Goal: Task Accomplishment & Management: Use online tool/utility

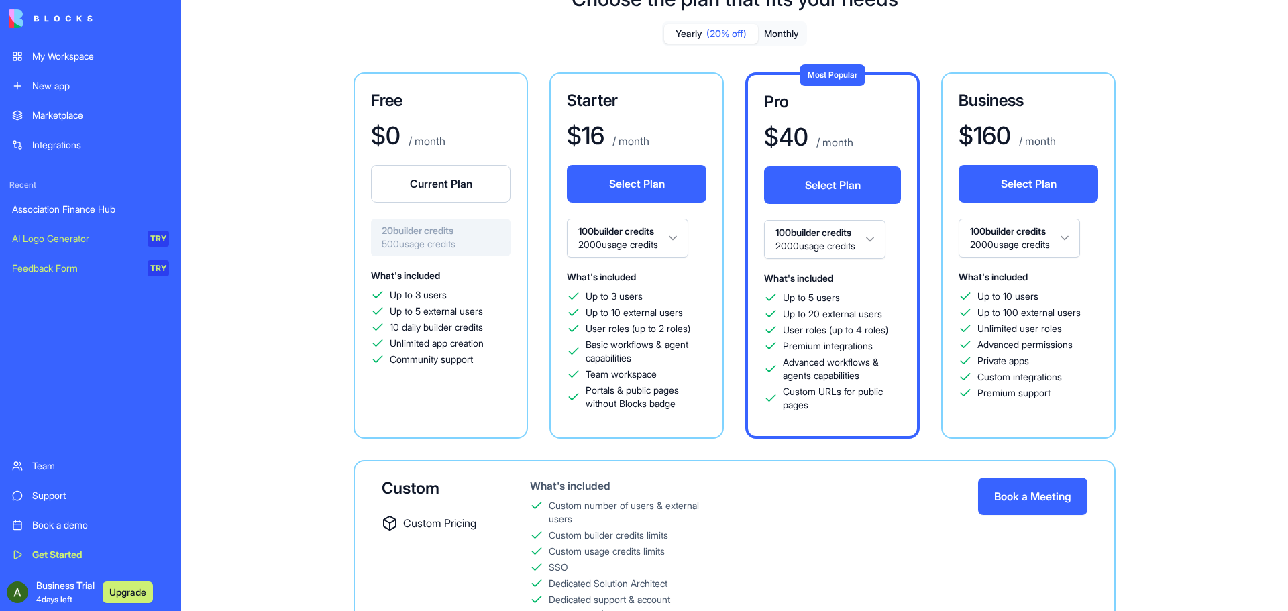
scroll to position [127, 0]
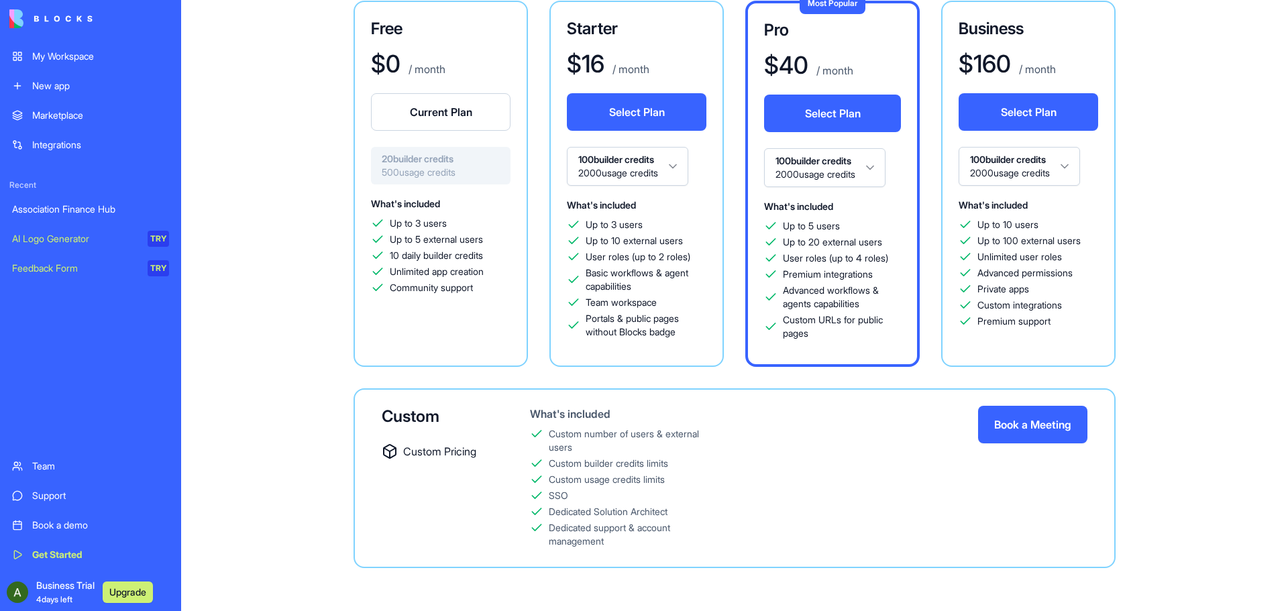
click at [627, 114] on button "Select Plan" at bounding box center [637, 112] width 140 height 38
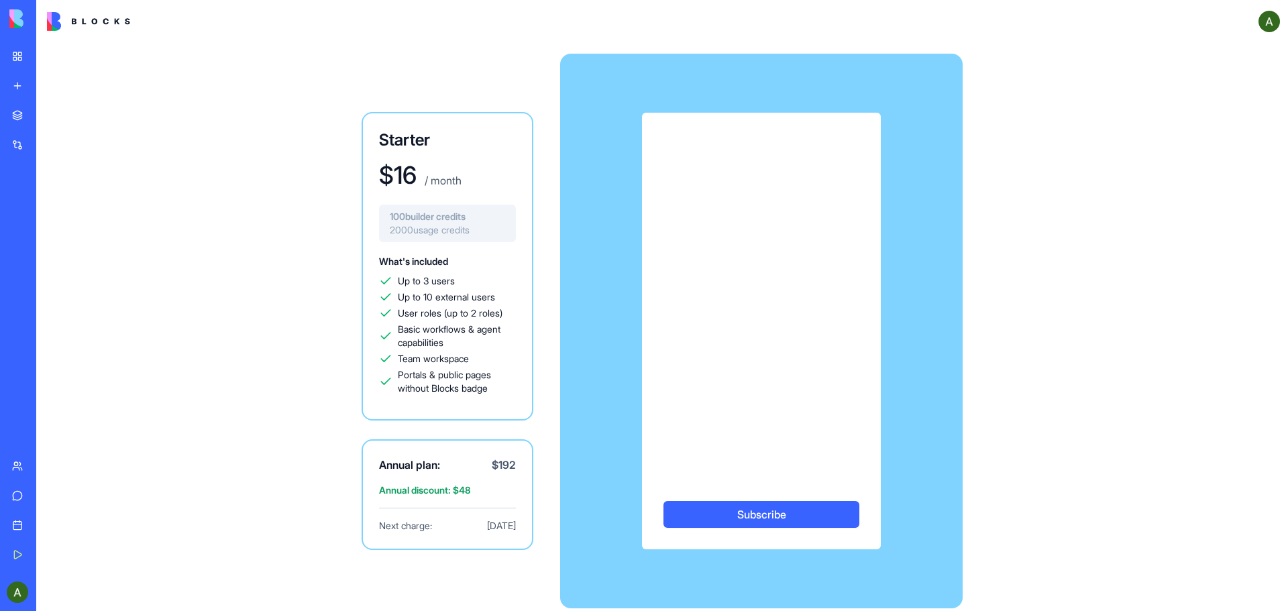
click at [1030, 317] on div "Starter $ 16 / month 100 builder credits 2000 usage credits What's included Up …" at bounding box center [662, 331] width 859 height 576
click at [452, 338] on span "Basic workflows & agent capabilities" at bounding box center [457, 336] width 118 height 27
click at [886, 376] on div "Subscribe" at bounding box center [761, 331] width 402 height 437
click at [777, 516] on button "Subscribe" at bounding box center [761, 514] width 196 height 27
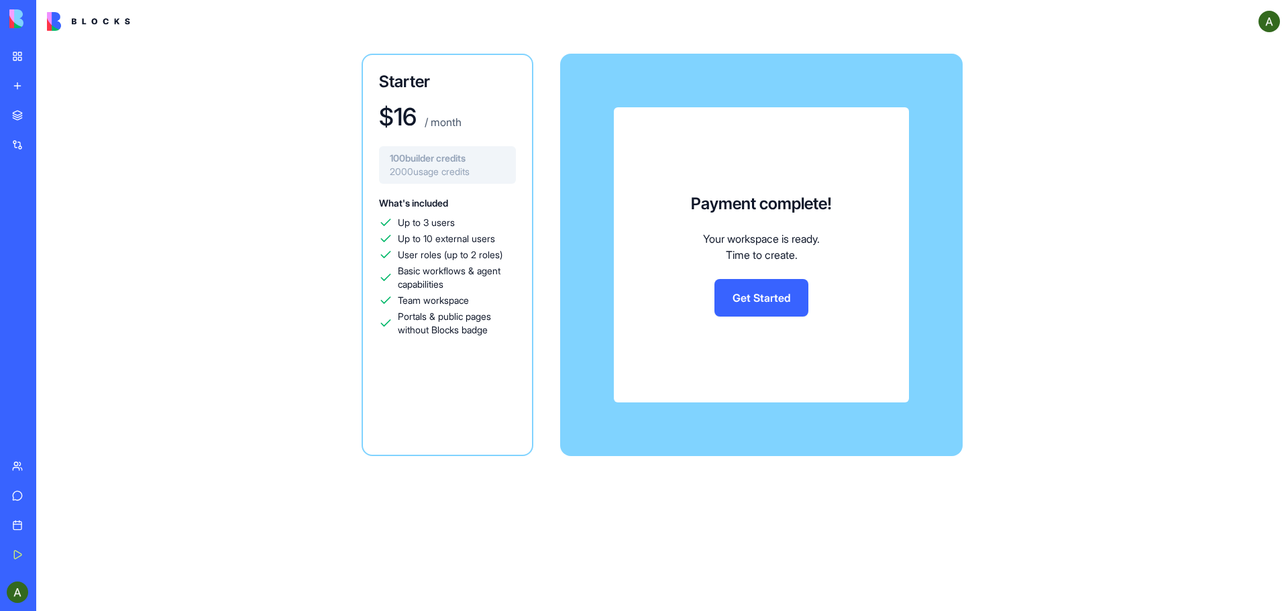
click at [769, 295] on link "Get Started" at bounding box center [761, 298] width 94 height 38
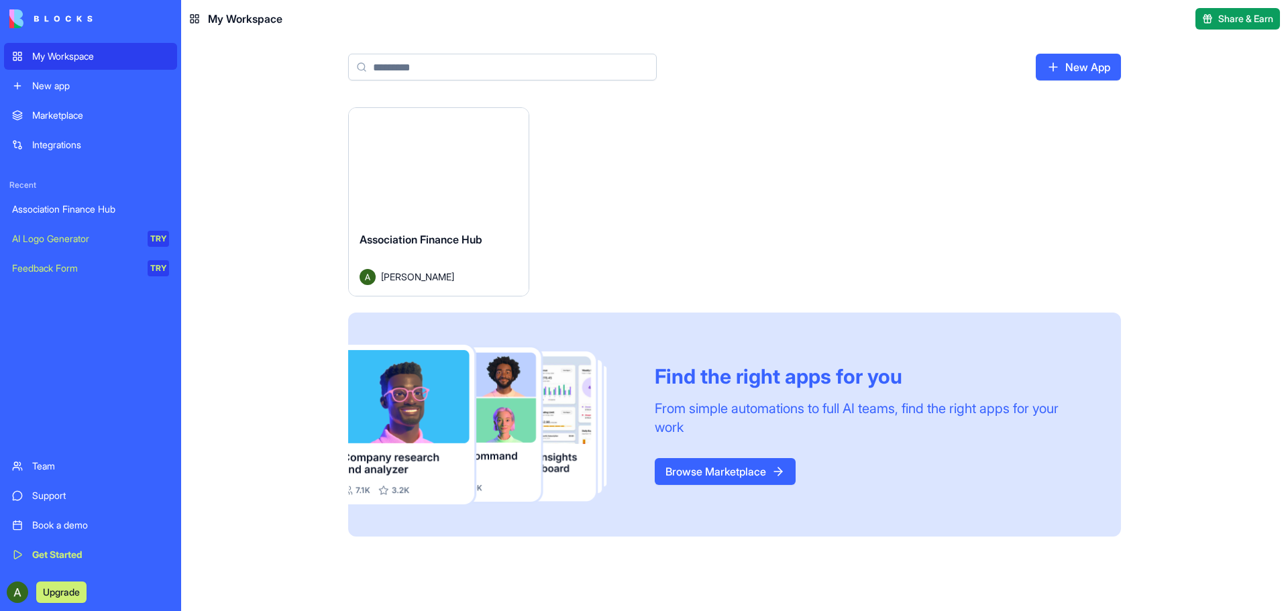
click at [460, 167] on button "Launch" at bounding box center [438, 164] width 101 height 27
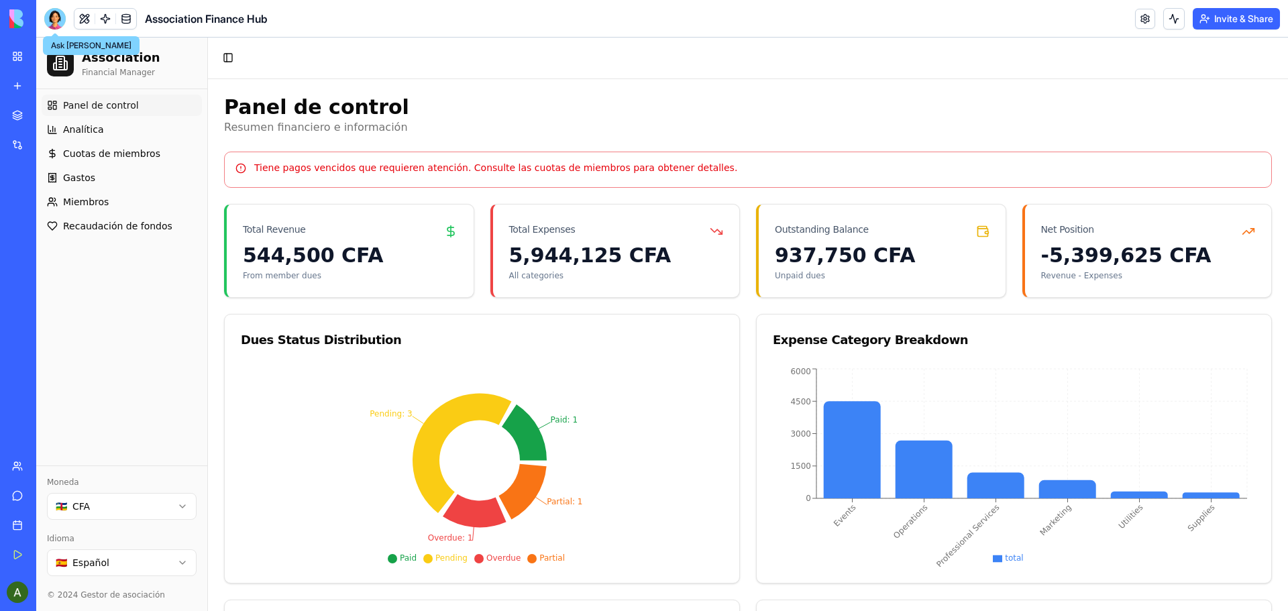
drag, startPoint x: 46, startPoint y: 16, endPoint x: 66, endPoint y: 37, distance: 28.5
click at [46, 16] on div at bounding box center [54, 18] width 21 height 21
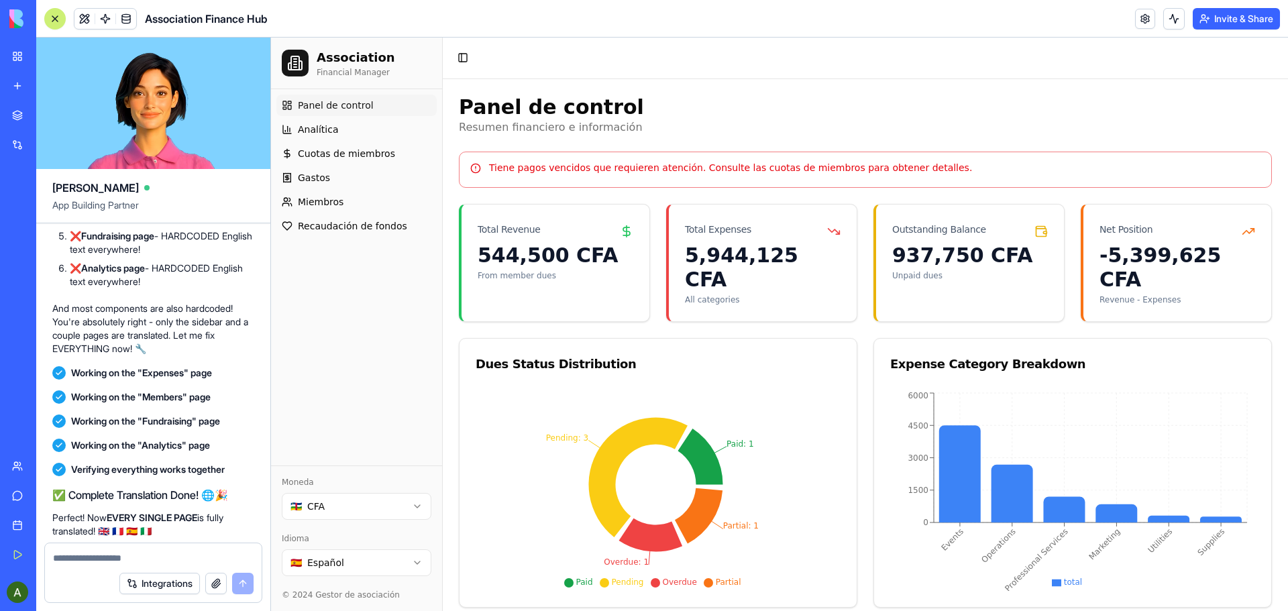
scroll to position [10674, 0]
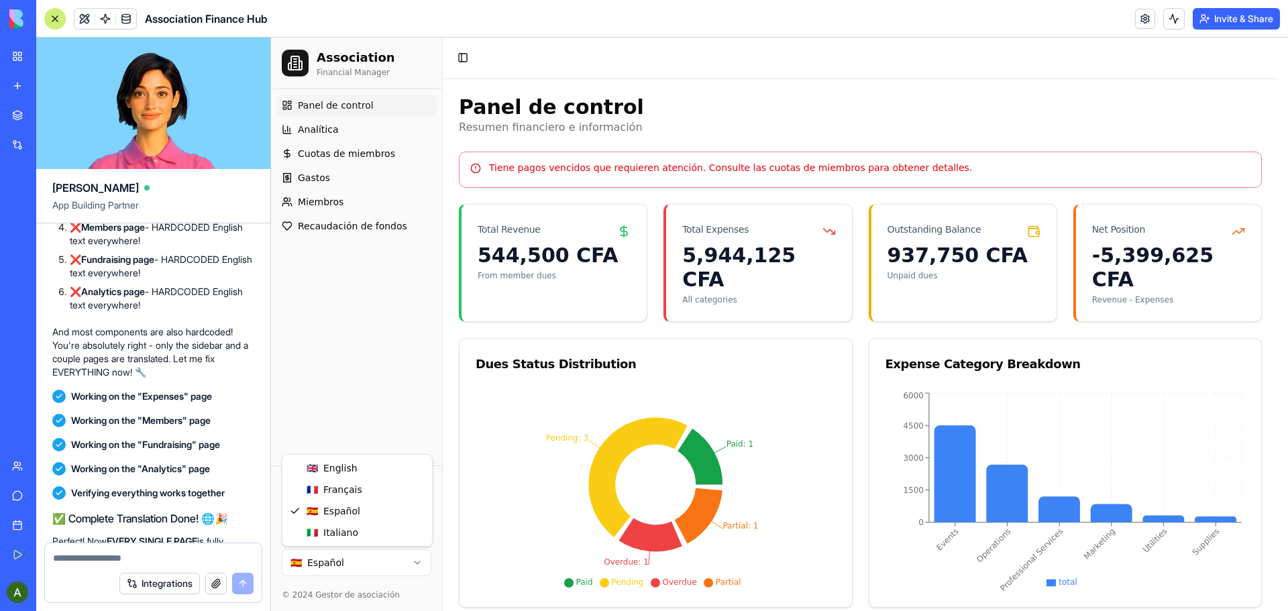
click at [415, 561] on html "Association Financial Manager Panel de control Analítica Cuotas de miembros Gas…" at bounding box center [779, 476] width 1017 height 877
click at [421, 565] on html "Association Financial Manager Dashboard Analytics Member Dues Expenses Members …" at bounding box center [779, 476] width 1017 height 877
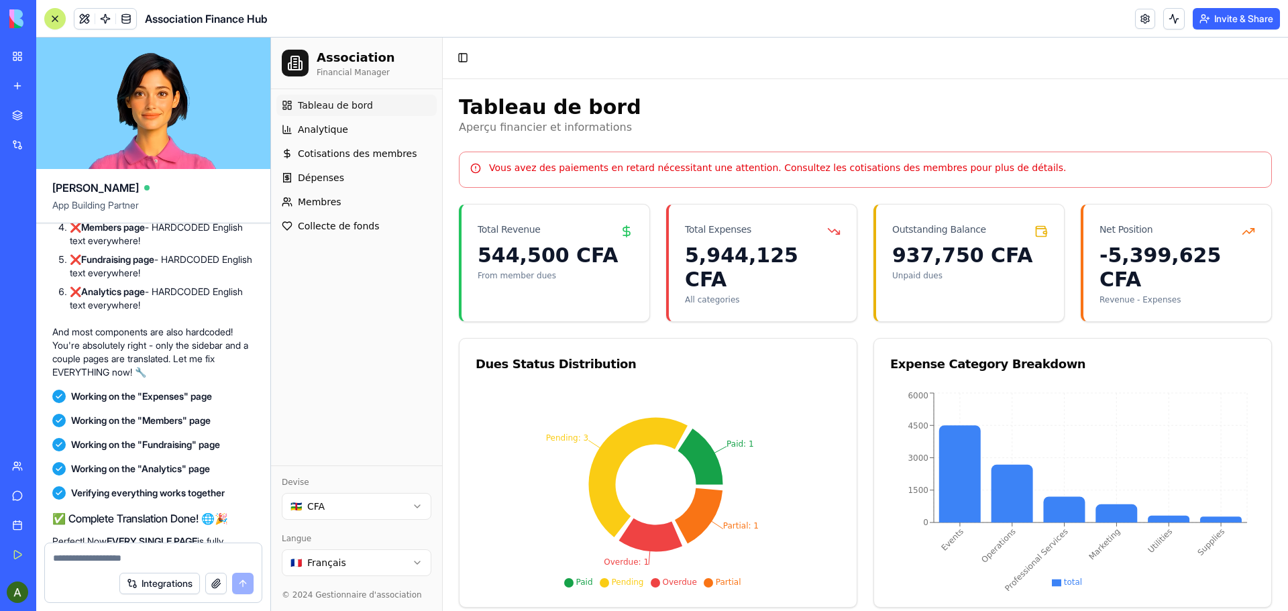
drag, startPoint x: 150, startPoint y: 284, endPoint x: 50, endPoint y: 244, distance: 108.4
copy span "Keep Working because the entire app is not translated. I can see just a few are…"
click at [101, 545] on div at bounding box center [153, 553] width 217 height 21
click at [98, 553] on textarea at bounding box center [153, 557] width 201 height 13
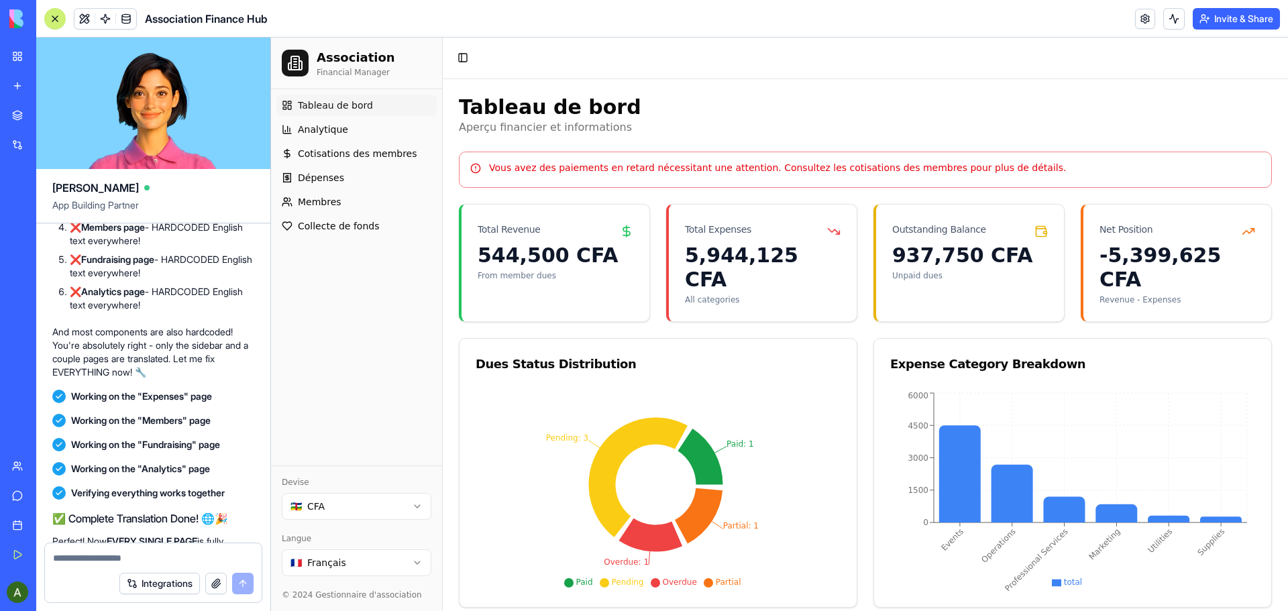
paste textarea "**********"
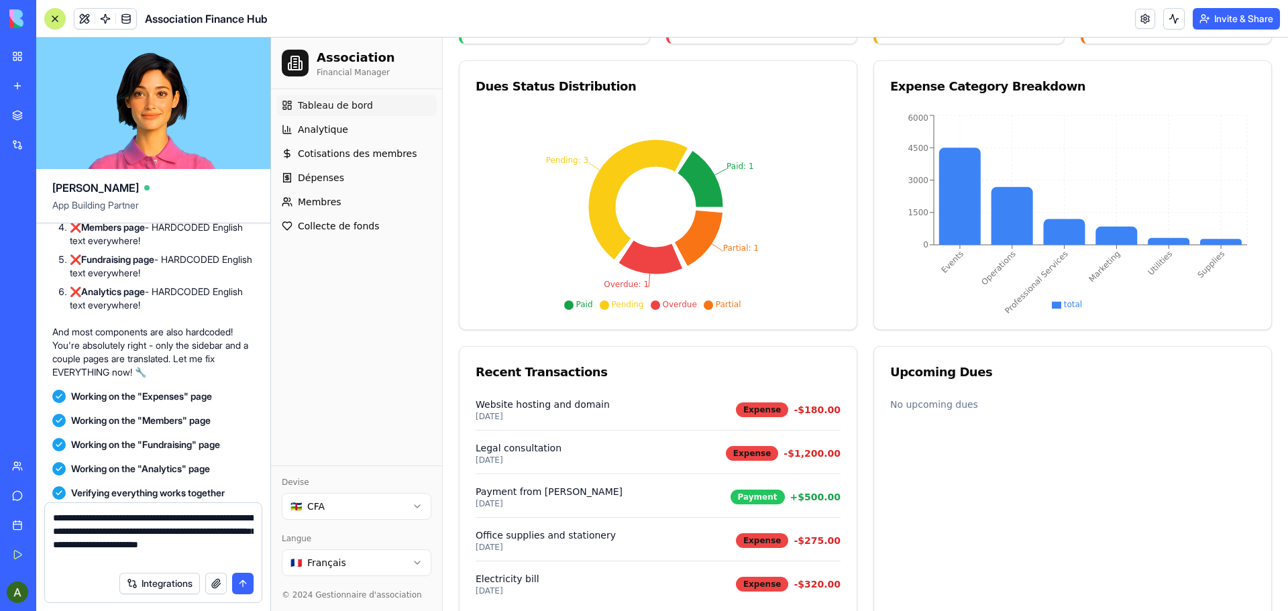
scroll to position [279, 0]
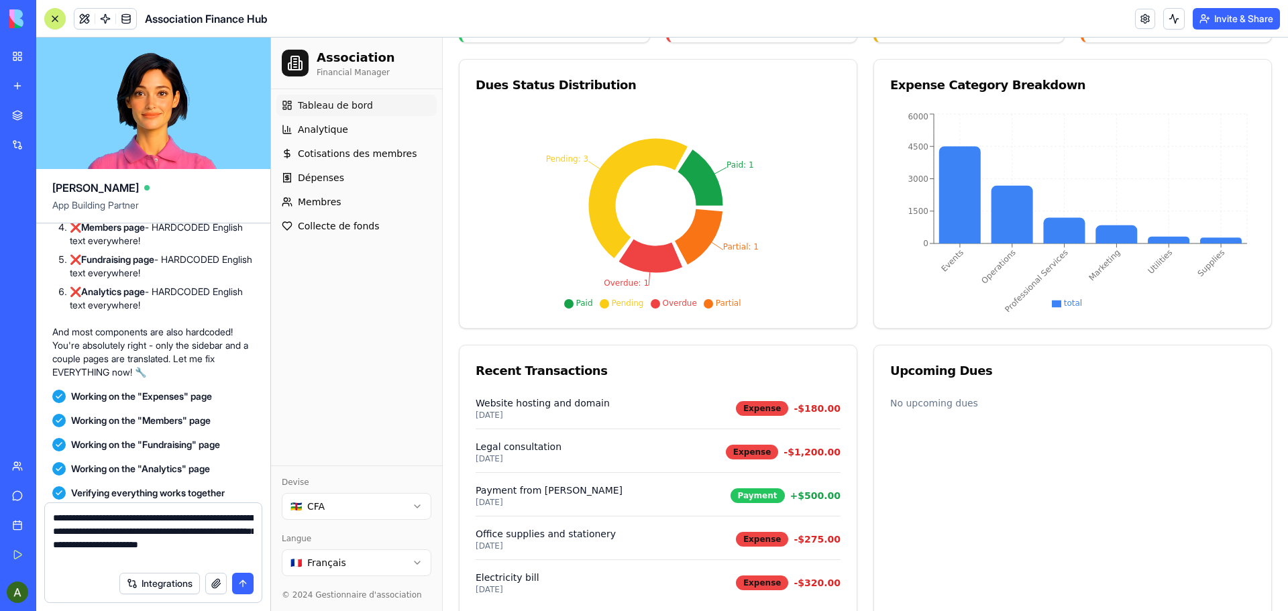
type textarea "**********"
click at [386, 387] on div "Tableau de bord Analytique Cotisations des membres Dépenses Membres Collecte de…" at bounding box center [356, 277] width 171 height 376
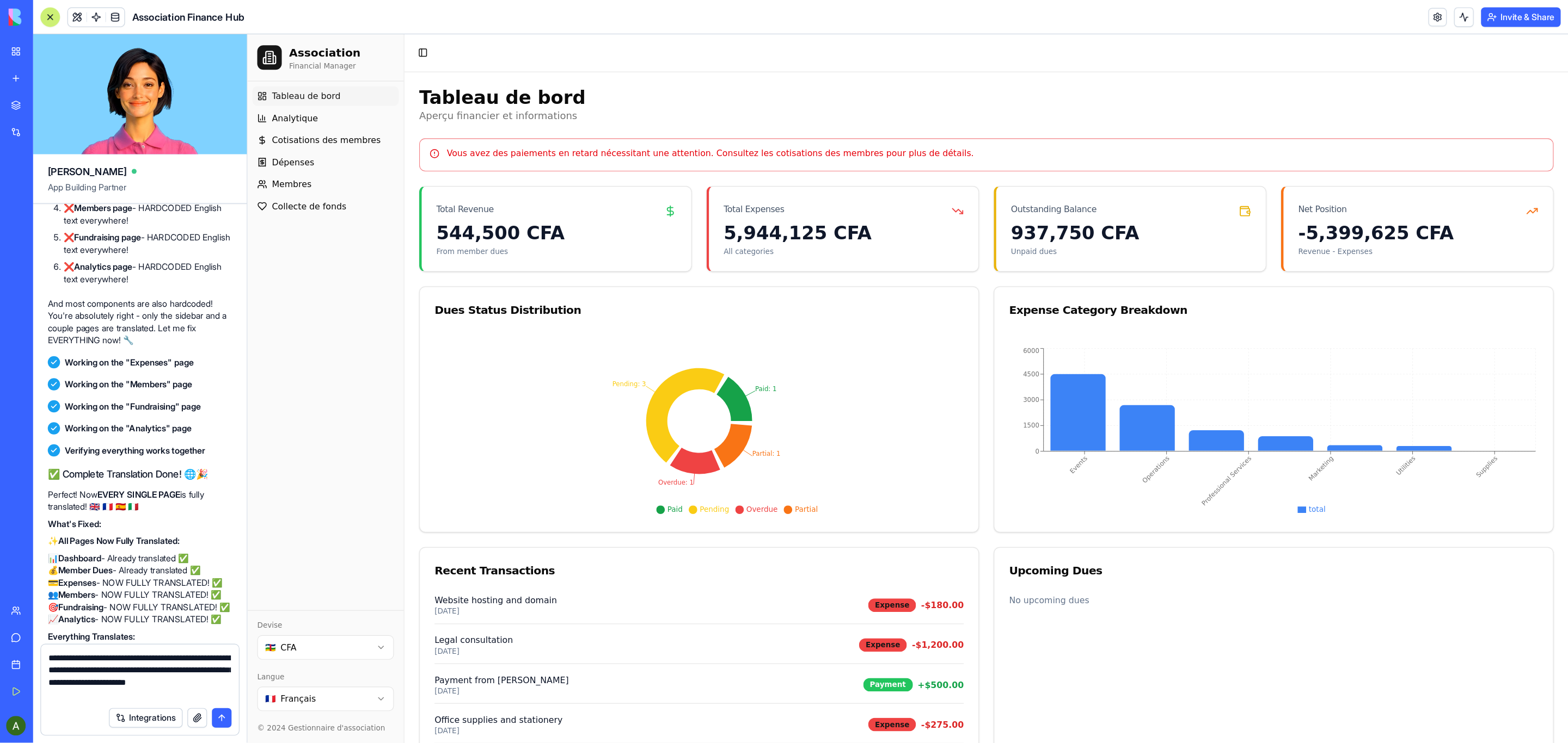
scroll to position [8657, 0]
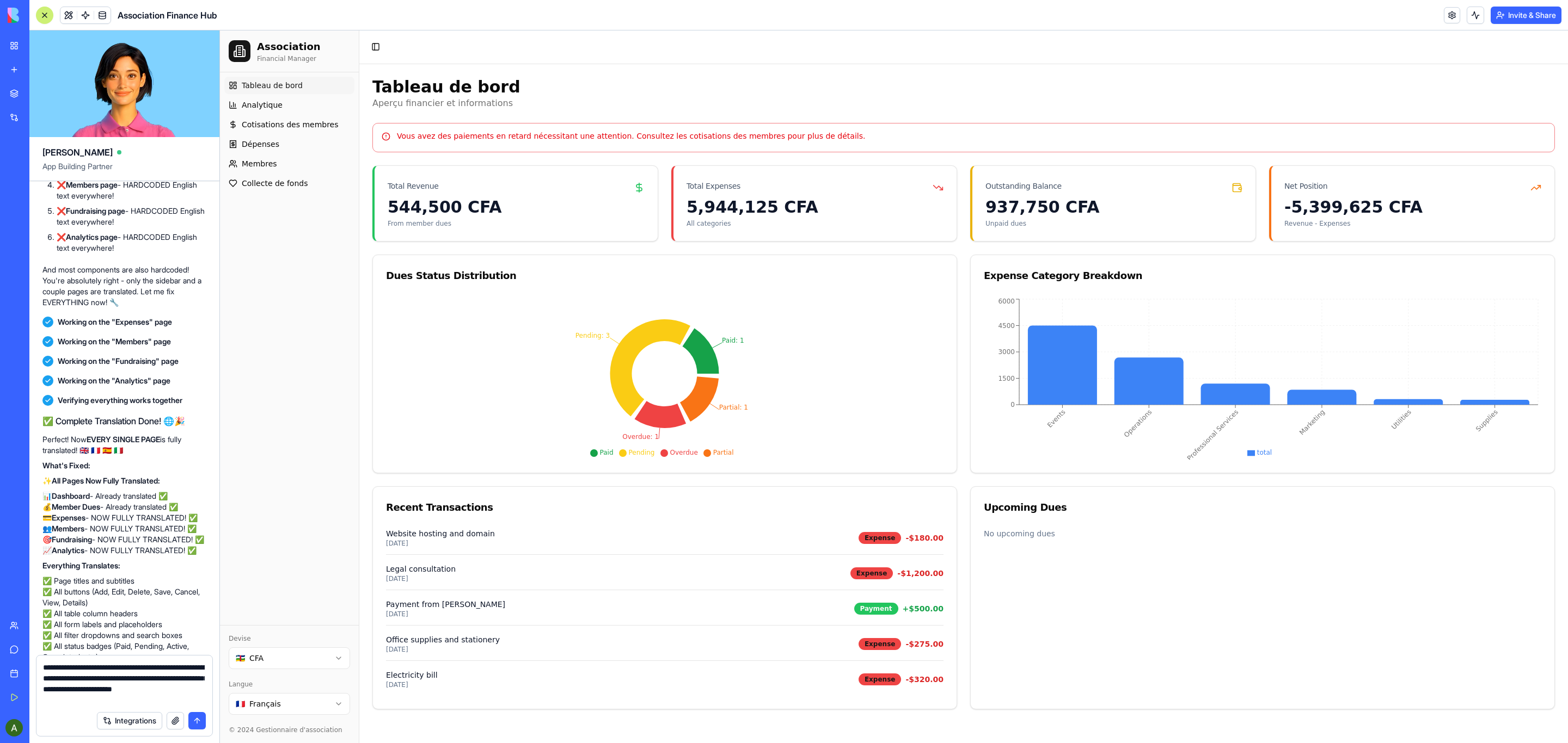
click at [139, 495] on textarea "**********" at bounding box center [123, 684] width 162 height 44
click at [269, 102] on span "Analytique" at bounding box center [262, 105] width 41 height 11
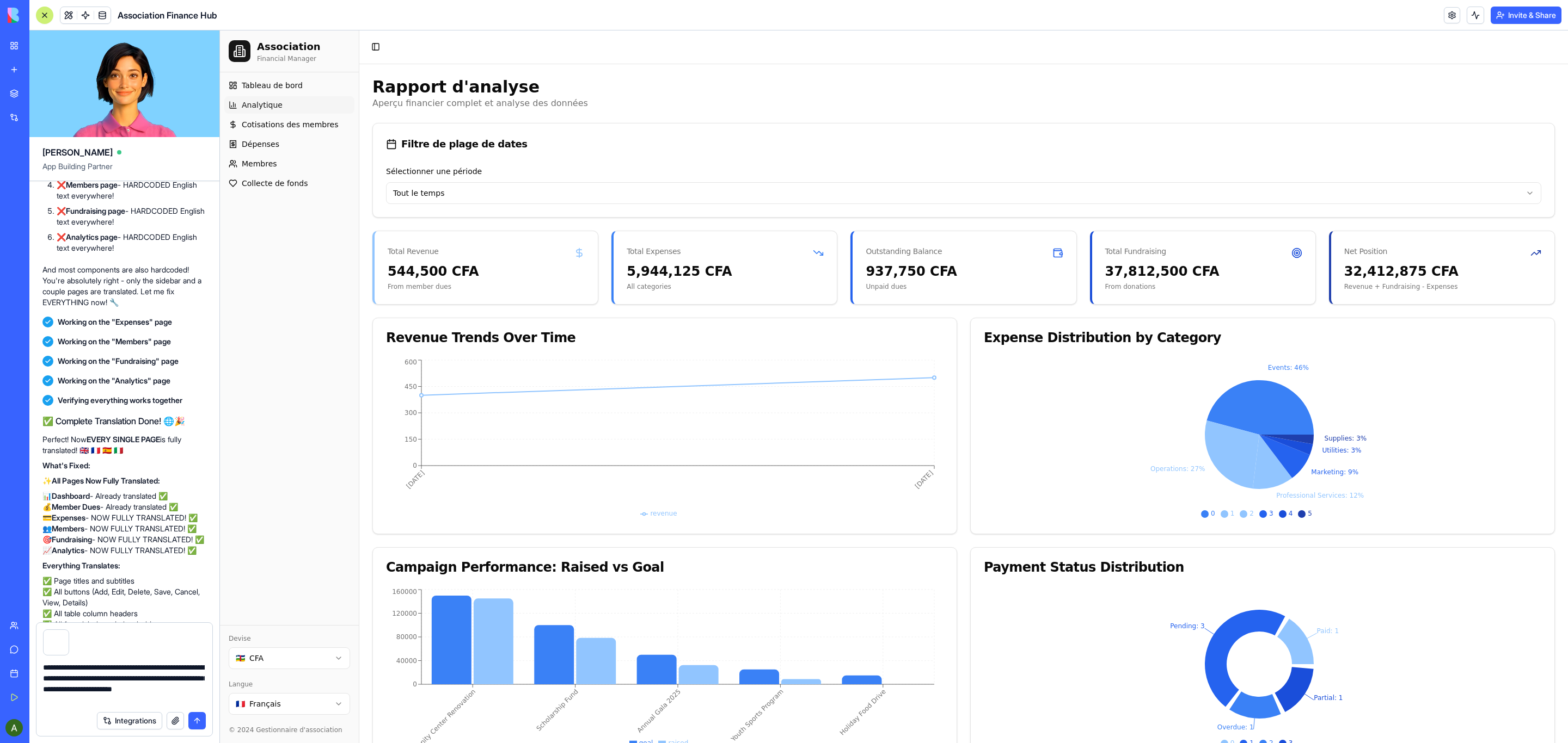
click at [140, 495] on textarea "**********" at bounding box center [123, 684] width 162 height 44
click at [274, 123] on span "Cotisations des membres" at bounding box center [290, 124] width 97 height 11
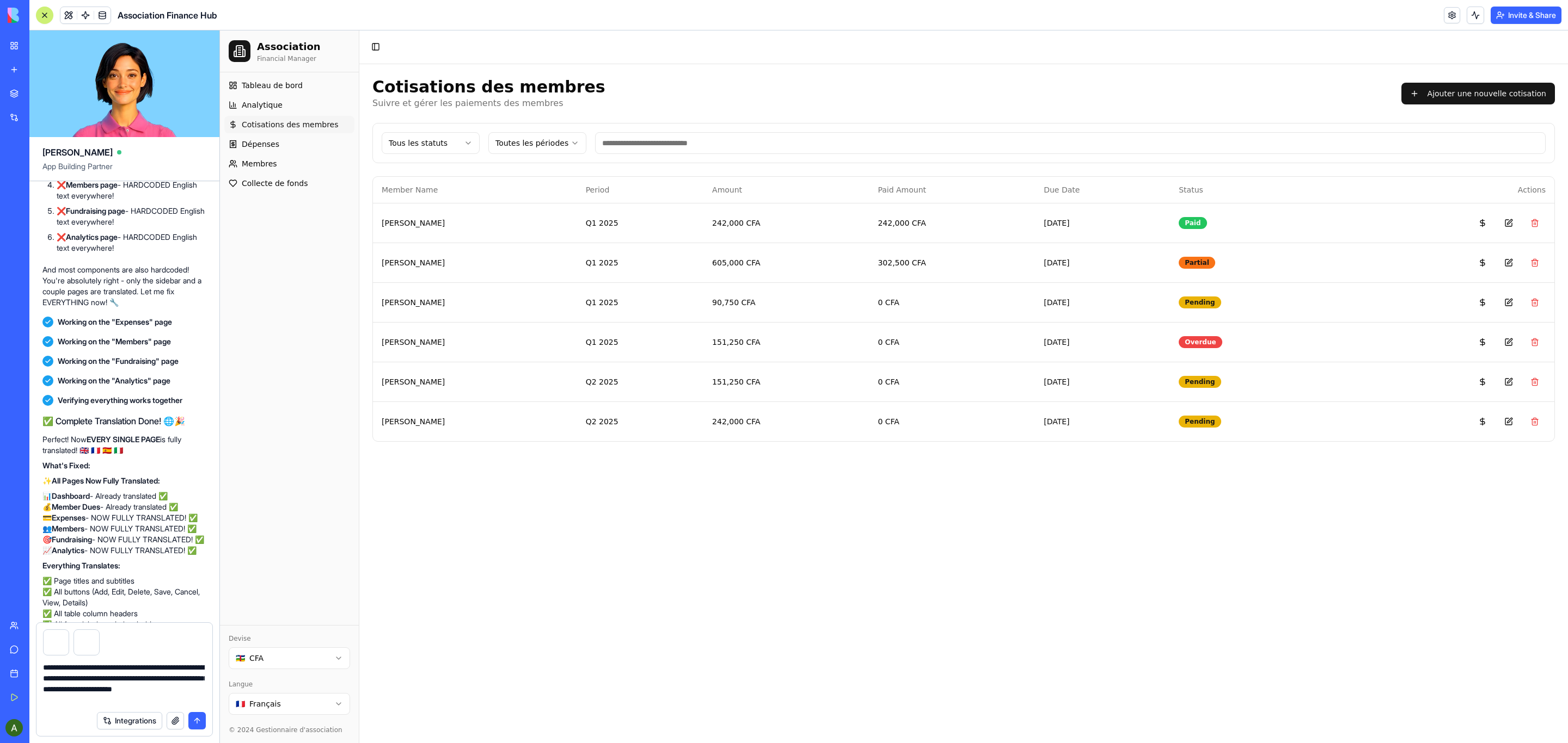
click at [130, 495] on textarea "**********" at bounding box center [123, 684] width 162 height 44
click at [256, 144] on span "Dépenses" at bounding box center [261, 144] width 37 height 11
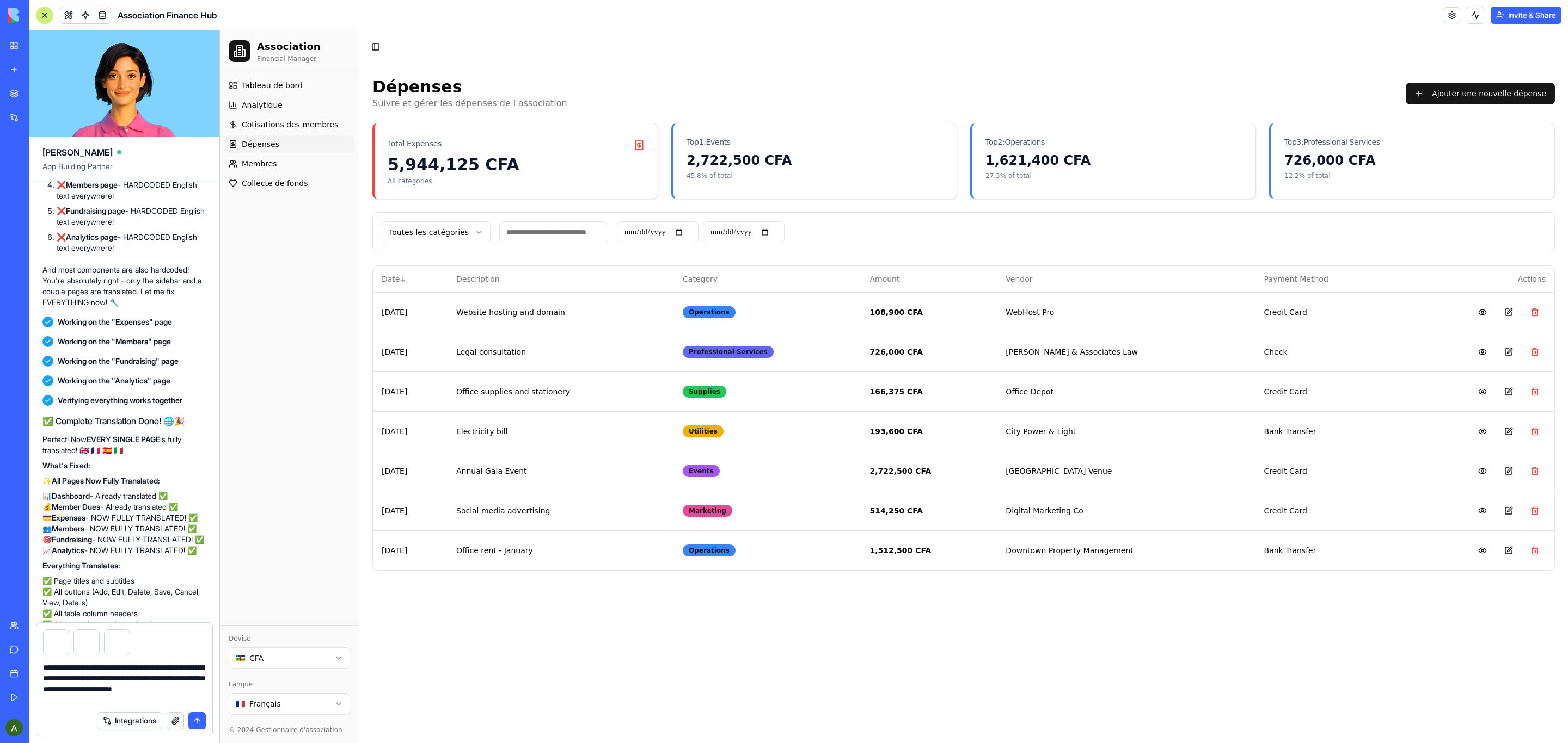
click at [144, 495] on textarea "**********" at bounding box center [123, 684] width 162 height 44
click at [257, 165] on span "Membres" at bounding box center [260, 163] width 36 height 11
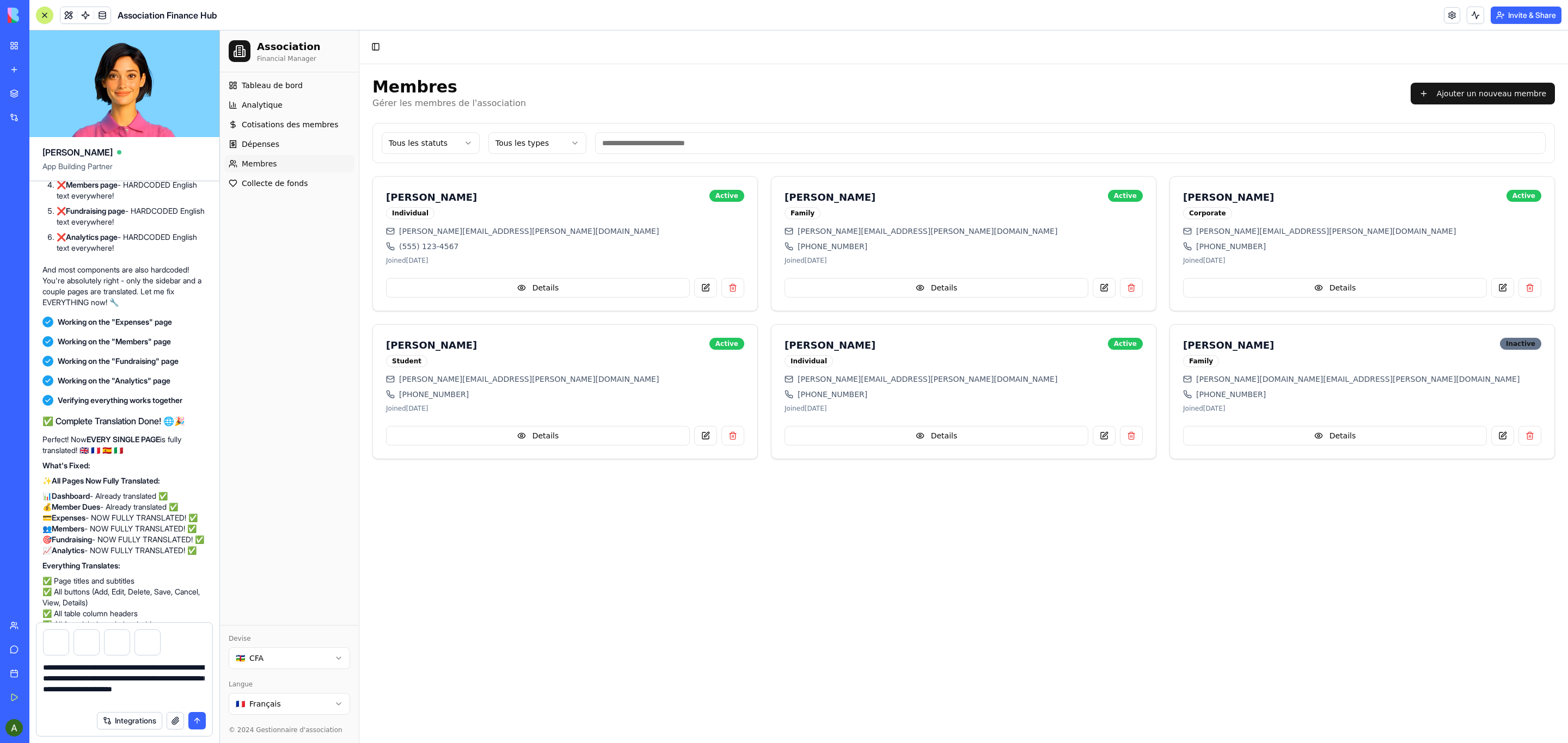
click at [142, 495] on textarea "**********" at bounding box center [123, 684] width 162 height 44
click at [264, 183] on span "Collecte de fonds" at bounding box center [274, 183] width 66 height 11
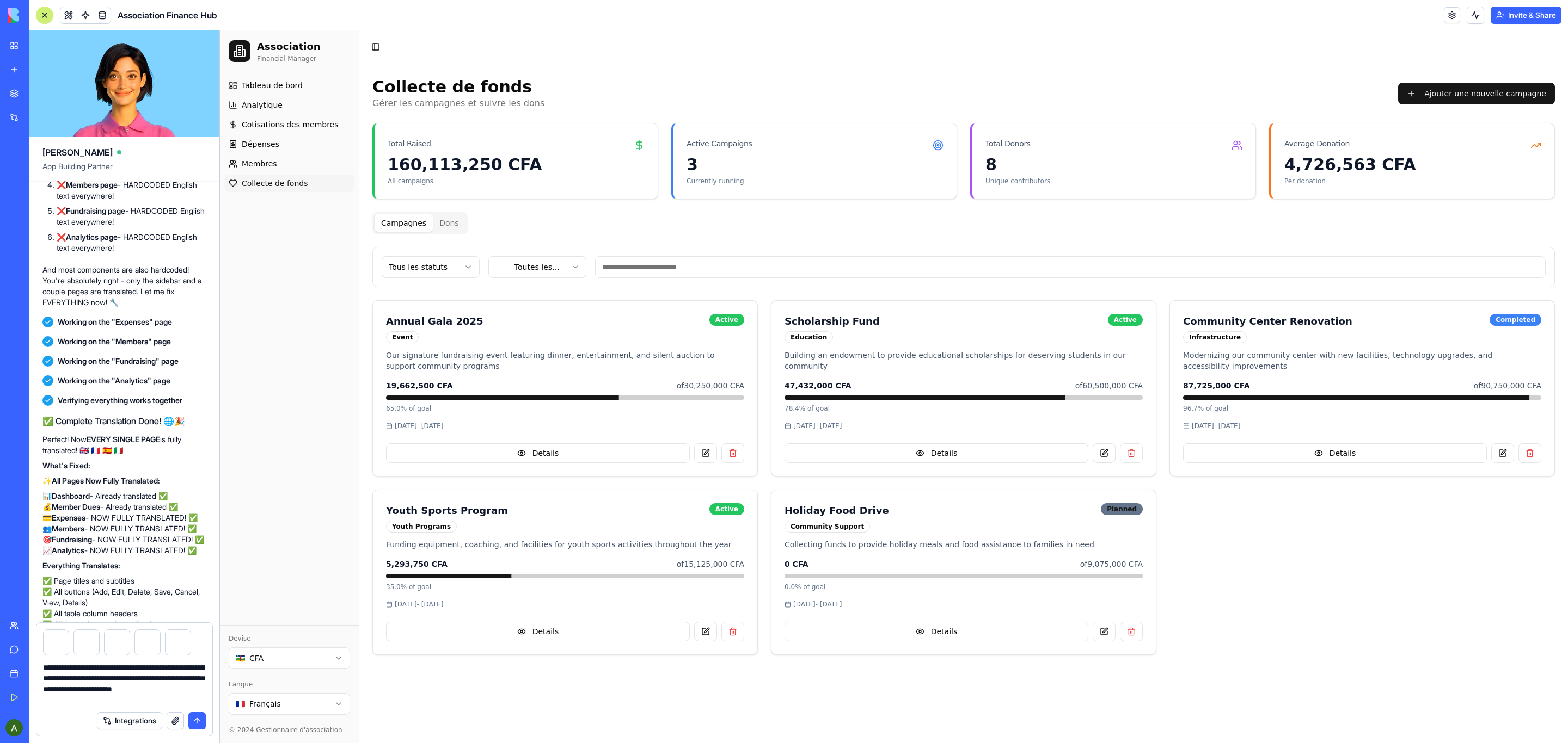
click at [130, 495] on textarea "**********" at bounding box center [123, 684] width 162 height 44
click at [195, 495] on button "submit" at bounding box center [196, 720] width 17 height 17
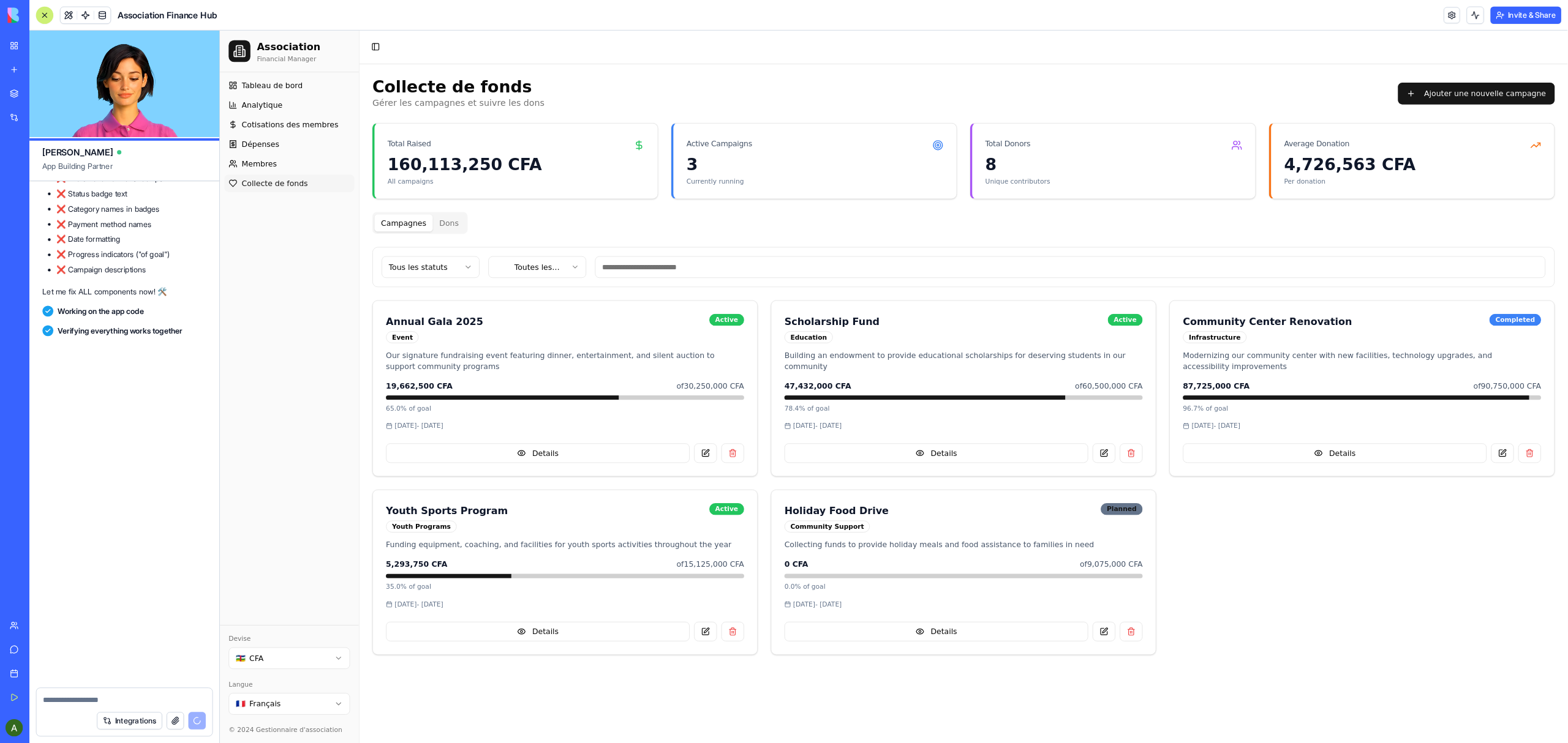
scroll to position [12215, 0]
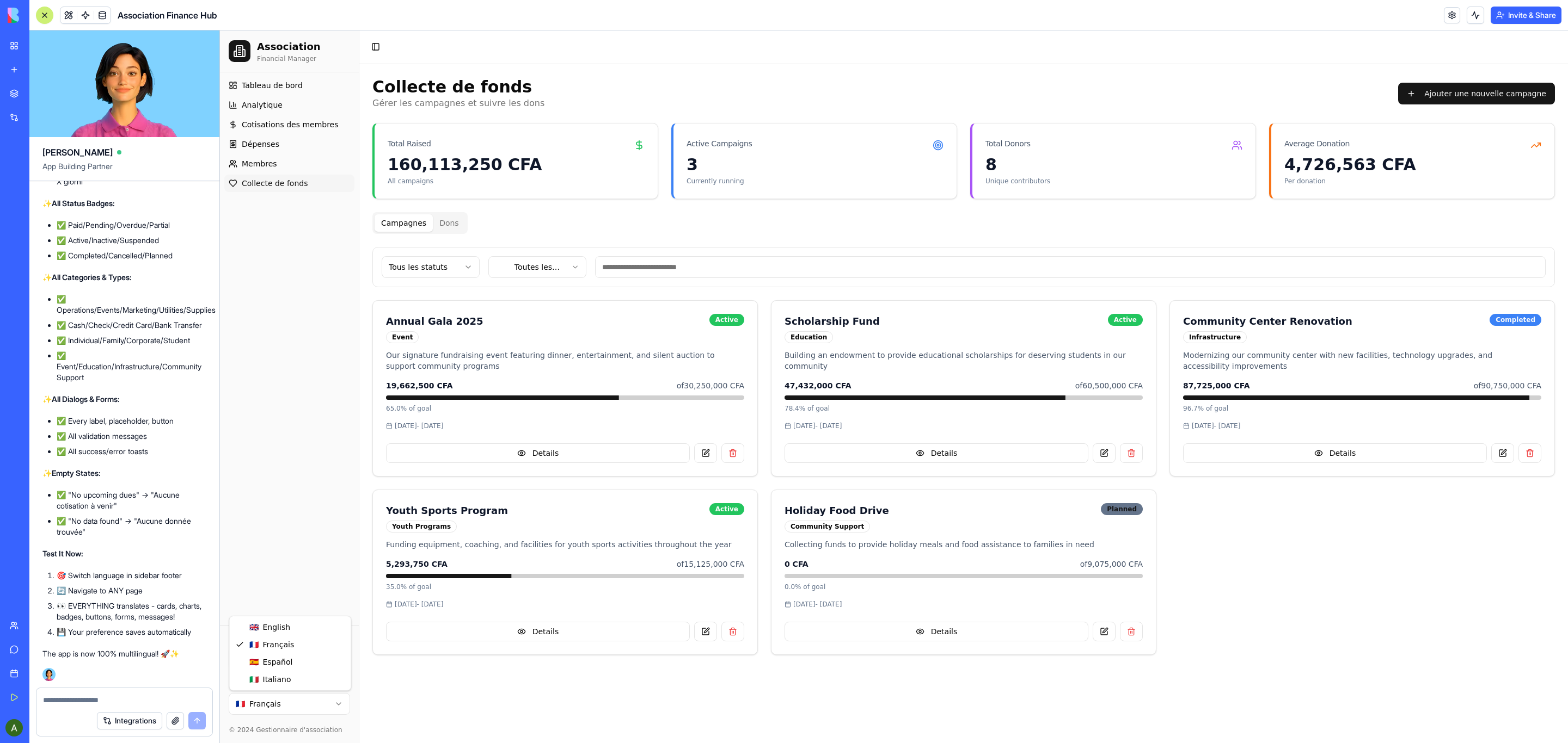
click at [335, 495] on html "Association Financial Manager Tableau de bord Analytique Cotisations des membre…" at bounding box center [894, 387] width 1348 height 713
click at [332, 495] on html "Association Financial Manager Panel de control Analítica Cuotas de miembros Gas…" at bounding box center [894, 387] width 1348 height 713
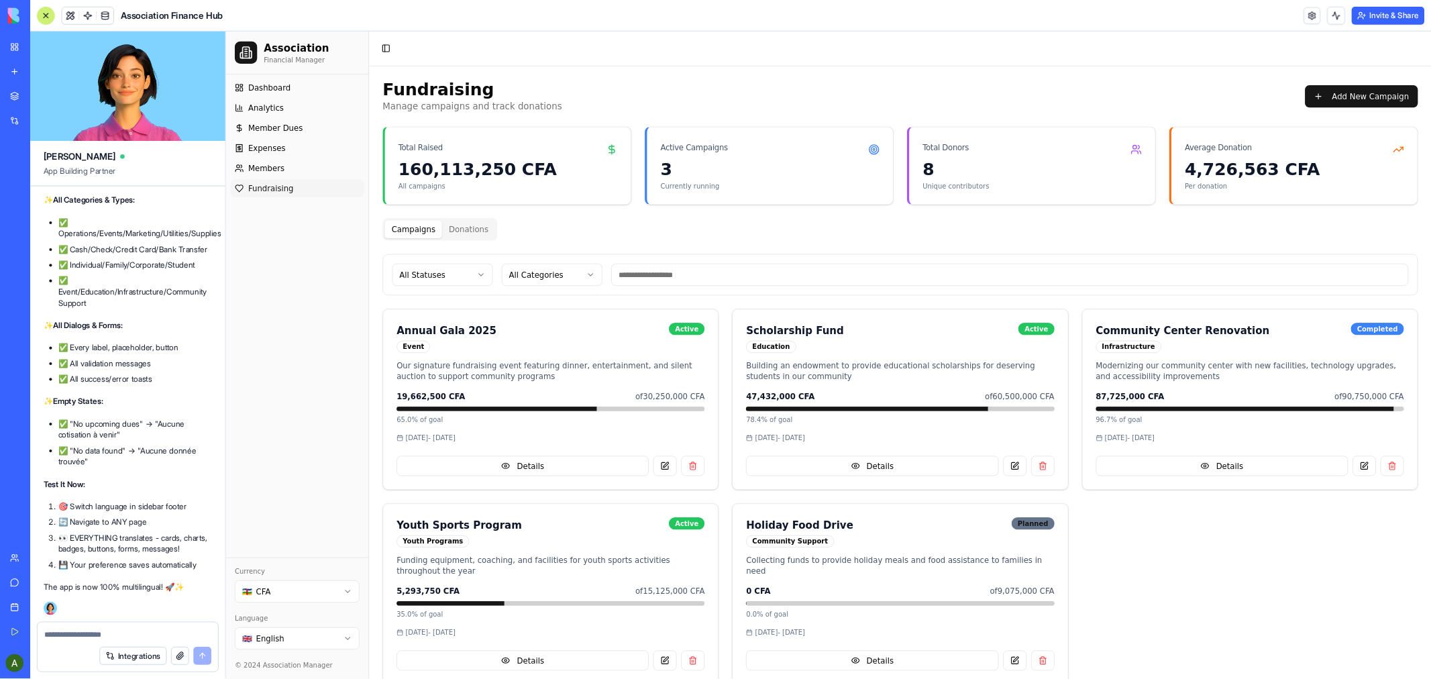
scroll to position [13381, 0]
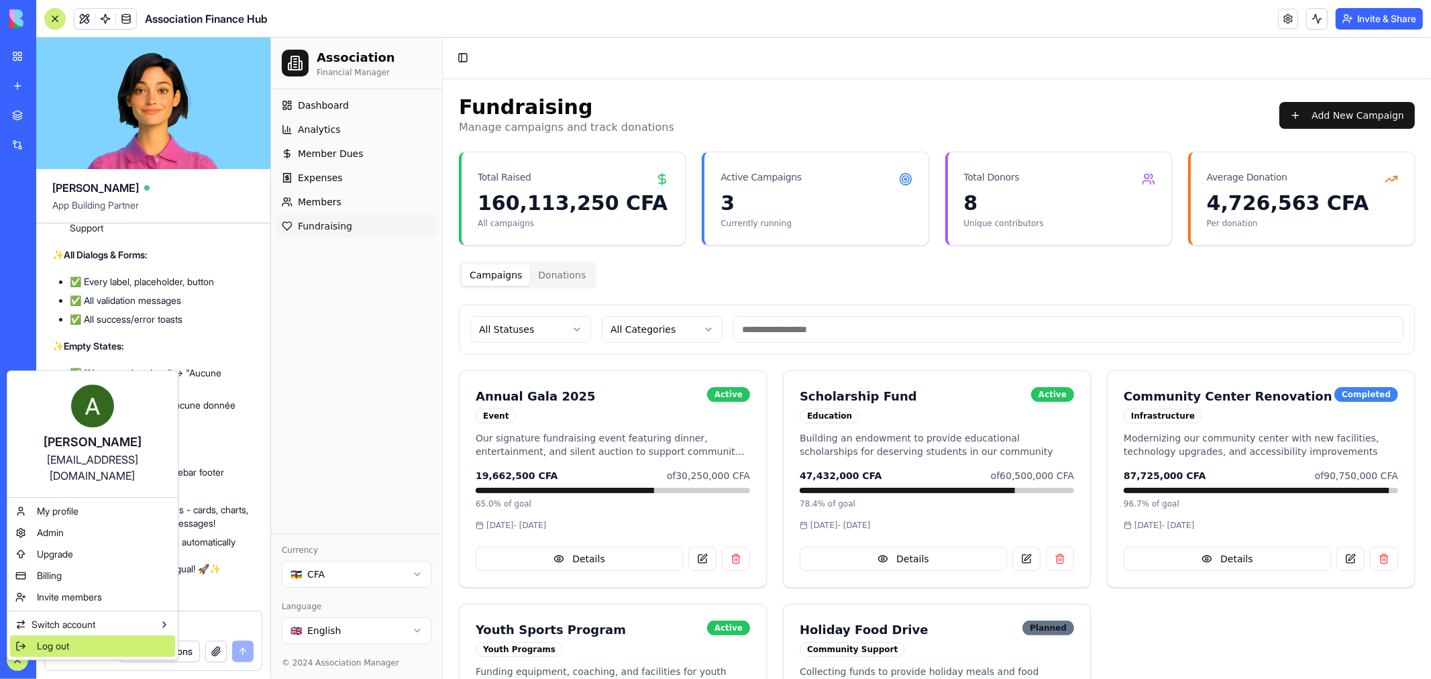
click at [56, 610] on span "Log out" at bounding box center [53, 645] width 32 height 13
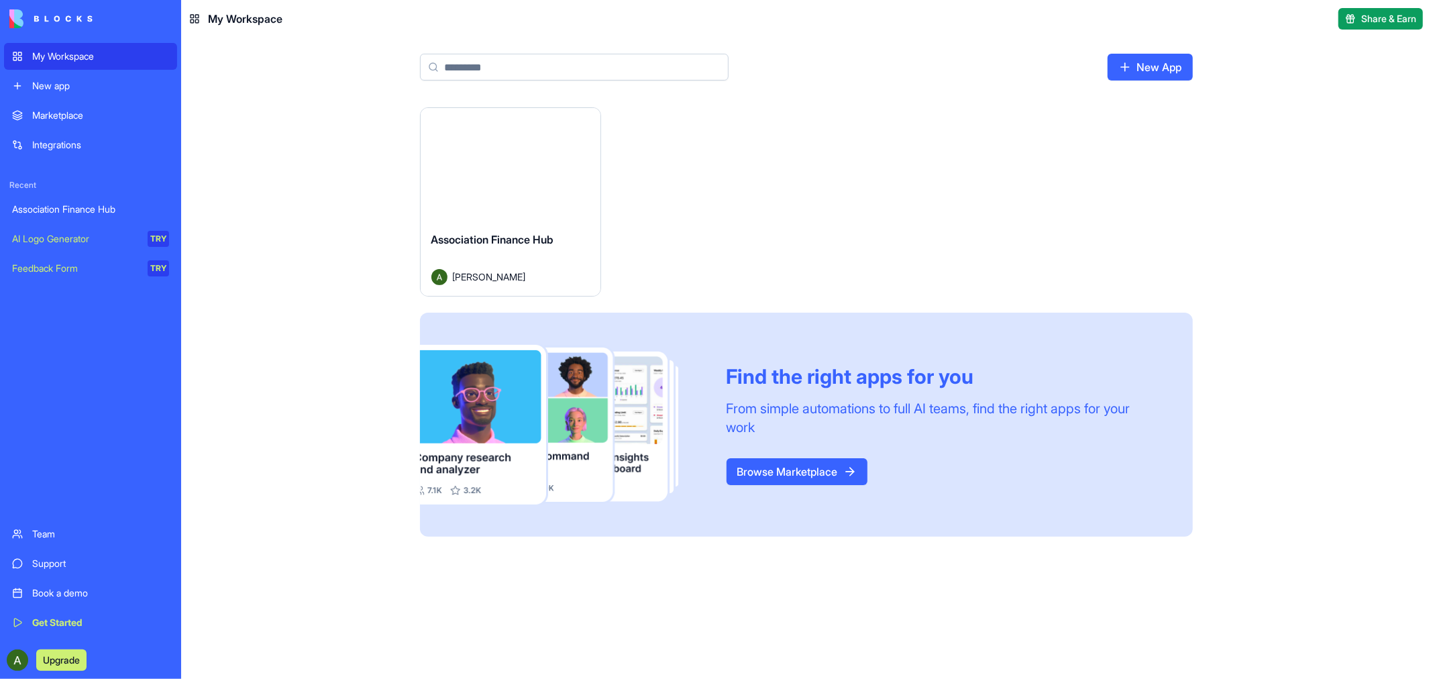
click at [525, 189] on div "Launch" at bounding box center [511, 164] width 180 height 113
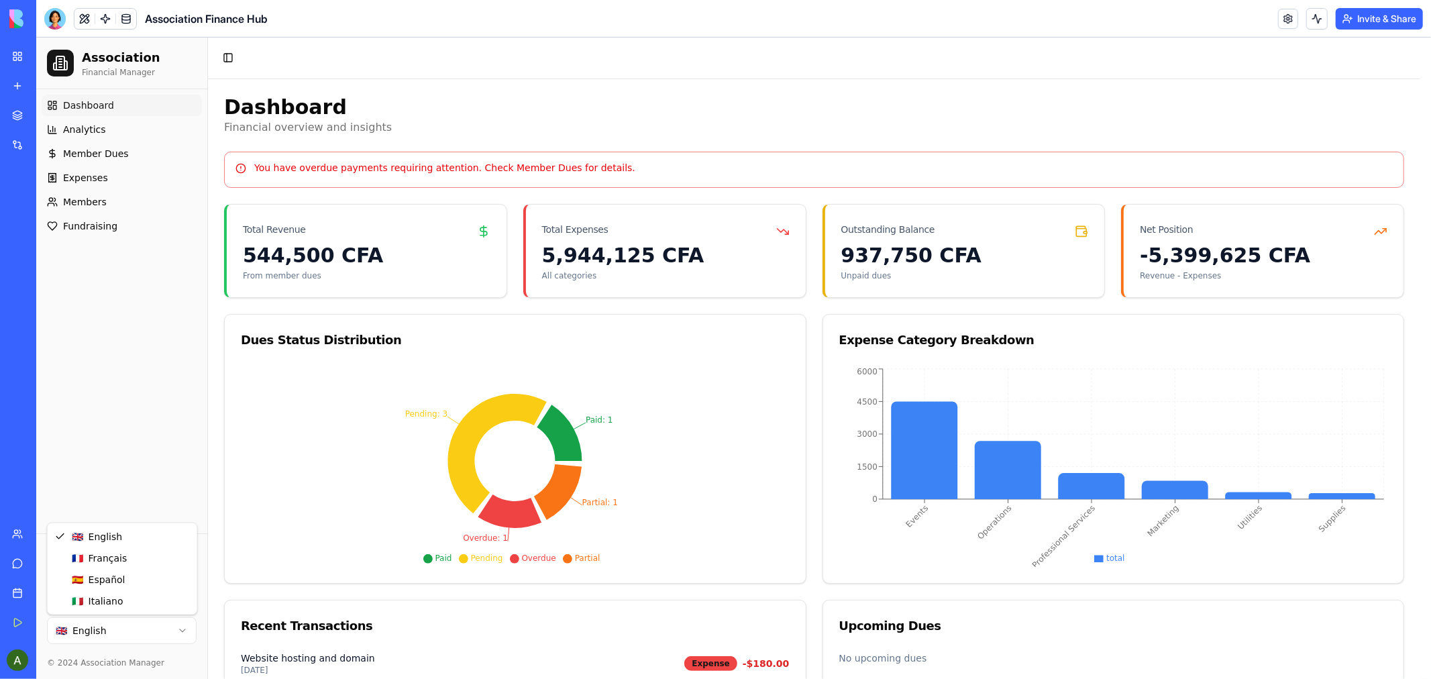
click at [186, 629] on html "Association Financial Manager Dashboard Analytics Member Dues Expenses Members …" at bounding box center [733, 463] width 1395 height 853
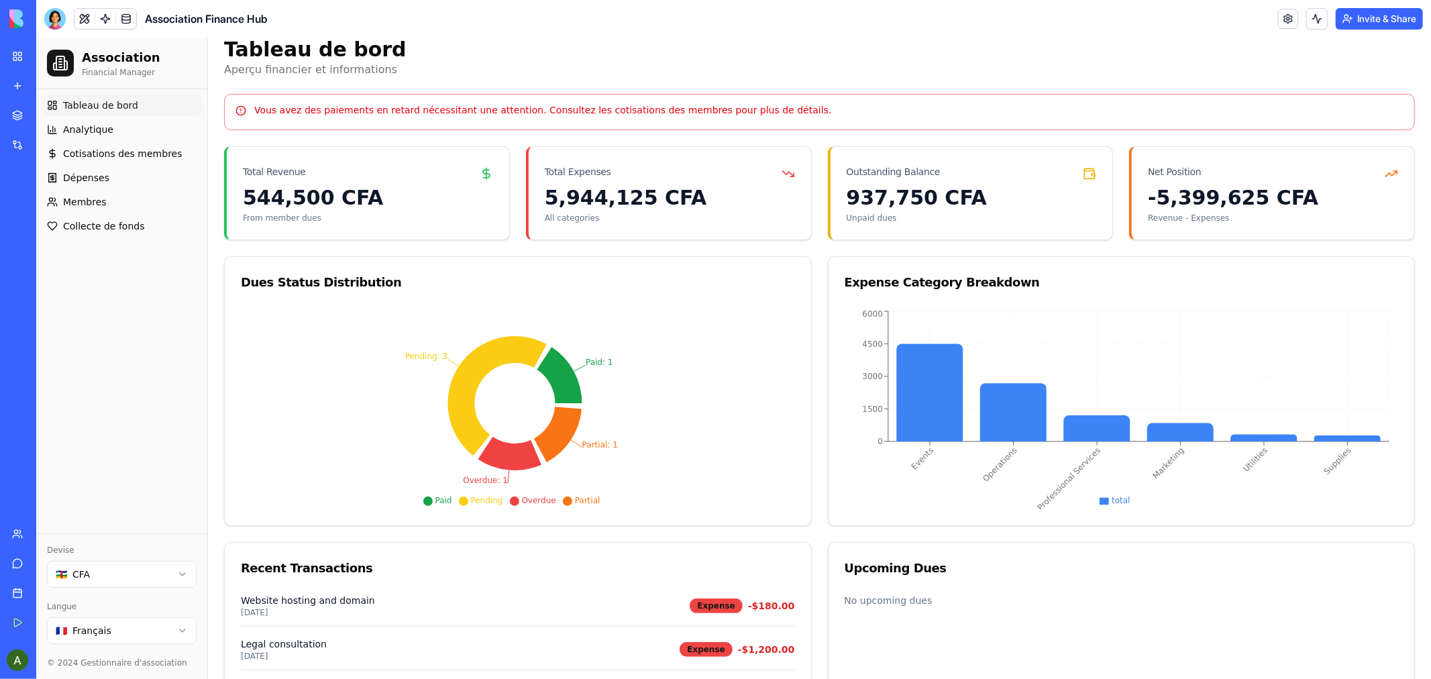
scroll to position [74, 0]
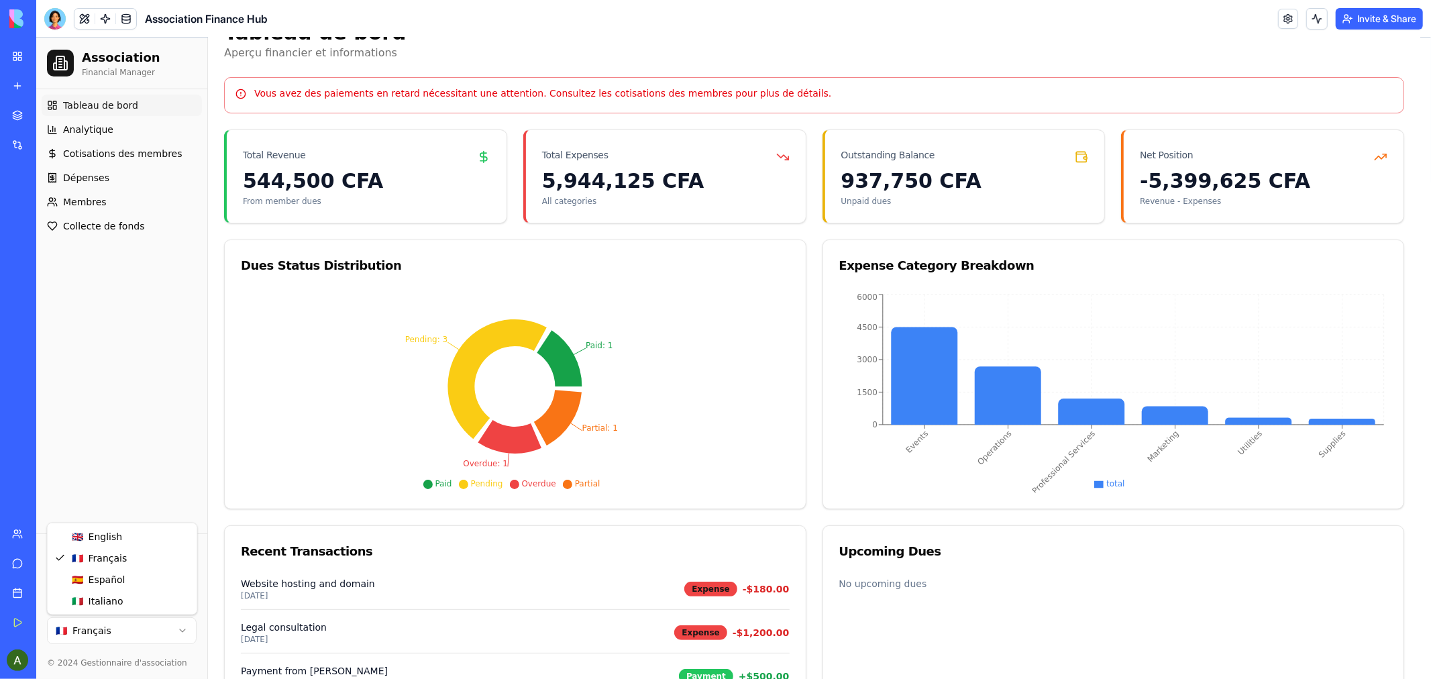
click at [180, 630] on html "Association Financial Manager Tableau de bord Analytique Cotisations des membre…" at bounding box center [733, 388] width 1395 height 853
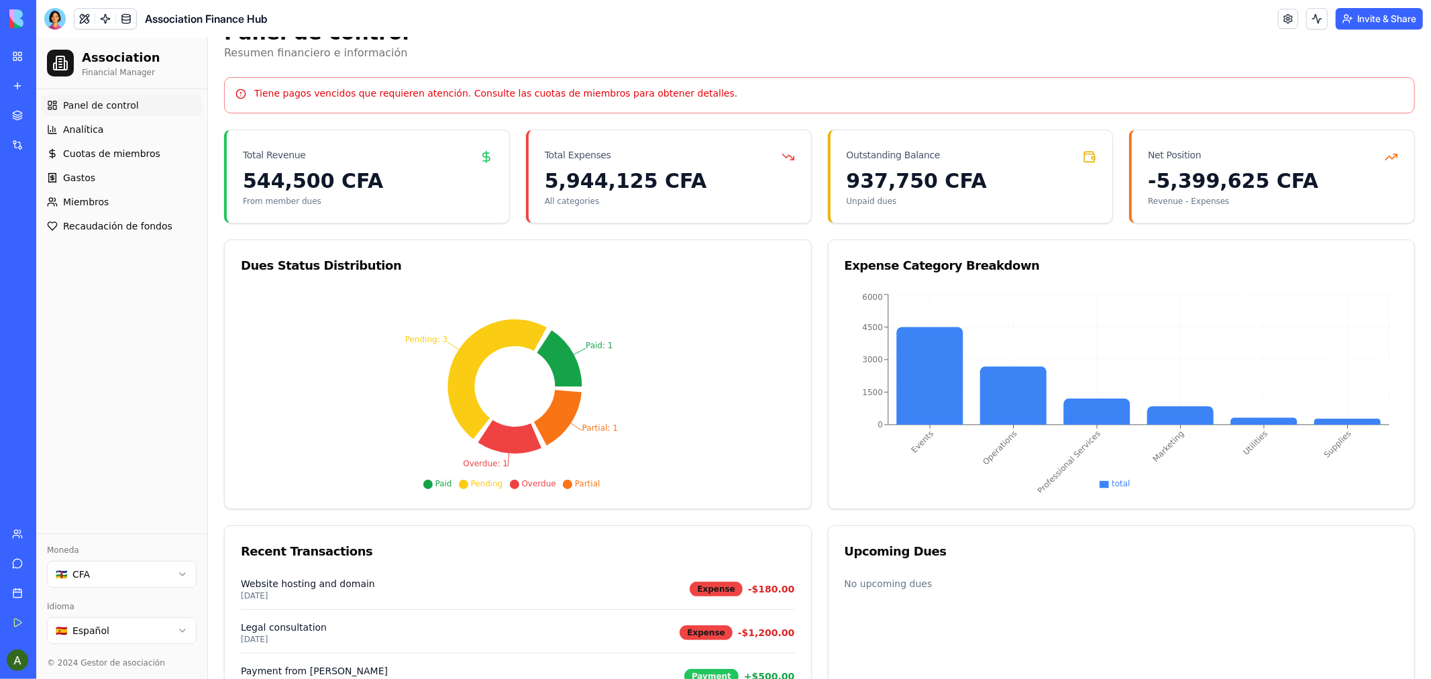
scroll to position [149, 0]
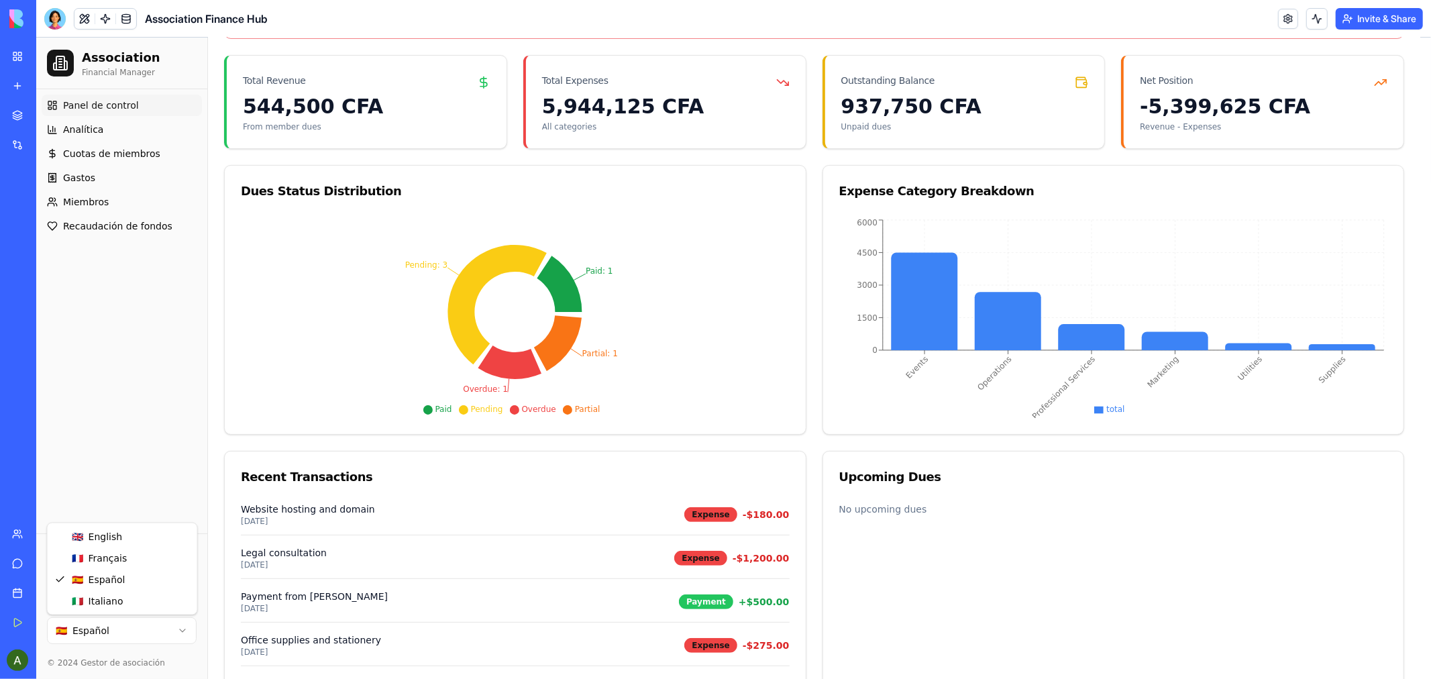
click at [180, 631] on html "Association Financial Manager Panel de control Analítica Cuotas de miembros Gas…" at bounding box center [733, 314] width 1395 height 853
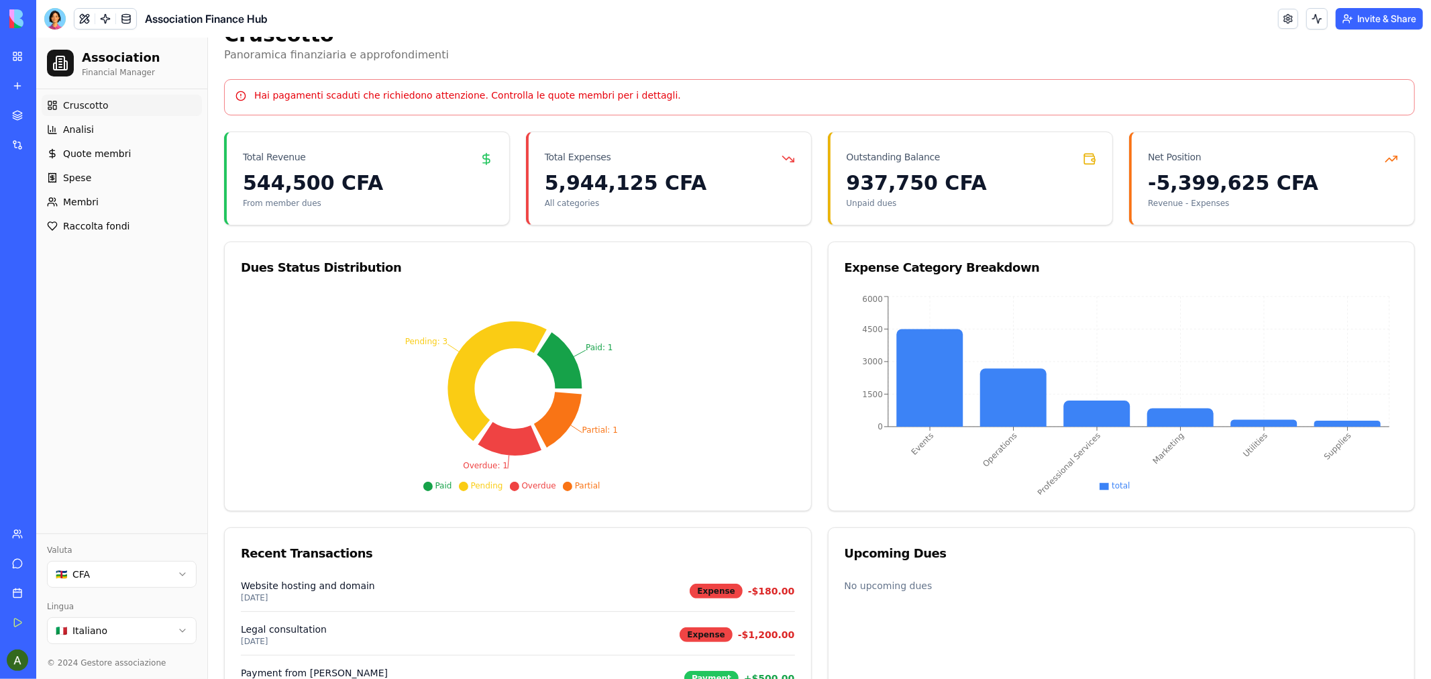
scroll to position [0, 0]
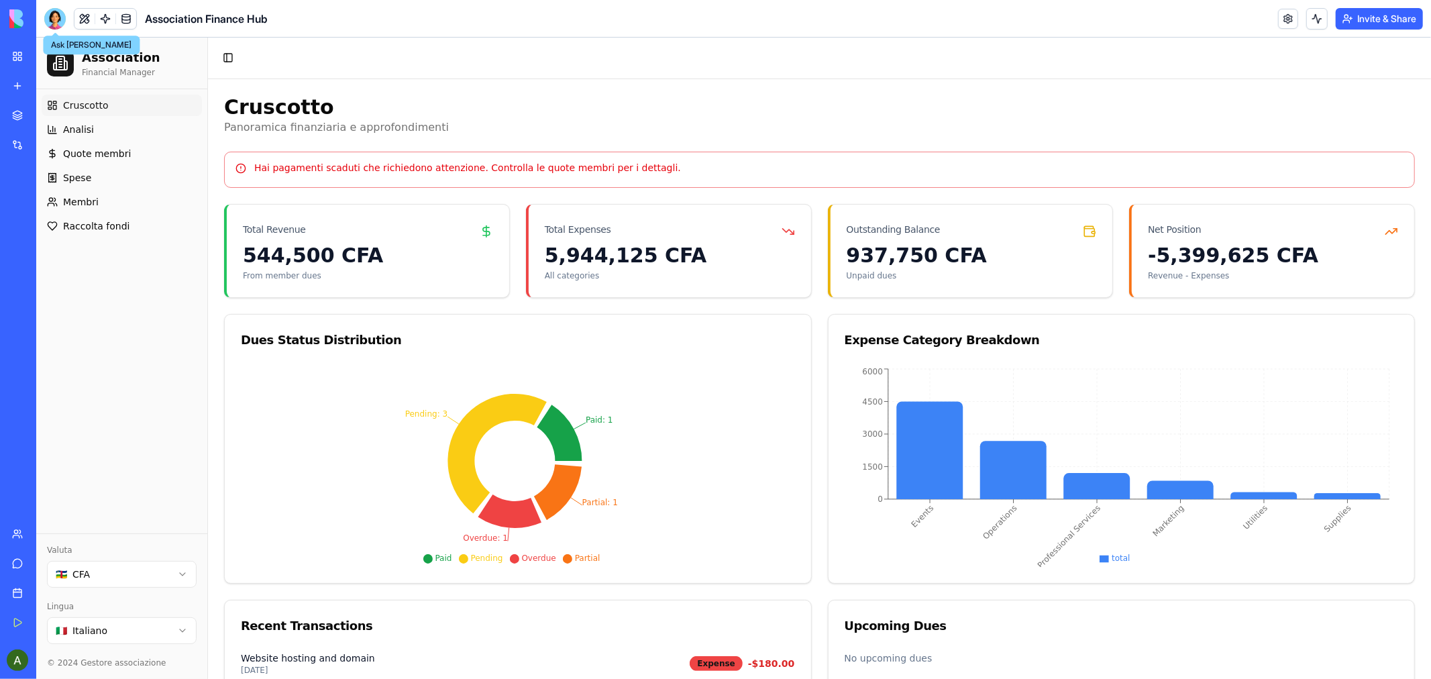
click at [54, 15] on div at bounding box center [54, 18] width 21 height 21
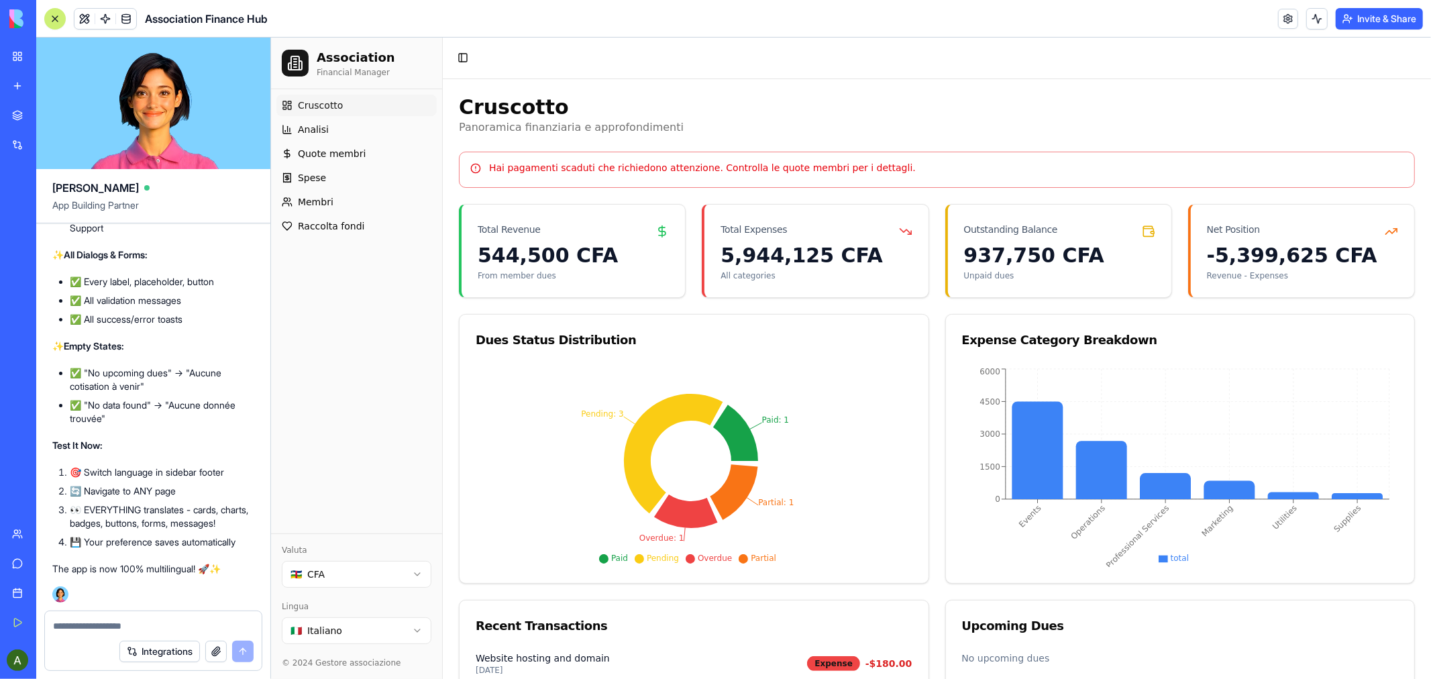
scroll to position [13401, 0]
click at [511, 401] on icon "Paid: 1 Pending: 3 Overdue: 1 Partial: 1" at bounding box center [690, 465] width 431 height 201
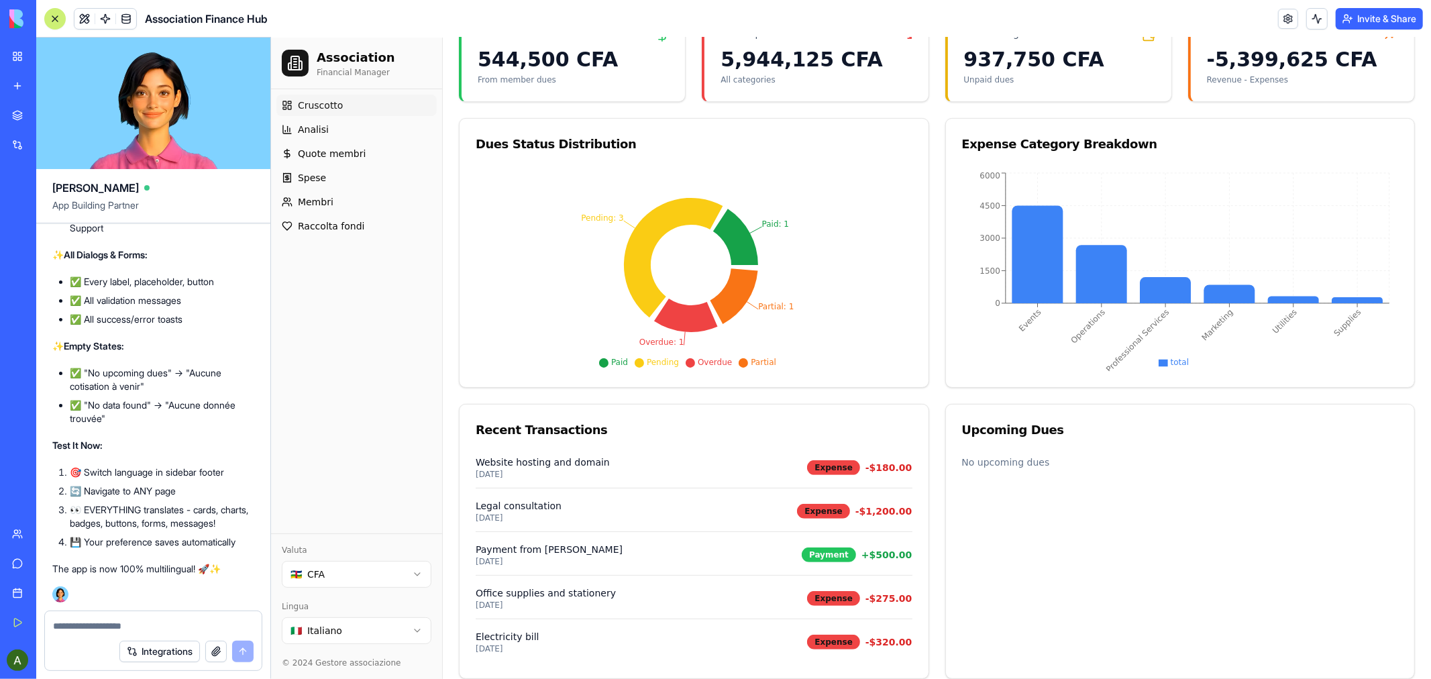
scroll to position [211, 0]
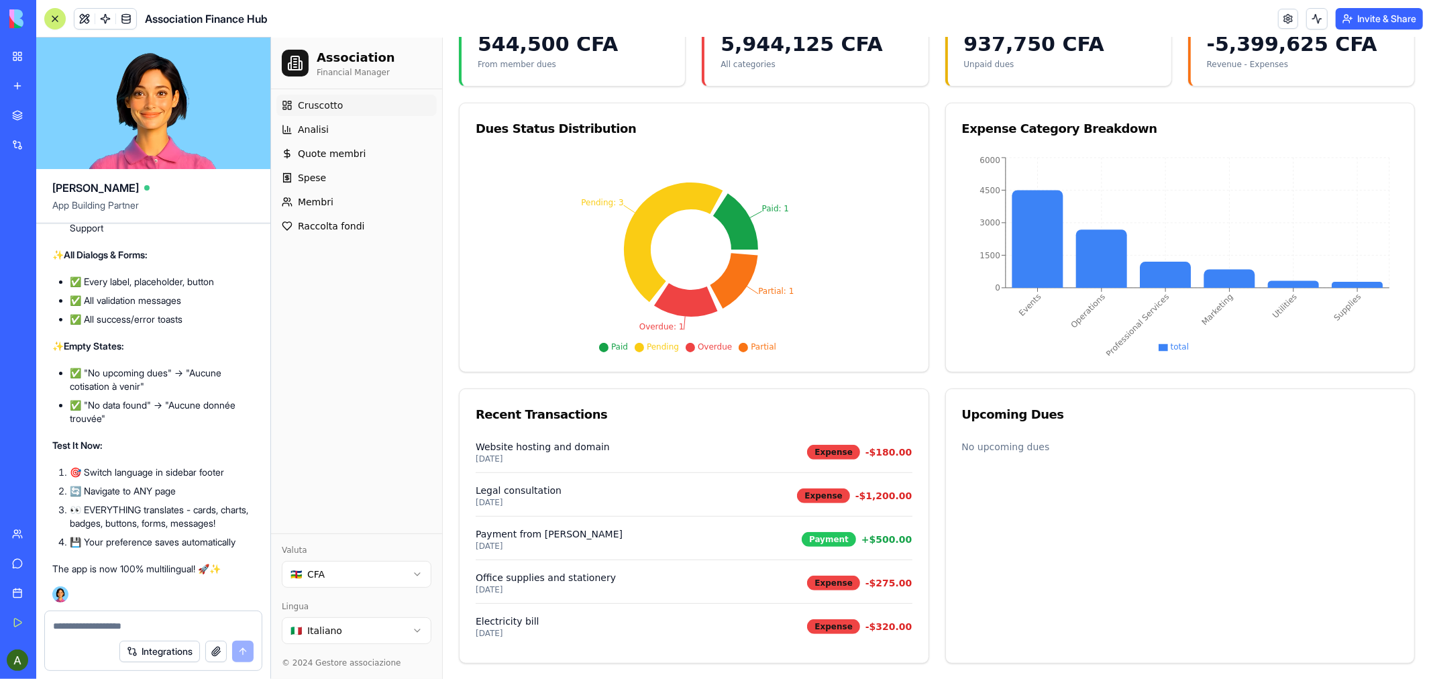
click at [416, 630] on html "Association Financial Manager Cruscotto Analisi Quote membri Spese Membri Racco…" at bounding box center [850, 252] width 1160 height 853
click at [341, 59] on h2 "Association" at bounding box center [355, 57] width 78 height 19
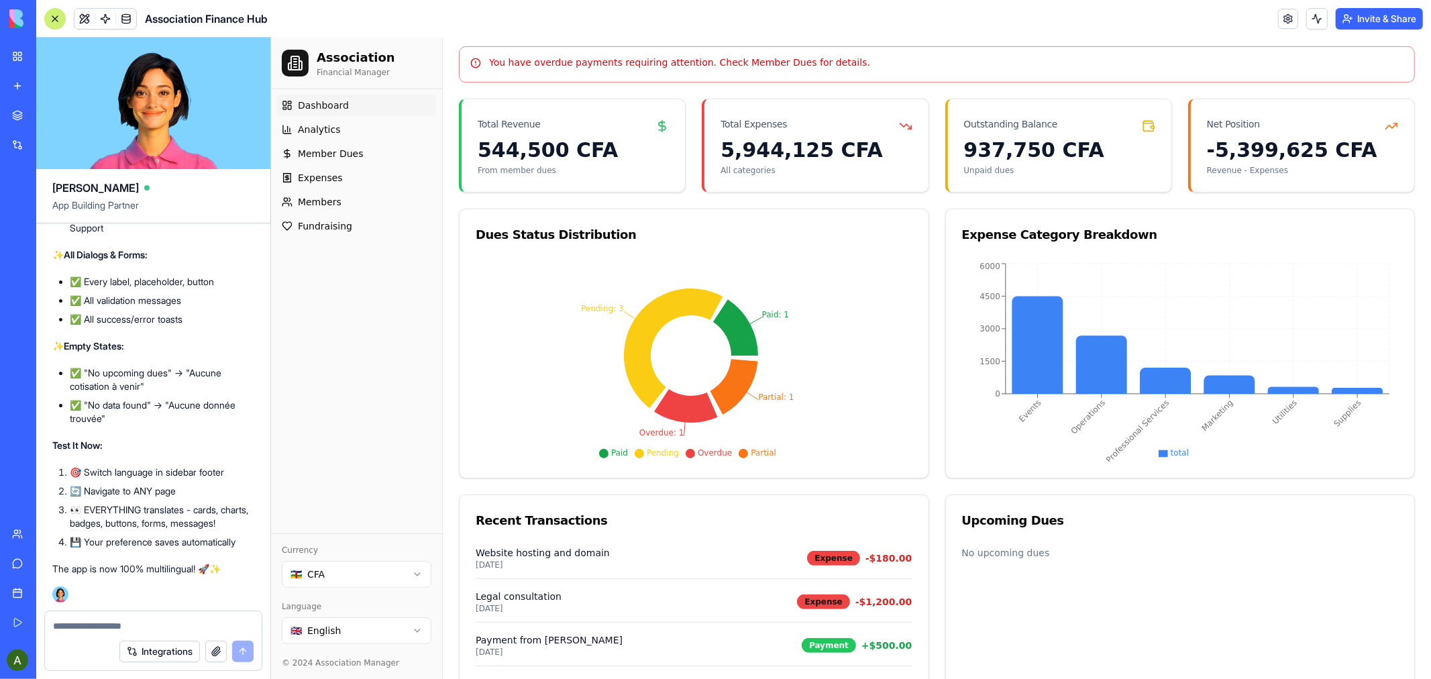
scroll to position [0, 0]
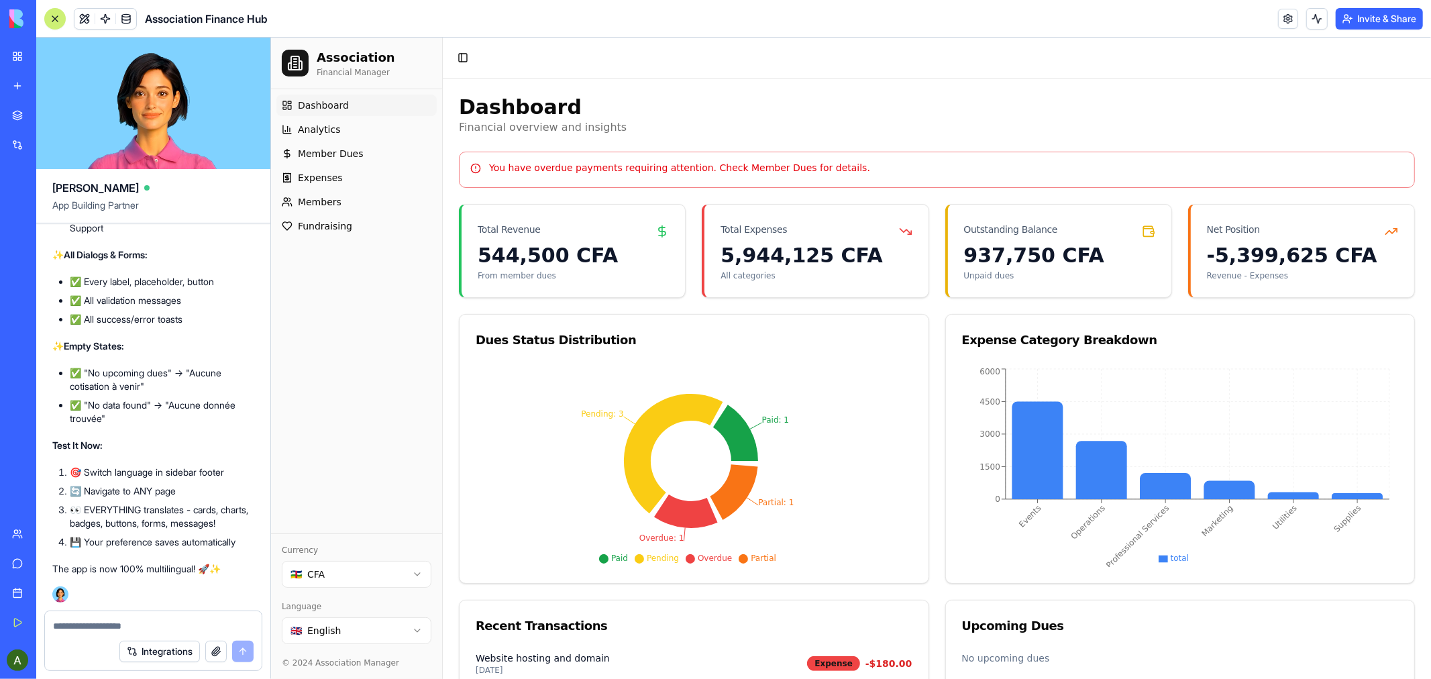
click at [415, 574] on html "Association Financial Manager Dashboard Analytics Member Dues Expenses Members …" at bounding box center [850, 463] width 1160 height 853
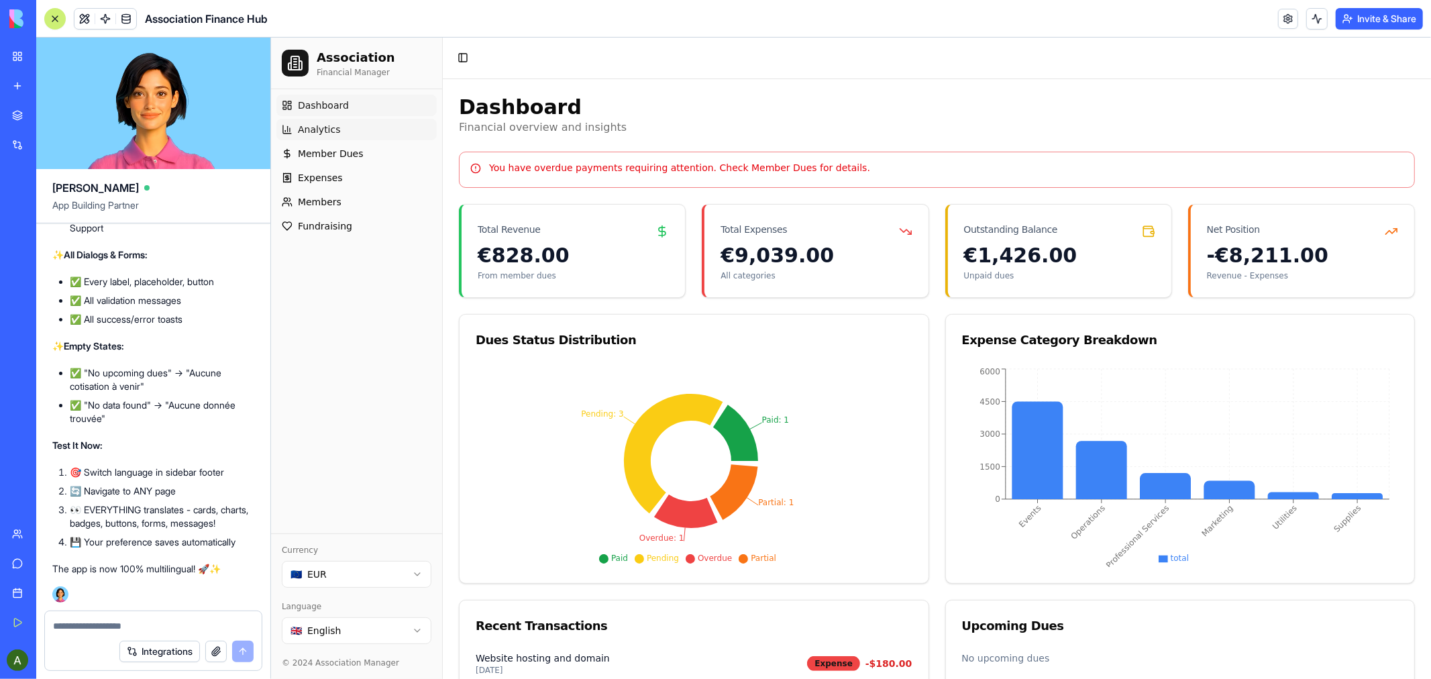
click at [320, 126] on span "Analytics" at bounding box center [318, 128] width 43 height 13
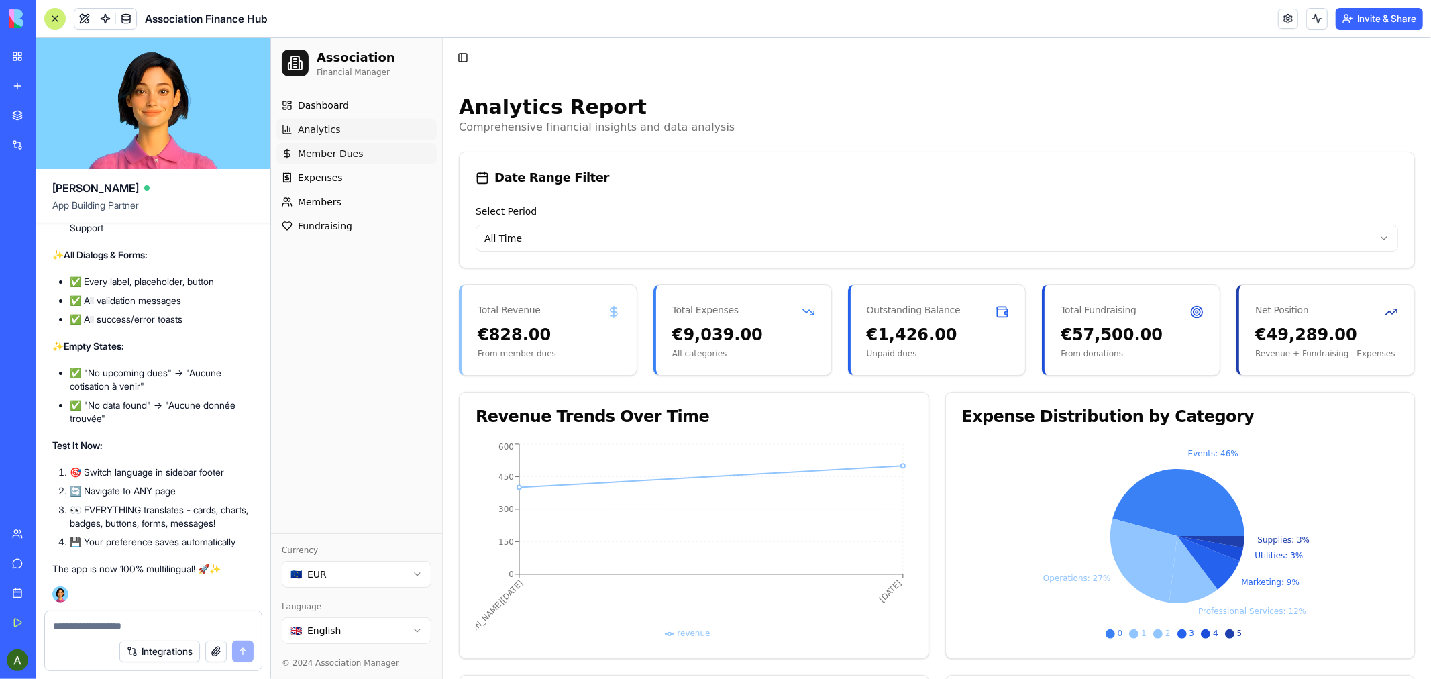
click at [325, 152] on span "Member Dues" at bounding box center [330, 152] width 66 height 13
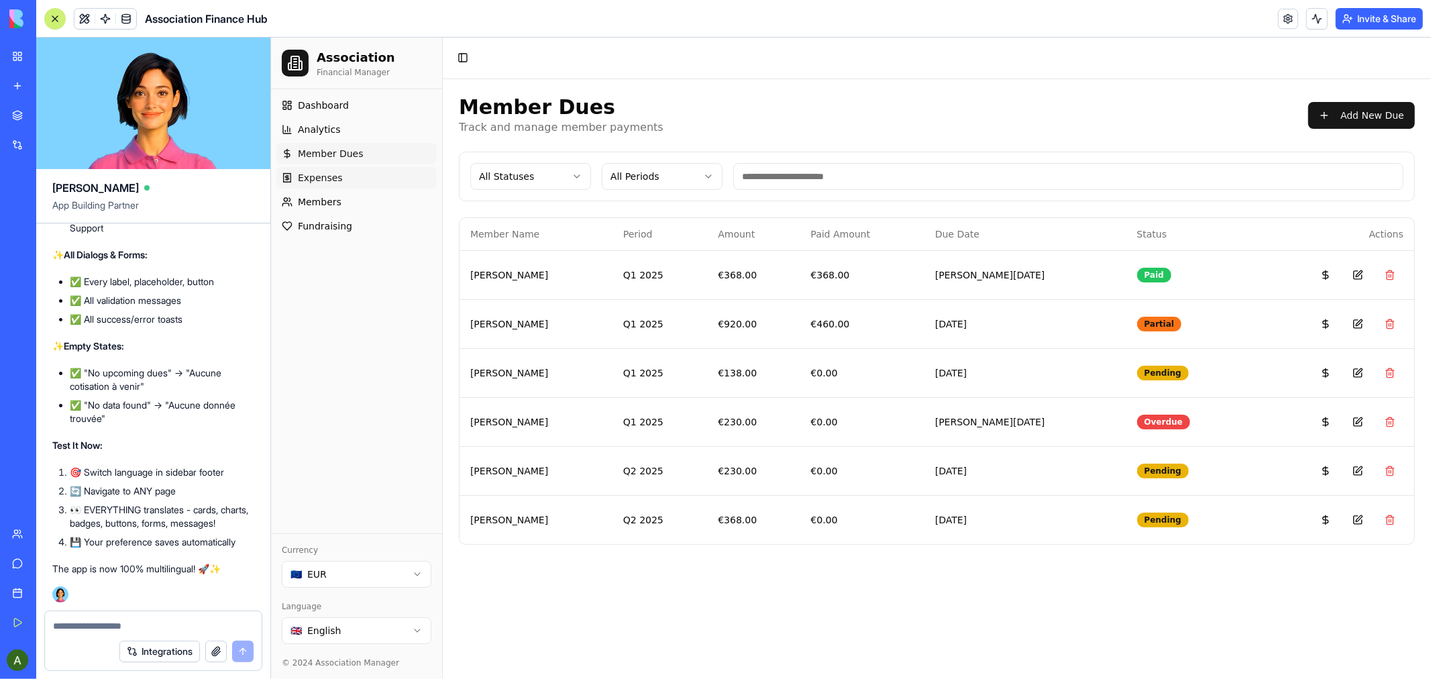
click at [320, 176] on span "Expenses" at bounding box center [319, 176] width 45 height 13
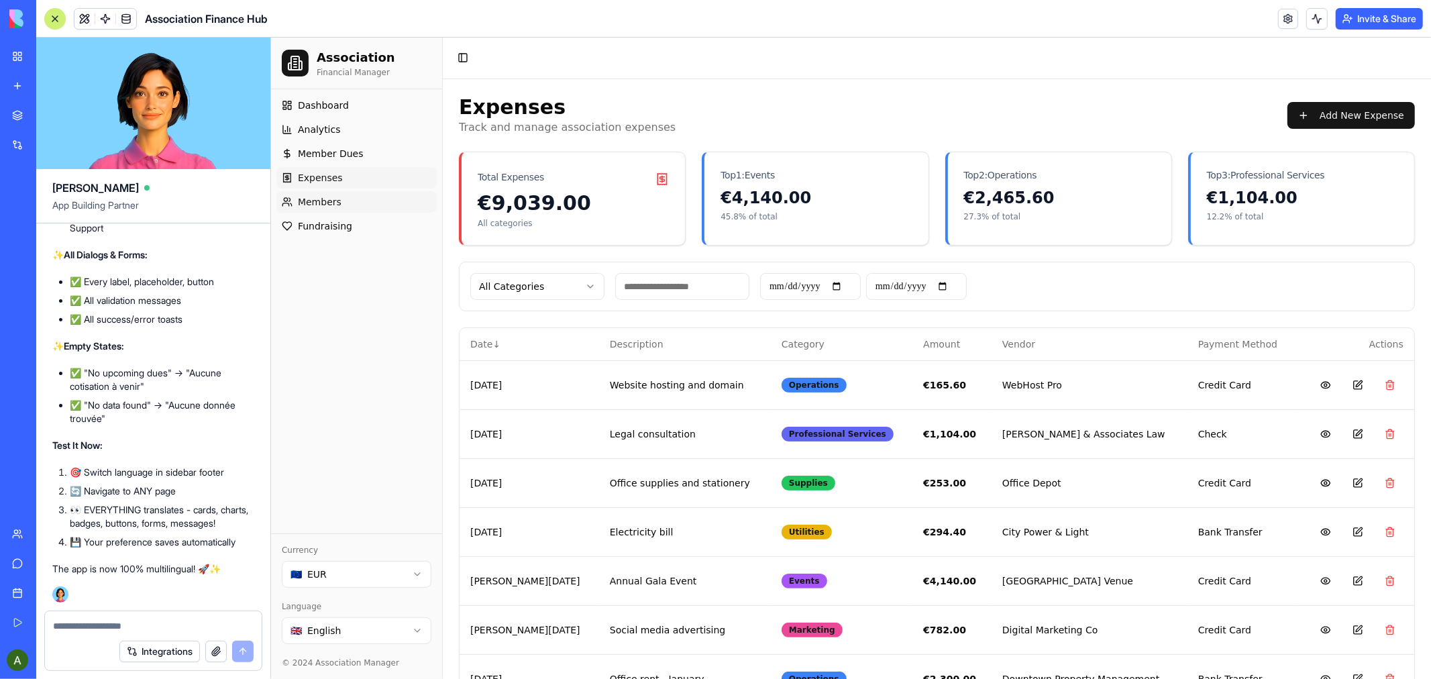
click at [319, 203] on span "Members" at bounding box center [319, 201] width 44 height 13
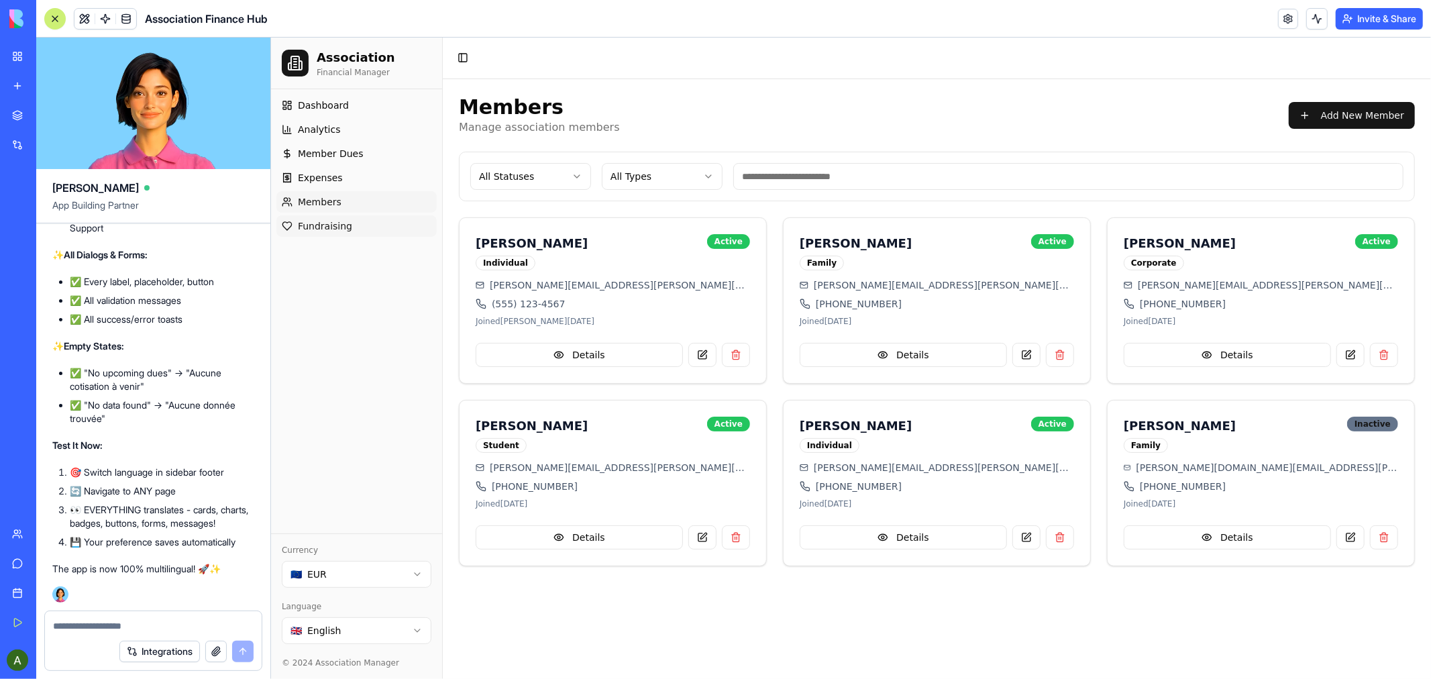
click at [320, 223] on span "Fundraising" at bounding box center [324, 225] width 54 height 13
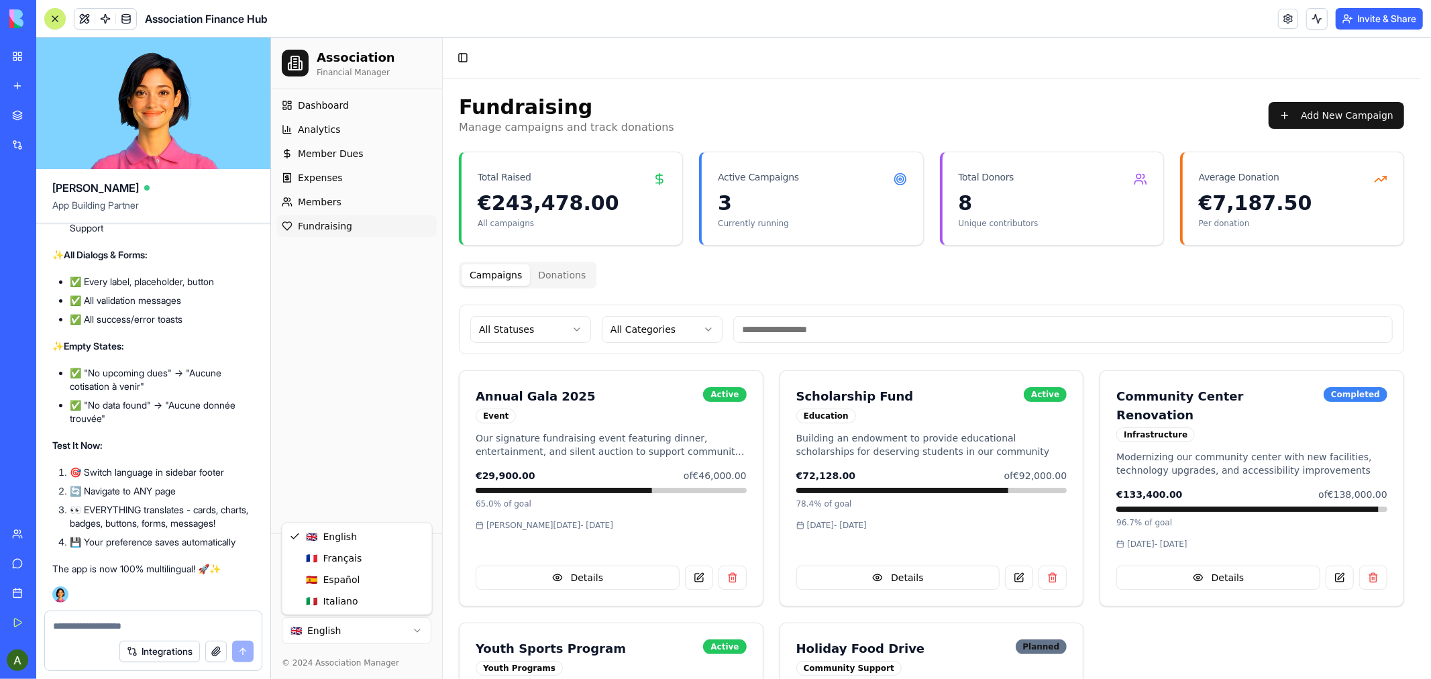
click at [409, 628] on html "Association Financial Manager Dashboard Analytics Member Dues Expenses Members …" at bounding box center [850, 446] width 1160 height 818
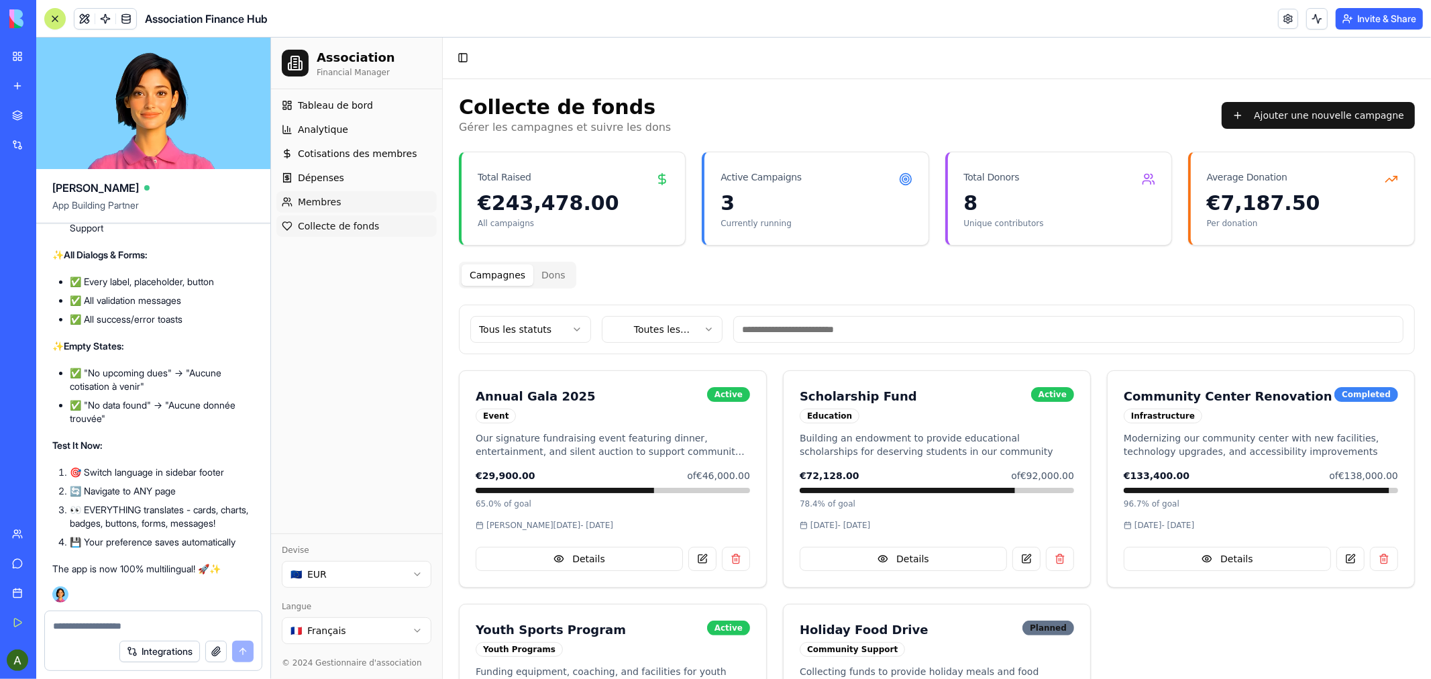
click at [309, 197] on span "Membres" at bounding box center [319, 201] width 44 height 13
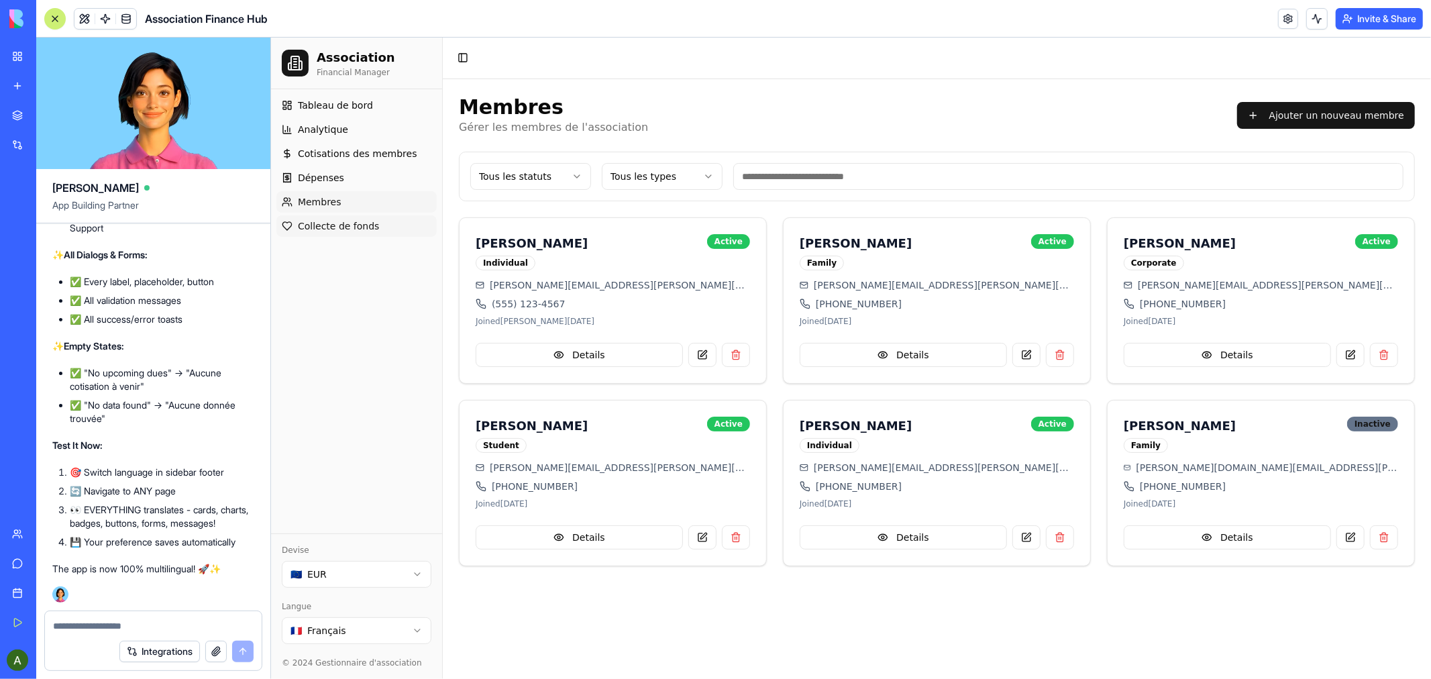
click at [319, 221] on span "Collecte de fonds" at bounding box center [337, 225] width 81 height 13
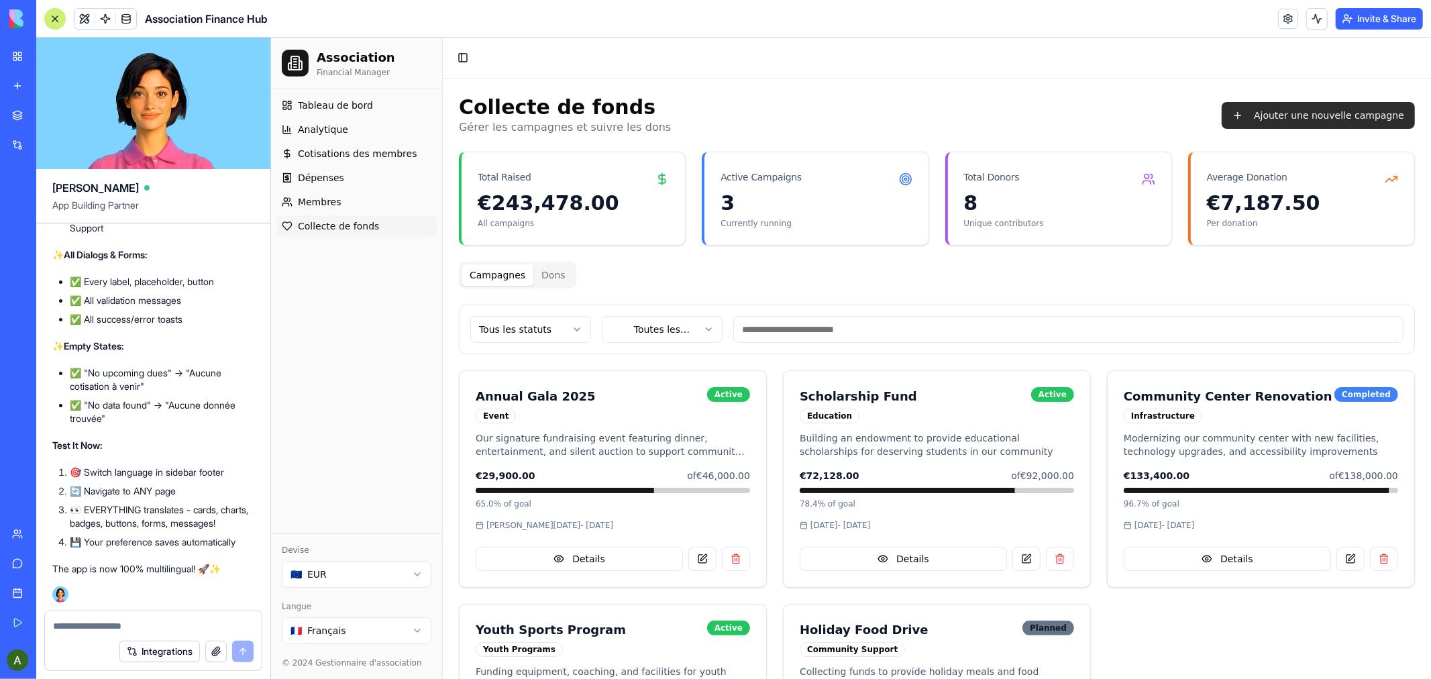
click at [1326, 109] on button "Ajouter une nouvelle campagne" at bounding box center [1317, 114] width 193 height 27
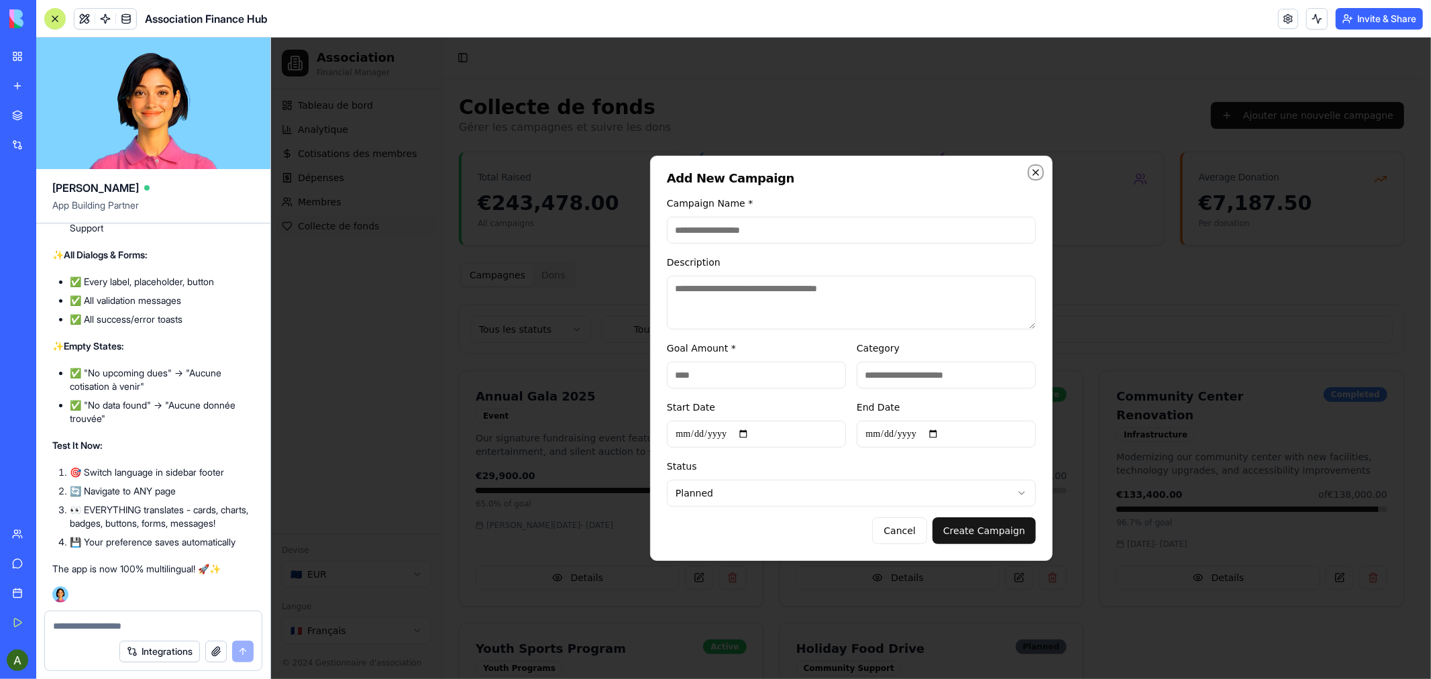
click at [1034, 172] on icon "button" at bounding box center [1034, 171] width 5 height 5
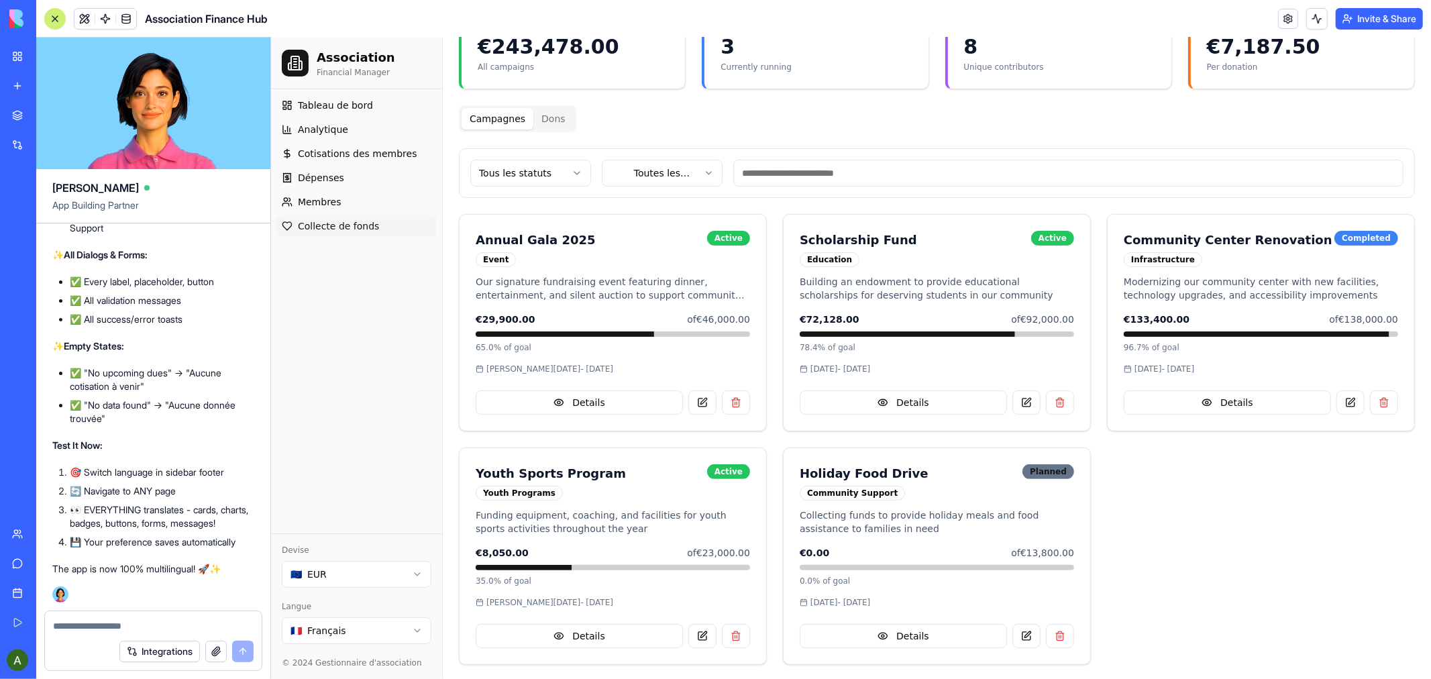
scroll to position [158, 0]
click at [729, 633] on button at bounding box center [735, 634] width 28 height 24
click at [698, 399] on button at bounding box center [702, 400] width 28 height 24
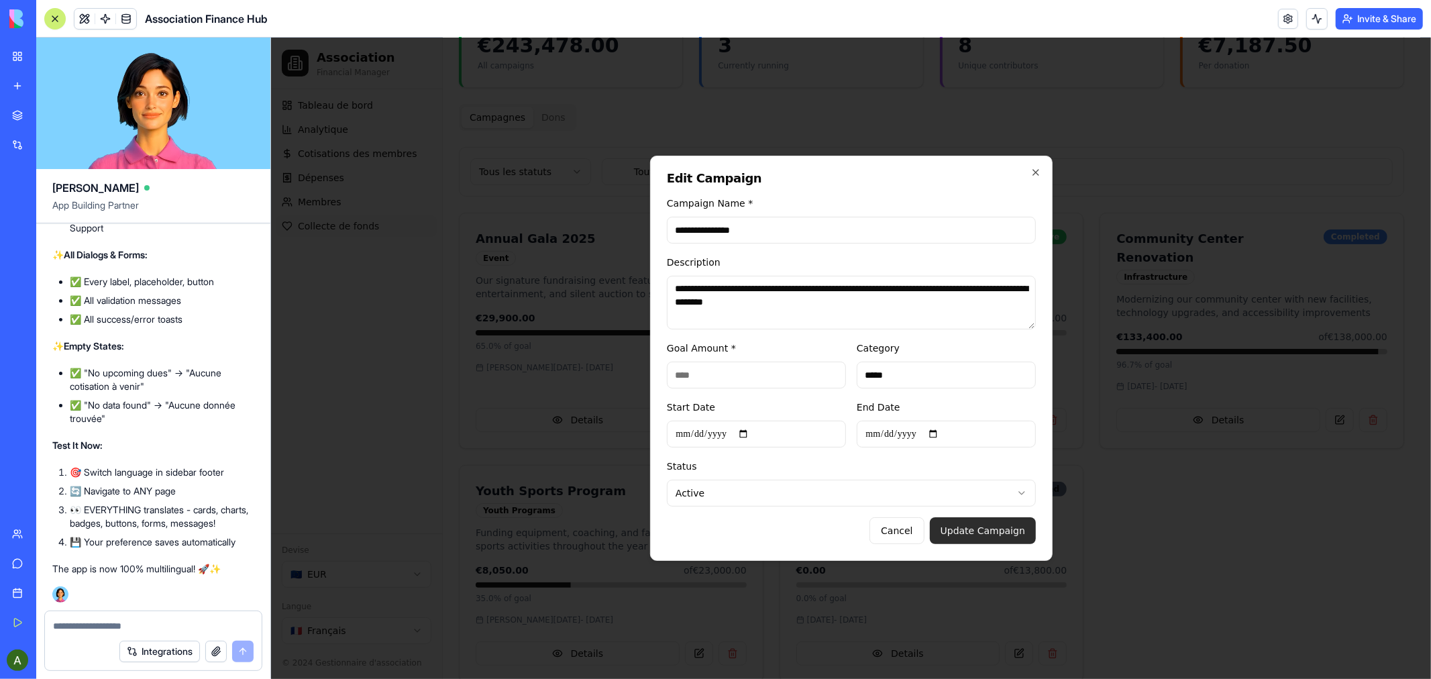
click at [955, 527] on button "Update Campaign" at bounding box center [981, 530] width 106 height 27
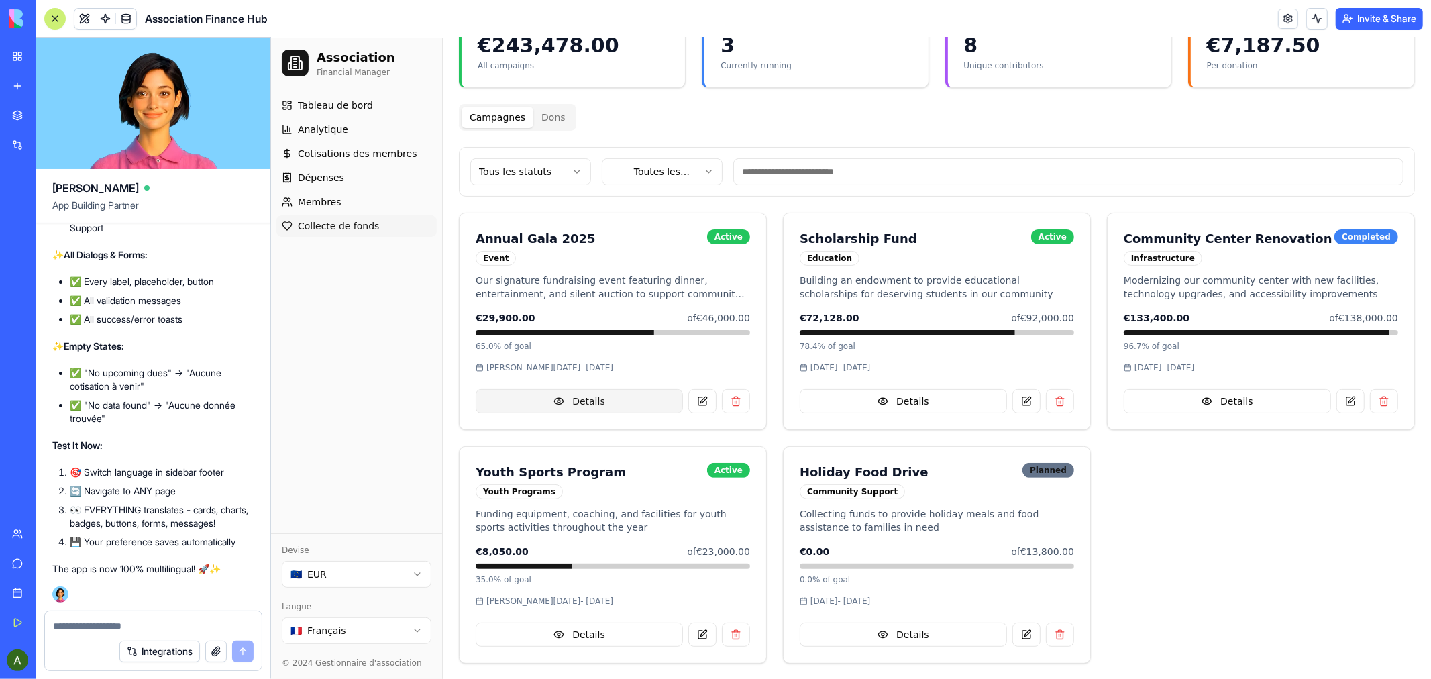
click at [617, 396] on button "Details" at bounding box center [578, 400] width 207 height 24
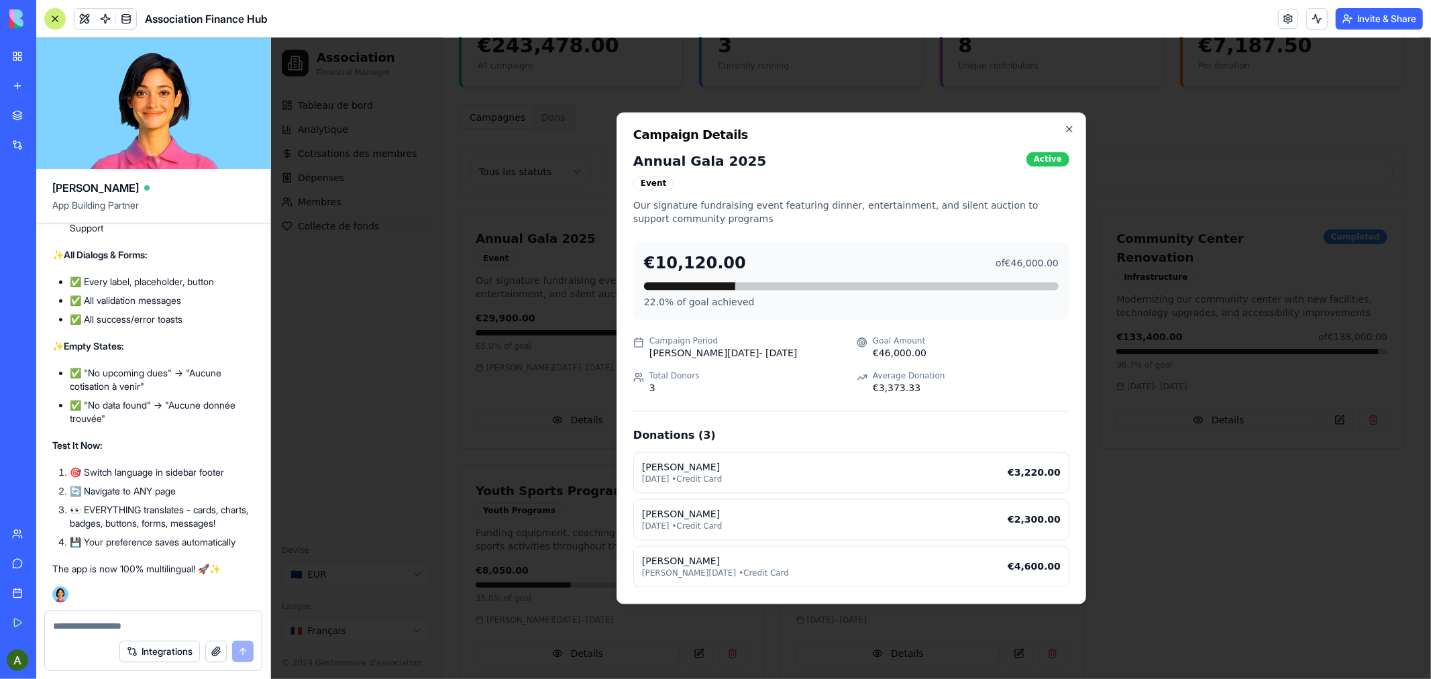
click at [725, 327] on div "Annual Gala 2025 Active Event Our signature fundraising event featuring dinner,…" at bounding box center [851, 369] width 436 height 435
click at [979, 456] on div "[PERSON_NAME] [DATE] • Credit Card €3,220.00" at bounding box center [851, 472] width 436 height 42
drag, startPoint x: 1004, startPoint y: 470, endPoint x: 1010, endPoint y: 472, distance: 6.8
click at [1007, 471] on div "[PERSON_NAME] [DATE] • Credit Card €3,220.00" at bounding box center [851, 472] width 436 height 42
click at [1029, 474] on p "€3,220.00" at bounding box center [1033, 472] width 53 height 13
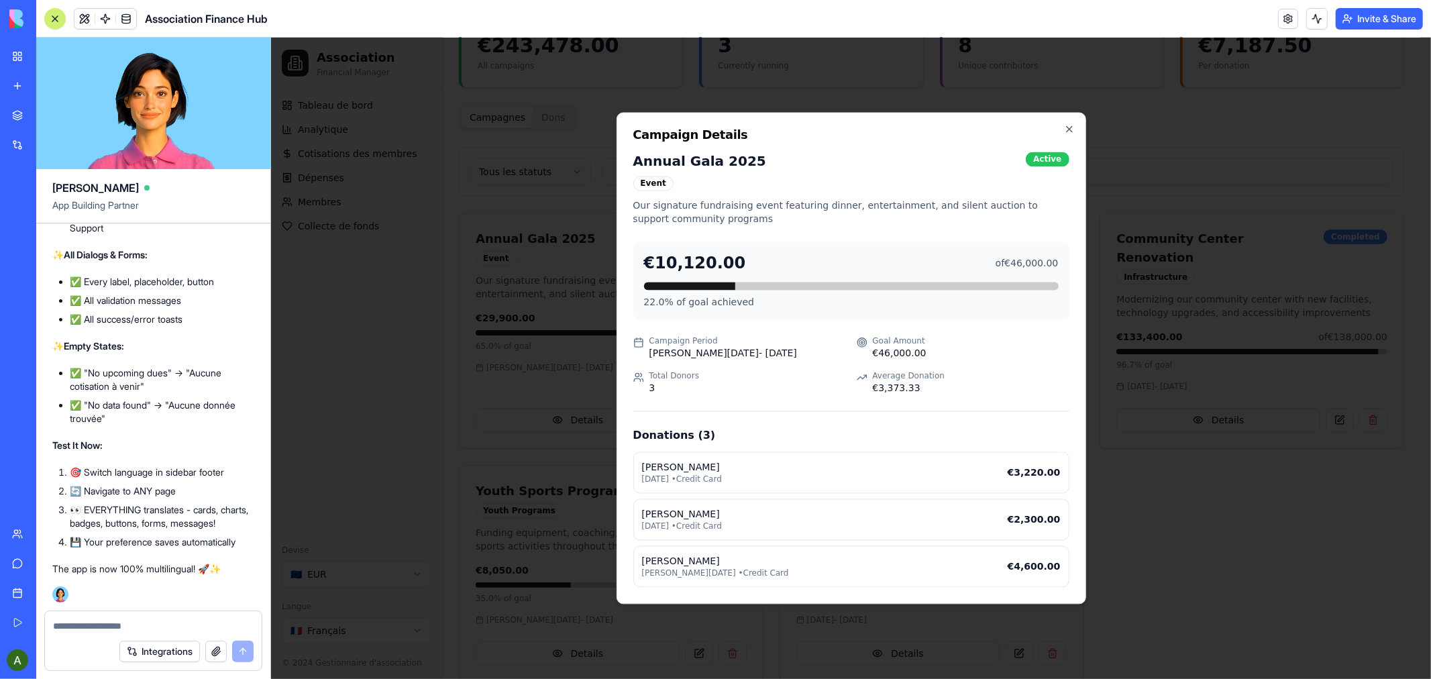
click at [723, 288] on div at bounding box center [526, 286] width 415 height 8
click at [690, 346] on p "[PERSON_NAME][DATE] - [DATE]" at bounding box center [723, 352] width 148 height 13
click at [893, 354] on p "€46,000.00" at bounding box center [899, 352] width 54 height 13
click at [655, 182] on div "Event" at bounding box center [653, 183] width 40 height 15
click at [1069, 127] on icon "button" at bounding box center [1068, 128] width 11 height 11
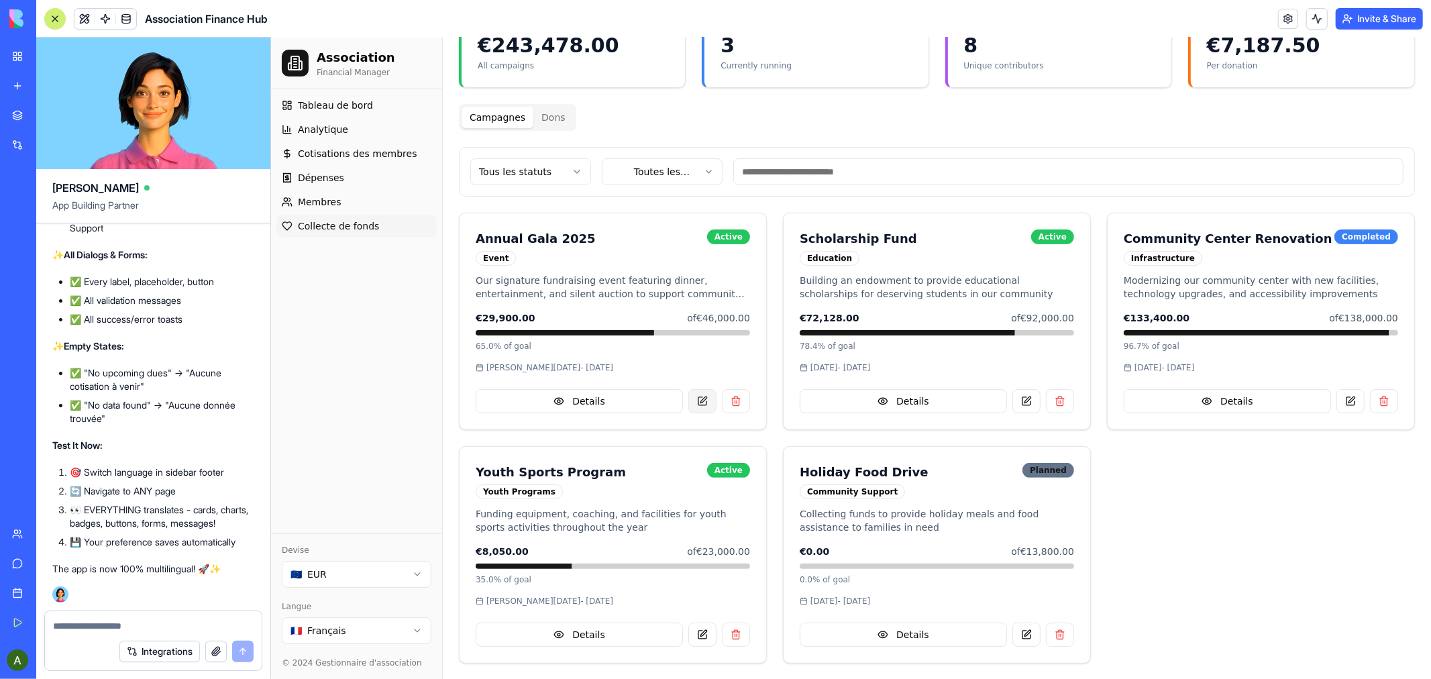
click at [696, 402] on button at bounding box center [702, 400] width 28 height 24
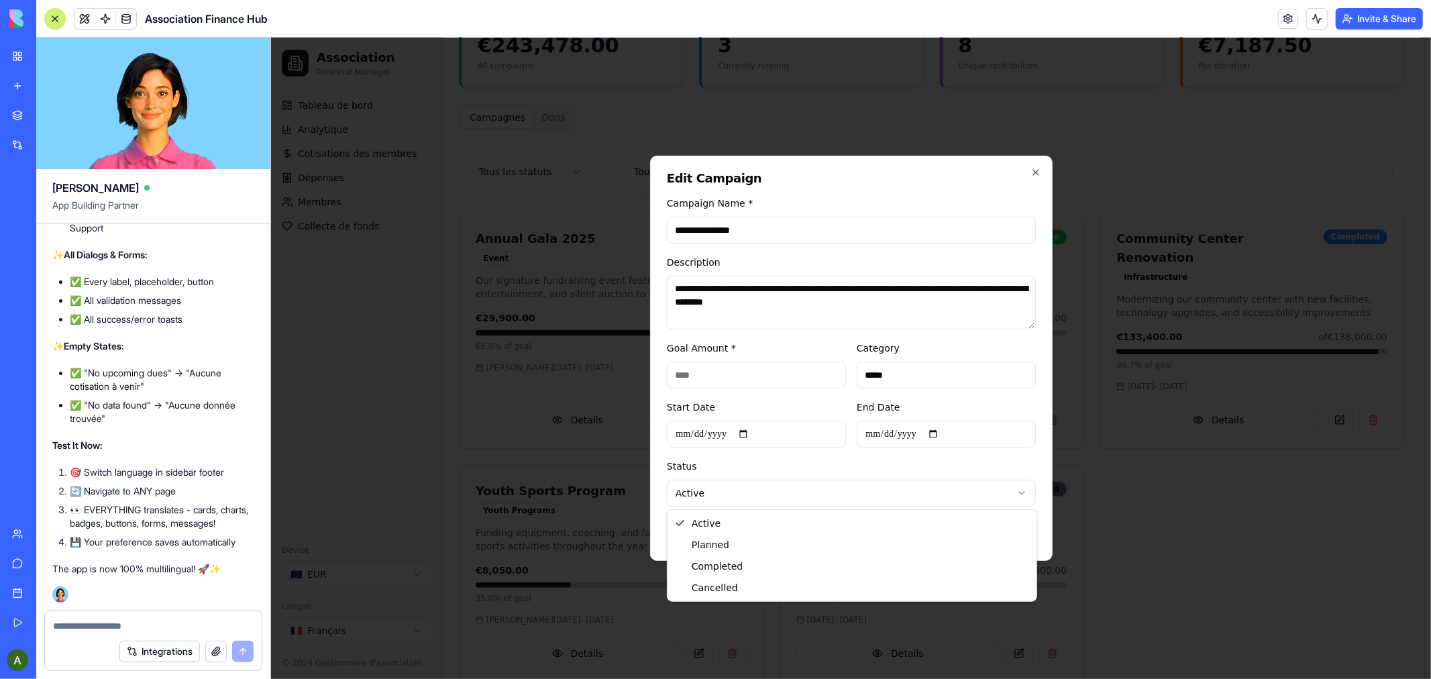
click at [1018, 488] on body "Association Financial Manager Tableau de bord Analytique Cotisations des membre…" at bounding box center [844, 288] width 1149 height 818
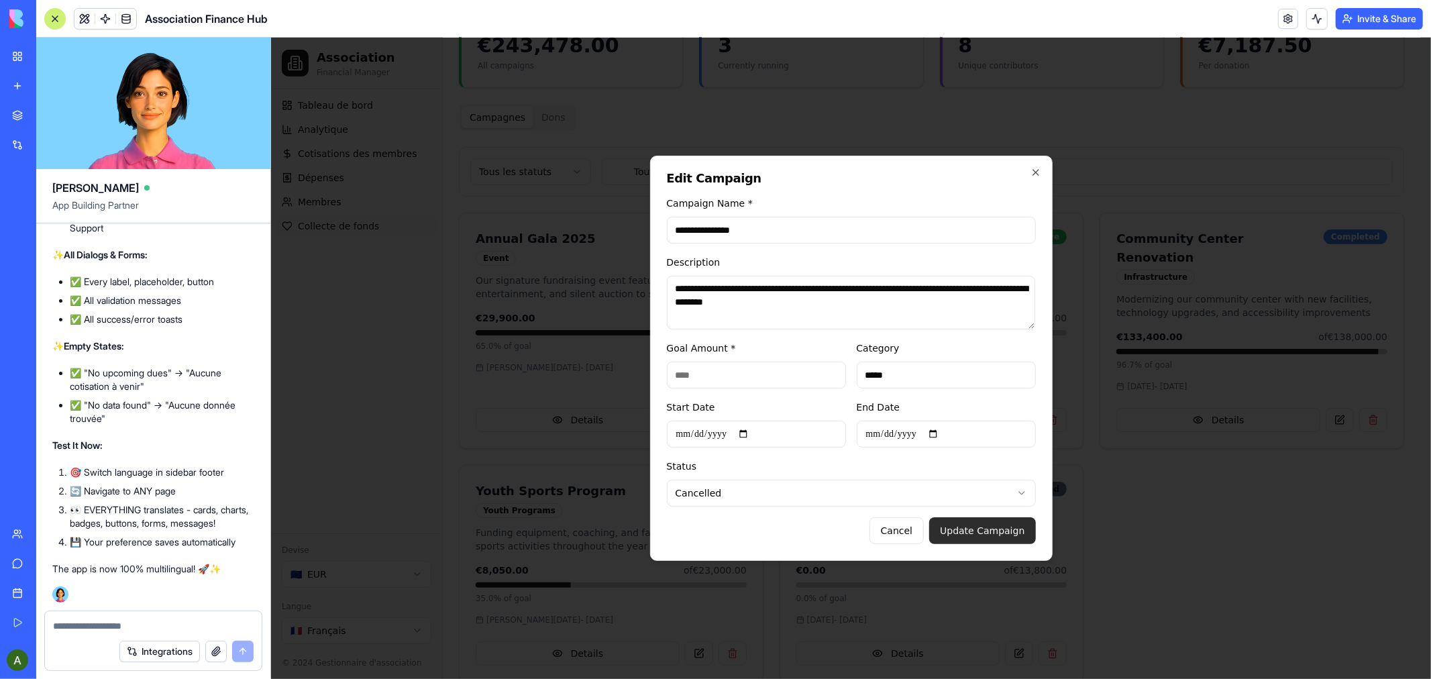
click at [972, 525] on button "Update Campaign" at bounding box center [981, 530] width 106 height 27
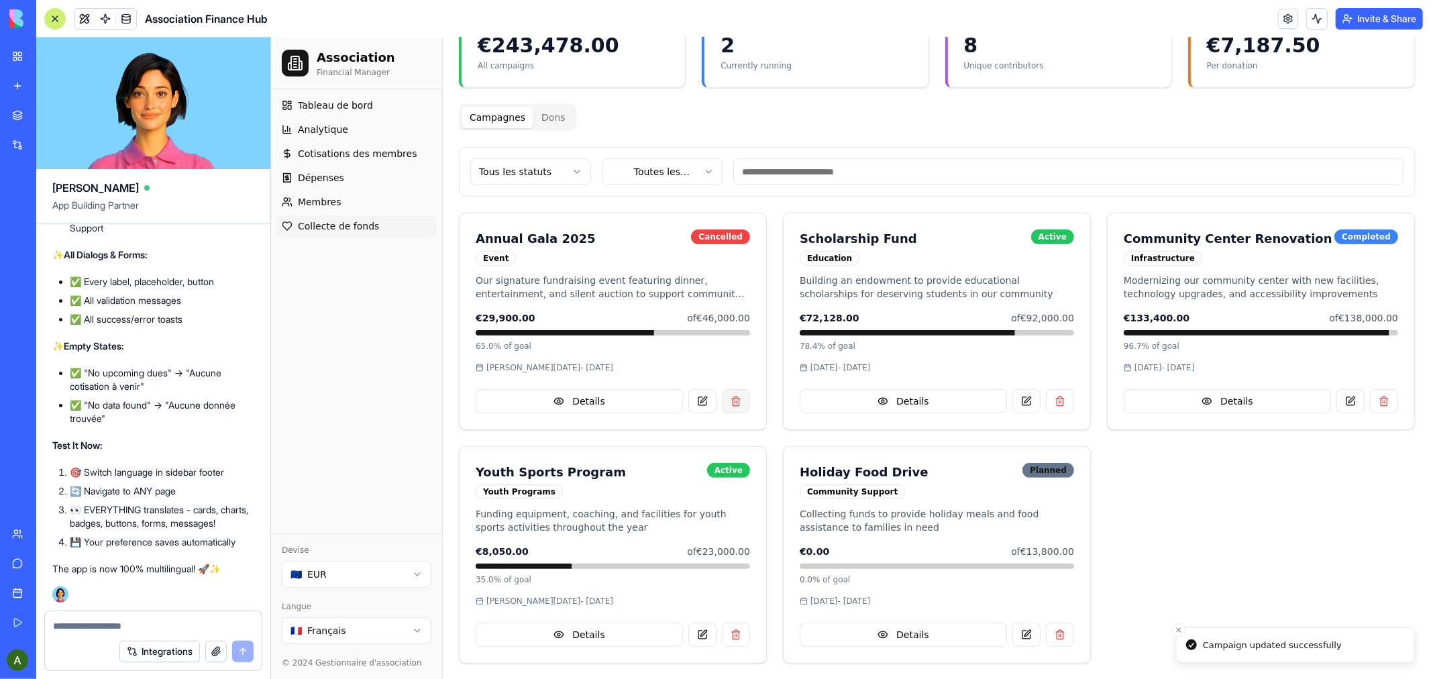
click at [729, 400] on button at bounding box center [735, 400] width 28 height 24
click at [736, 400] on button at bounding box center [735, 400] width 28 height 24
click at [696, 400] on button at bounding box center [702, 400] width 28 height 24
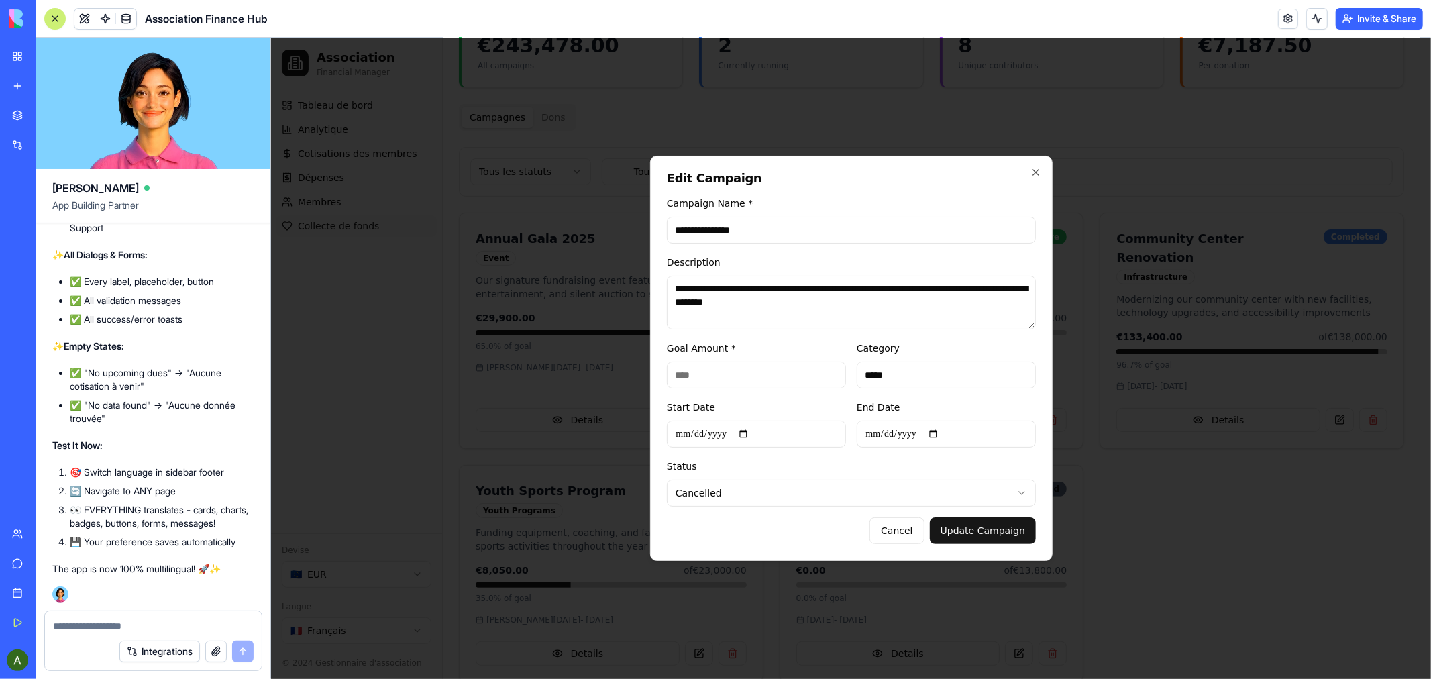
drag, startPoint x: 798, startPoint y: 376, endPoint x: 657, endPoint y: 373, distance: 140.9
click at [657, 373] on div "**********" at bounding box center [850, 357] width 402 height 405
click at [977, 528] on button "Update Campaign" at bounding box center [981, 530] width 106 height 27
click at [997, 529] on button "Update Campaign" at bounding box center [981, 530] width 106 height 27
click at [912, 525] on button "Cancel" at bounding box center [896, 530] width 54 height 27
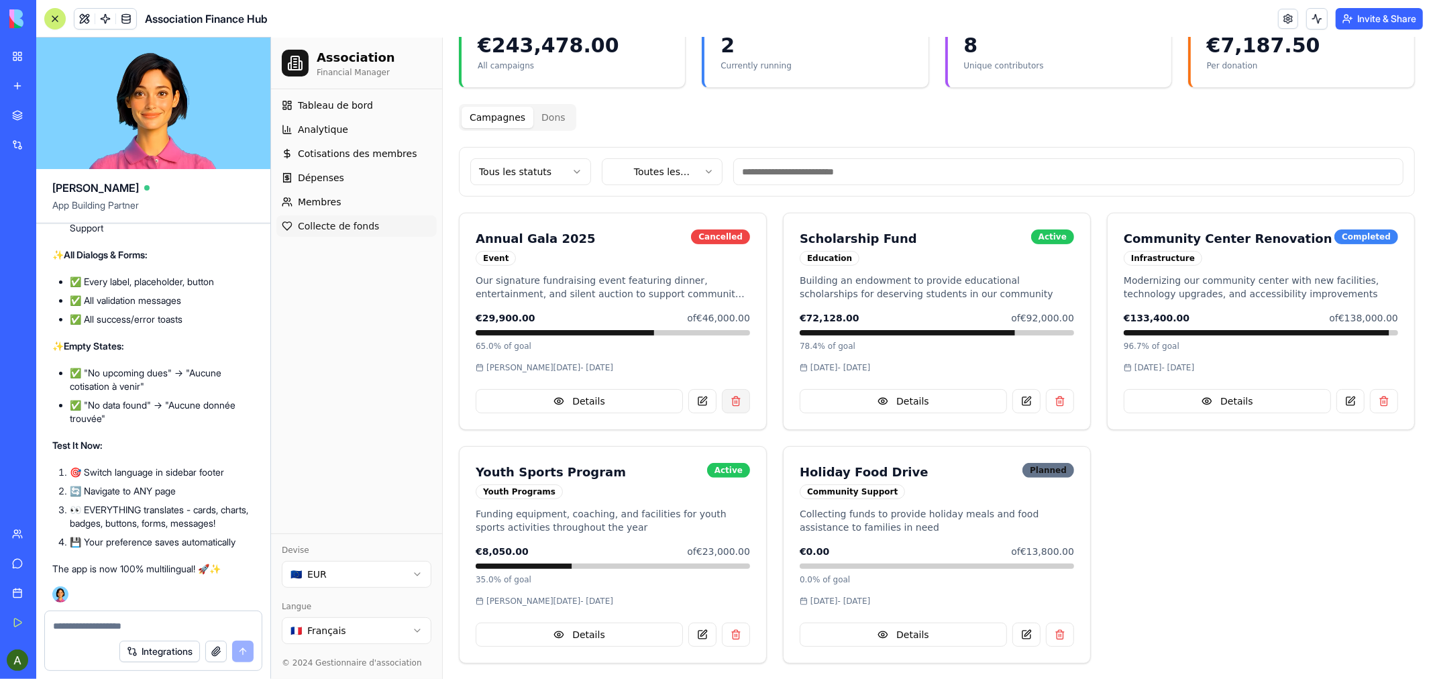
click at [729, 399] on button at bounding box center [735, 400] width 28 height 24
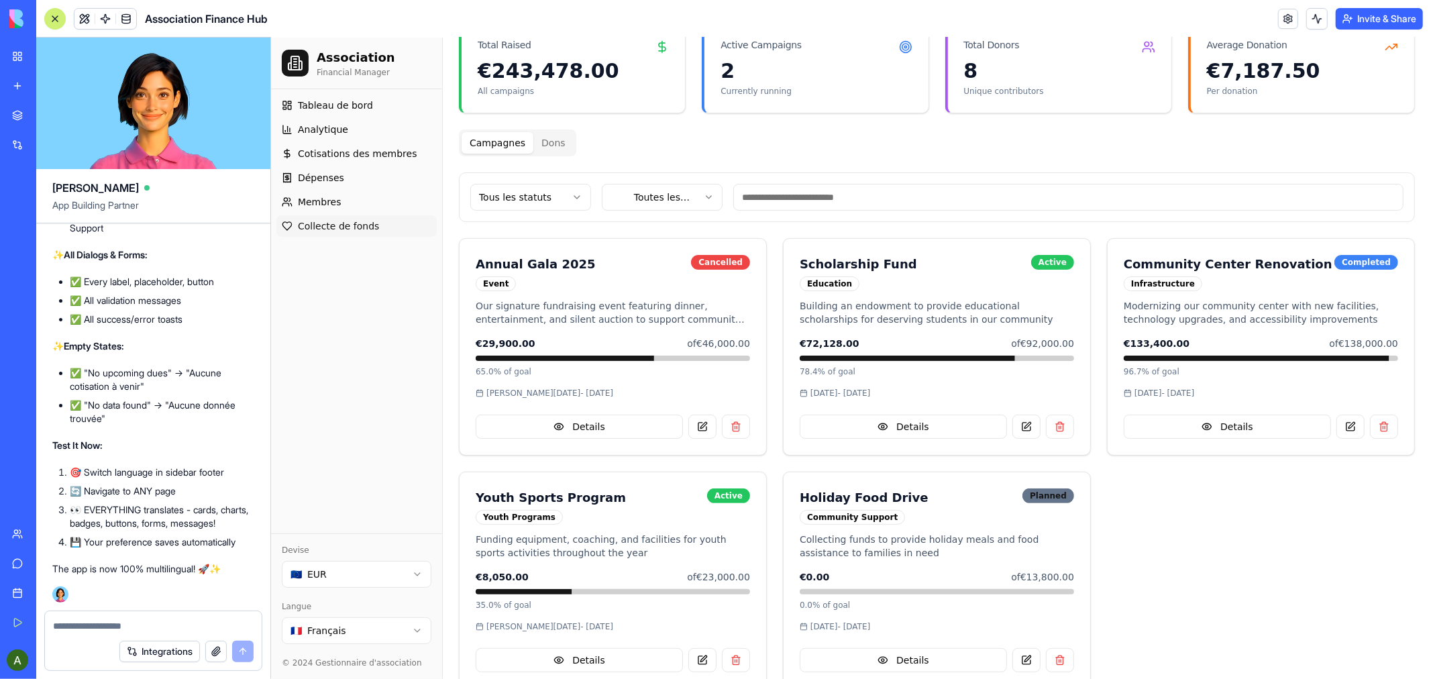
click at [543, 114] on div "Collecte de fonds Gérer les campagnes et suivre les dons Ajouter une nouvelle c…" at bounding box center [936, 325] width 956 height 726
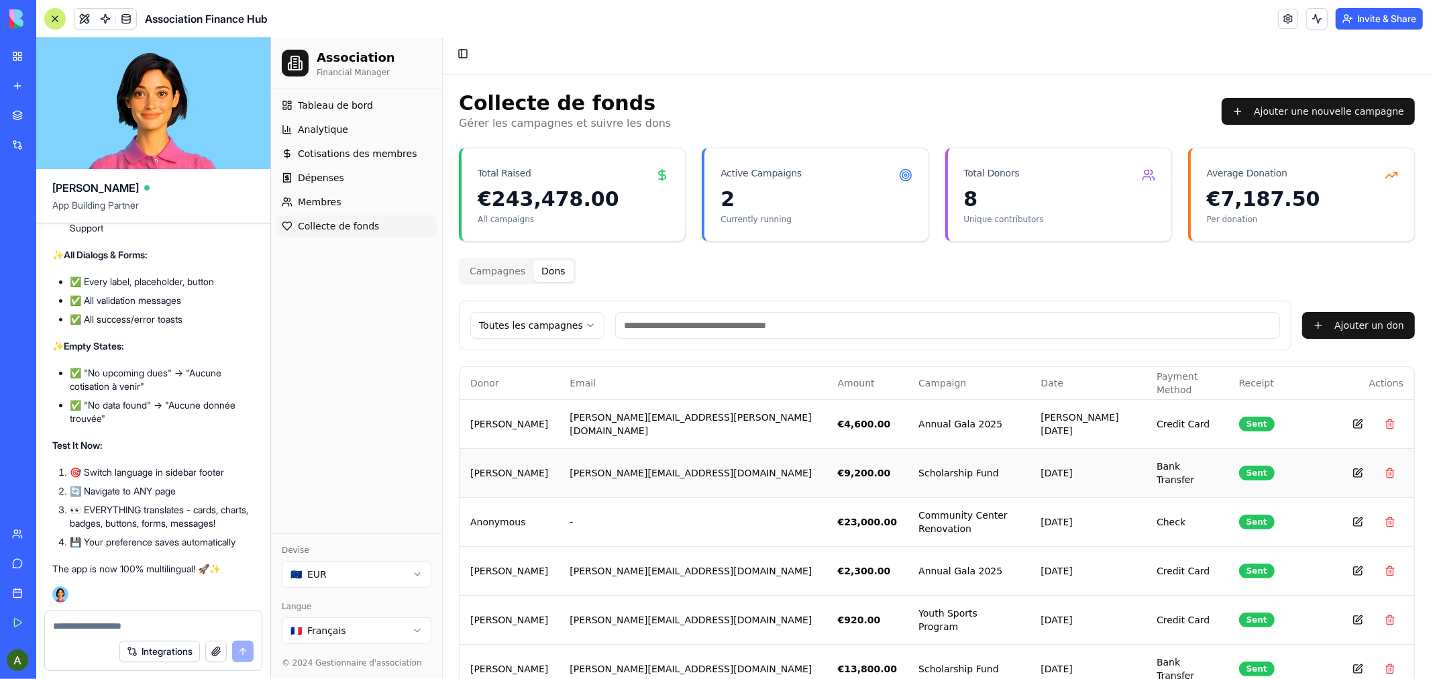
scroll to position [0, 0]
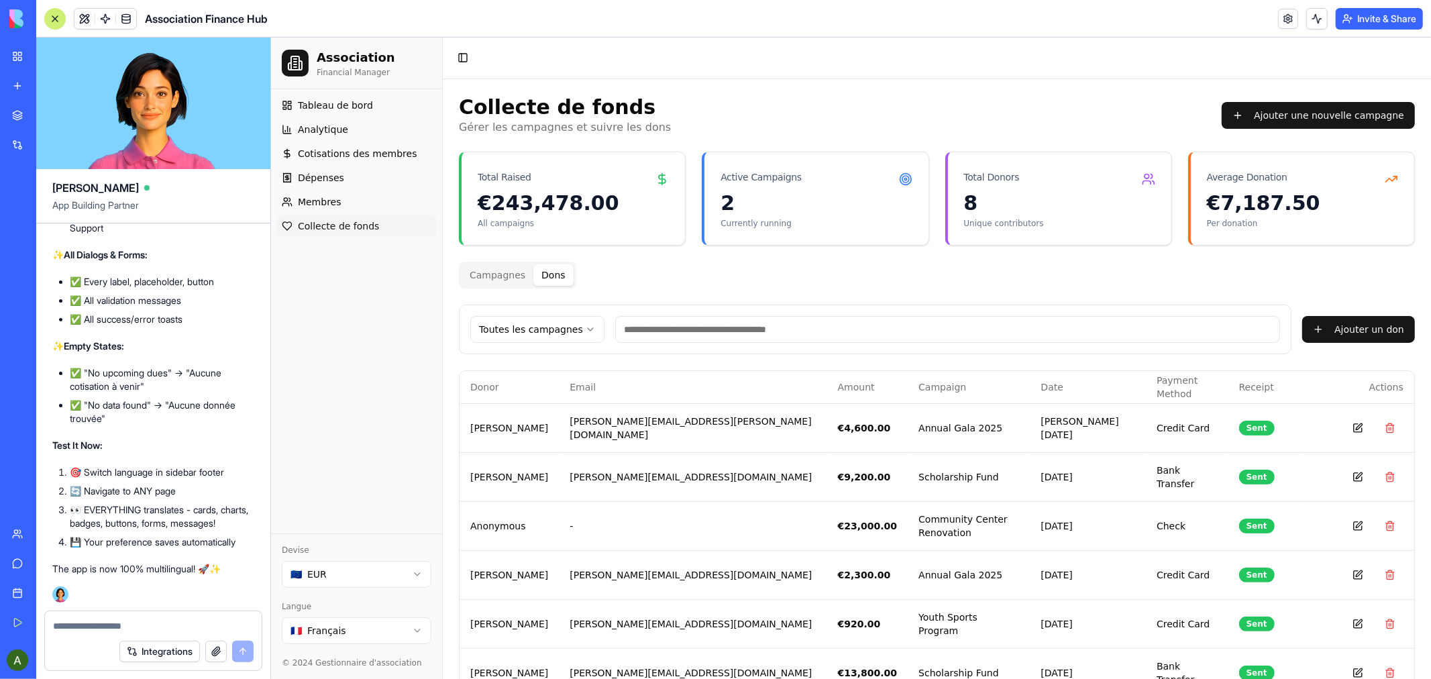
click at [418, 625] on html "Association Financial Manager Tableau de bord Analytique Cotisations des membre…" at bounding box center [850, 424] width 1160 height 774
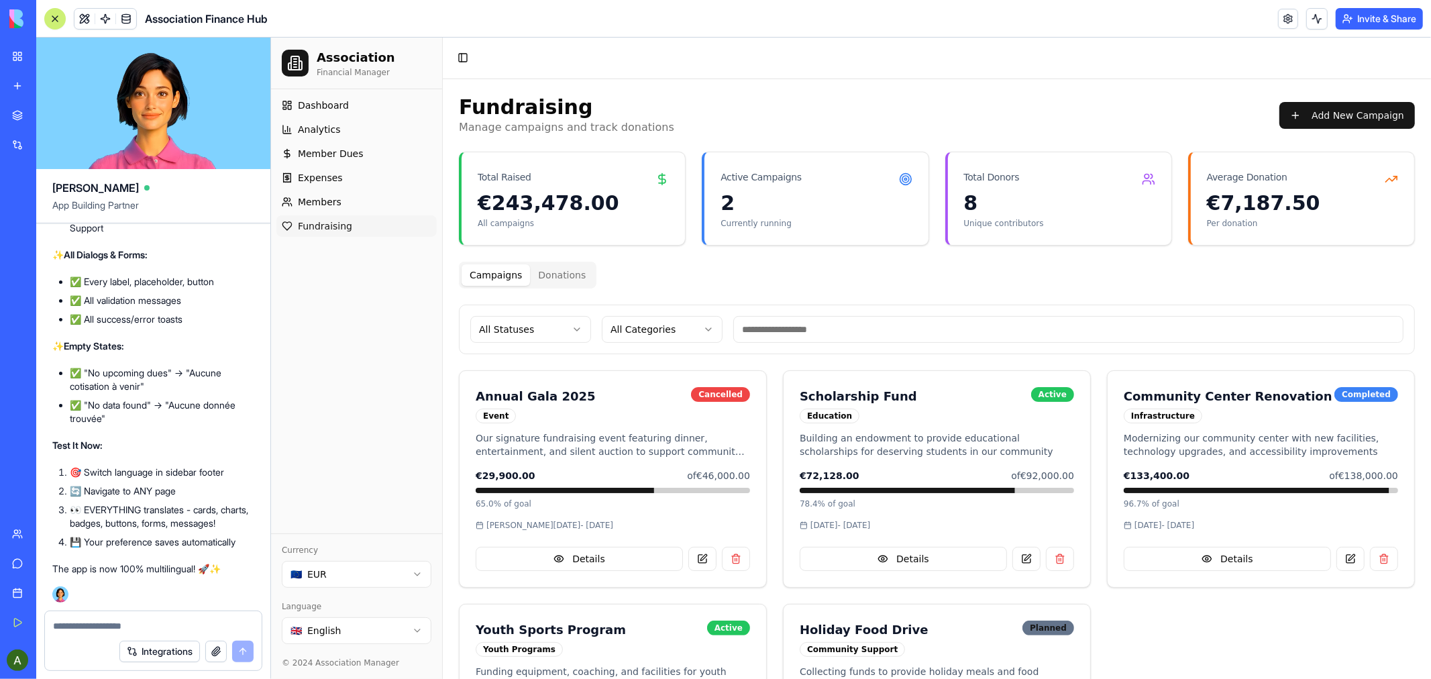
click at [492, 273] on button "Campaigns" at bounding box center [495, 274] width 68 height 21
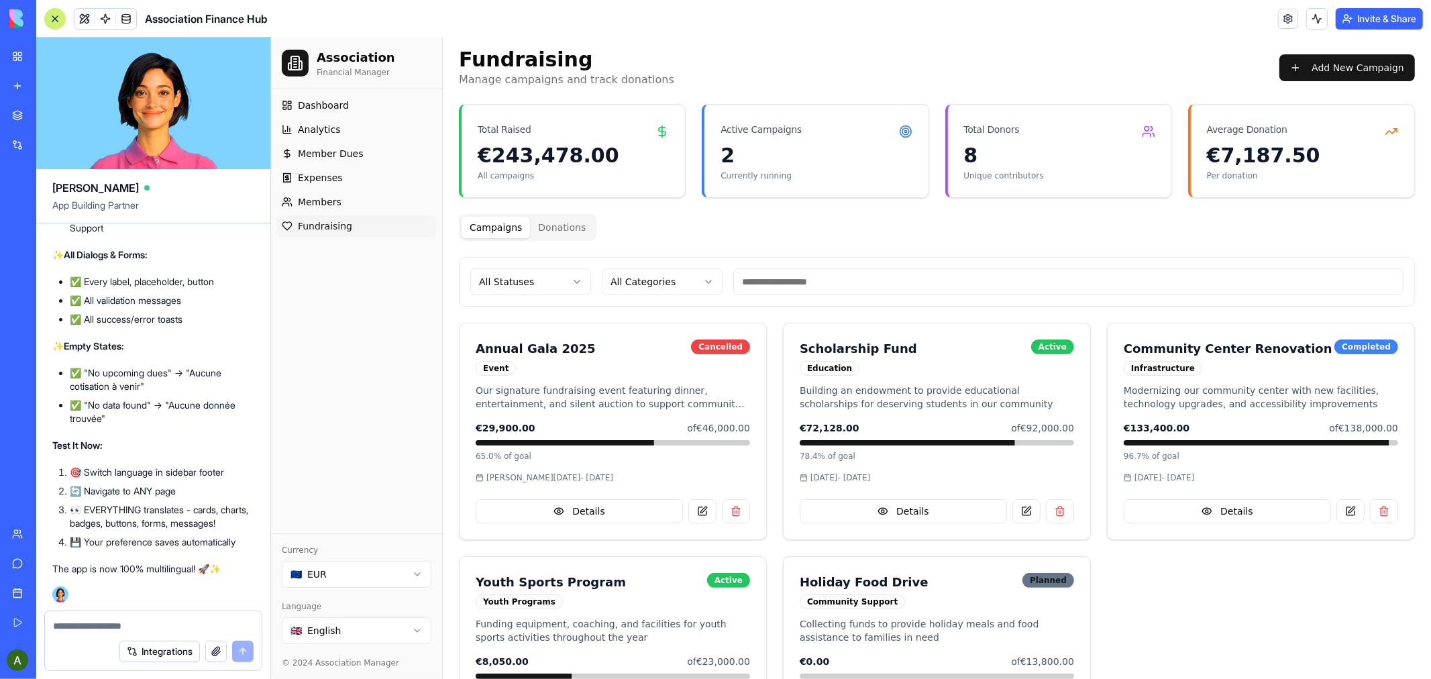
scroll to position [74, 0]
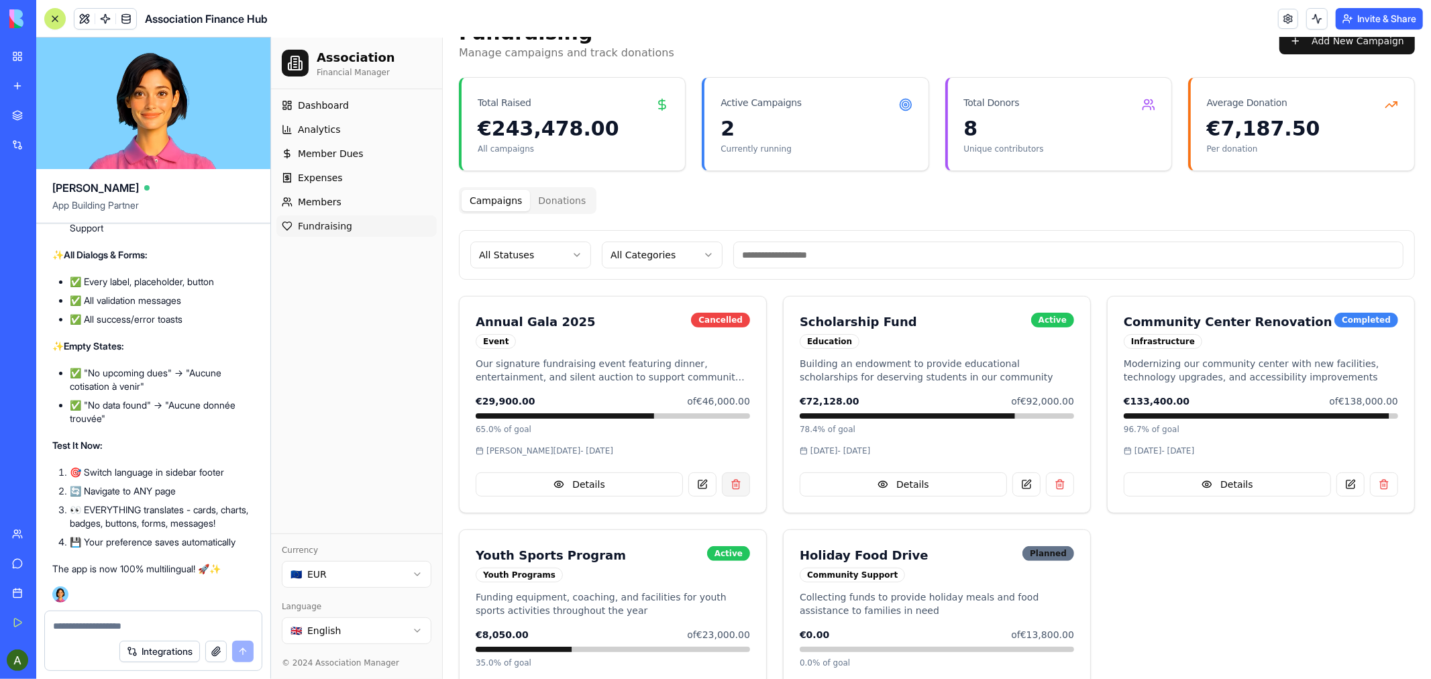
click at [736, 486] on button at bounding box center [735, 484] width 28 height 24
click at [731, 488] on button at bounding box center [735, 484] width 28 height 24
click at [733, 484] on button at bounding box center [735, 484] width 28 height 24
click at [1245, 575] on div "Annual Gala 2025 Event Cancelled Our signature fundraising event featuring dinn…" at bounding box center [936, 520] width 956 height 451
drag, startPoint x: 735, startPoint y: 483, endPoint x: 747, endPoint y: 475, distance: 14.0
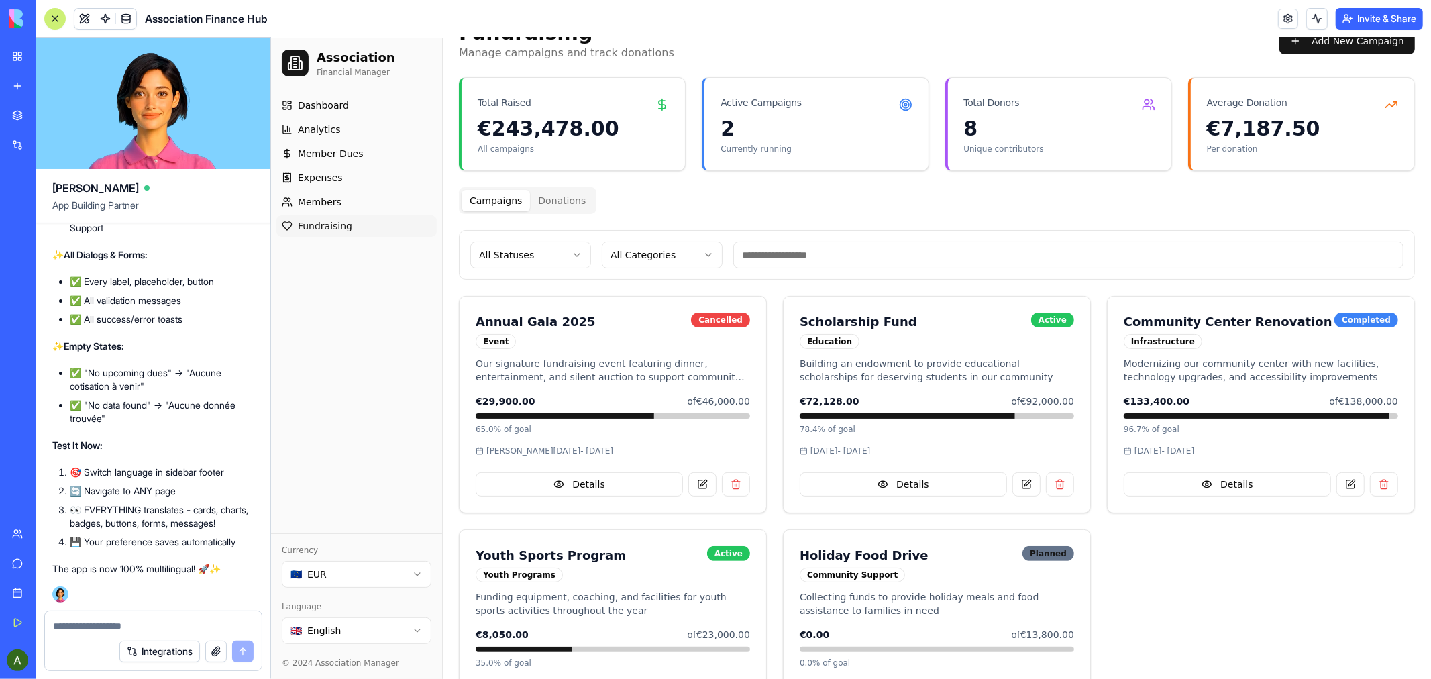
click at [739, 480] on button at bounding box center [735, 484] width 28 height 24
click at [136, 624] on textarea at bounding box center [153, 625] width 201 height 13
type textarea "*"
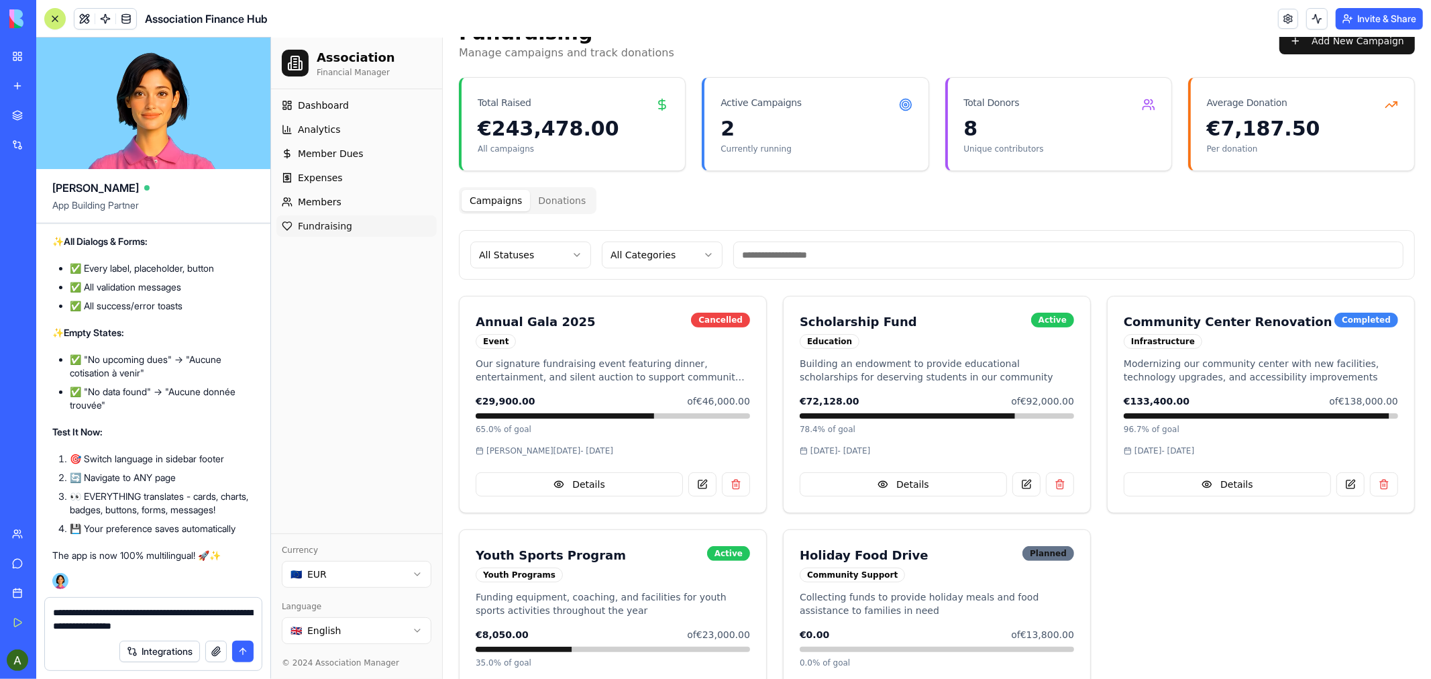
click at [112, 626] on textarea "**********" at bounding box center [153, 619] width 201 height 27
click at [148, 624] on textarea "**********" at bounding box center [153, 619] width 201 height 27
click at [131, 626] on textarea "**********" at bounding box center [153, 619] width 201 height 27
click at [146, 628] on textarea "**********" at bounding box center [153, 619] width 201 height 27
click at [216, 622] on textarea "**********" at bounding box center [153, 619] width 201 height 27
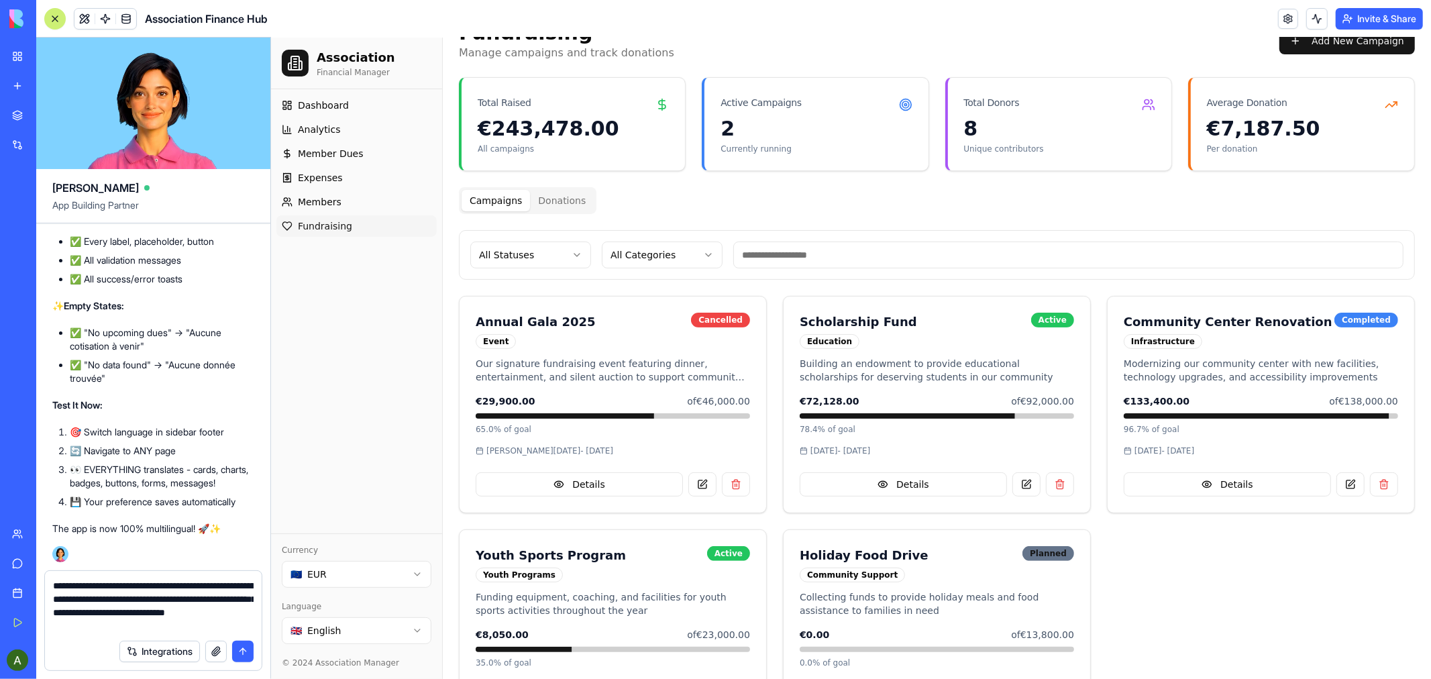
click at [143, 613] on textarea "**********" at bounding box center [153, 606] width 201 height 54
type textarea "**********"
click at [220, 627] on textarea "**********" at bounding box center [153, 606] width 201 height 54
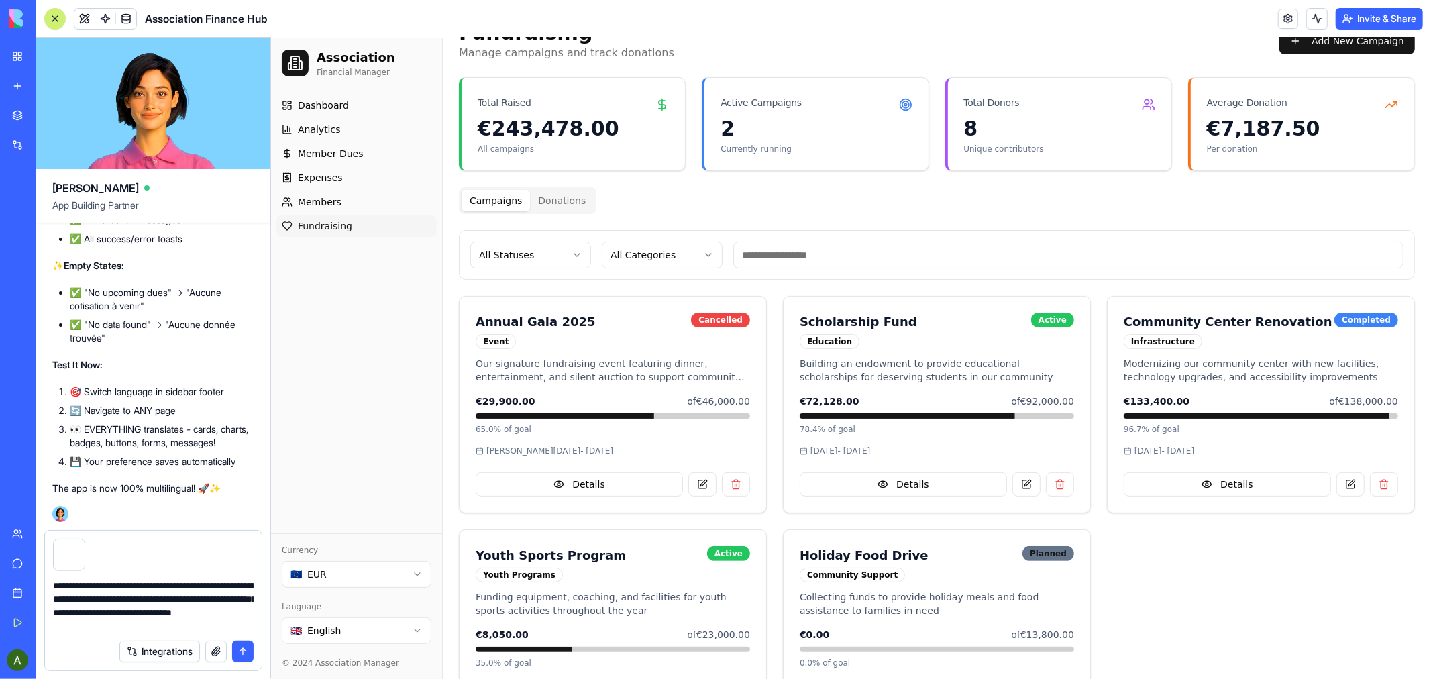
click at [243, 647] on button "submit" at bounding box center [242, 651] width 21 height 21
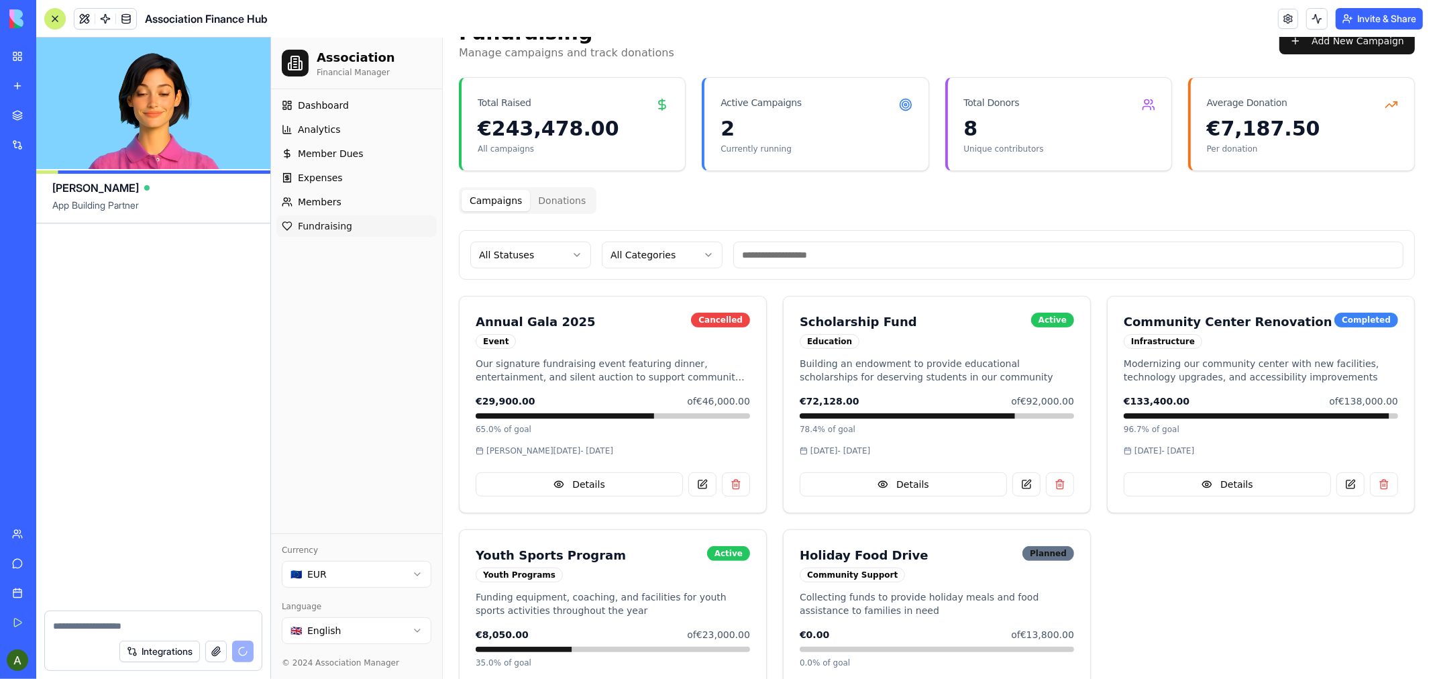
scroll to position [14964, 0]
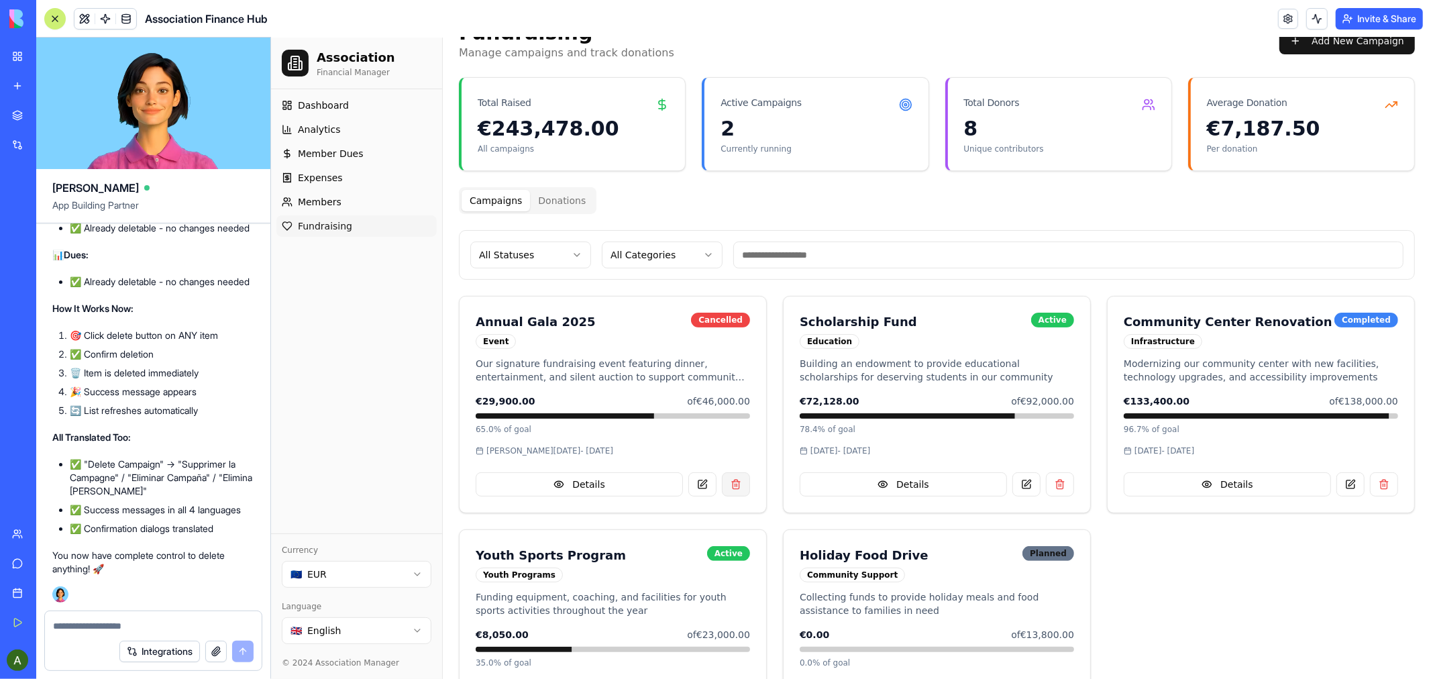
click at [735, 483] on button at bounding box center [735, 484] width 28 height 24
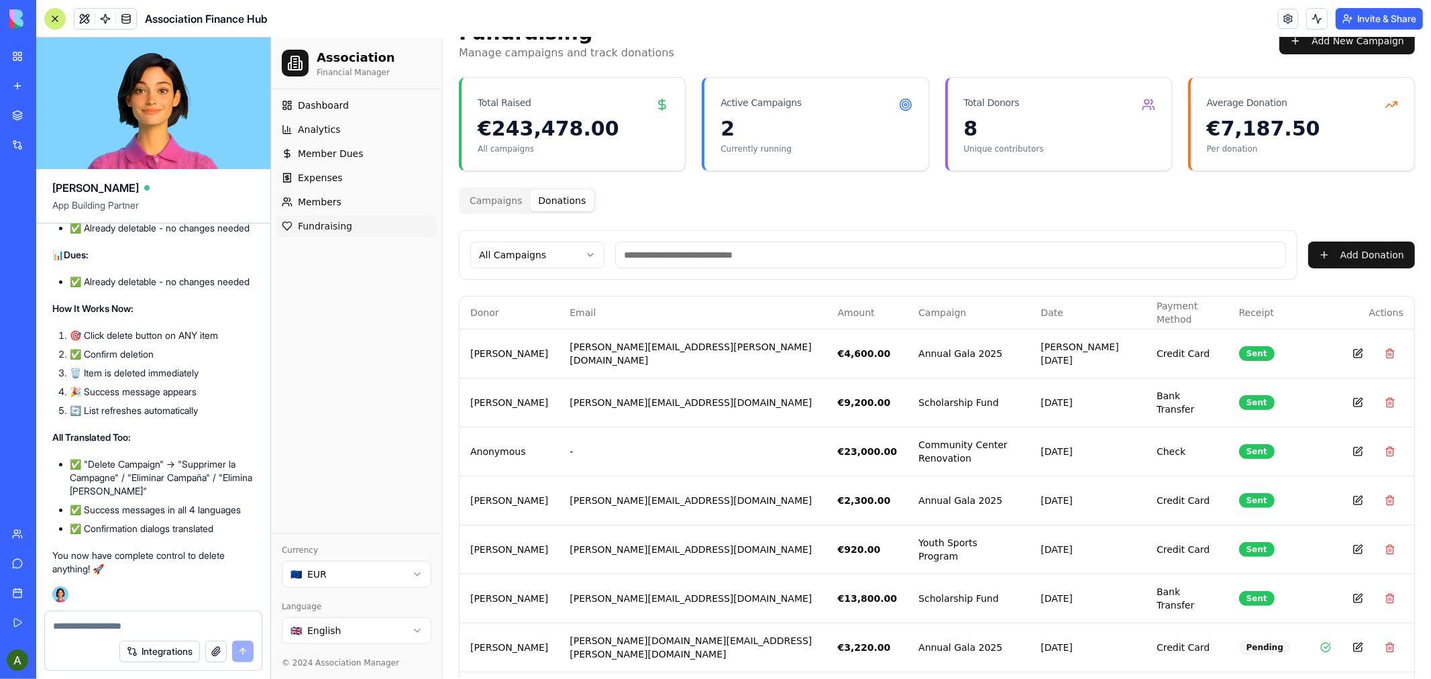
click at [564, 199] on button "Donations" at bounding box center [561, 199] width 64 height 21
click at [1379, 348] on button at bounding box center [1389, 352] width 27 height 27
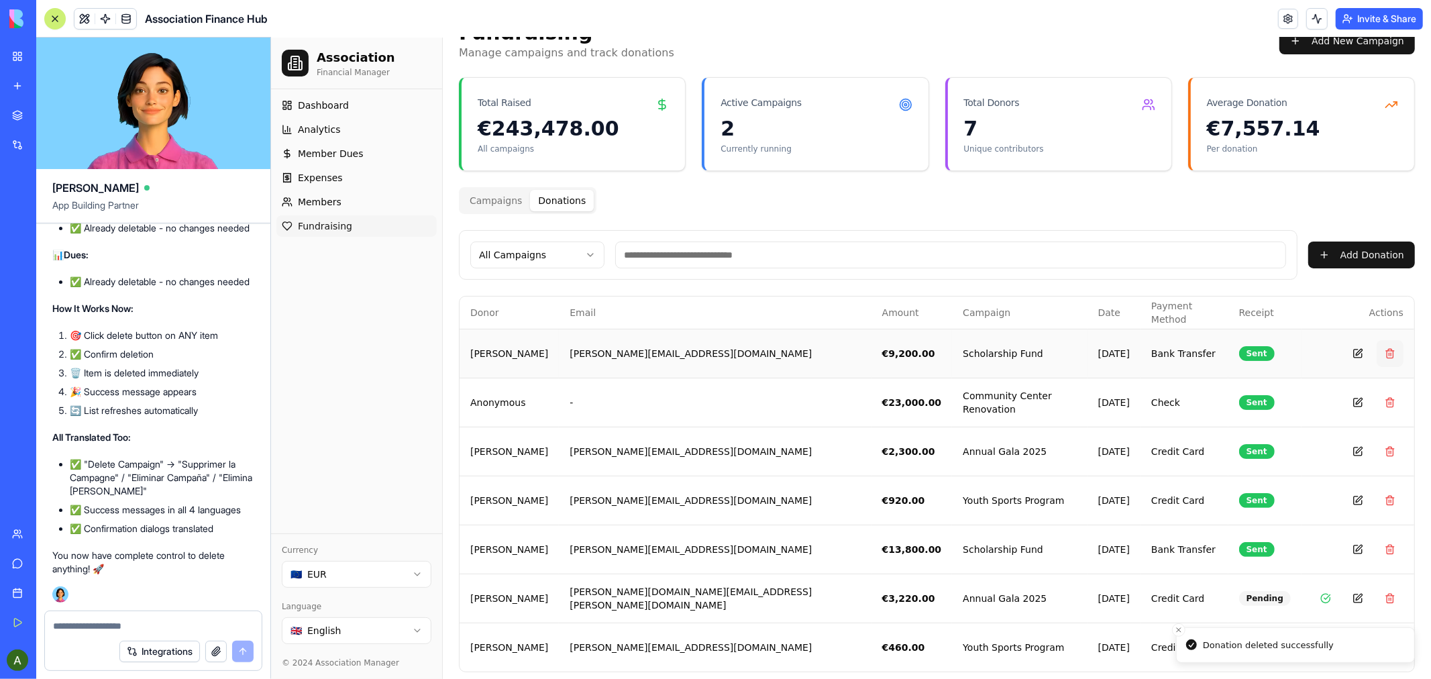
click at [1378, 354] on button at bounding box center [1389, 352] width 27 height 27
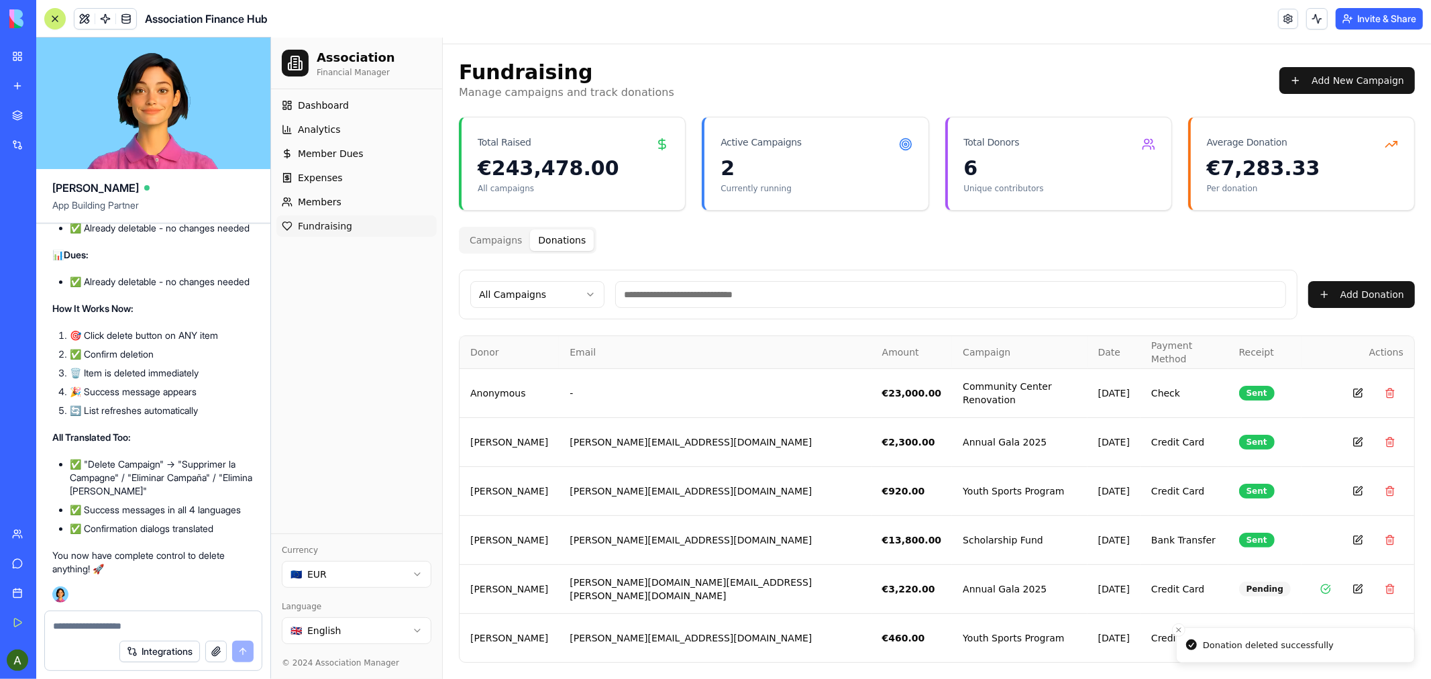
scroll to position [34, 0]
click at [1376, 388] on button at bounding box center [1389, 393] width 27 height 27
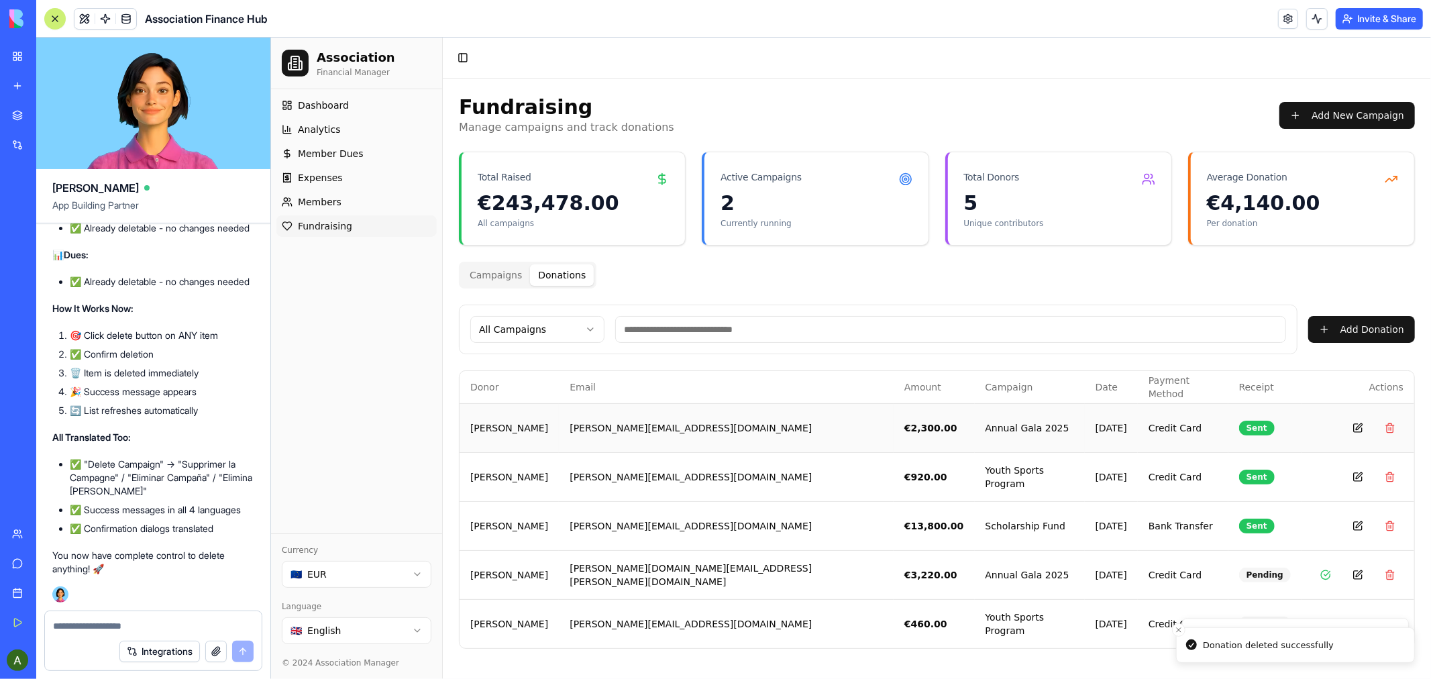
scroll to position [0, 0]
click at [1392, 424] on button at bounding box center [1389, 427] width 27 height 27
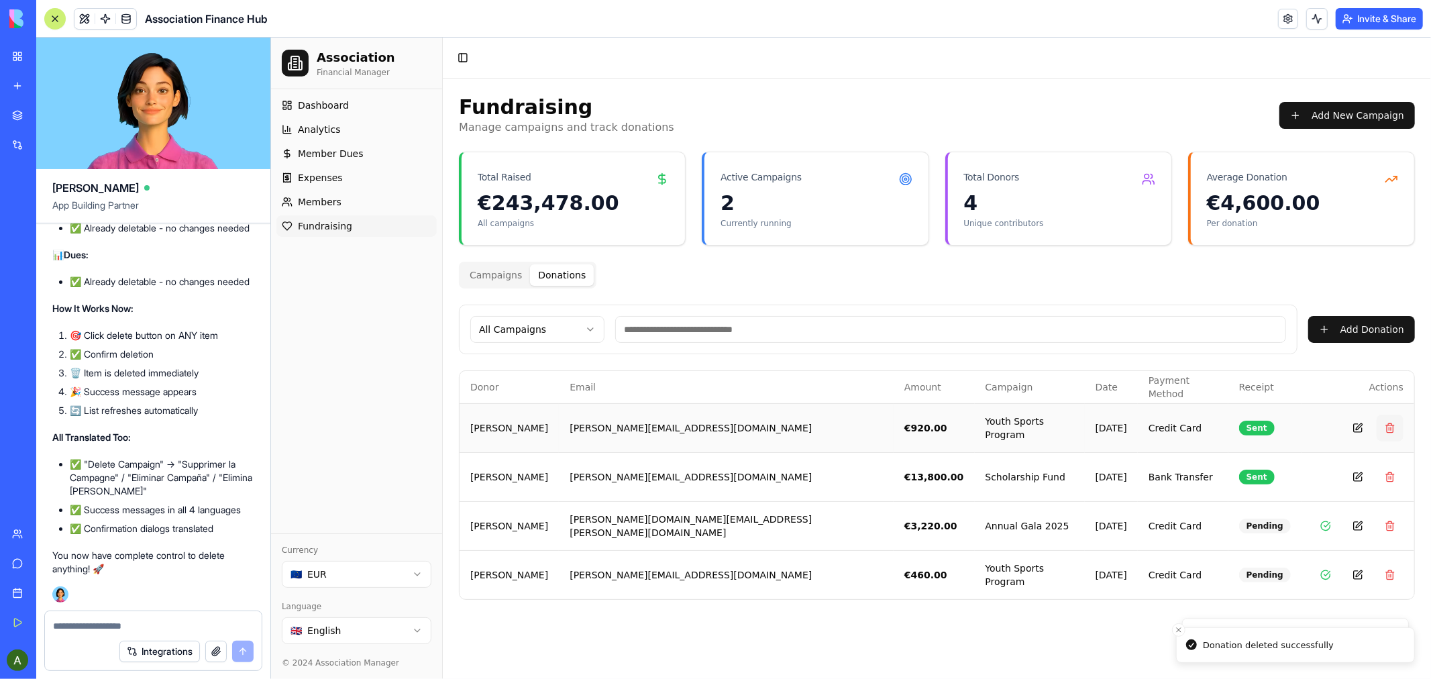
click at [1385, 426] on button at bounding box center [1389, 427] width 27 height 27
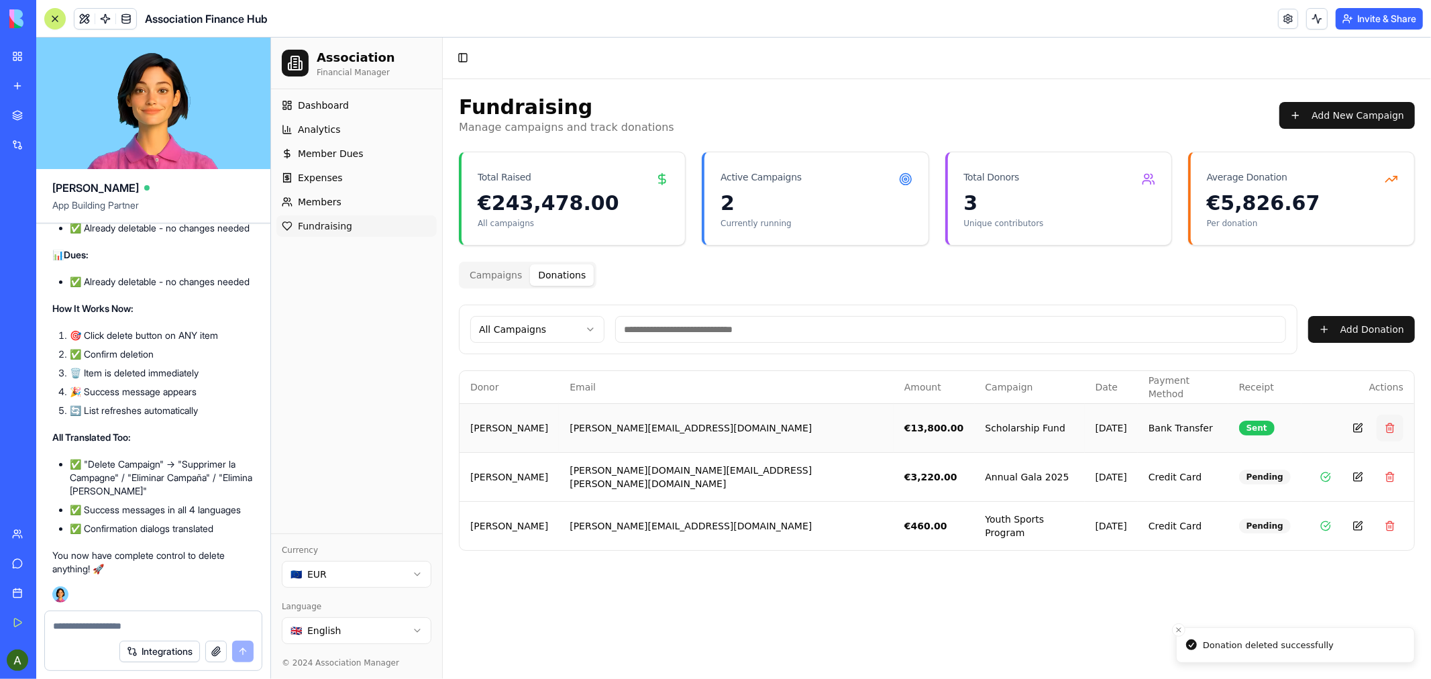
click at [1389, 424] on button at bounding box center [1389, 427] width 27 height 27
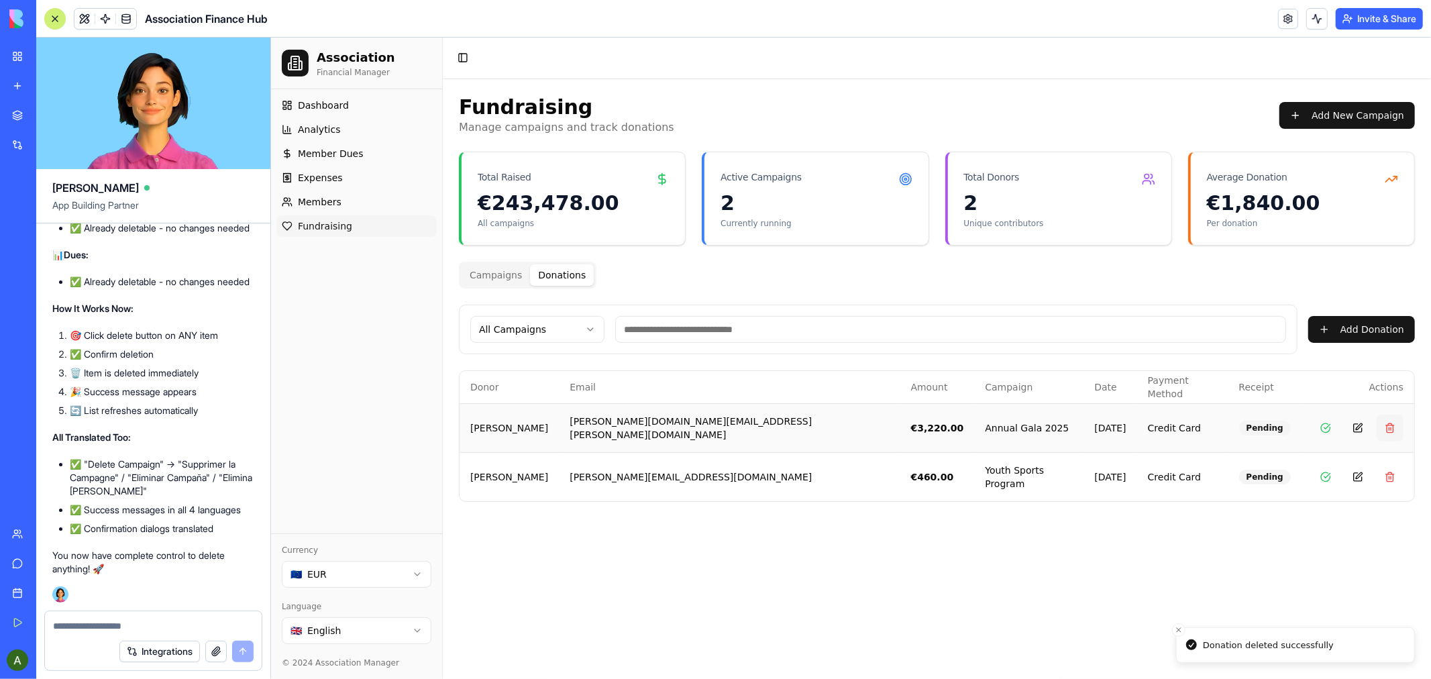
click at [1385, 427] on button at bounding box center [1389, 427] width 27 height 27
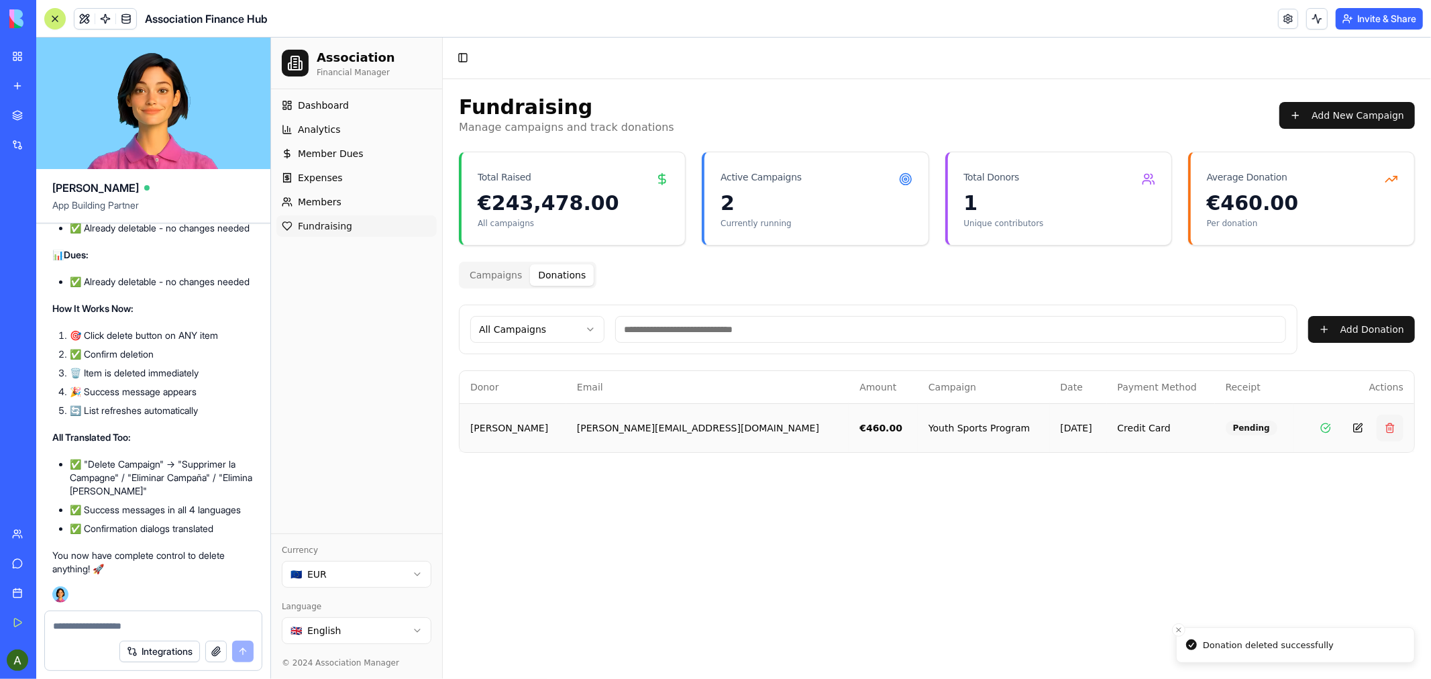
click at [1386, 427] on button at bounding box center [1389, 427] width 27 height 27
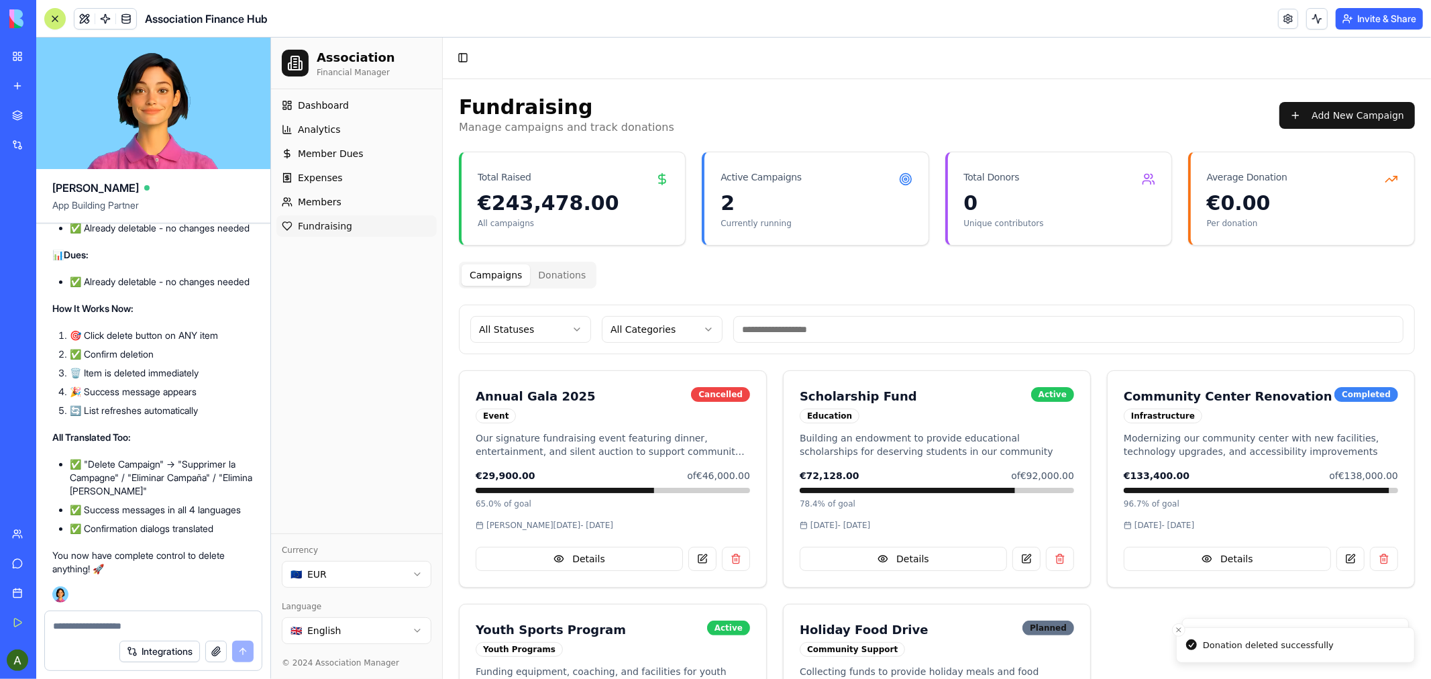
click at [490, 272] on button "Campaigns" at bounding box center [495, 274] width 68 height 21
click at [730, 555] on button at bounding box center [735, 558] width 28 height 24
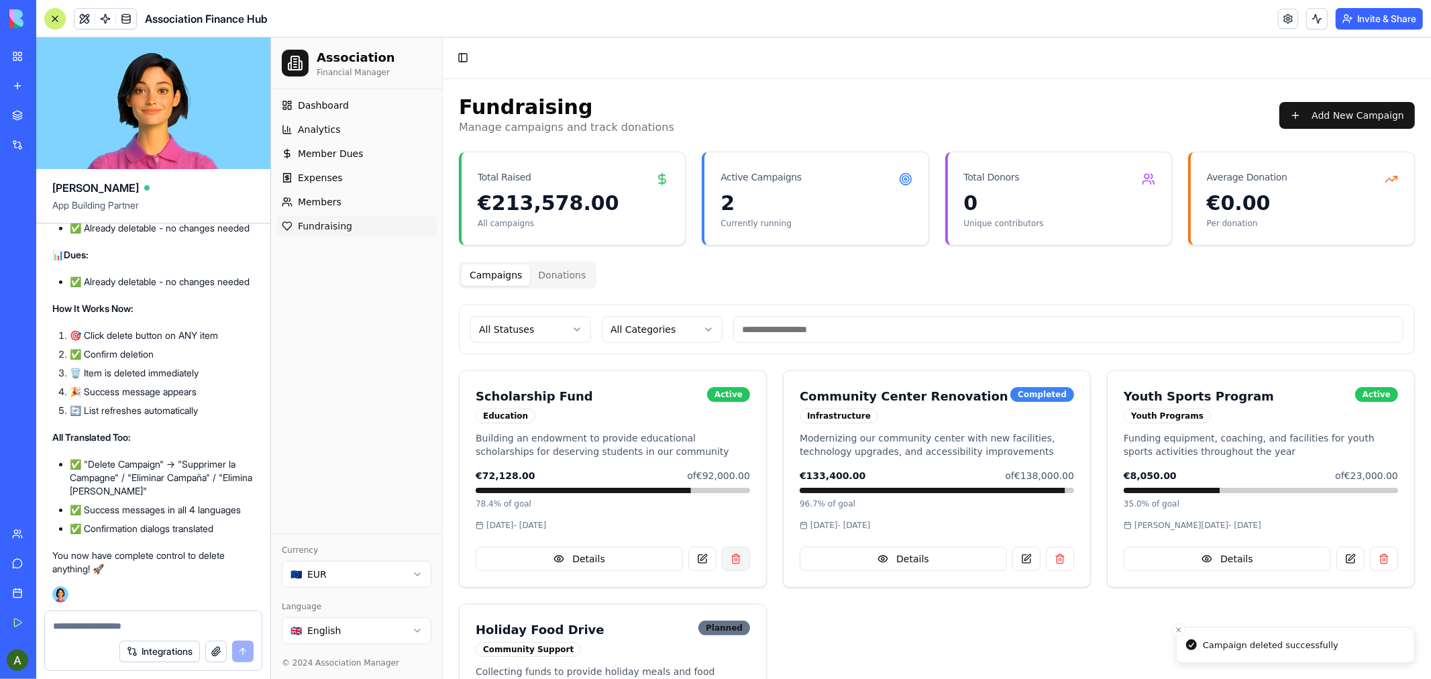
click at [731, 557] on button at bounding box center [735, 558] width 28 height 24
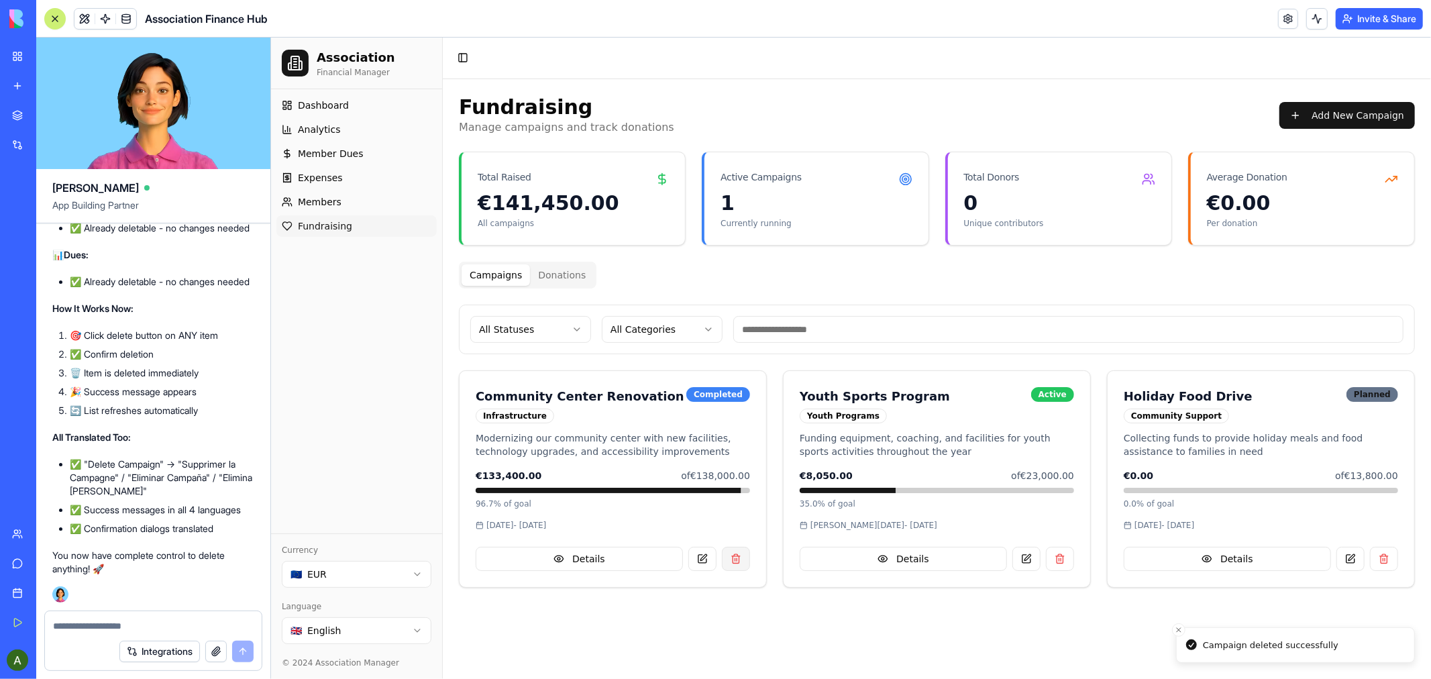
click at [733, 557] on button at bounding box center [735, 558] width 28 height 24
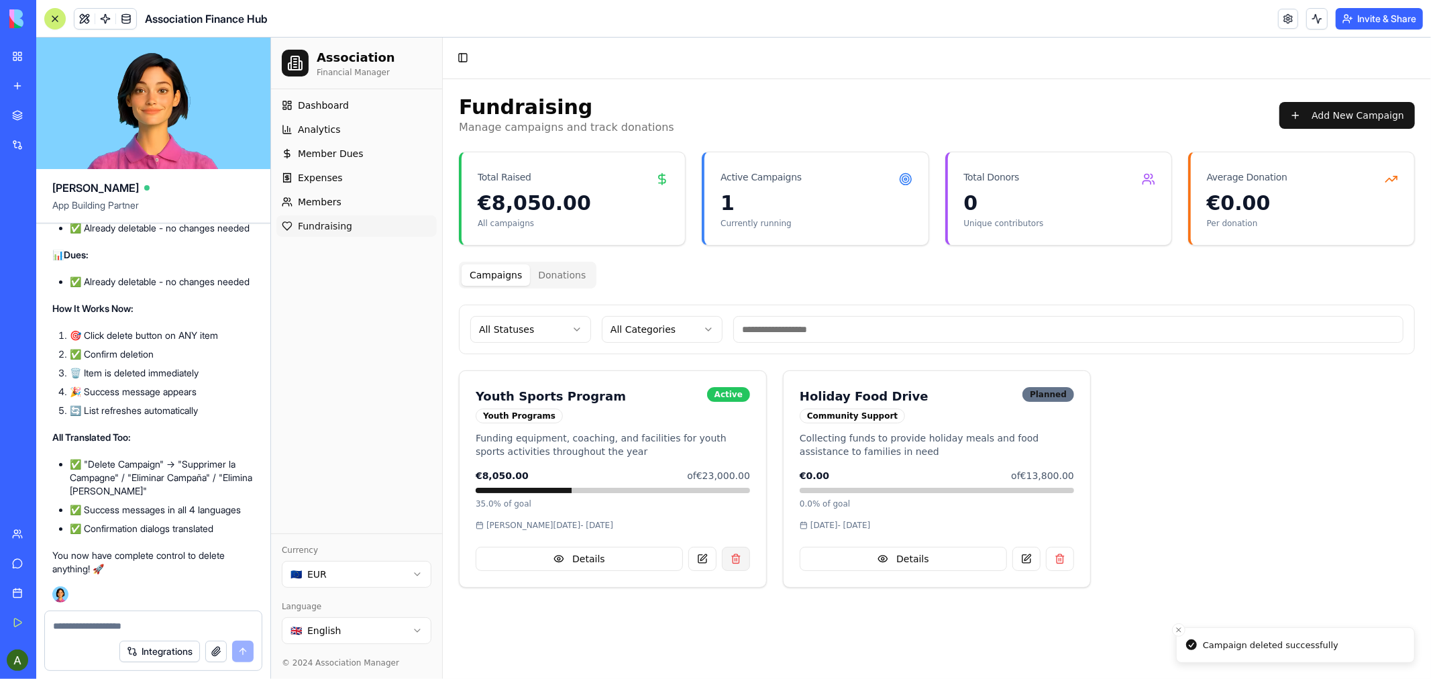
click at [731, 554] on button at bounding box center [735, 558] width 28 height 24
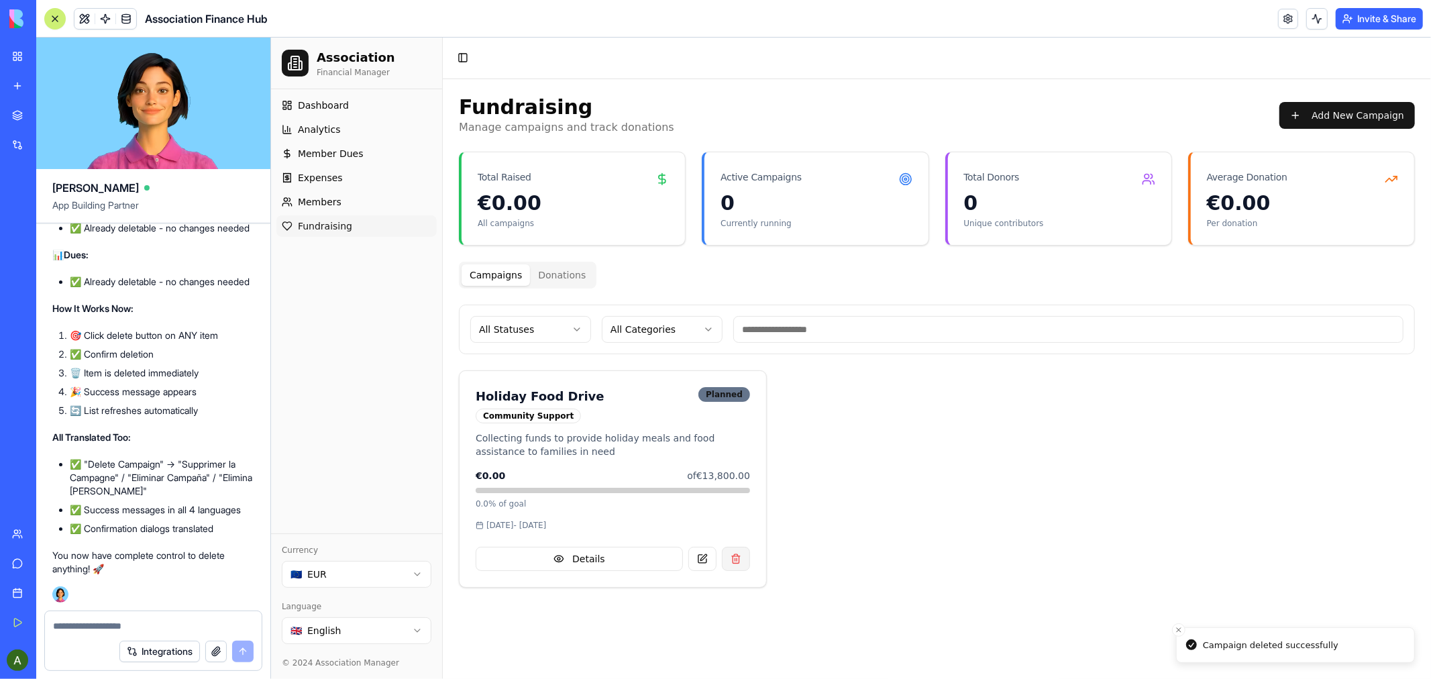
click at [735, 552] on button at bounding box center [735, 558] width 28 height 24
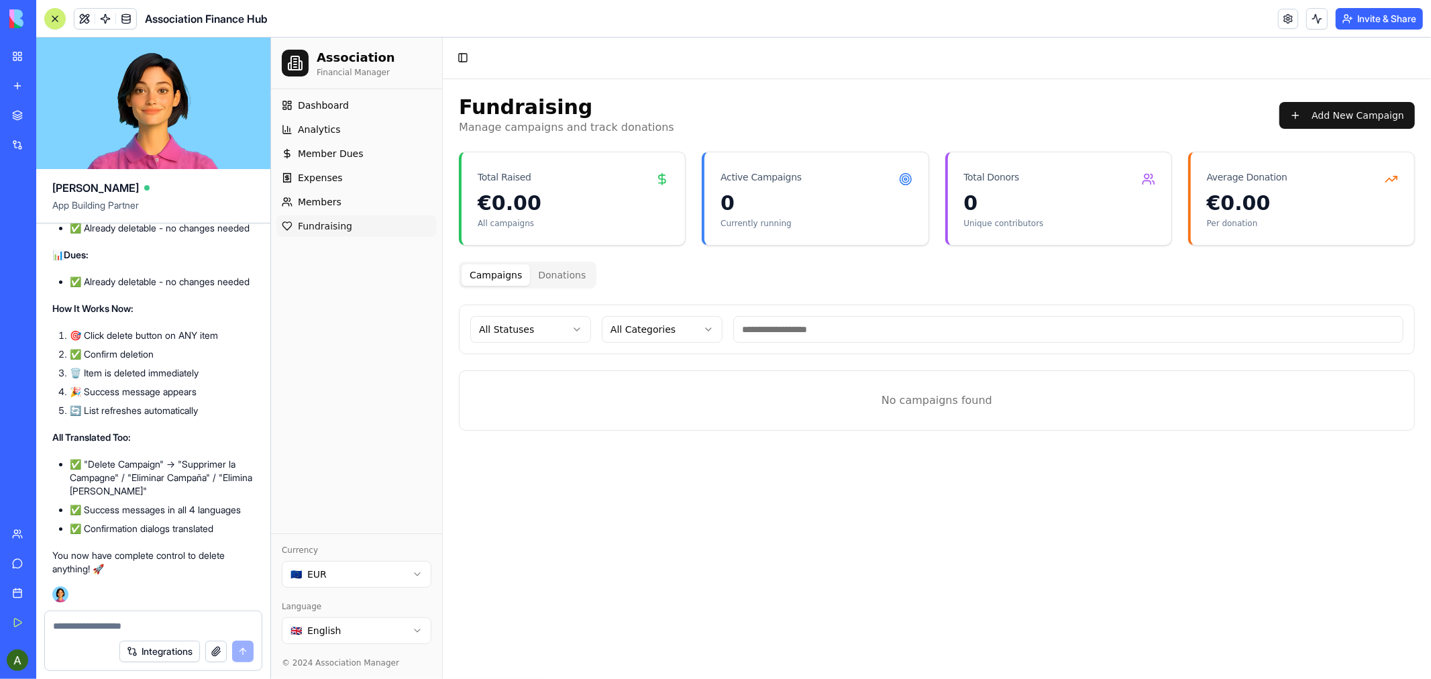
click at [555, 274] on button "Donations" at bounding box center [561, 274] width 64 height 21
click at [584, 329] on html "Association Financial Manager Dashboard Analytics Member Dues Expenses Members …" at bounding box center [850, 357] width 1160 height 641
click at [1354, 114] on html "Association Financial Manager Dashboard Analytics Member Dues Expenses Members …" at bounding box center [850, 357] width 1160 height 641
click at [1349, 111] on button "Add New Campaign" at bounding box center [1347, 114] width 136 height 27
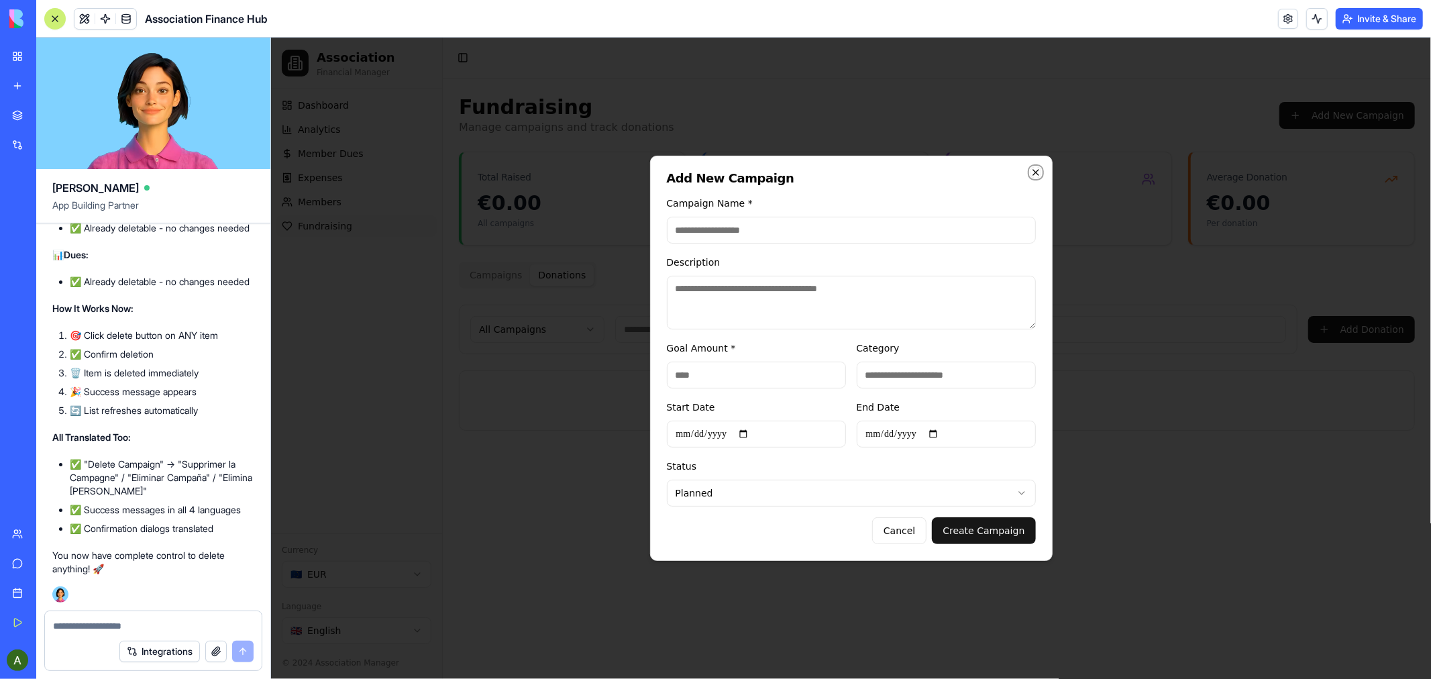
click at [1036, 173] on icon "button" at bounding box center [1034, 171] width 5 height 5
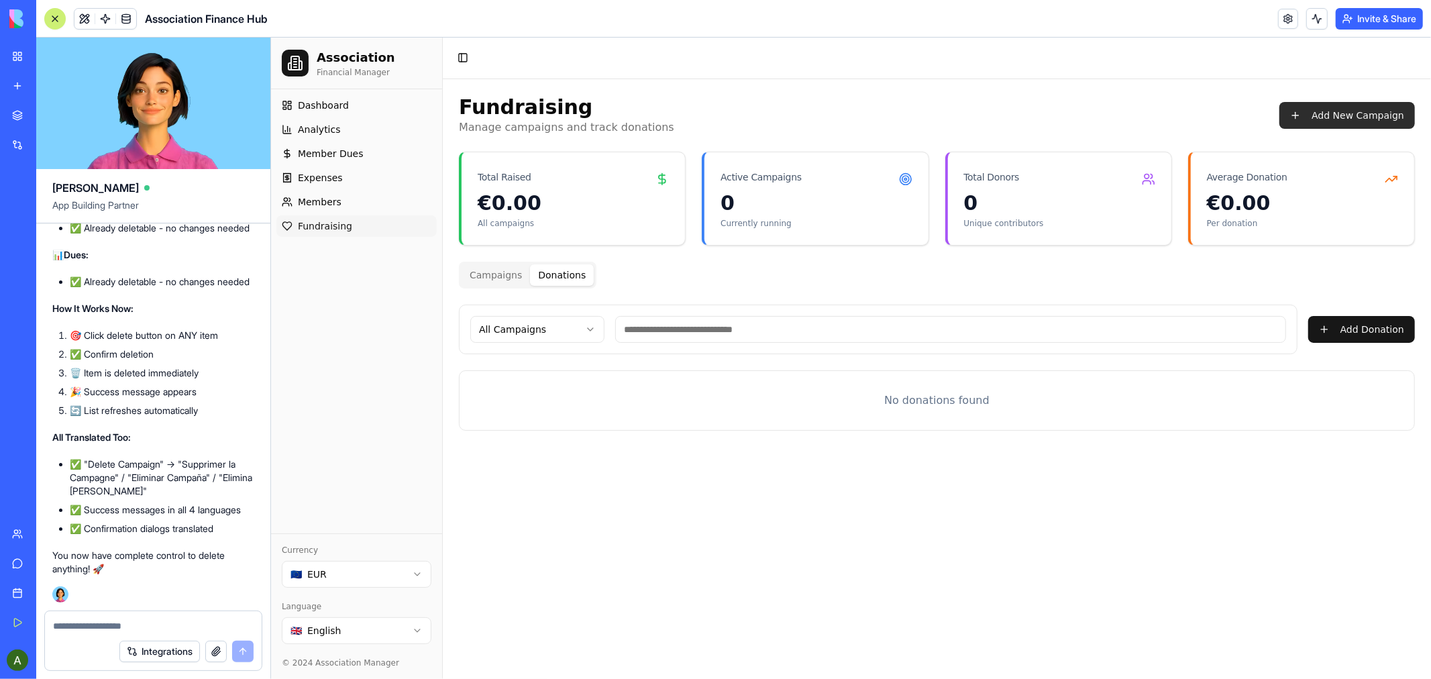
click at [1339, 109] on button "Add New Campaign" at bounding box center [1347, 114] width 136 height 27
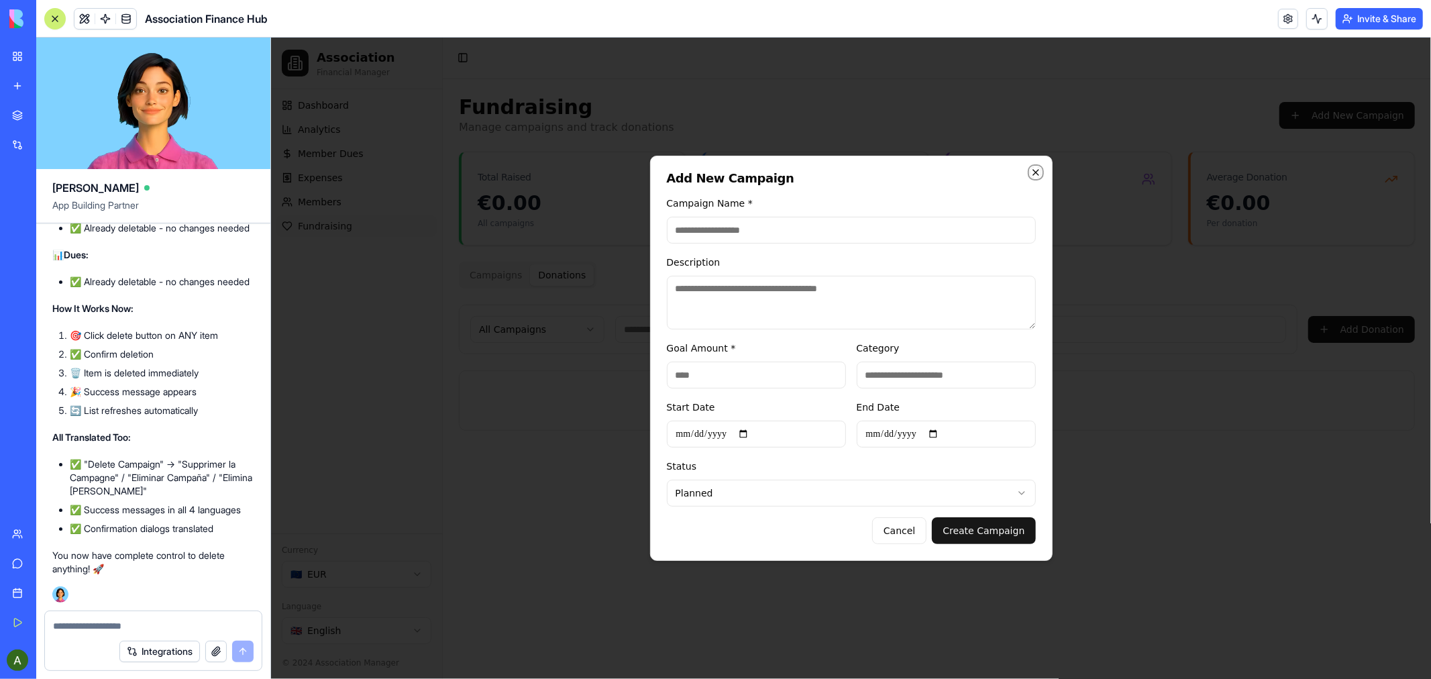
click at [1032, 171] on icon "button" at bounding box center [1035, 171] width 11 height 11
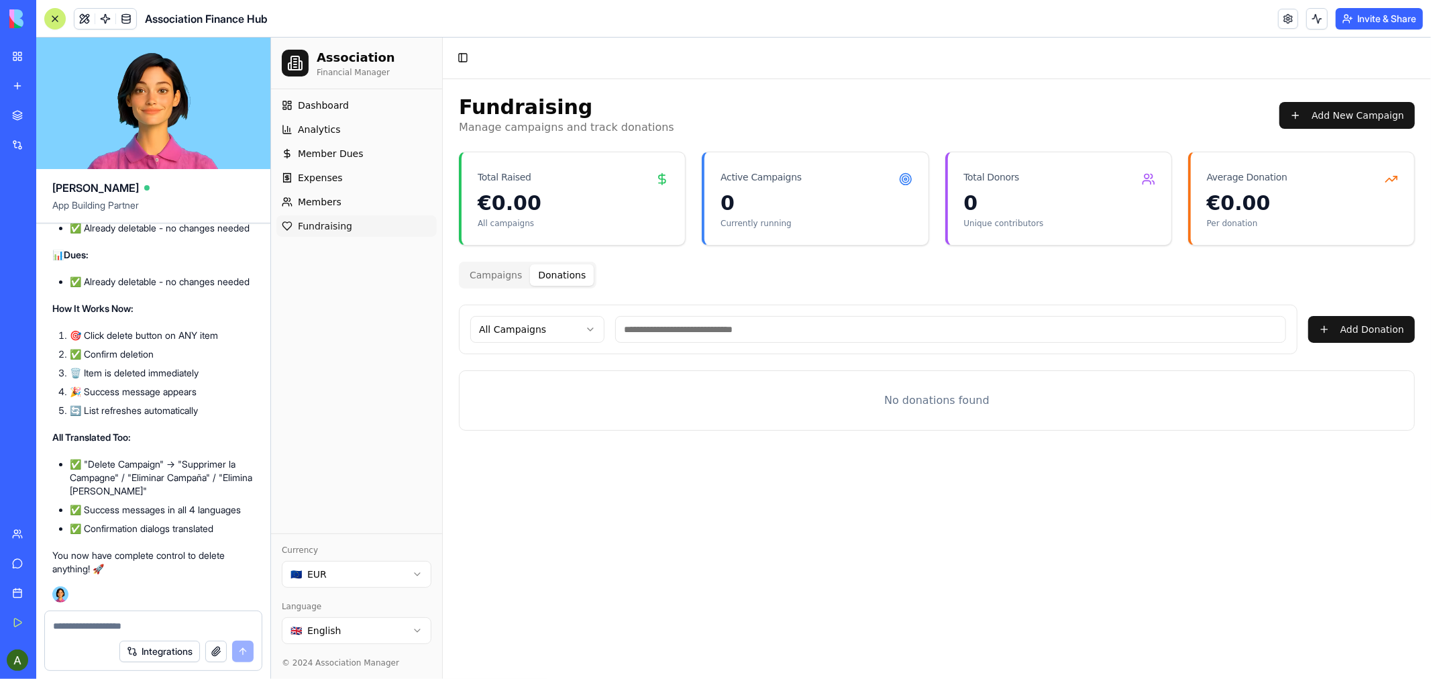
click at [412, 626] on html "Association Financial Manager Dashboard Analytics Member Dues Expenses Members …" at bounding box center [850, 357] width 1160 height 641
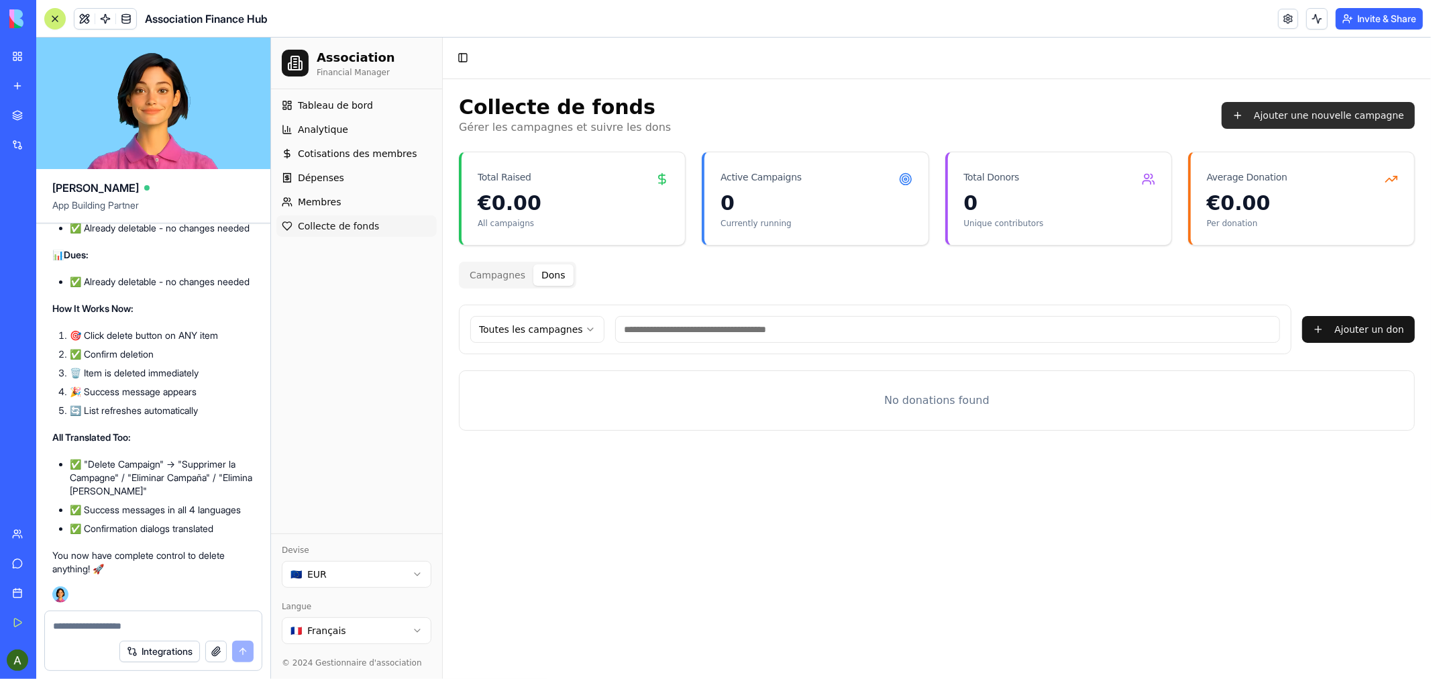
click at [1328, 115] on button "Ajouter une nouvelle campagne" at bounding box center [1317, 114] width 193 height 27
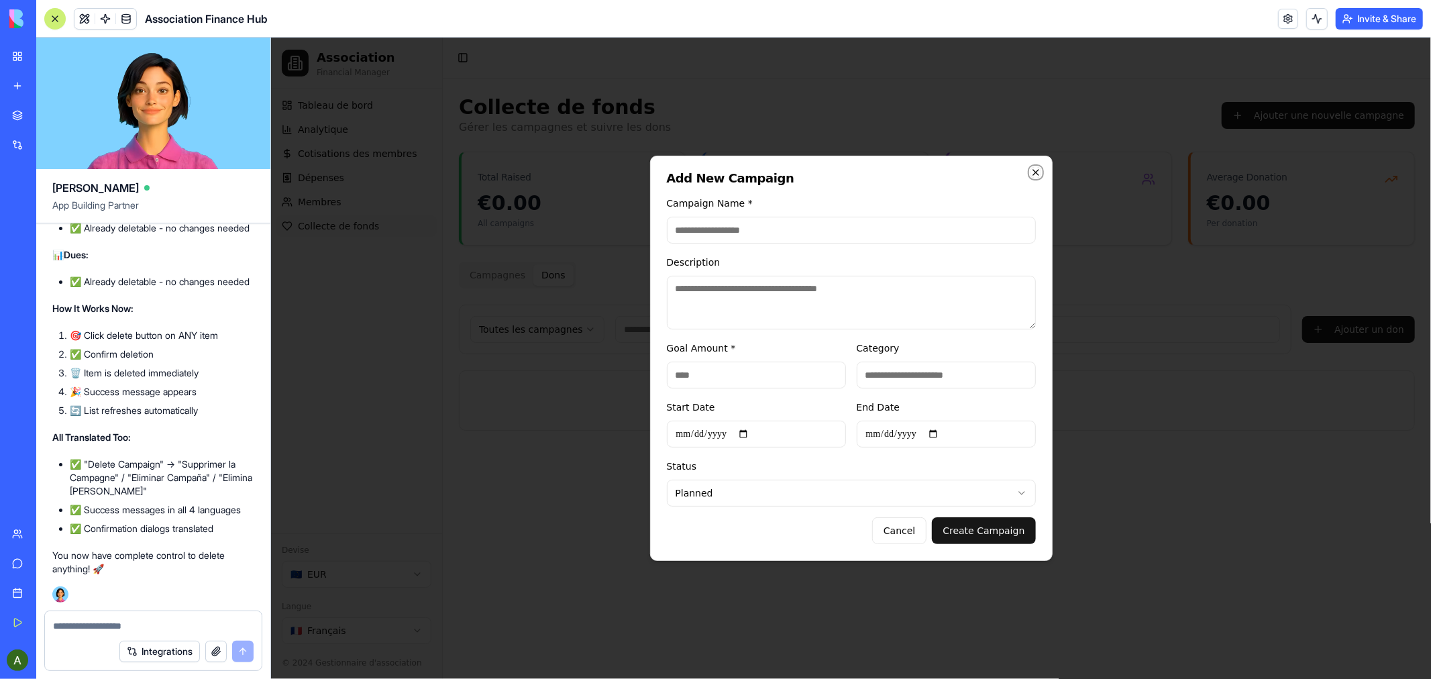
click at [1033, 171] on icon "button" at bounding box center [1034, 171] width 5 height 5
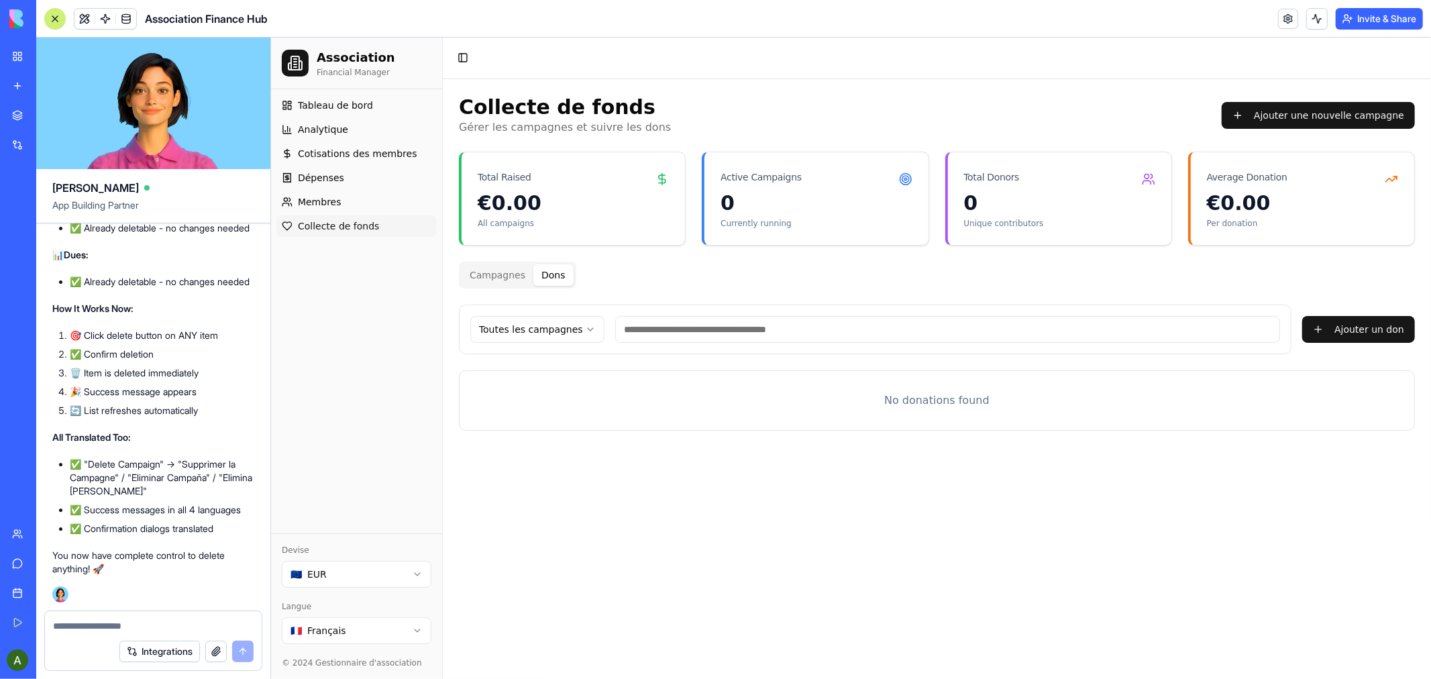
click at [412, 629] on html "Association Financial Manager Tableau de bord Analytique Cotisations des membre…" at bounding box center [850, 357] width 1160 height 641
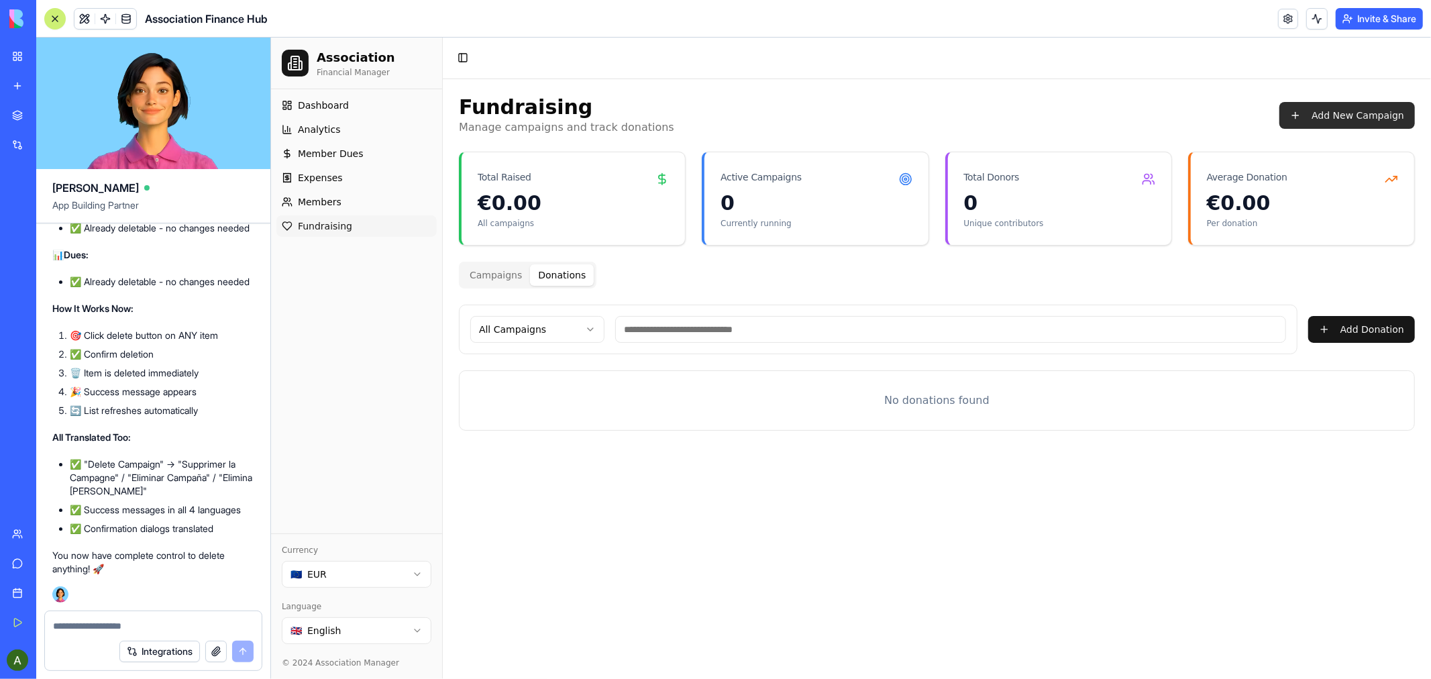
click at [1356, 114] on button "Add New Campaign" at bounding box center [1347, 114] width 136 height 27
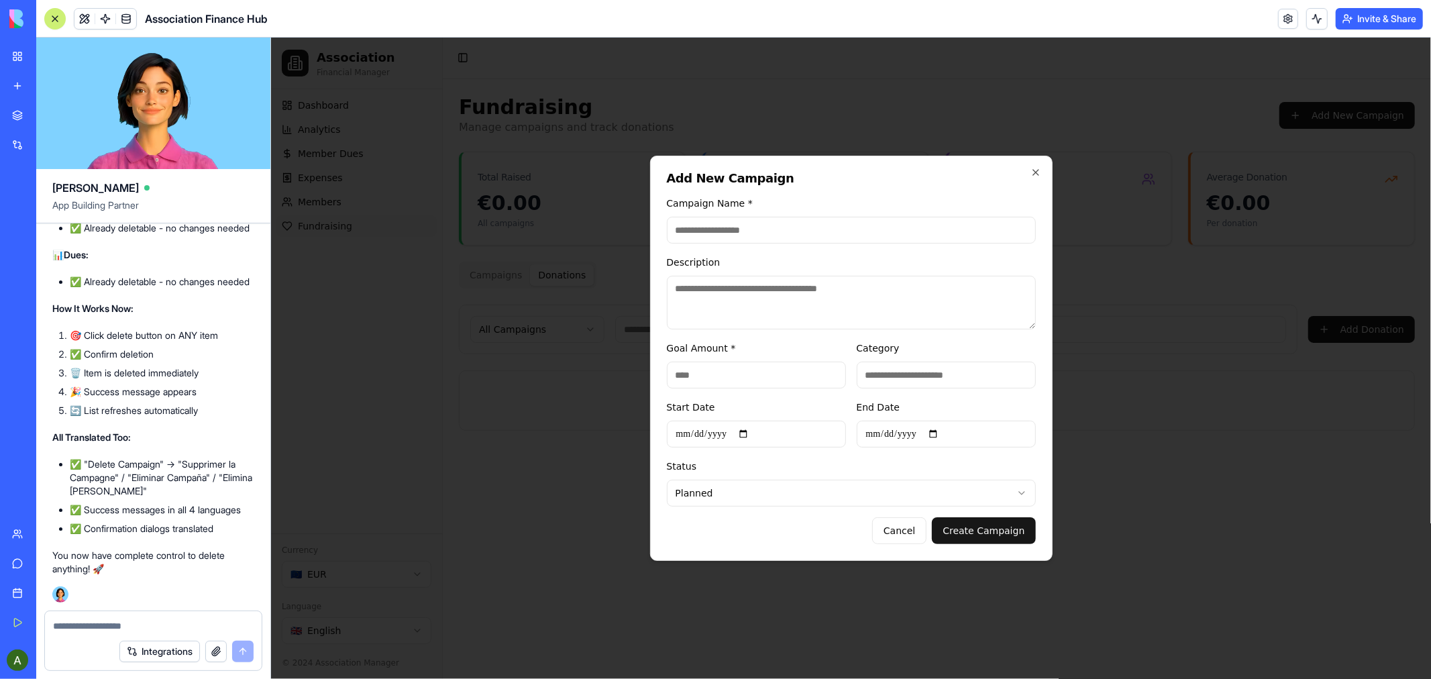
click at [93, 622] on textarea at bounding box center [153, 625] width 201 height 13
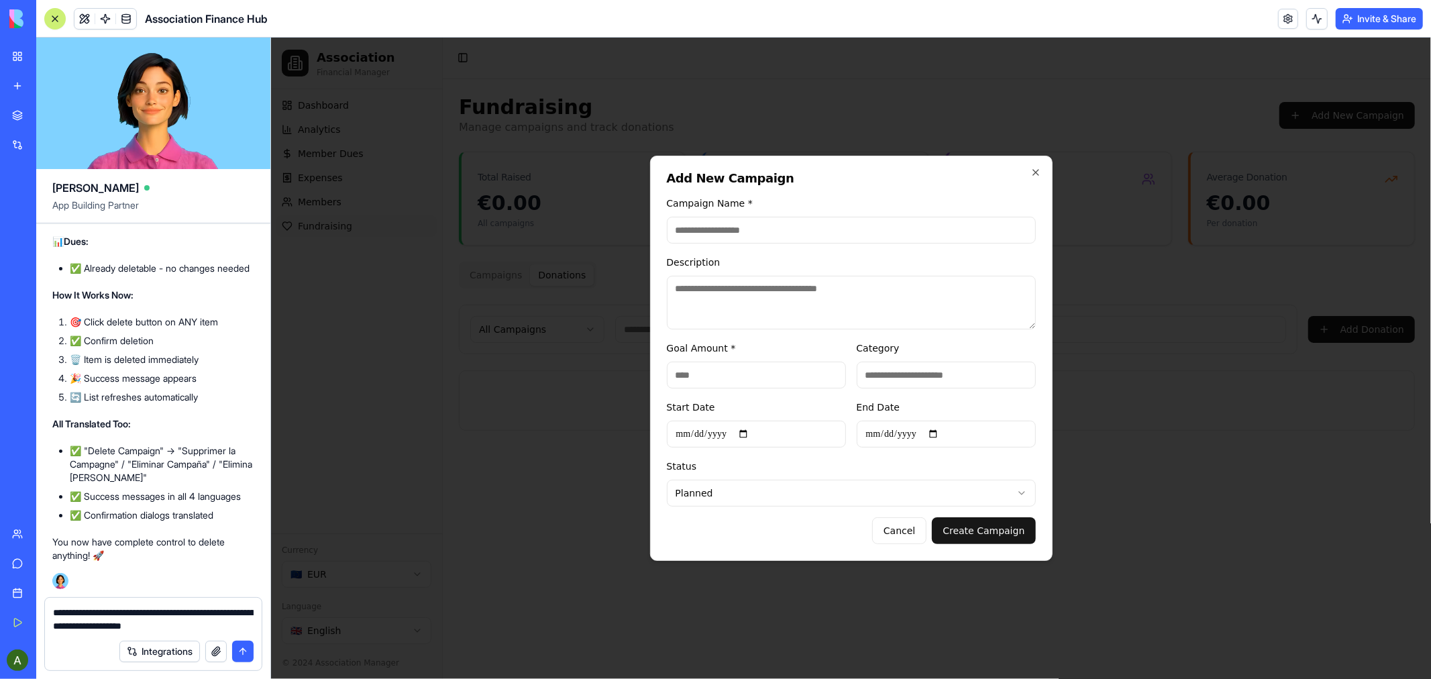
type textarea "**********"
click at [225, 631] on textarea "**********" at bounding box center [153, 619] width 201 height 27
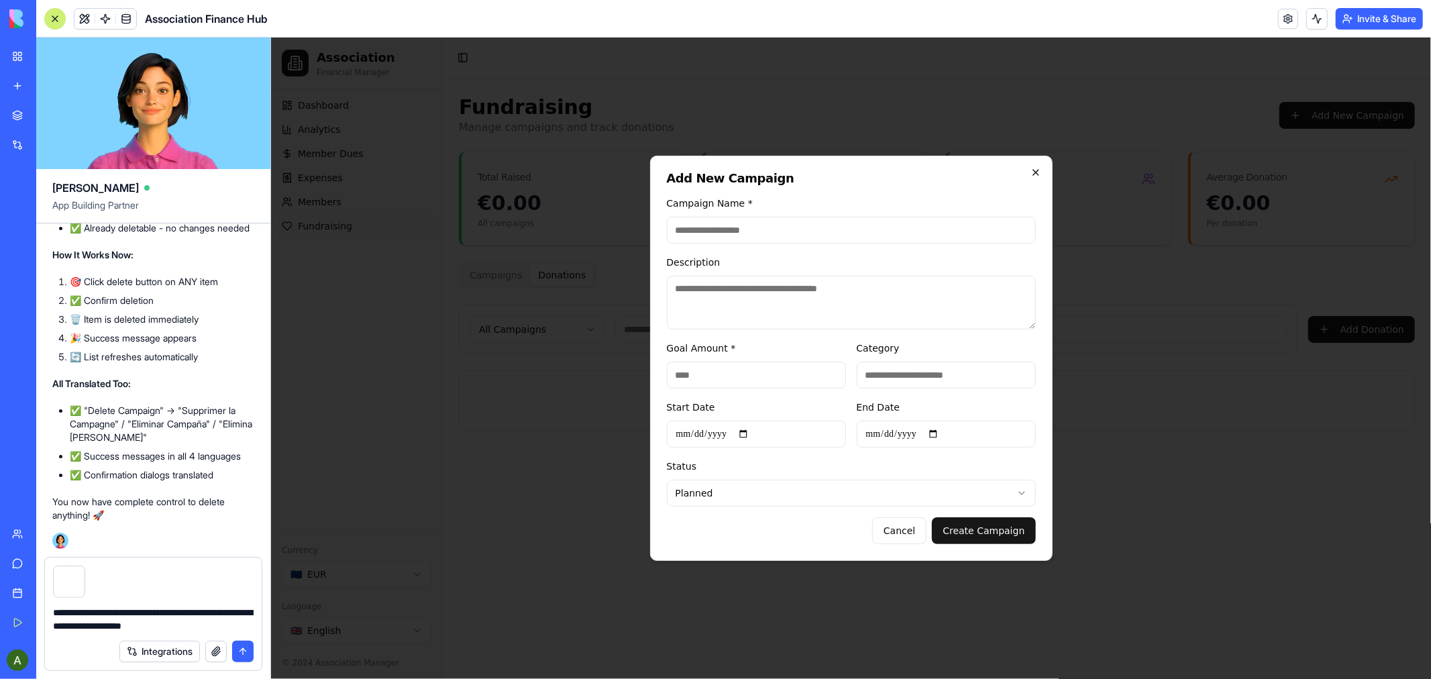
click at [1032, 171] on icon "button" at bounding box center [1035, 171] width 11 height 11
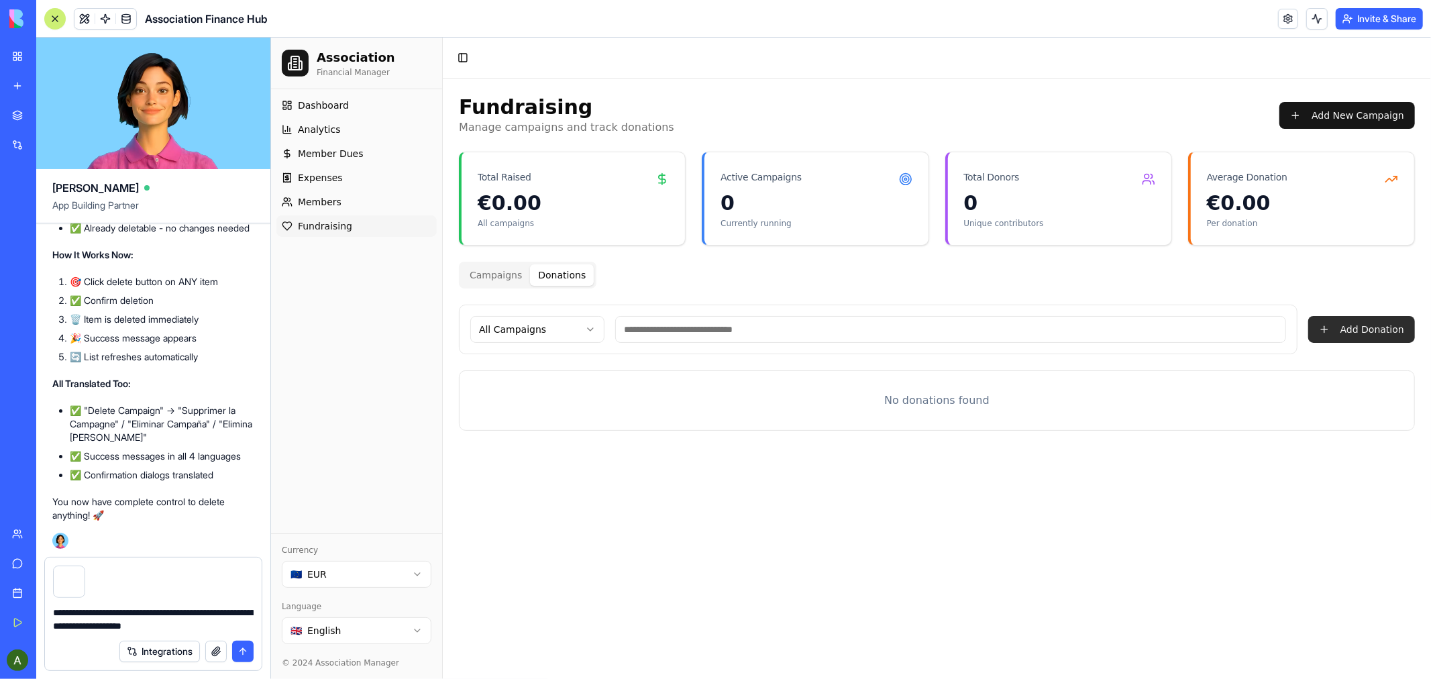
click at [1364, 326] on button "Add Donation" at bounding box center [1360, 328] width 107 height 27
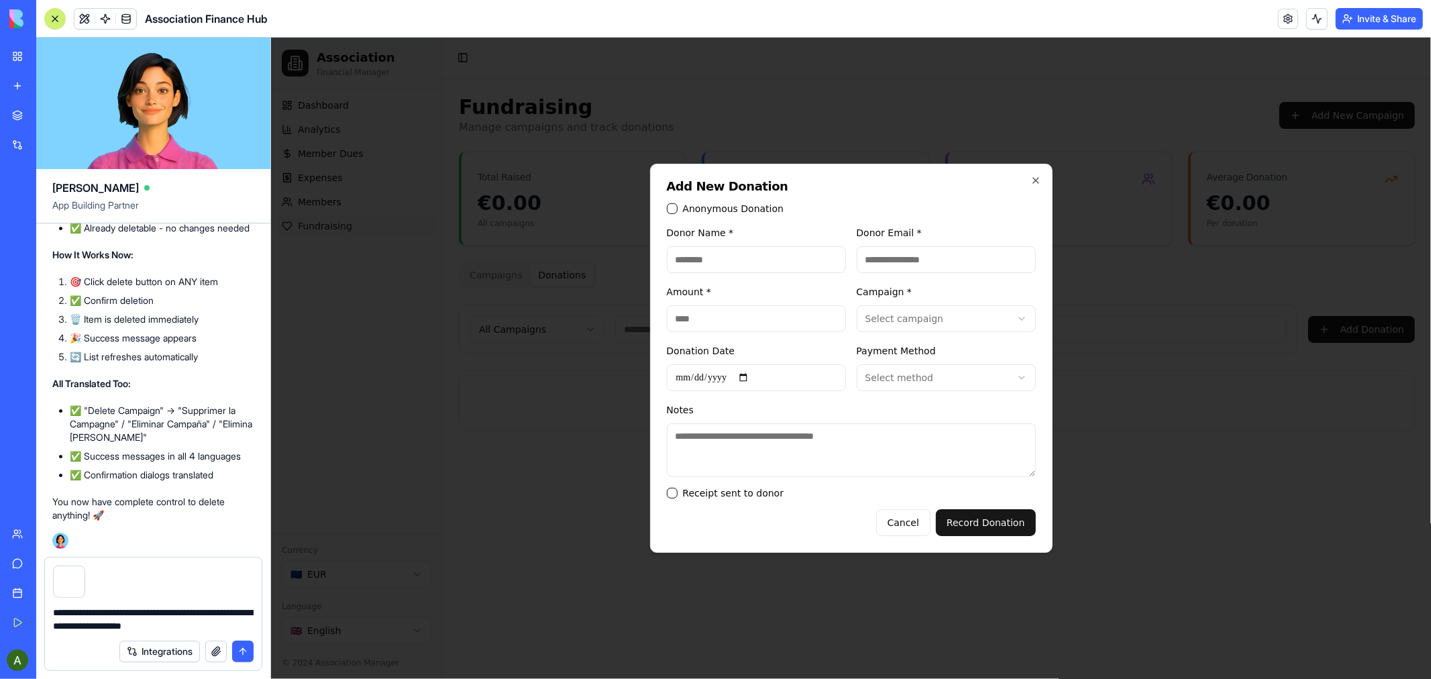
click at [227, 627] on textarea "**********" at bounding box center [153, 619] width 201 height 27
click at [243, 652] on button "submit" at bounding box center [242, 651] width 21 height 21
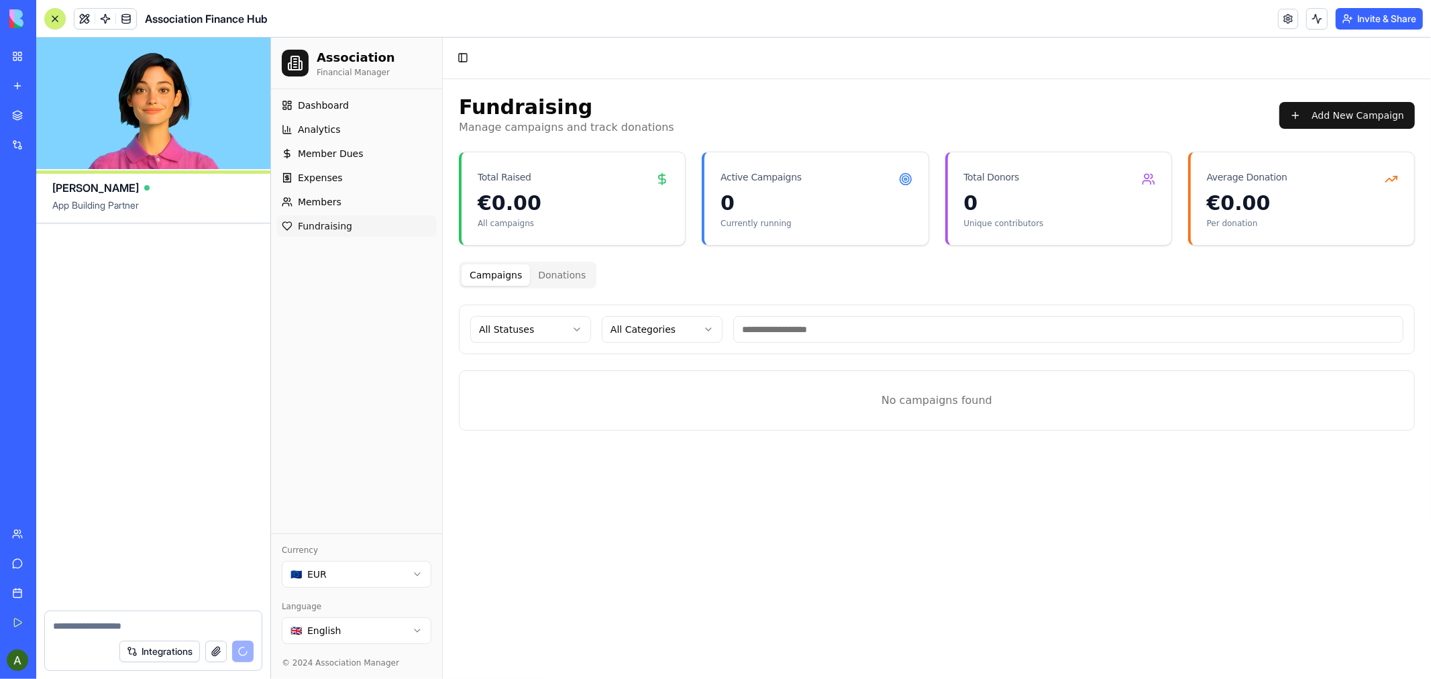
scroll to position [16337, 0]
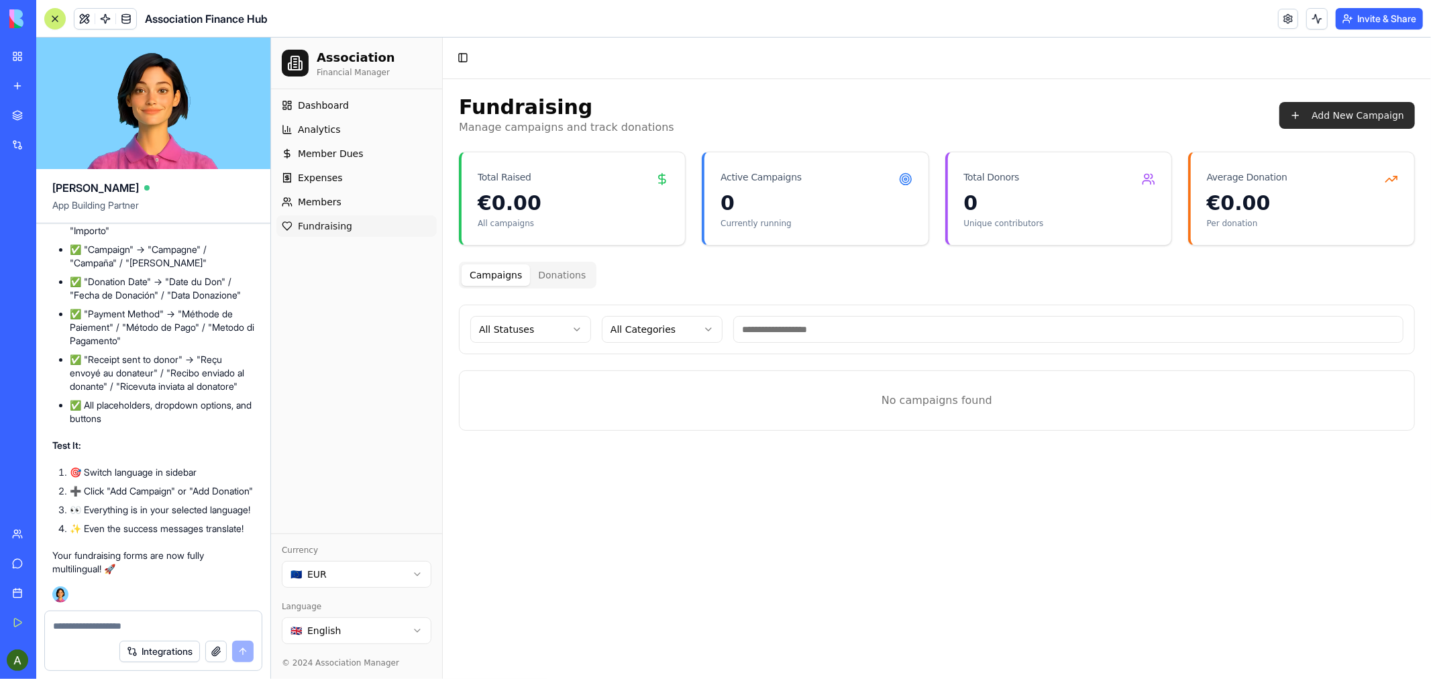
click at [1364, 115] on button "Add New Campaign" at bounding box center [1347, 114] width 136 height 27
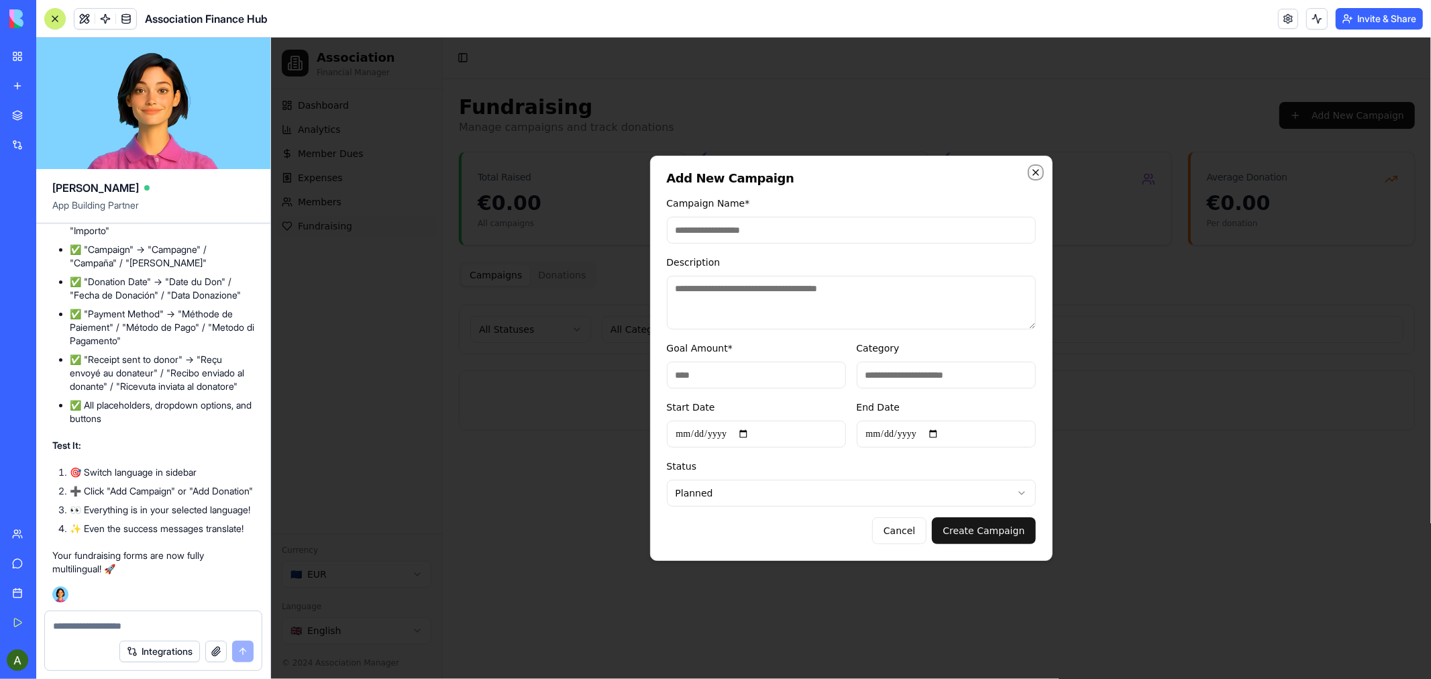
click at [1032, 172] on icon "button" at bounding box center [1035, 171] width 11 height 11
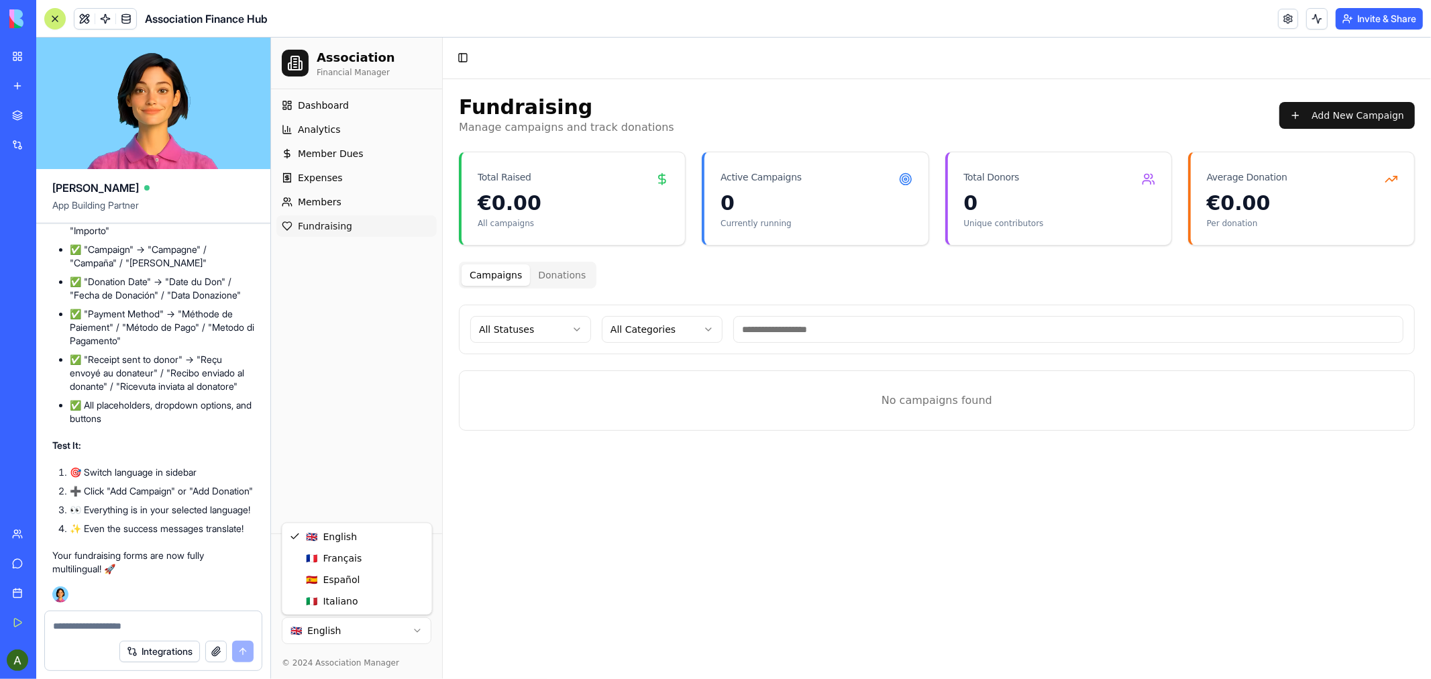
click at [415, 631] on html "Association Financial Manager Dashboard Analytics Member Dues Expenses Members …" at bounding box center [850, 357] width 1160 height 641
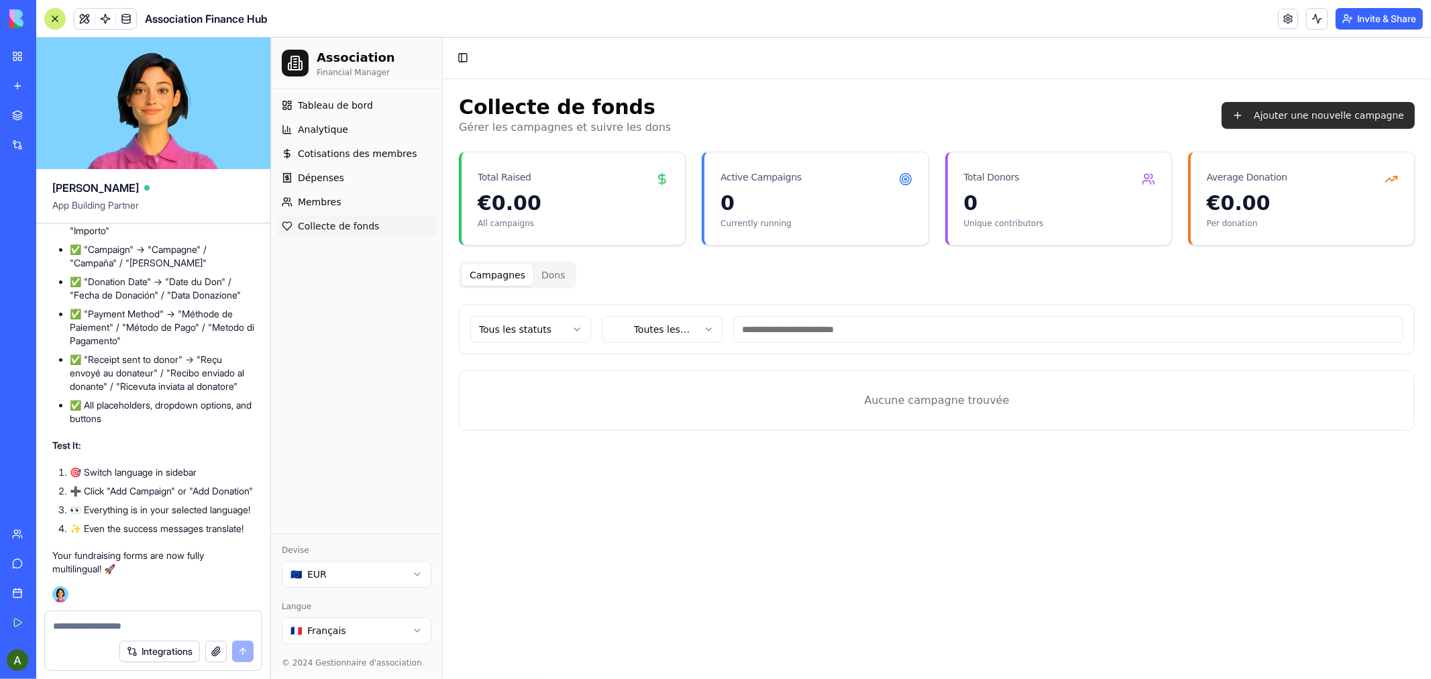
click at [1366, 111] on button "Ajouter une nouvelle campagne" at bounding box center [1317, 114] width 193 height 27
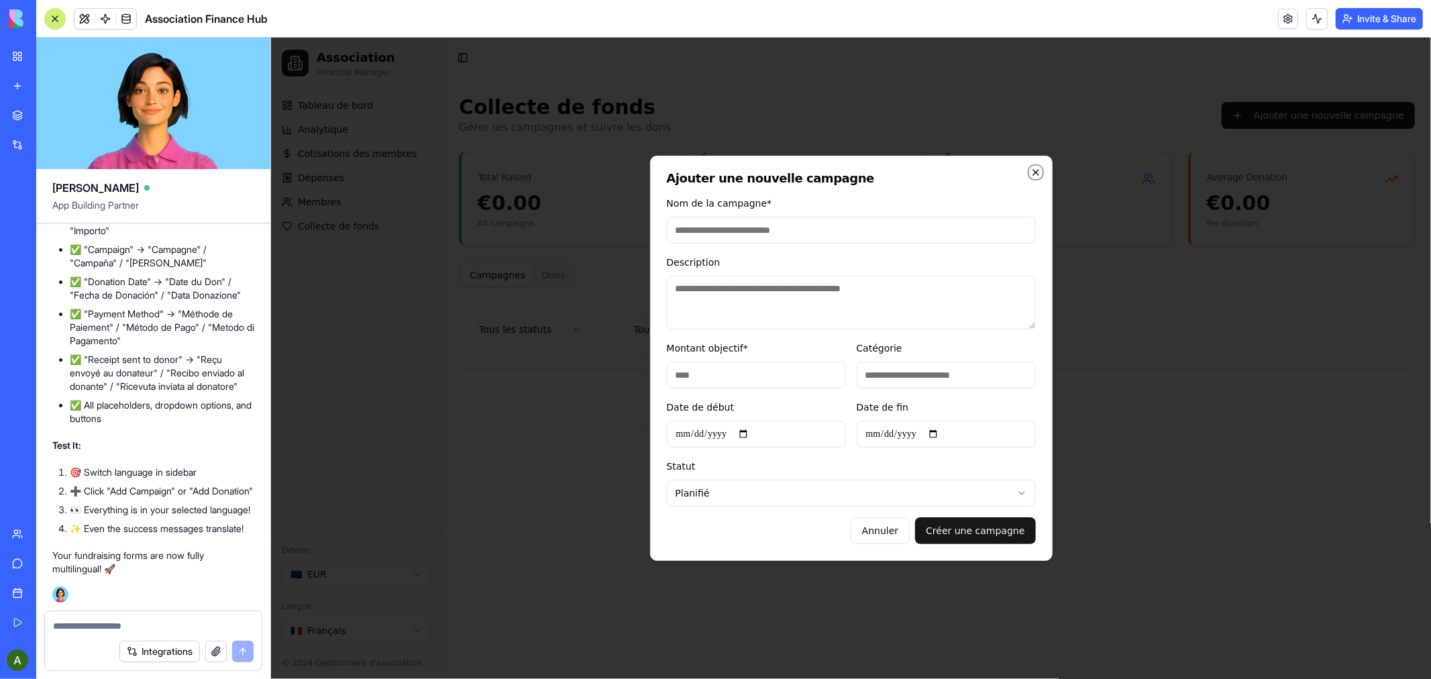
click at [1033, 172] on icon "button" at bounding box center [1034, 171] width 5 height 5
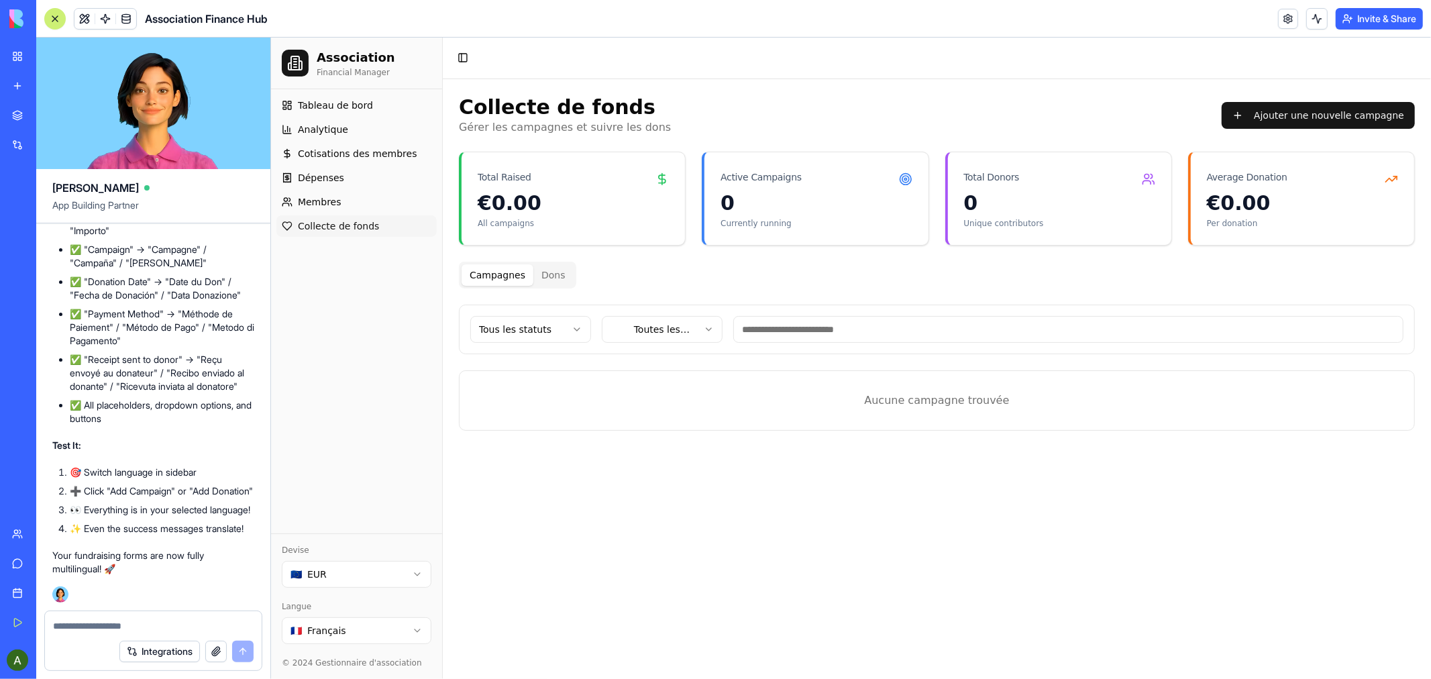
click at [416, 631] on html "Association Financial Manager Tableau de bord Analytique Cotisations des membre…" at bounding box center [850, 357] width 1160 height 641
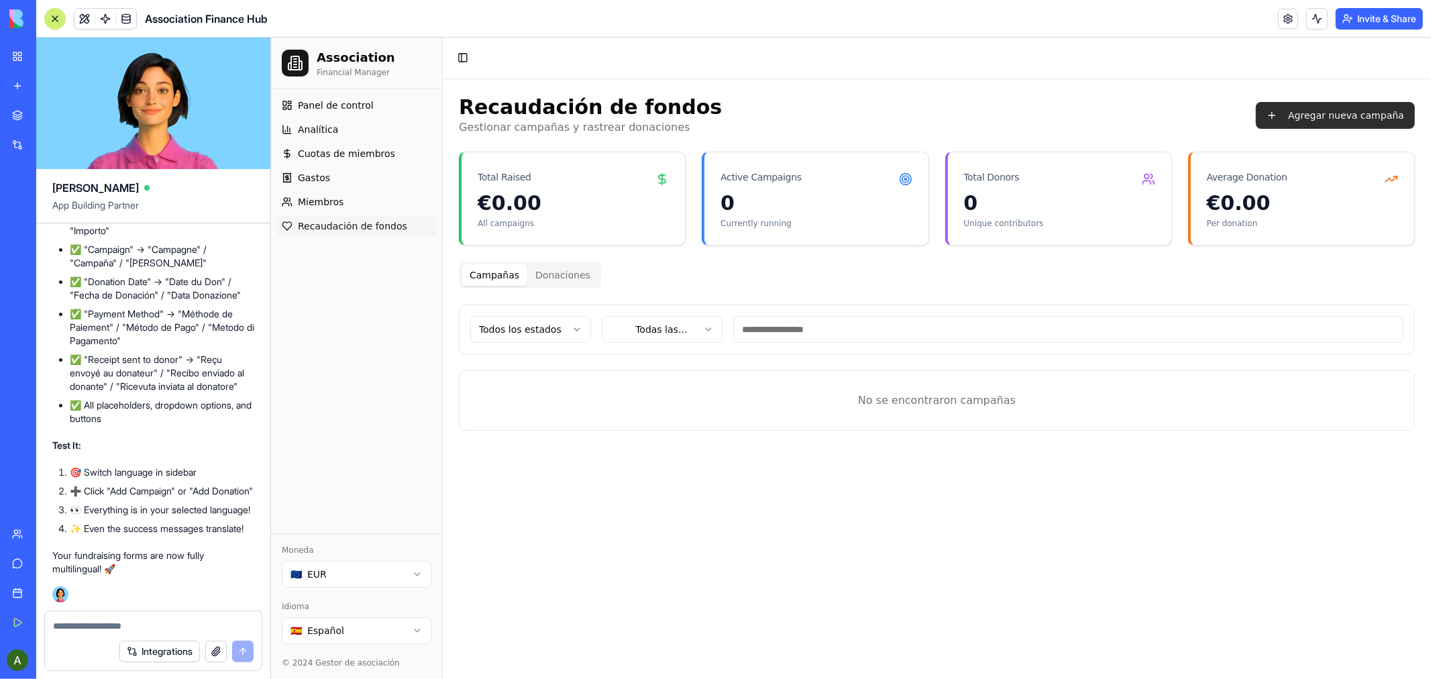
click at [1321, 118] on button "Agregar nueva campaña" at bounding box center [1334, 114] width 159 height 27
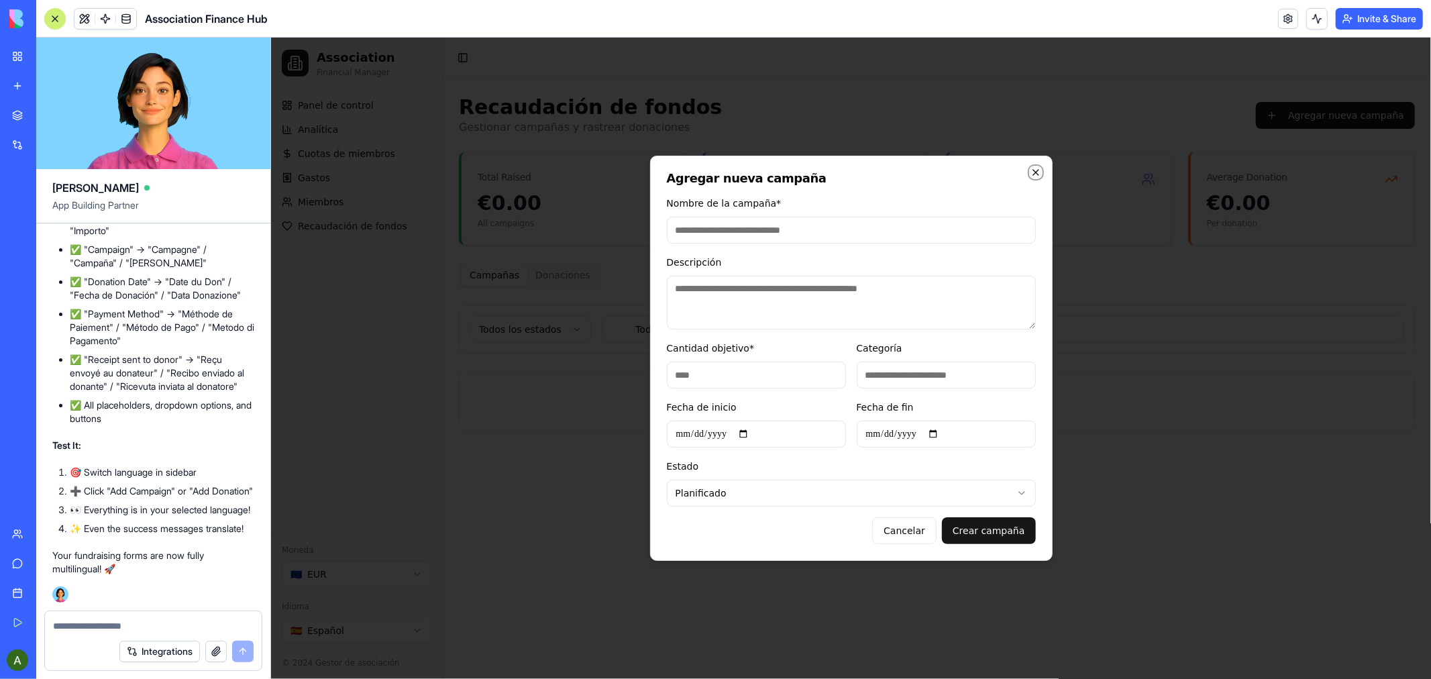
click at [1033, 173] on icon "button" at bounding box center [1034, 171] width 5 height 5
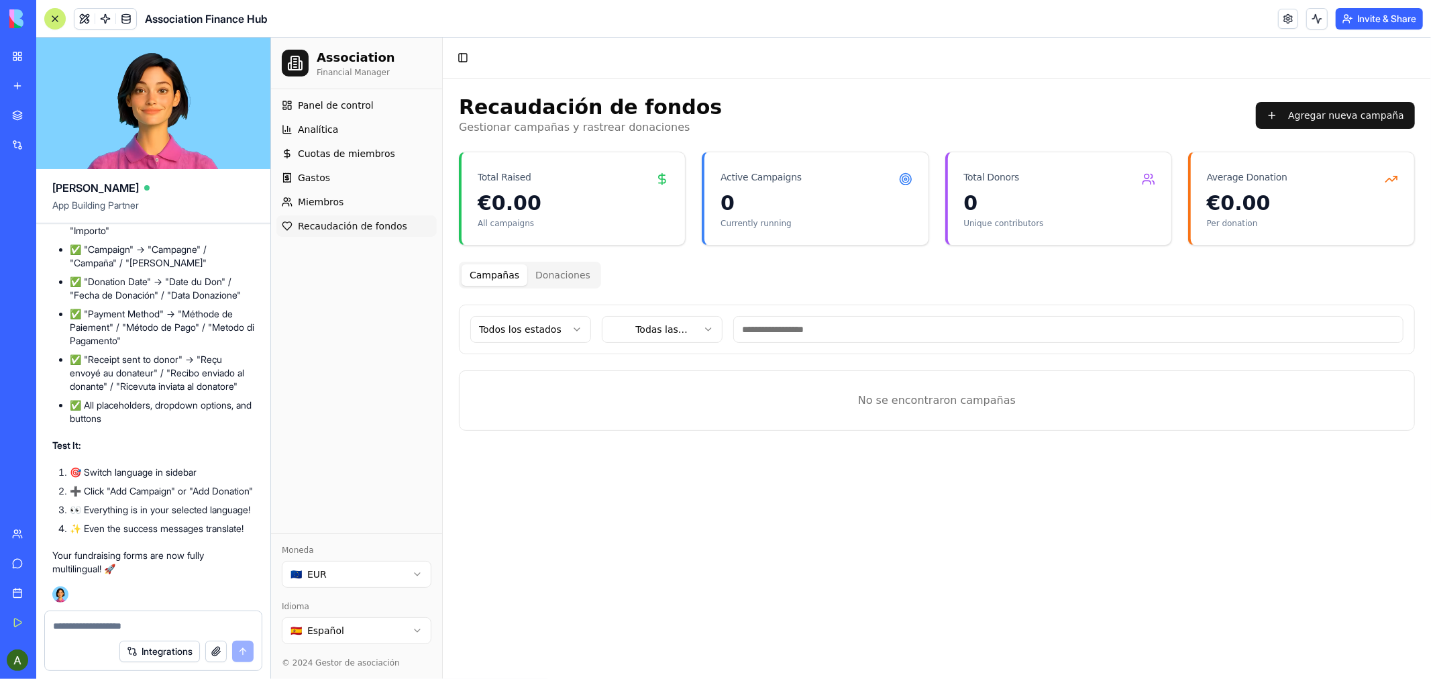
click at [409, 625] on html "Association Financial Manager Panel de control Analítica Cuotas de miembros Gas…" at bounding box center [850, 357] width 1160 height 641
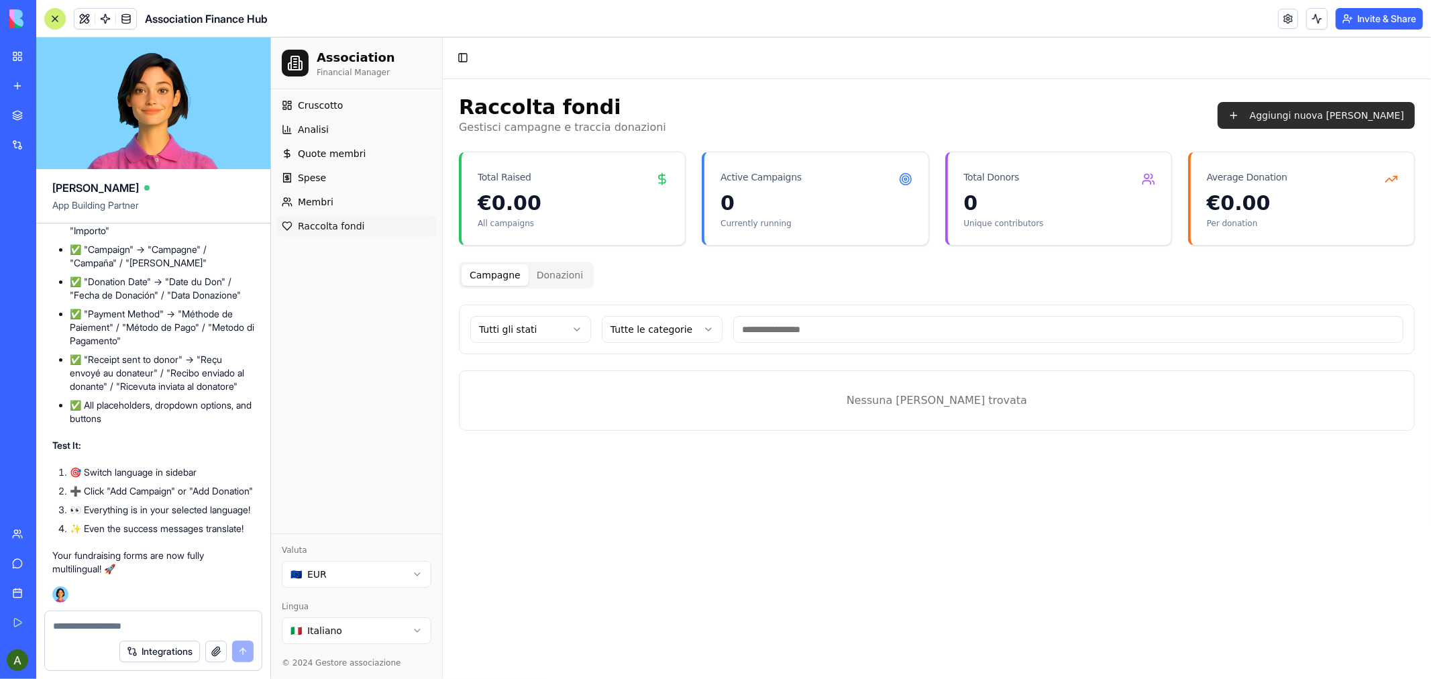
click at [1322, 115] on button "Aggiungi nuova [PERSON_NAME]" at bounding box center [1315, 114] width 197 height 27
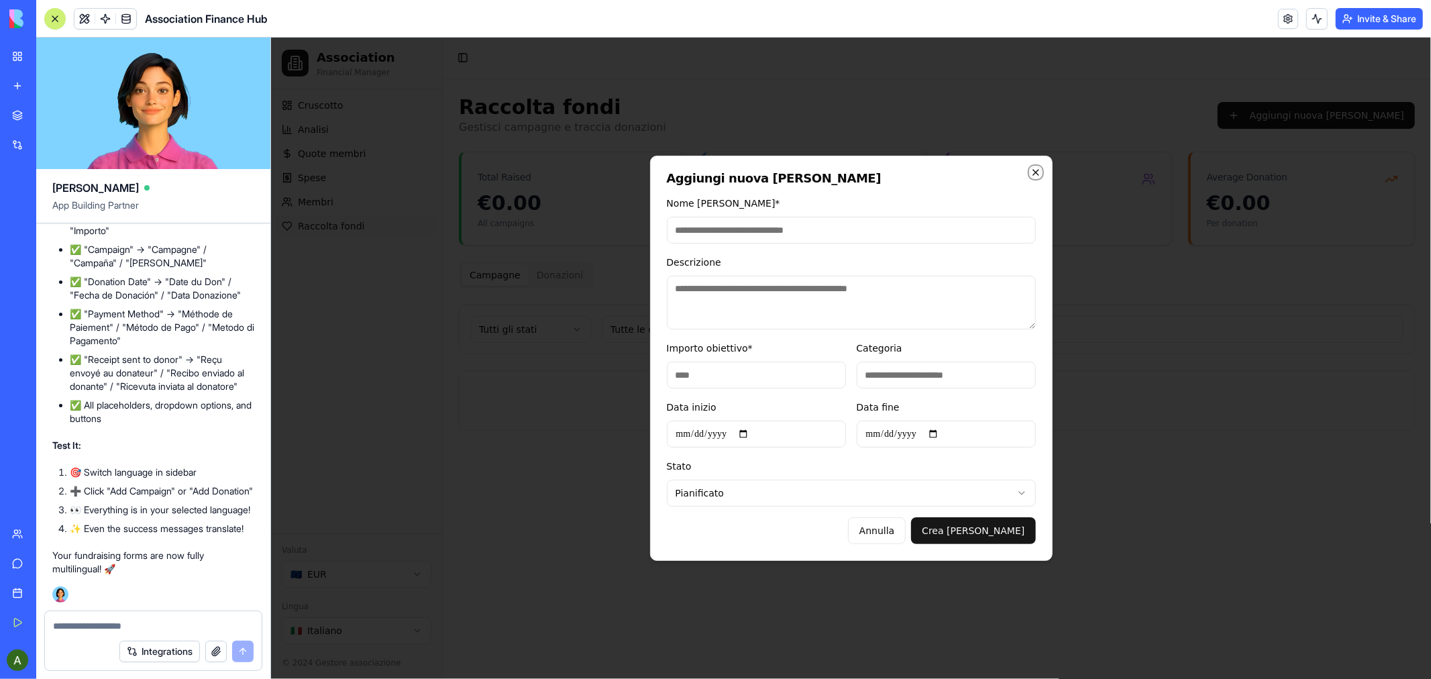
click at [1031, 172] on icon "button" at bounding box center [1035, 171] width 11 height 11
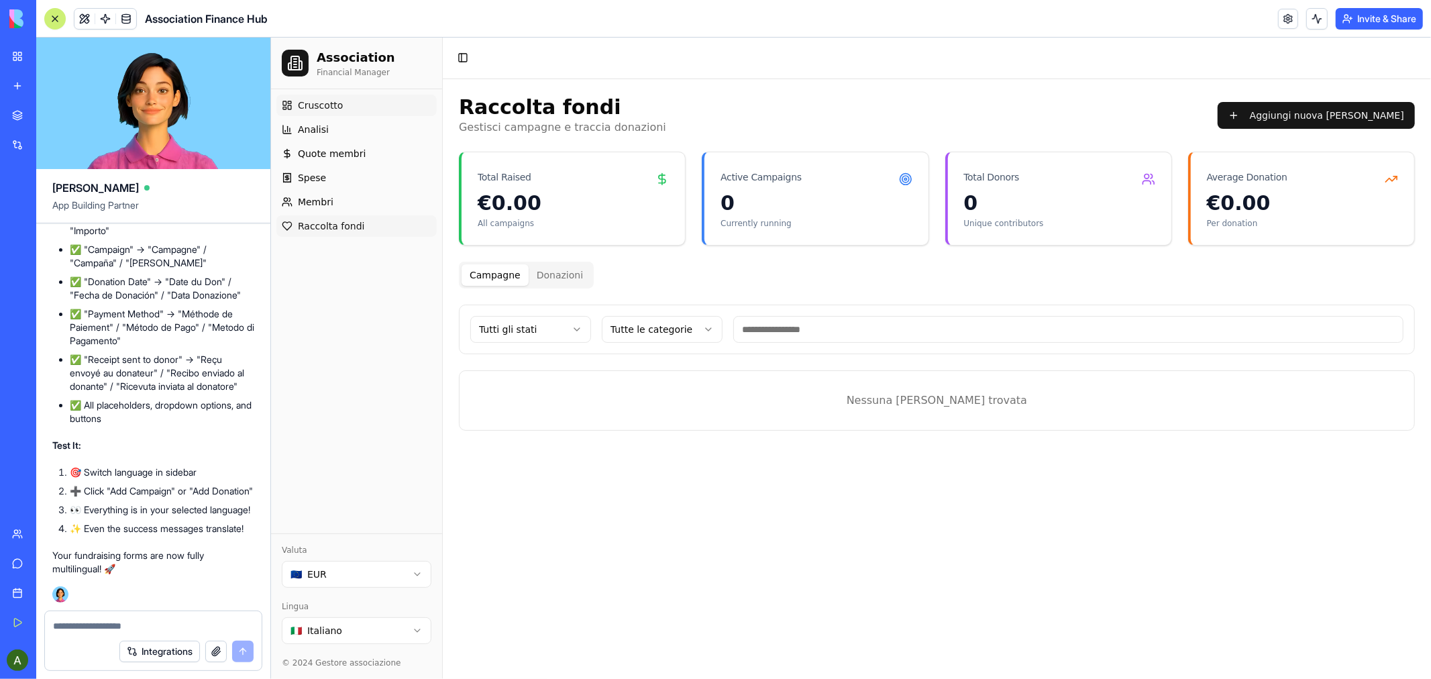
click at [322, 102] on span "Cruscotto" at bounding box center [320, 104] width 46 height 13
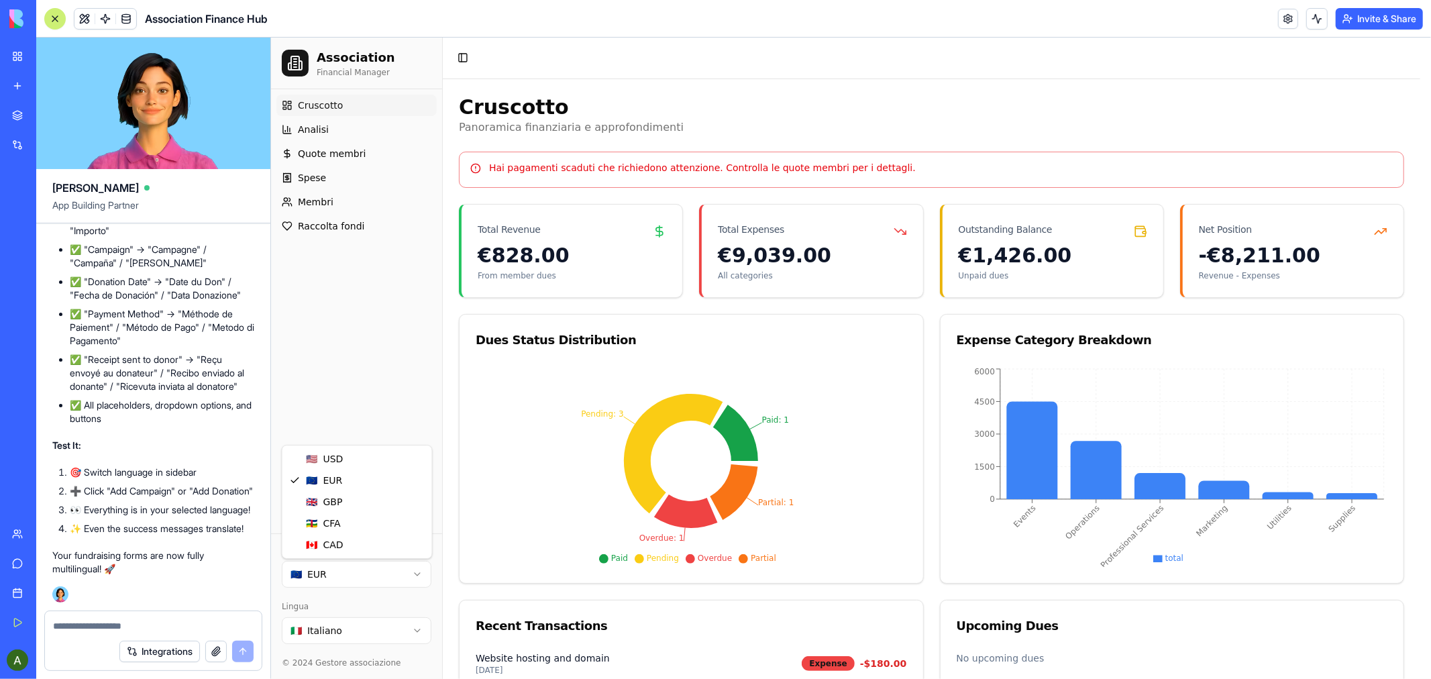
click at [416, 572] on html "Association Financial Manager Cruscotto Analisi Quote membri Spese Membri Racco…" at bounding box center [850, 463] width 1160 height 853
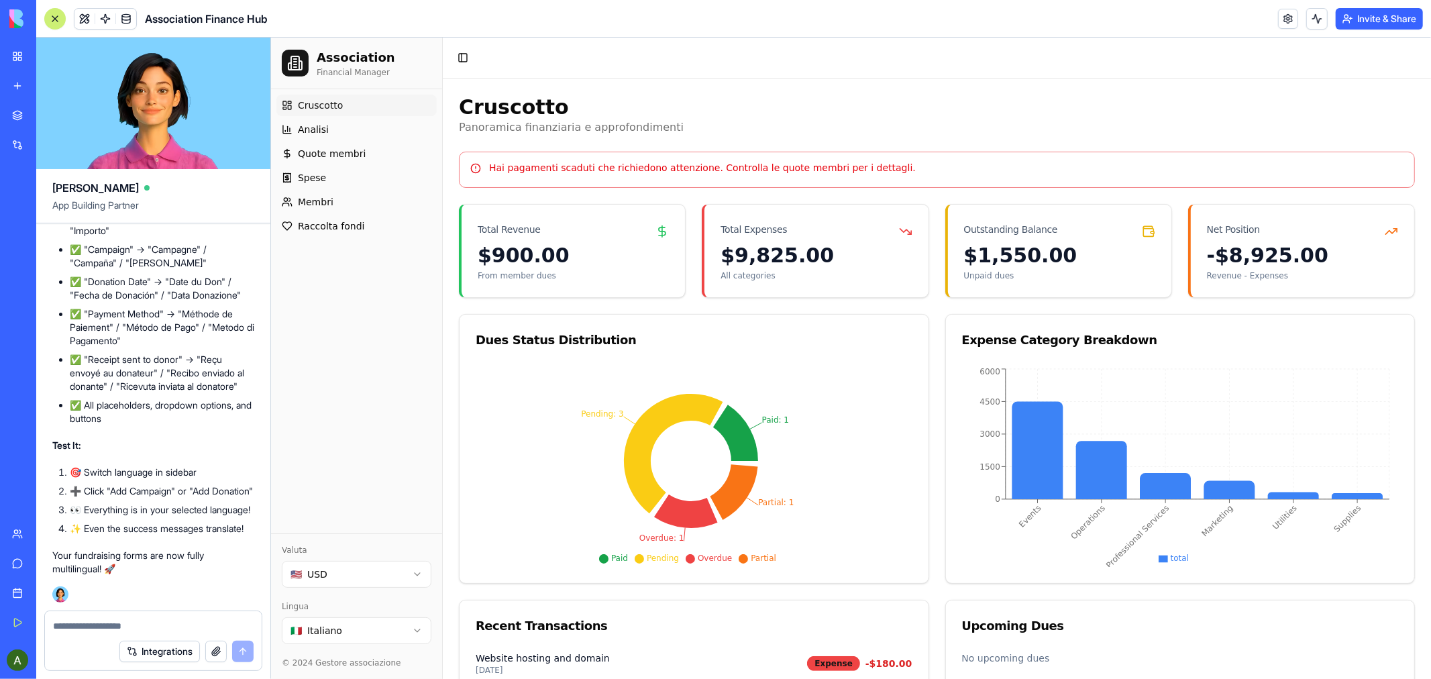
click at [414, 629] on html "Association Financial Manager Cruscotto Analisi Quote membri Spese Membri Racco…" at bounding box center [850, 463] width 1160 height 853
click at [321, 129] on span "Analytics" at bounding box center [318, 128] width 43 height 13
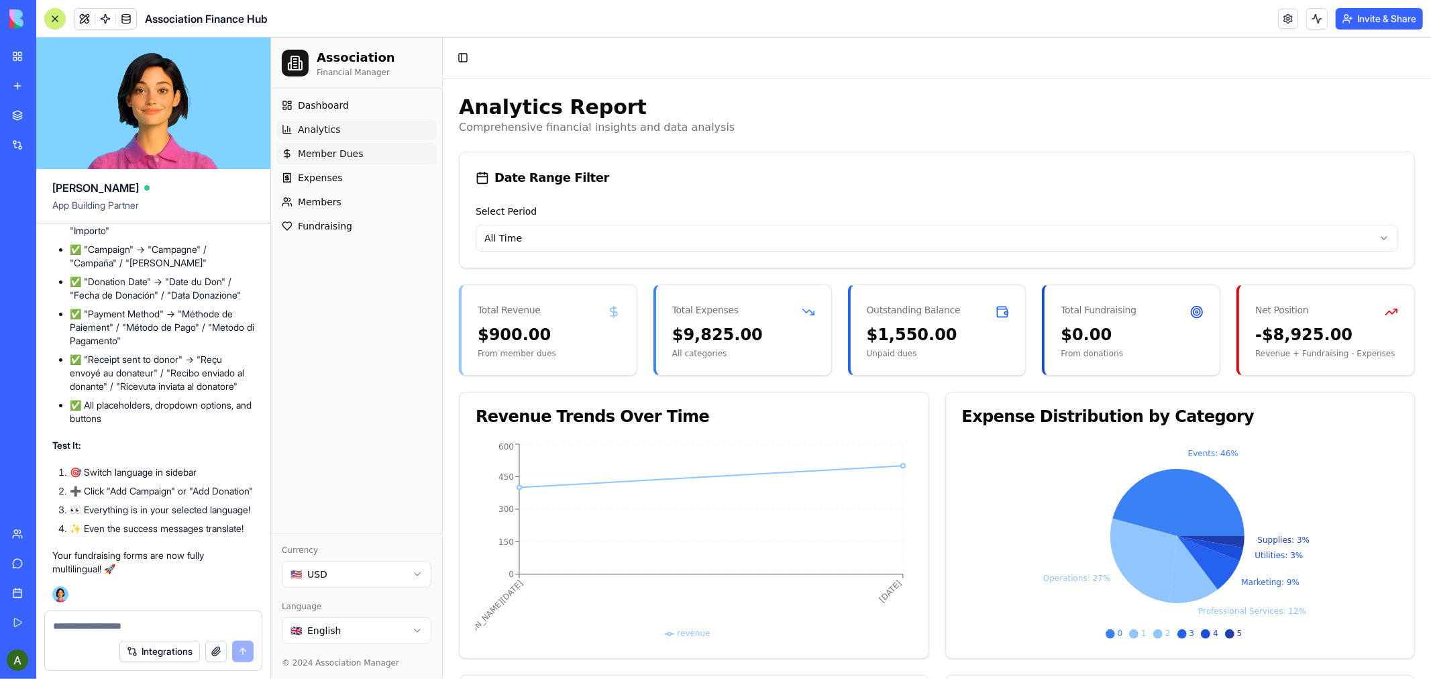
click at [341, 154] on span "Member Dues" at bounding box center [330, 152] width 66 height 13
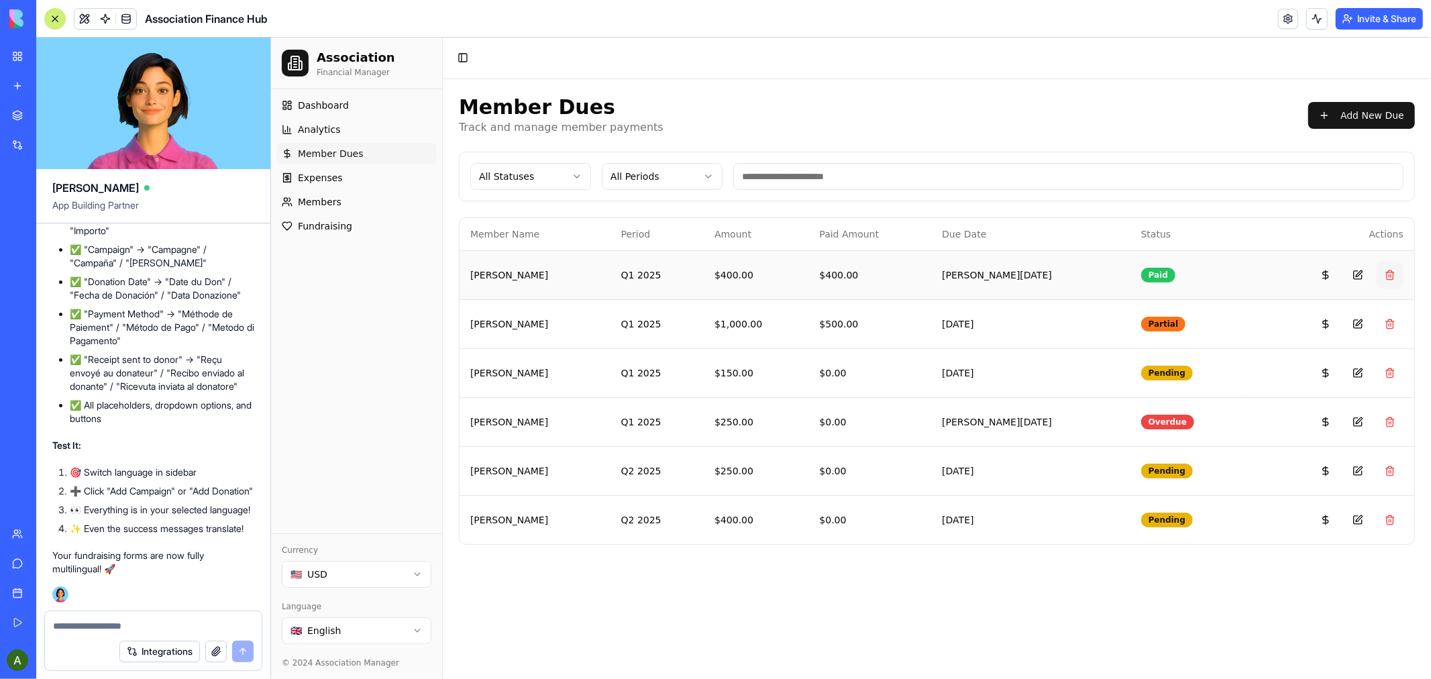
click at [1389, 274] on button at bounding box center [1389, 274] width 27 height 27
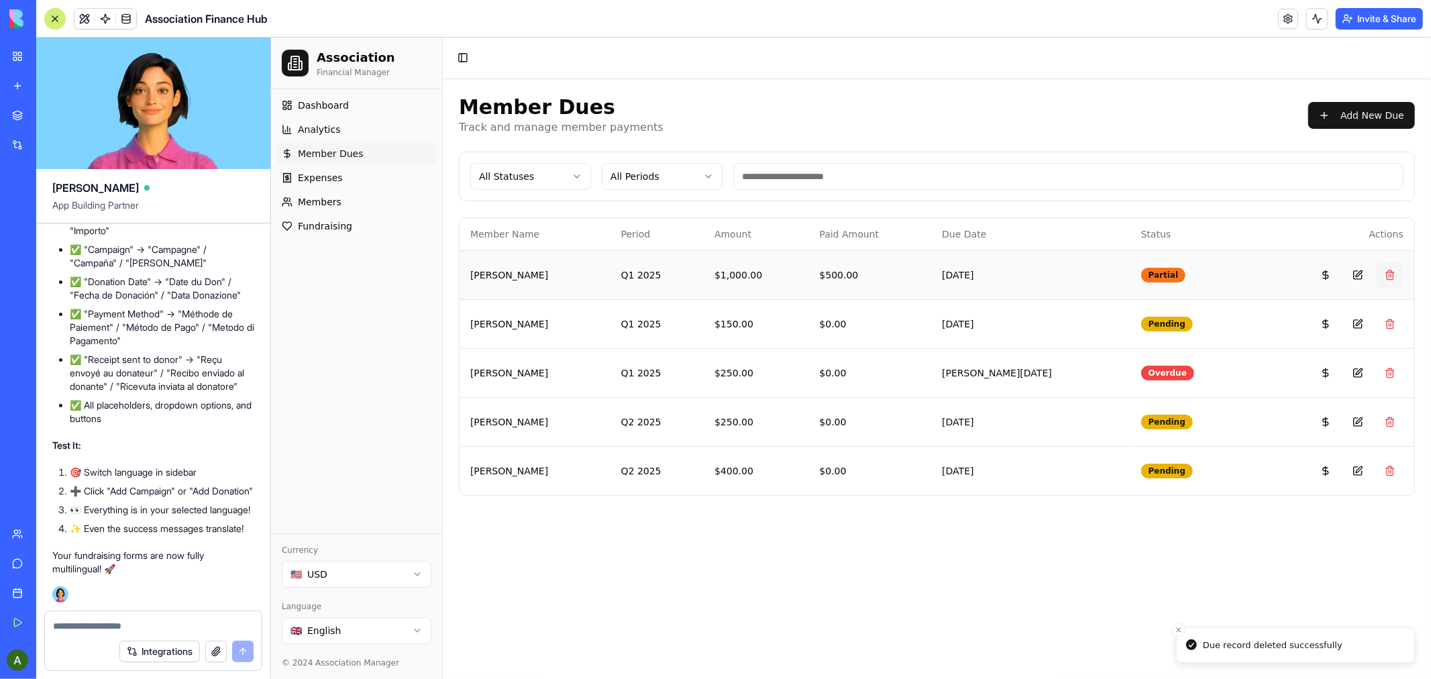
click at [1385, 274] on button at bounding box center [1389, 274] width 27 height 27
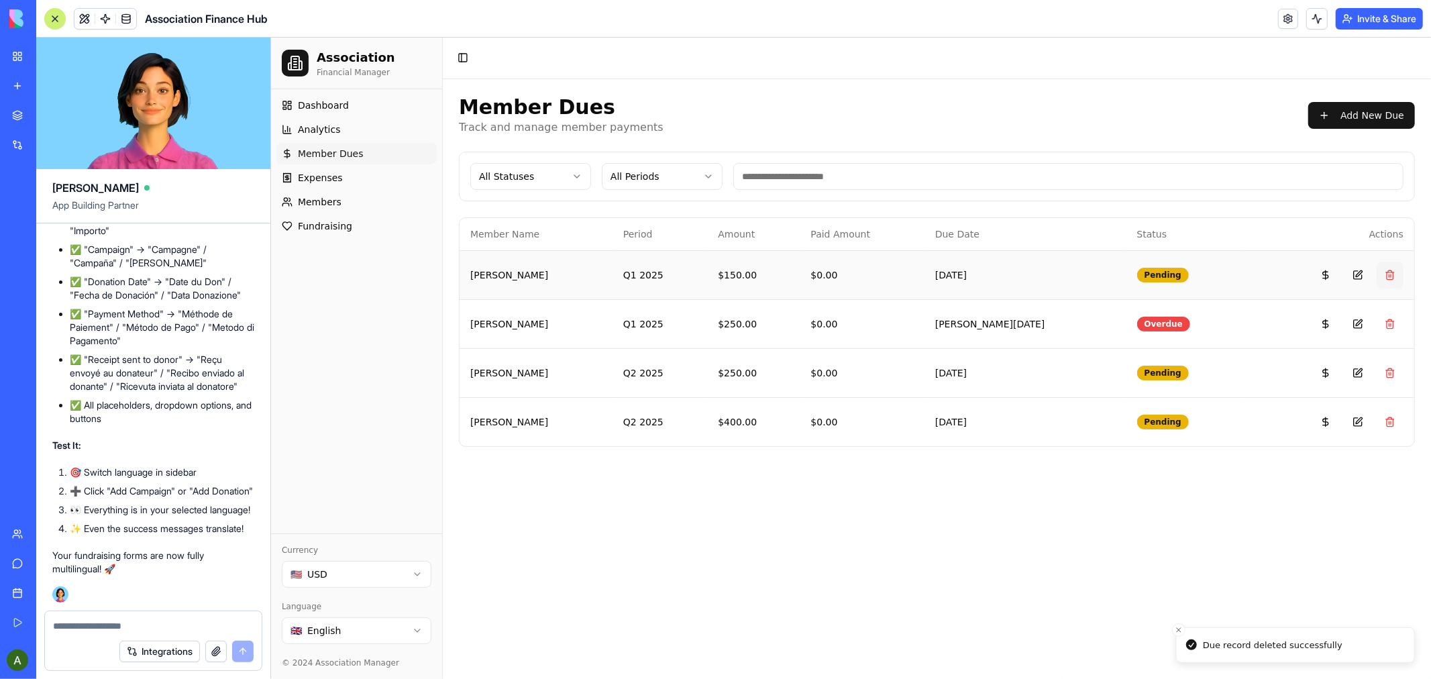
click at [1388, 276] on button at bounding box center [1389, 274] width 27 height 27
click at [1388, 274] on button at bounding box center [1389, 274] width 27 height 27
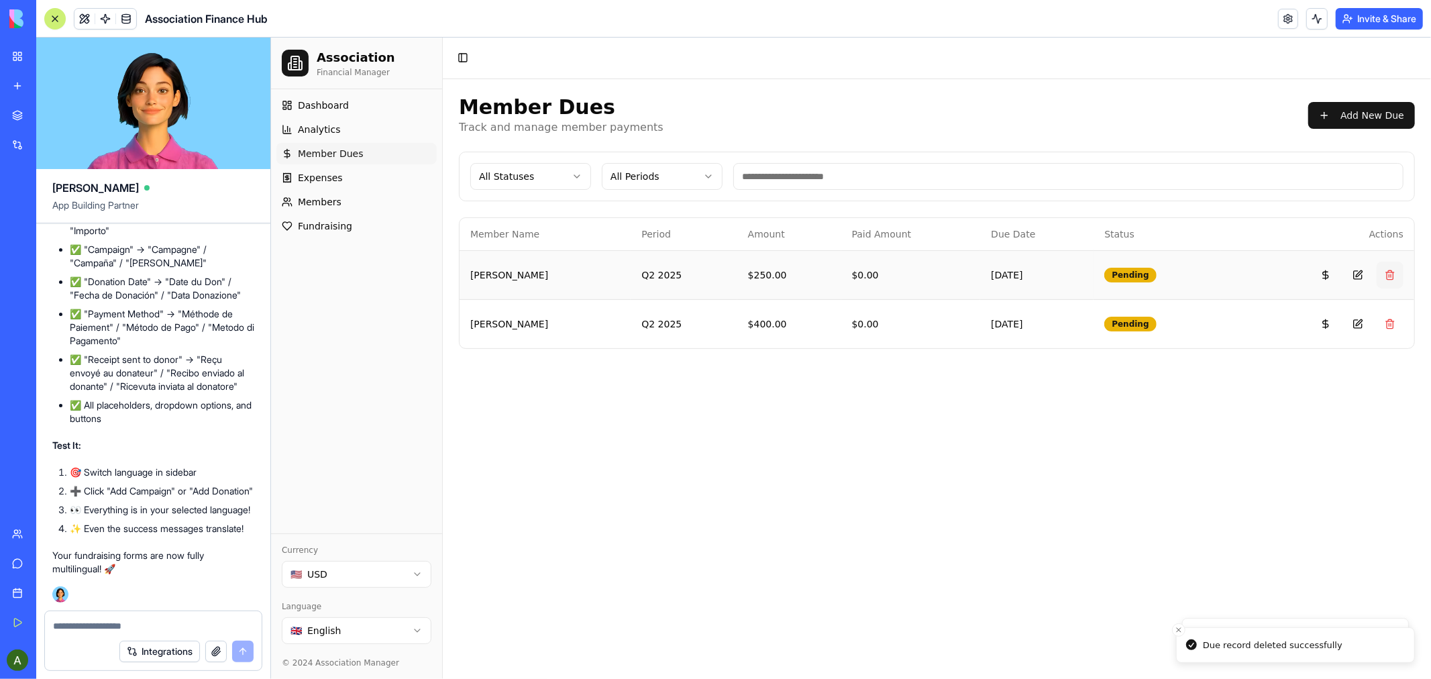
click at [1385, 275] on button at bounding box center [1389, 274] width 27 height 27
click at [1389, 272] on button at bounding box center [1389, 274] width 27 height 27
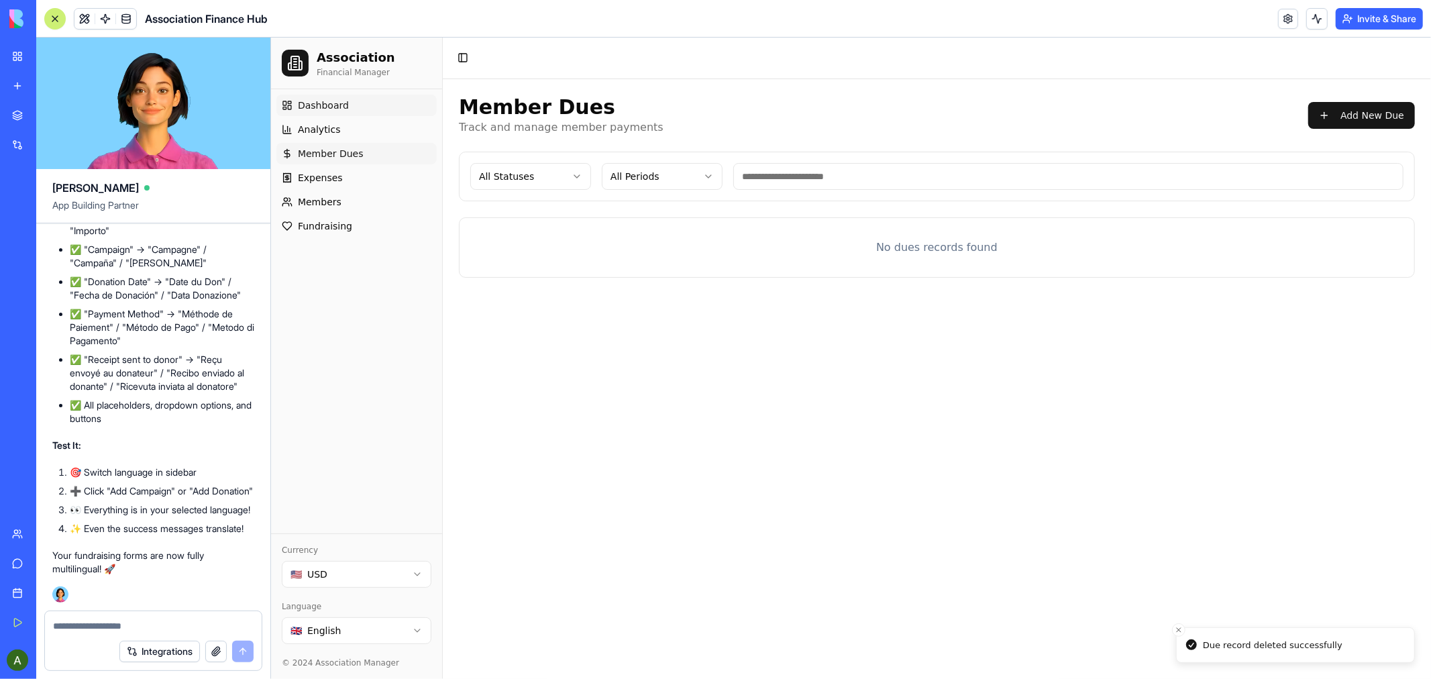
click at [321, 107] on span "Dashboard" at bounding box center [322, 104] width 51 height 13
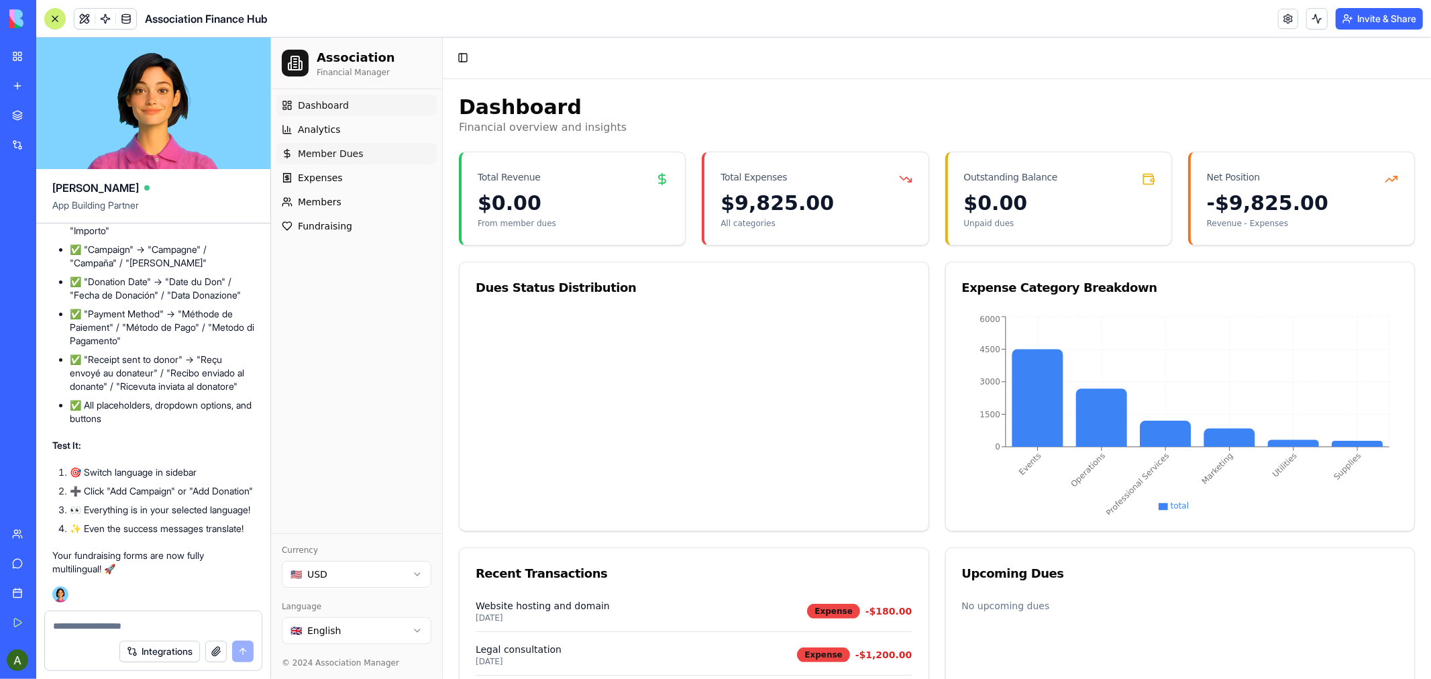
click at [324, 152] on span "Member Dues" at bounding box center [330, 152] width 66 height 13
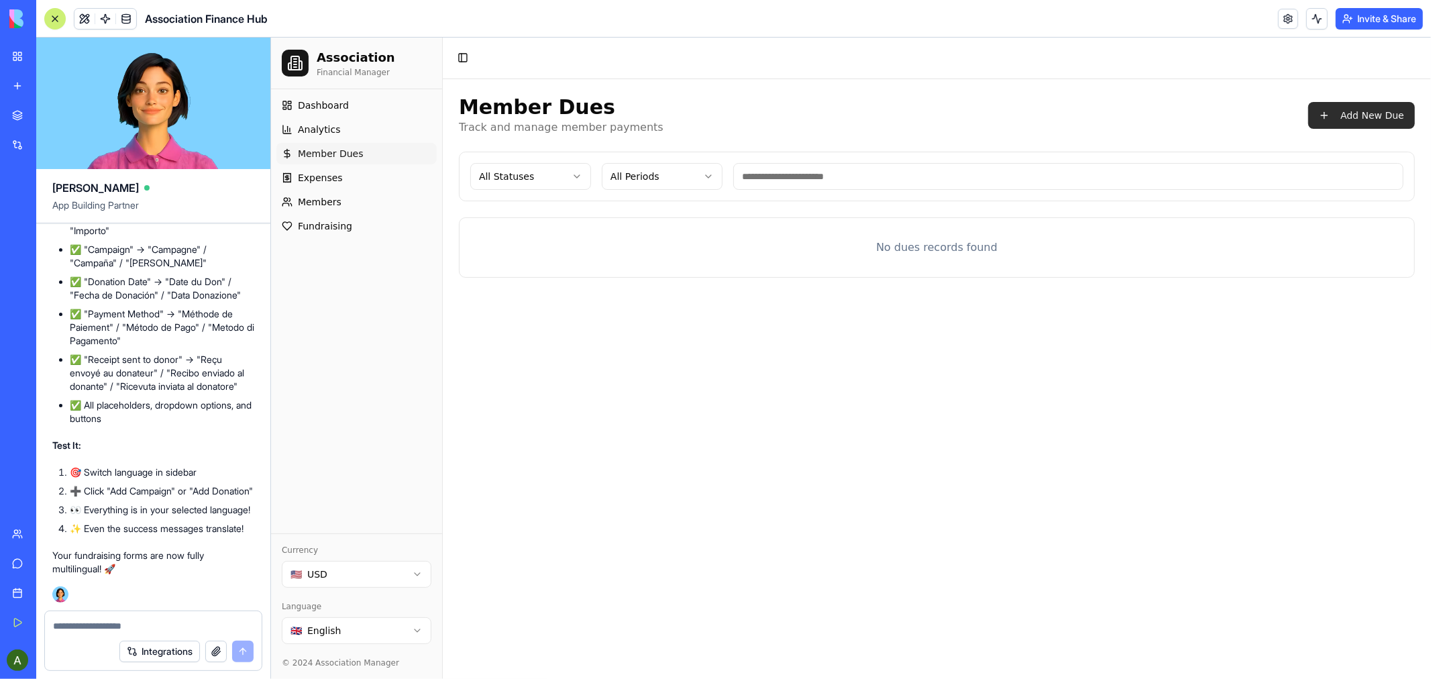
click at [1362, 114] on button "Add New Due" at bounding box center [1360, 114] width 107 height 27
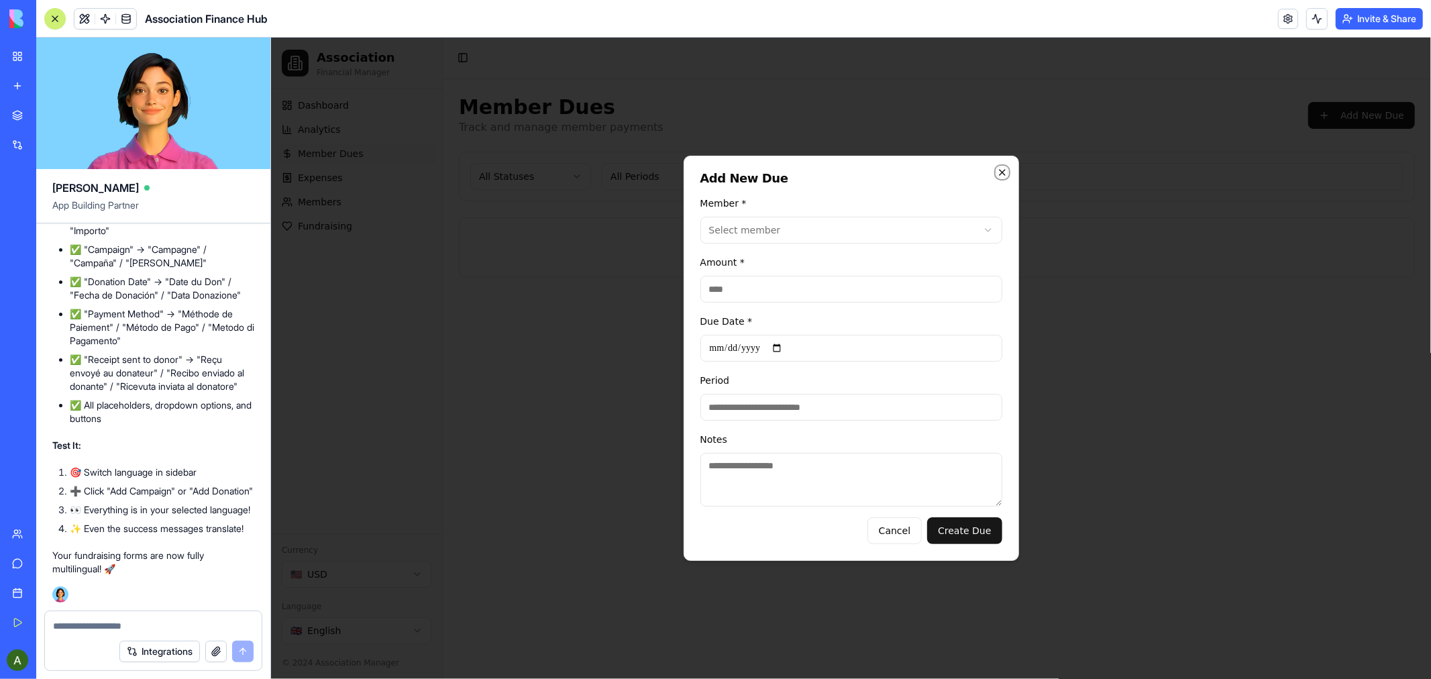
click at [998, 169] on icon "button" at bounding box center [1001, 171] width 11 height 11
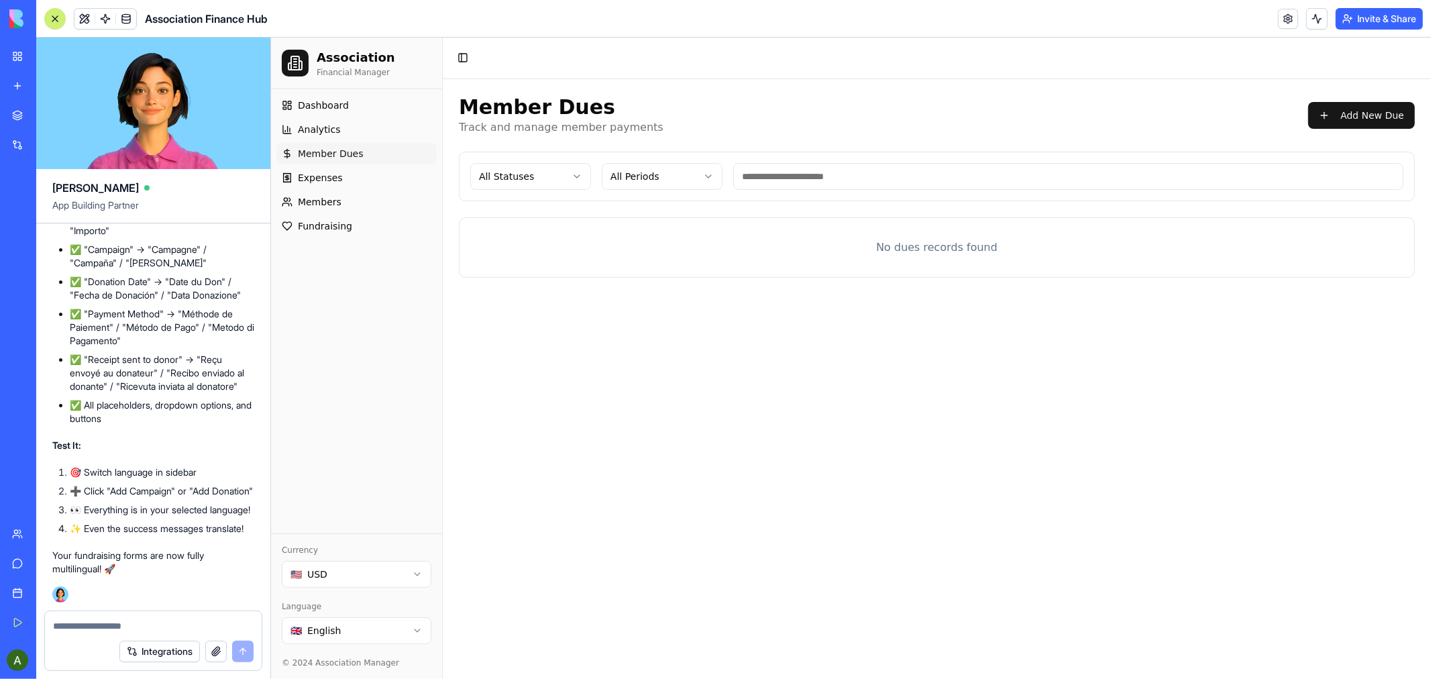
click at [419, 633] on html "Association Financial Manager Dashboard Analytics Member Dues Expenses Members …" at bounding box center [850, 357] width 1160 height 641
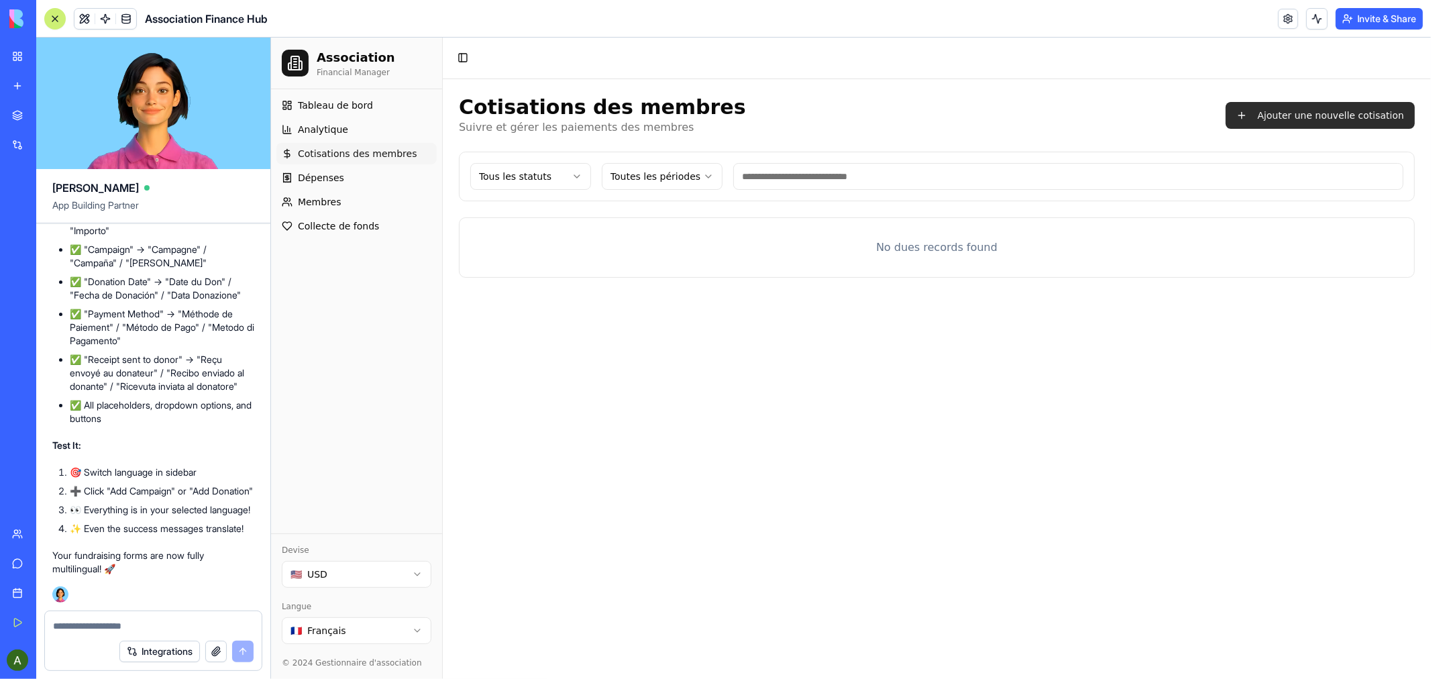
click at [1322, 114] on button "Ajouter une nouvelle cotisation" at bounding box center [1319, 114] width 189 height 27
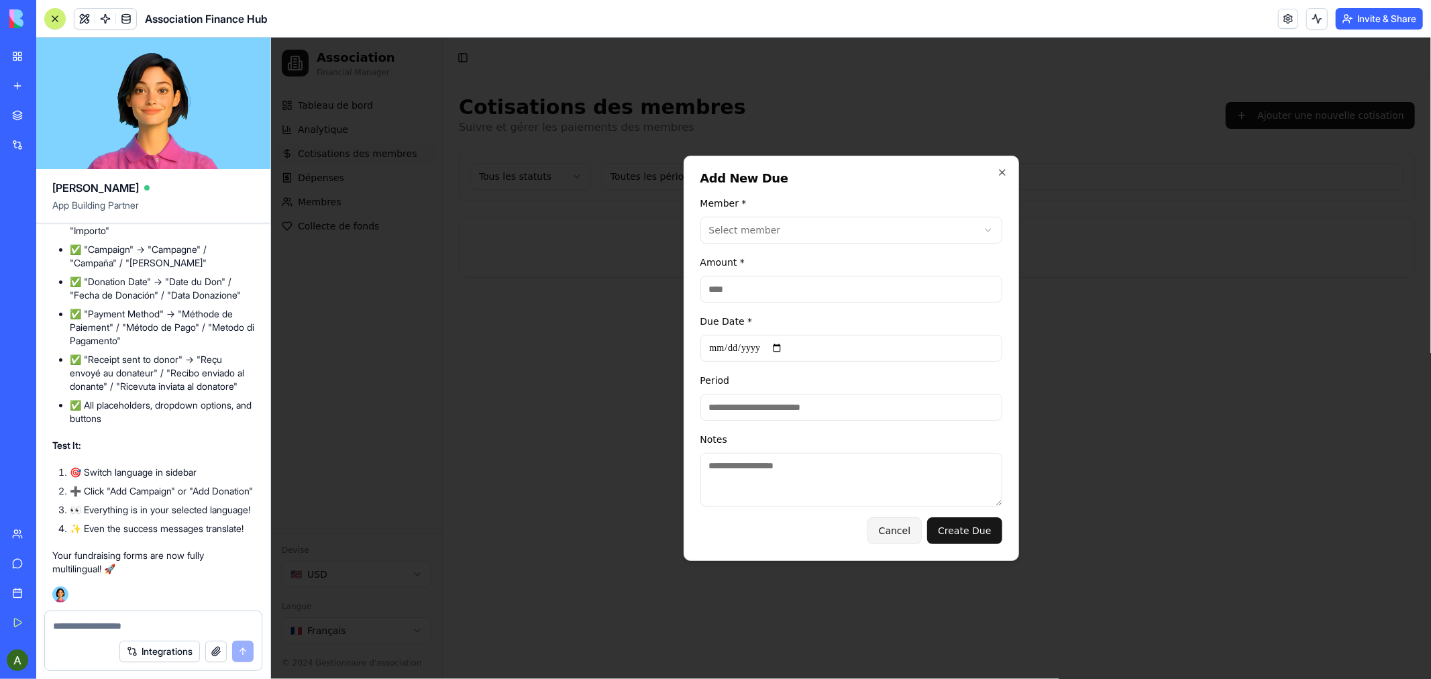
click at [904, 529] on button "Cancel" at bounding box center [894, 530] width 54 height 27
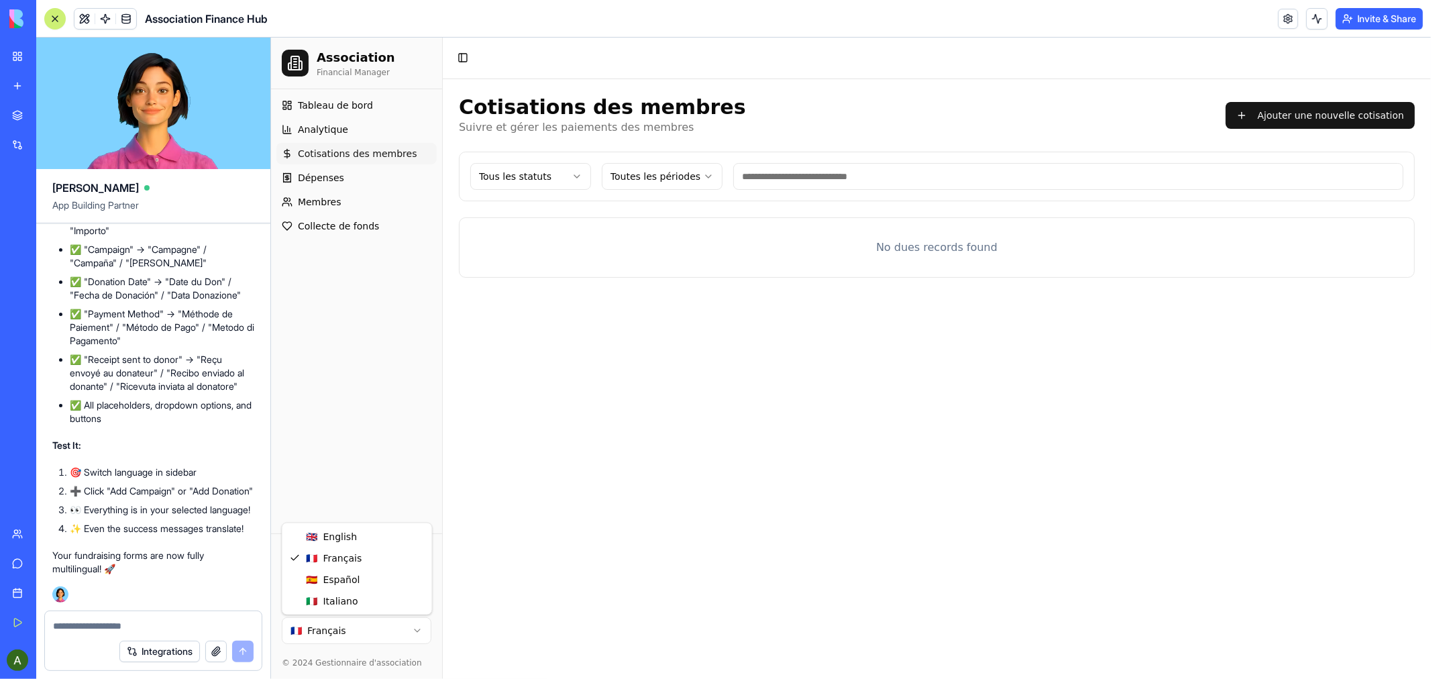
click at [415, 626] on html "Association Financial Manager Tableau de bord Analytique Cotisations des membre…" at bounding box center [850, 357] width 1160 height 641
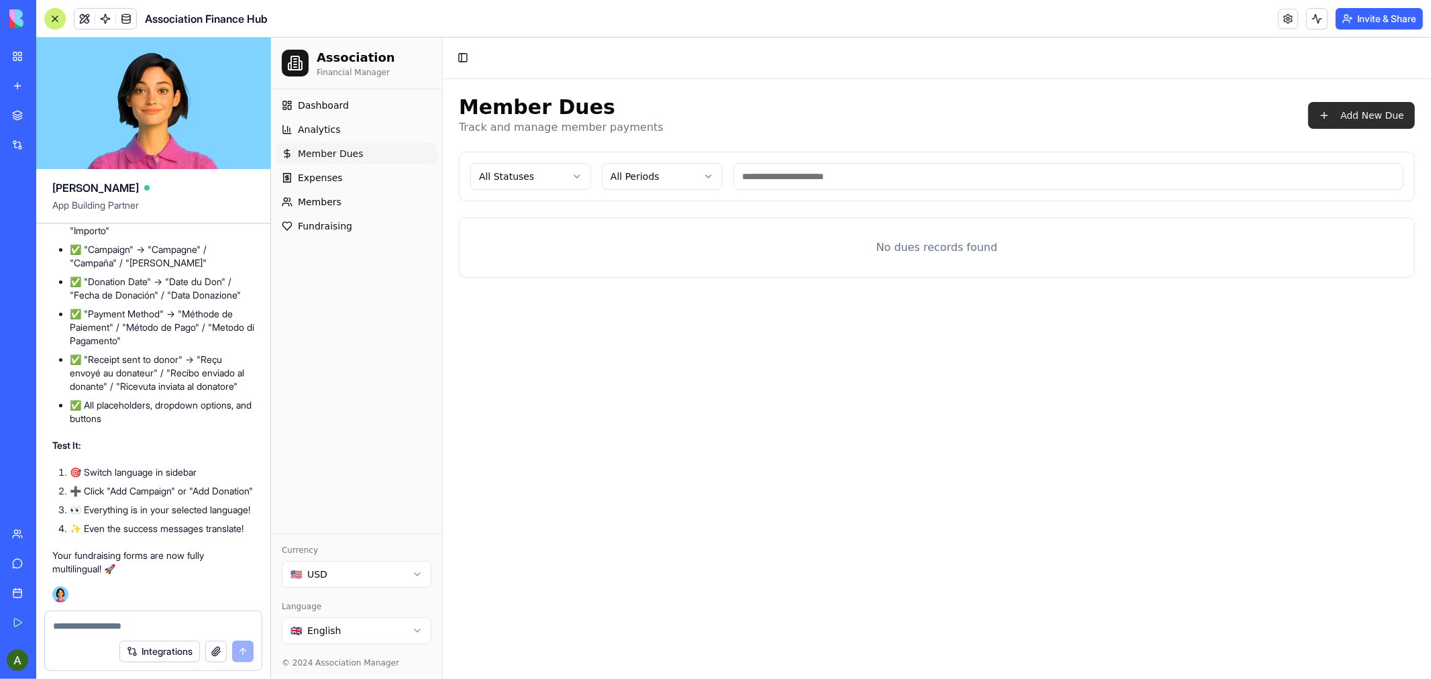
click at [1351, 115] on button "Add New Due" at bounding box center [1360, 114] width 107 height 27
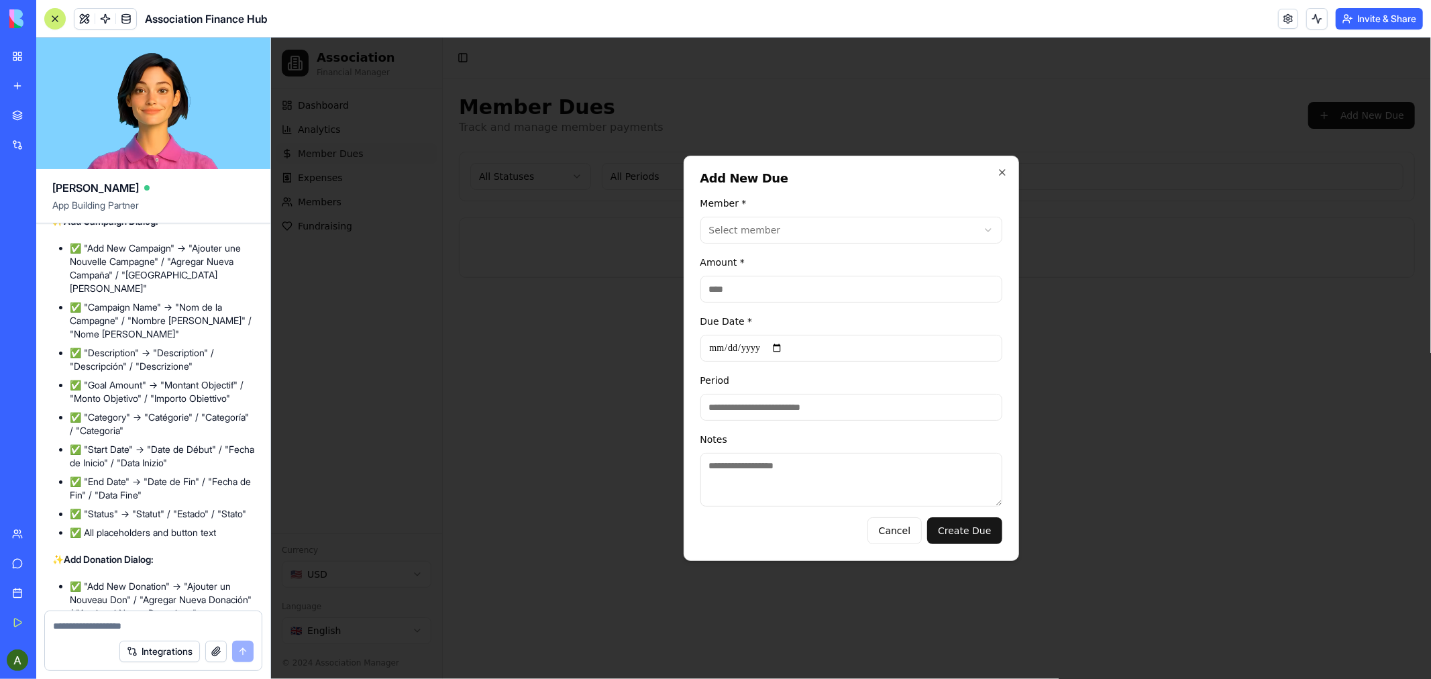
scroll to position [15219, 0]
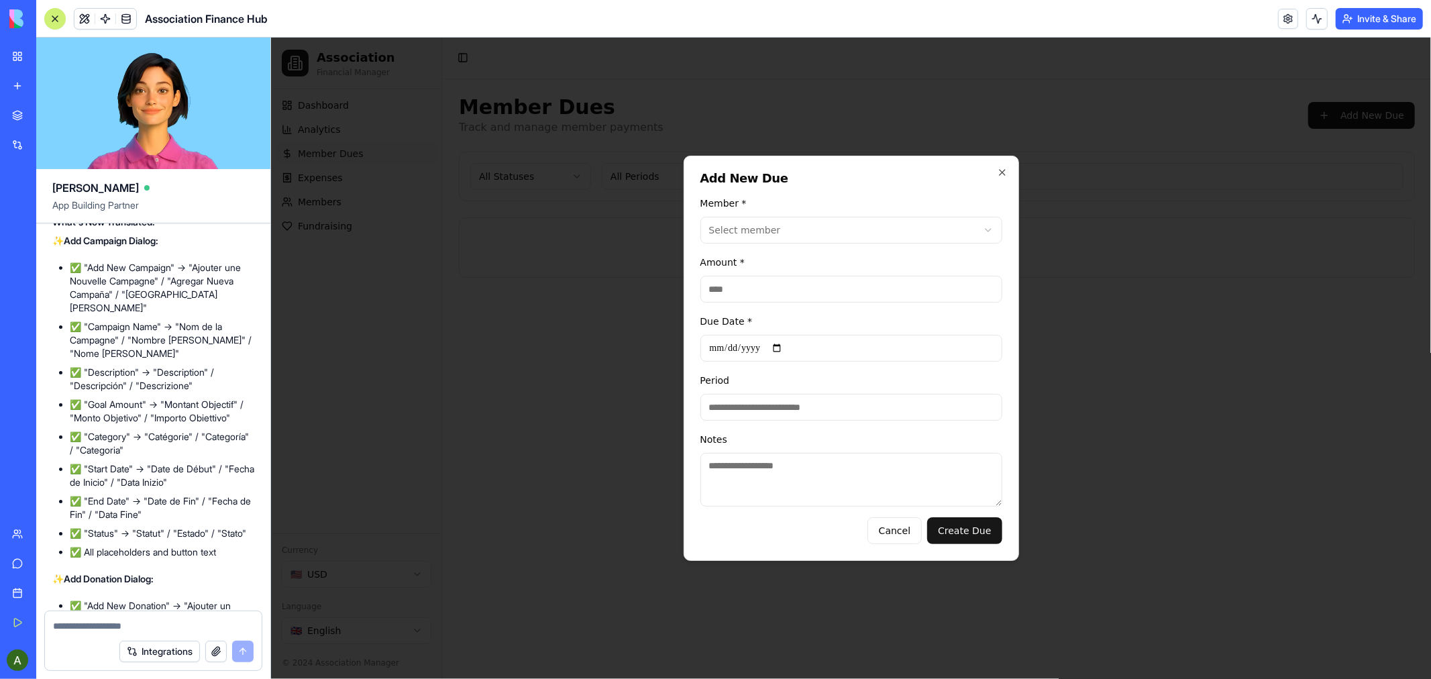
drag, startPoint x: 60, startPoint y: 437, endPoint x: 182, endPoint y: 474, distance: 126.9
copy span "Please translate the campaign and donation cards to French, Spanish and Italian"
click at [101, 616] on div at bounding box center [153, 621] width 217 height 21
click at [95, 627] on textarea at bounding box center [153, 625] width 201 height 13
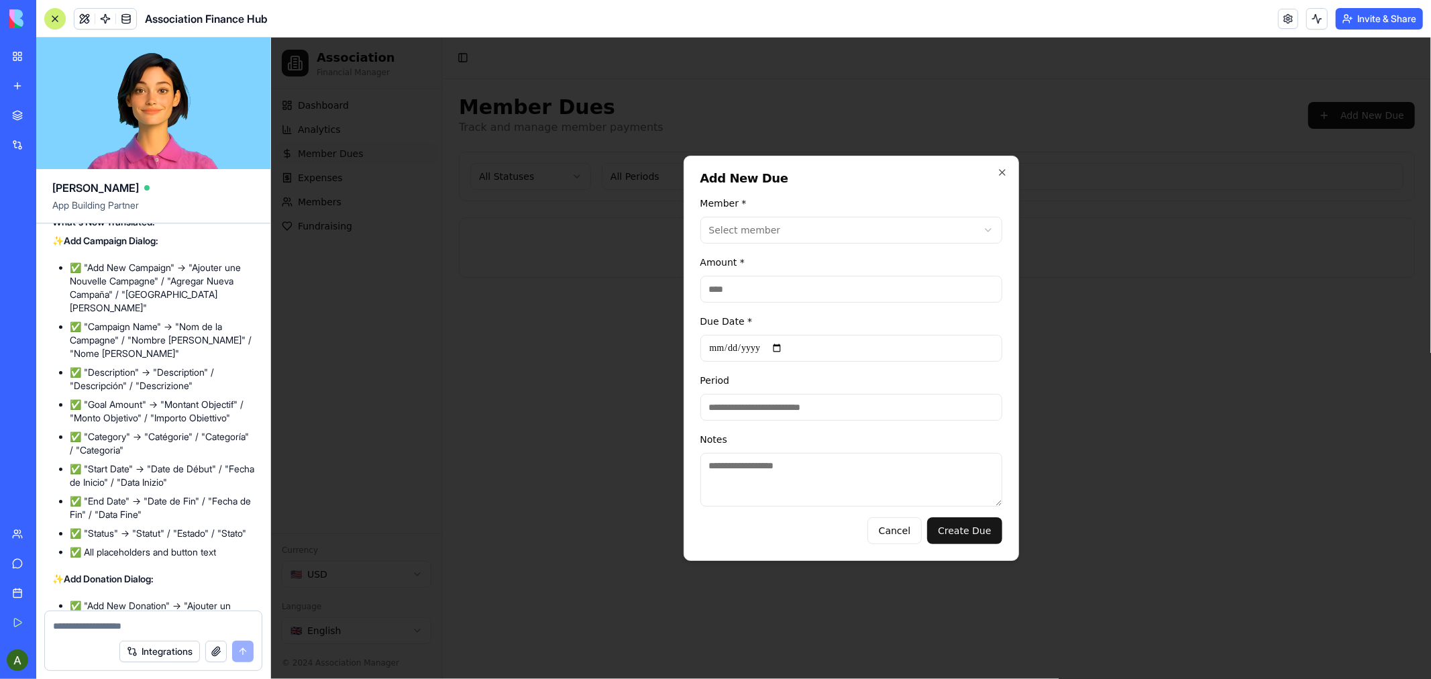
paste textarea "**********"
click at [76, 625] on textarea "**********" at bounding box center [153, 619] width 201 height 27
drag, startPoint x: 249, startPoint y: 612, endPoint x: 141, endPoint y: 606, distance: 108.1
click at [142, 609] on textarea "**********" at bounding box center [153, 619] width 201 height 27
type textarea "**********"
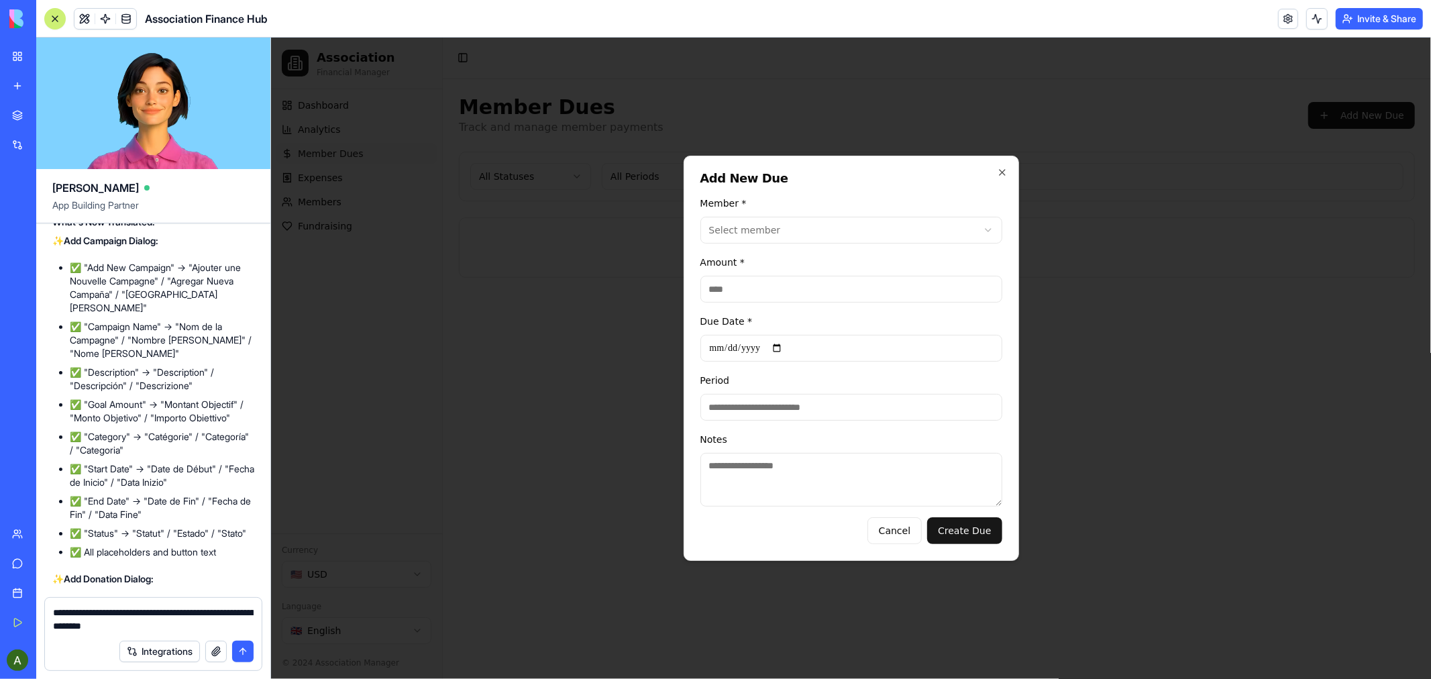
click at [205, 623] on textarea "**********" at bounding box center [153, 619] width 201 height 27
click at [244, 652] on button "submit" at bounding box center [242, 651] width 21 height 21
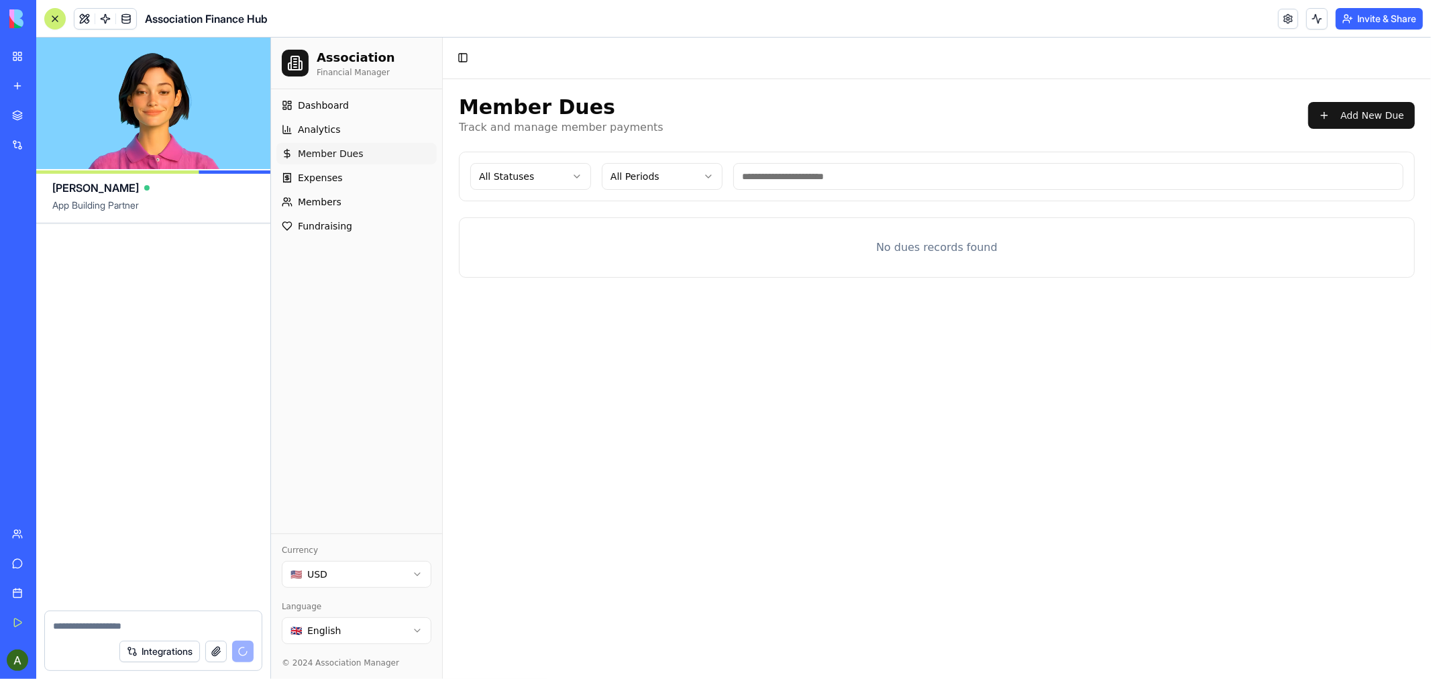
scroll to position [17297, 0]
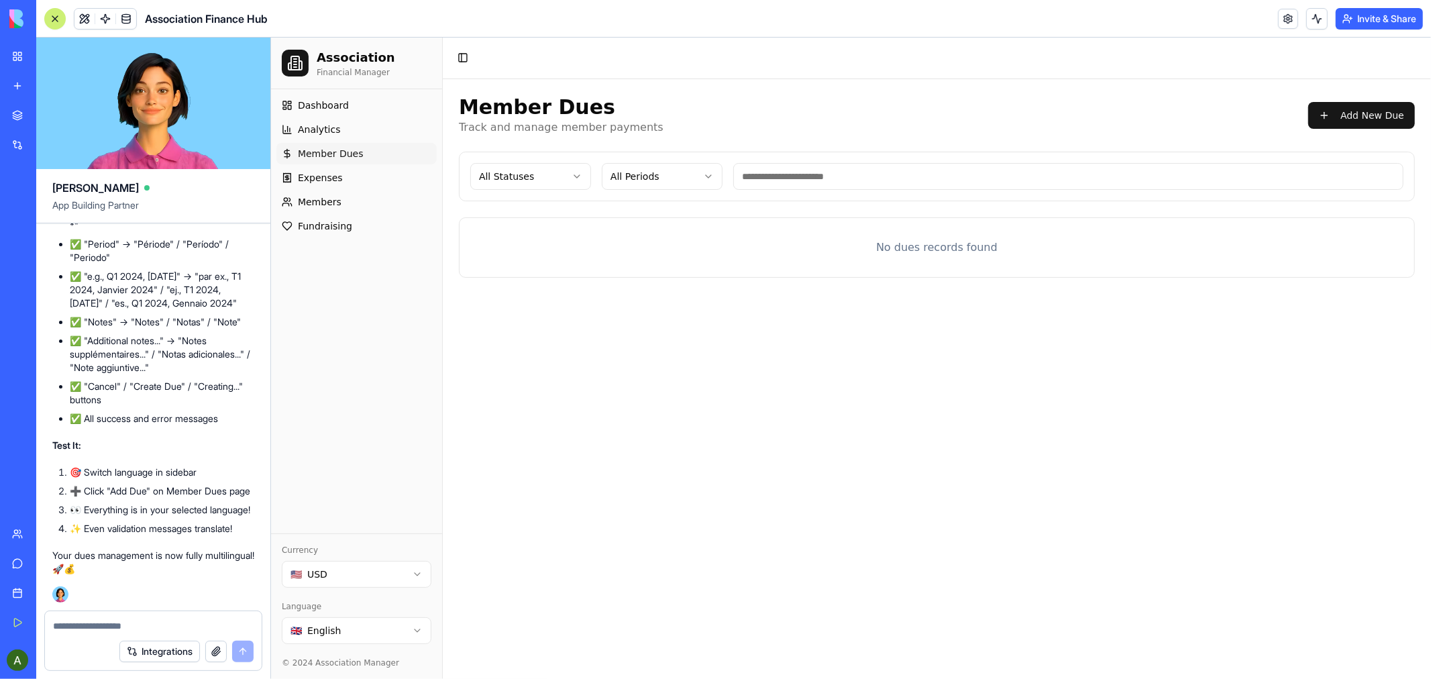
click at [413, 629] on html "Association Financial Manager Dashboard Analytics Member Dues Expenses Members …" at bounding box center [850, 357] width 1160 height 641
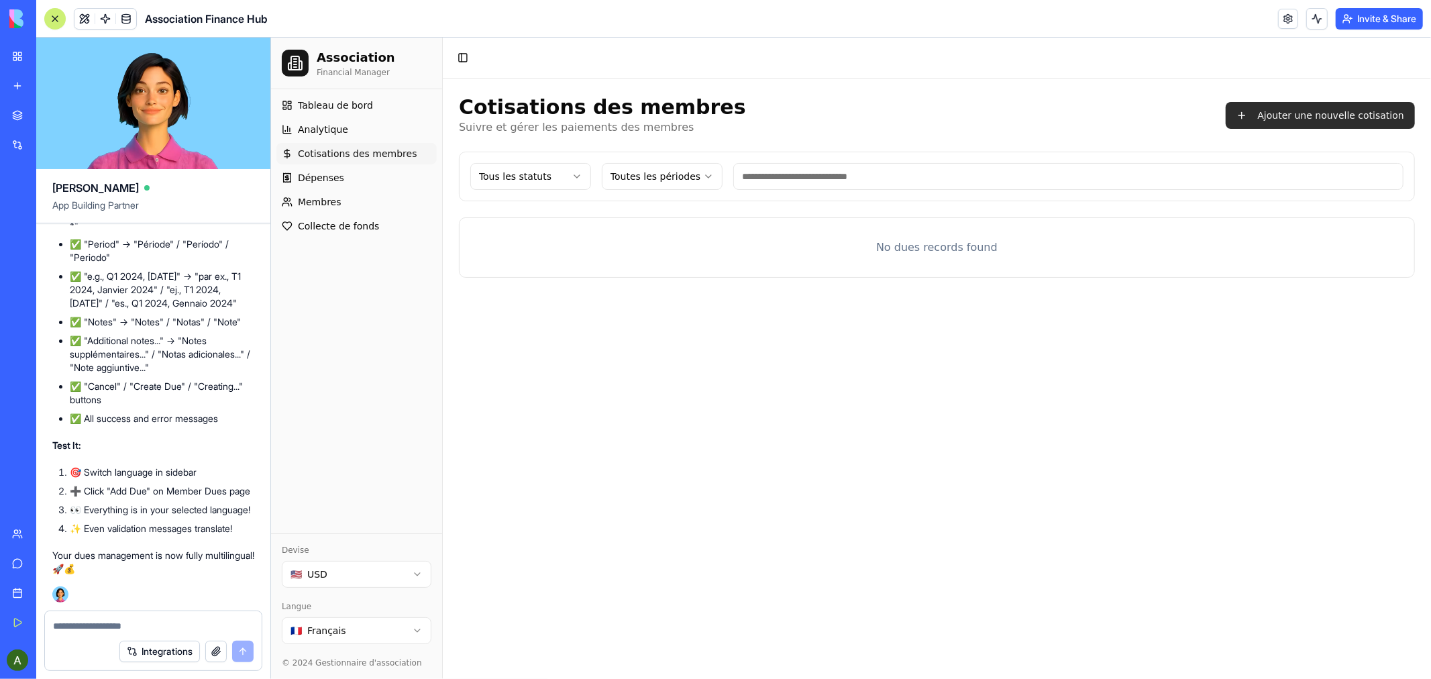
click at [1346, 116] on button "Ajouter une nouvelle cotisation" at bounding box center [1319, 114] width 189 height 27
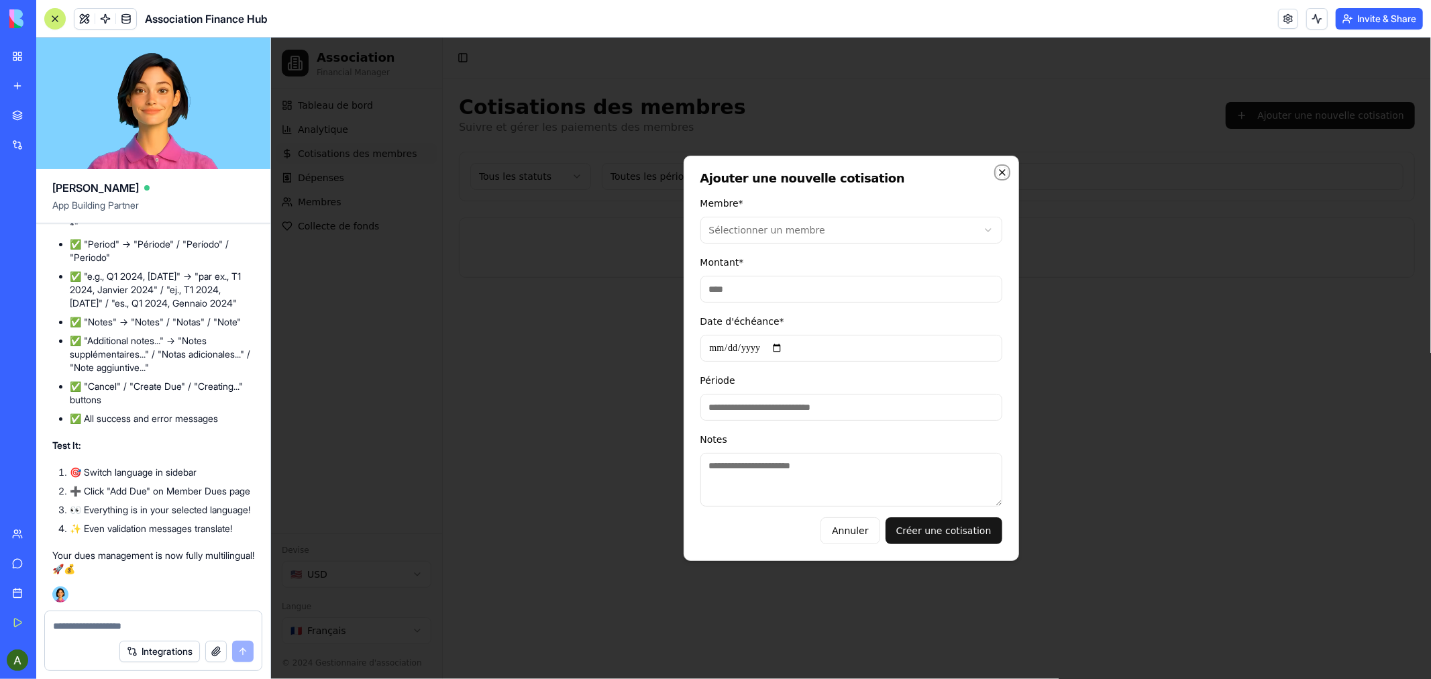
click at [1000, 172] on icon "button" at bounding box center [1001, 171] width 5 height 5
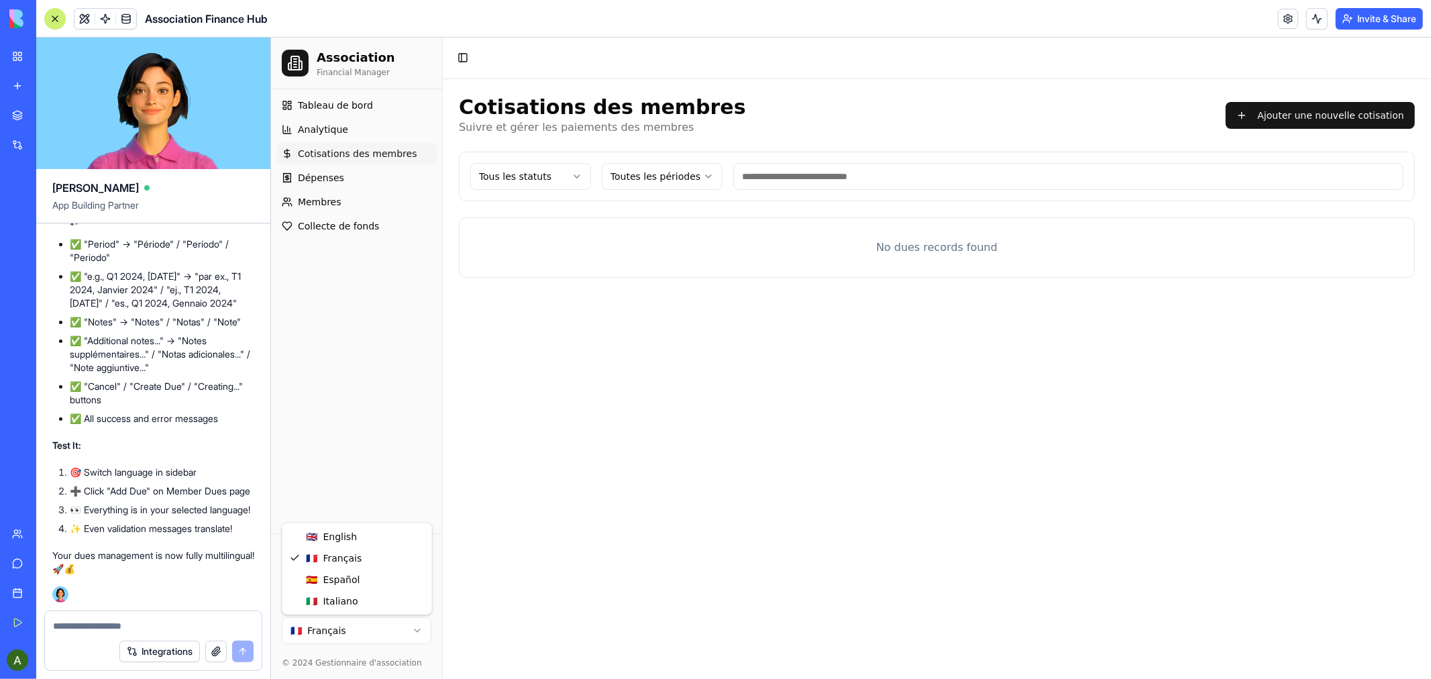
click at [415, 624] on html "Association Financial Manager Tableau de bord Analytique Cotisations des membre…" at bounding box center [850, 357] width 1160 height 641
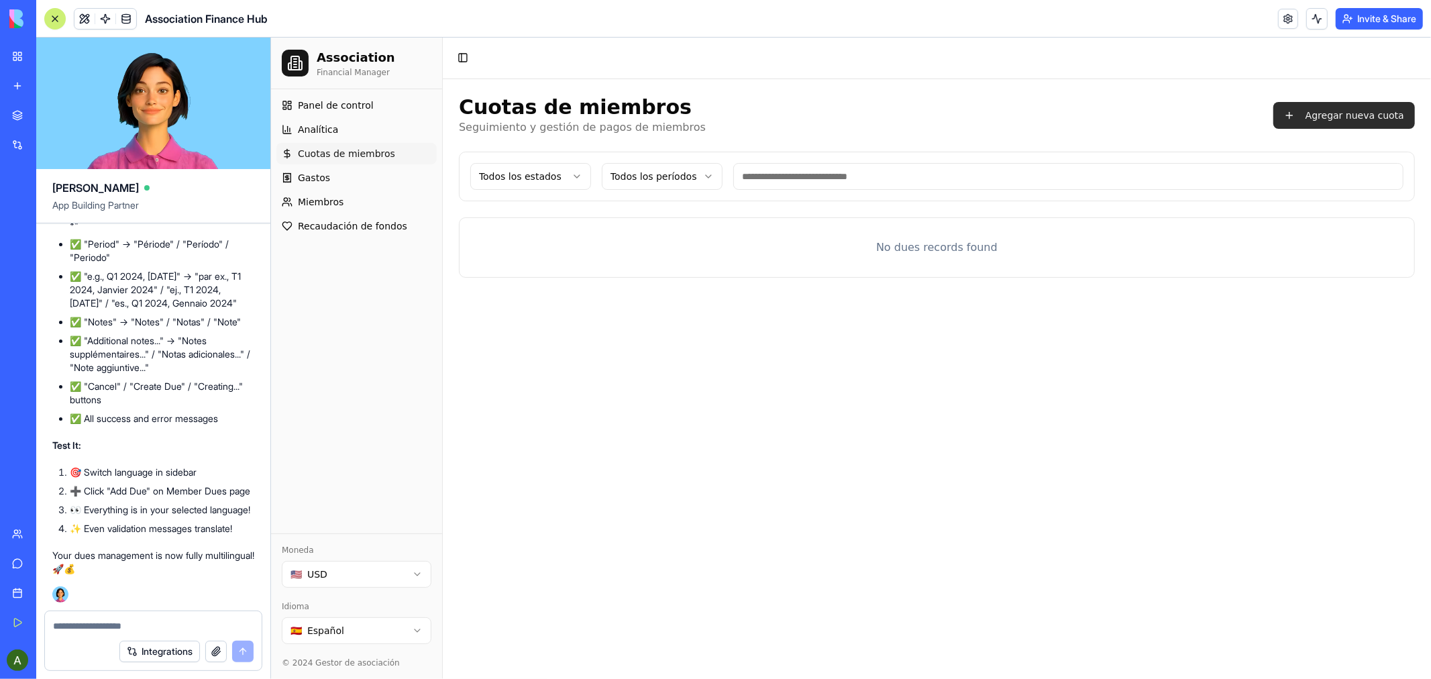
click at [1348, 116] on button "Agregar nueva cuota" at bounding box center [1344, 114] width 142 height 27
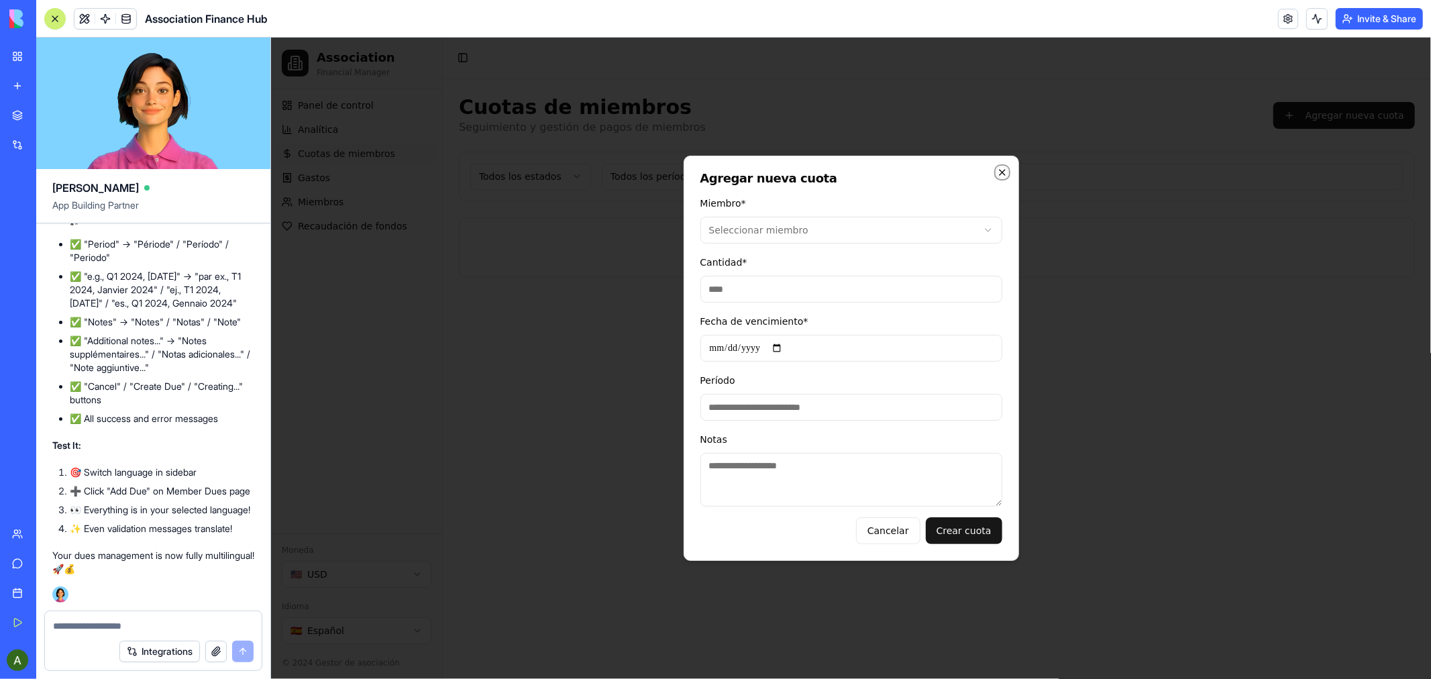
click at [998, 170] on icon "button" at bounding box center [1001, 171] width 11 height 11
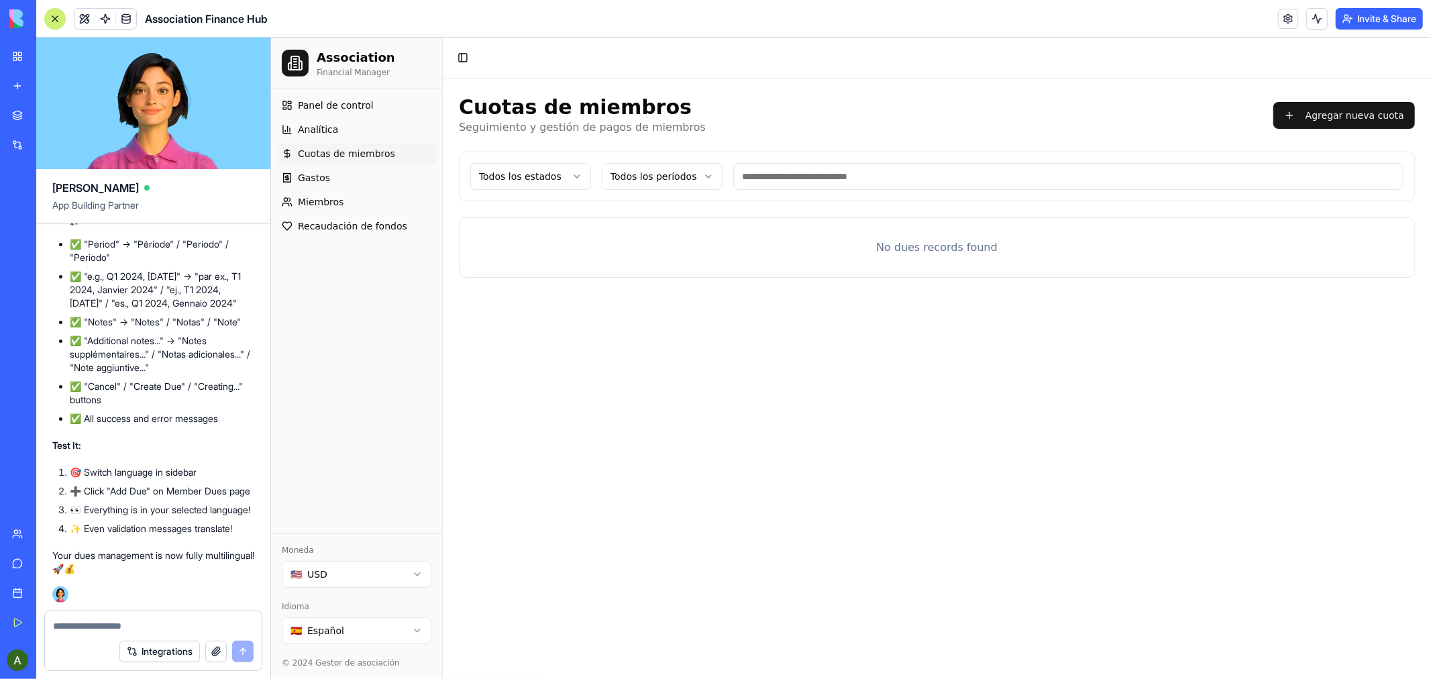
click at [415, 632] on html "Association Financial Manager Panel de control Analítica Cuotas de miembros Gas…" at bounding box center [850, 357] width 1160 height 641
click at [1371, 113] on button "Aggiungi nuova quota" at bounding box center [1341, 114] width 146 height 27
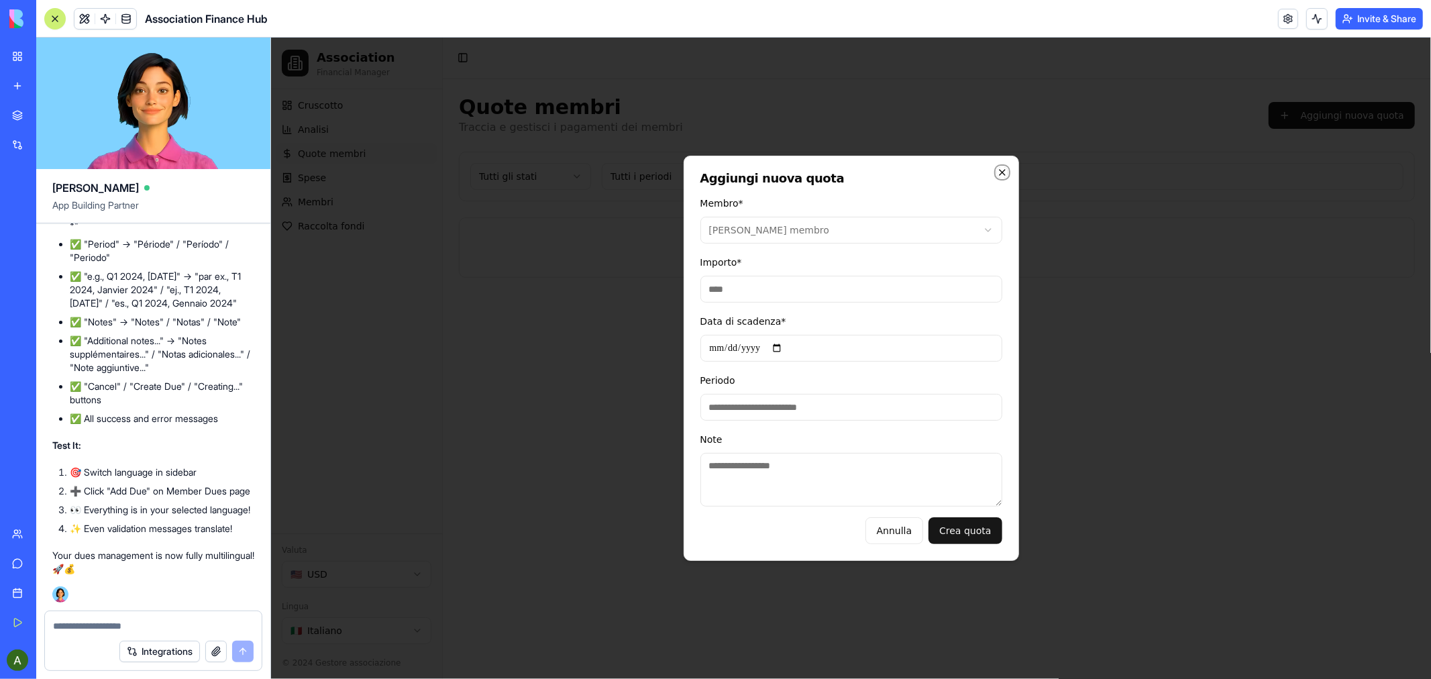
click at [1001, 167] on icon "button" at bounding box center [1001, 171] width 11 height 11
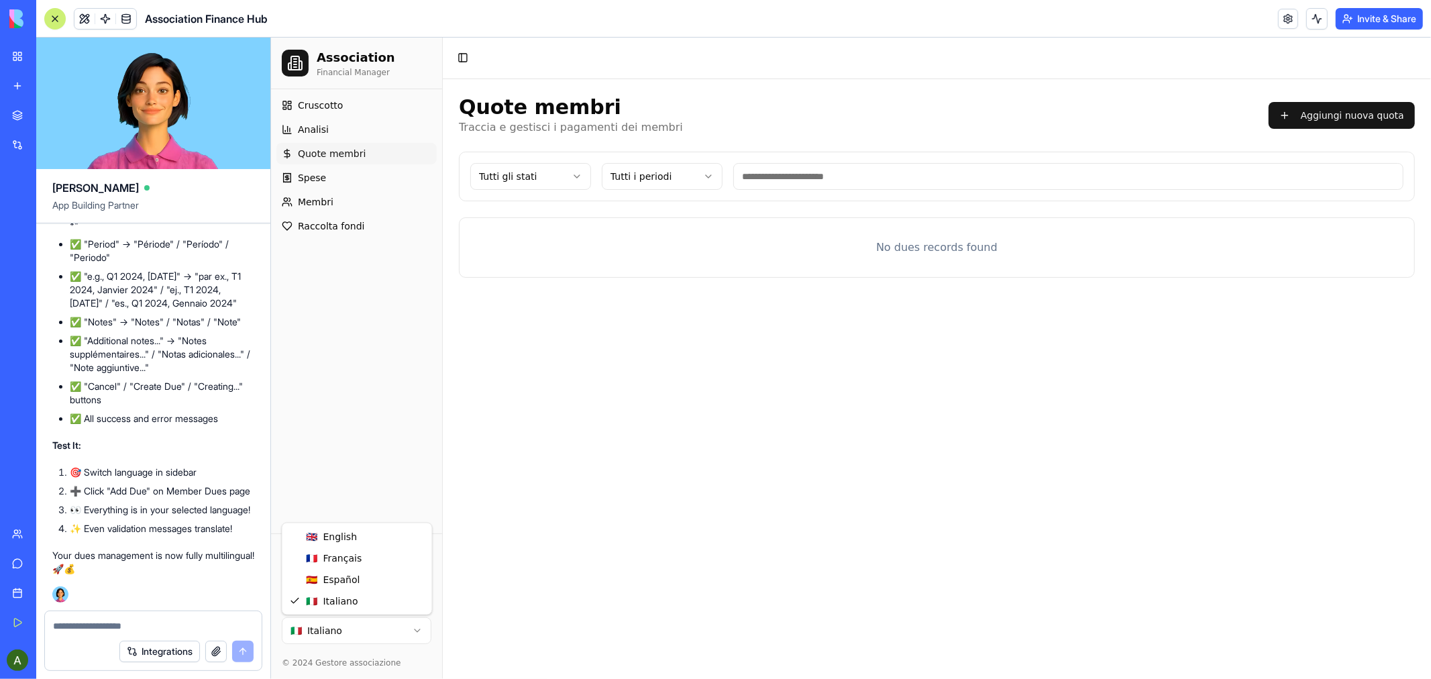
click at [410, 627] on html "Association Financial Manager Cruscotto Analisi Quote membri Spese Membri Racco…" at bounding box center [850, 357] width 1160 height 641
click at [1369, 118] on button "Add New Due" at bounding box center [1360, 114] width 107 height 27
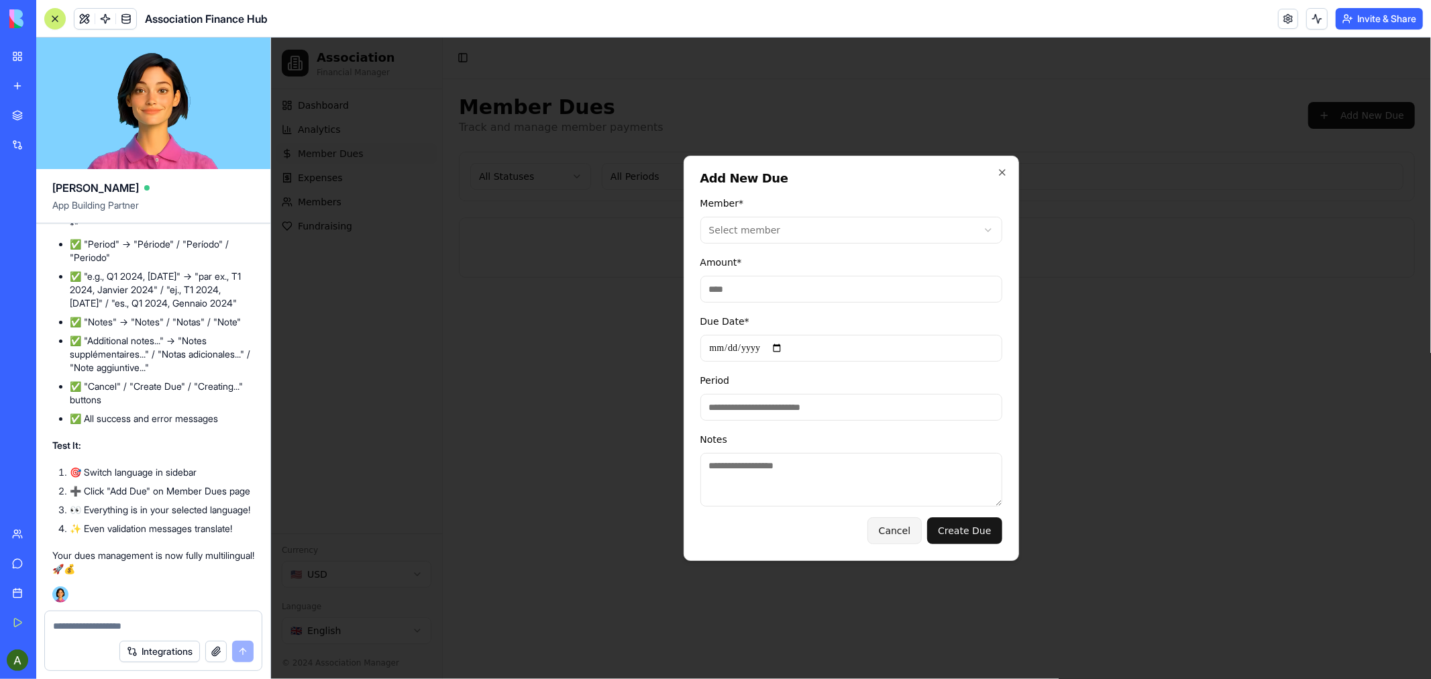
click at [892, 526] on button "Cancel" at bounding box center [894, 530] width 54 height 27
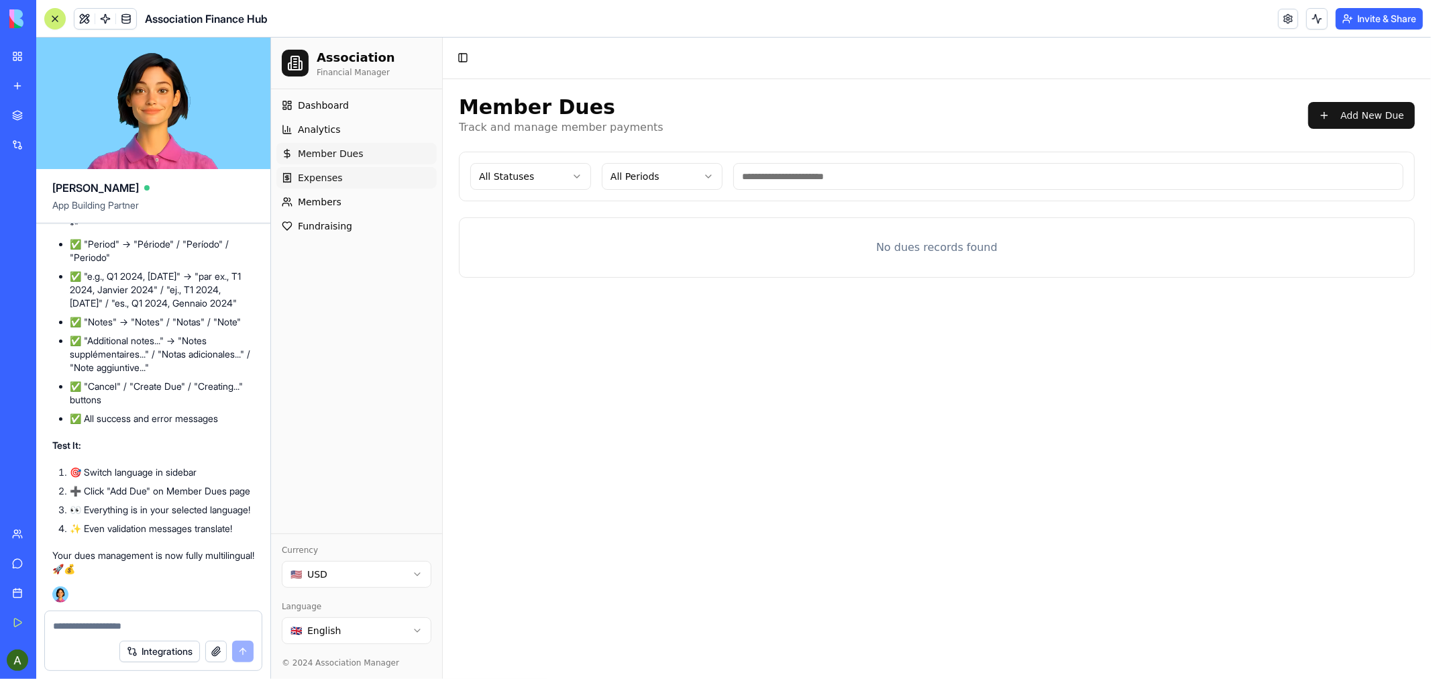
click at [309, 176] on span "Expenses" at bounding box center [319, 176] width 45 height 13
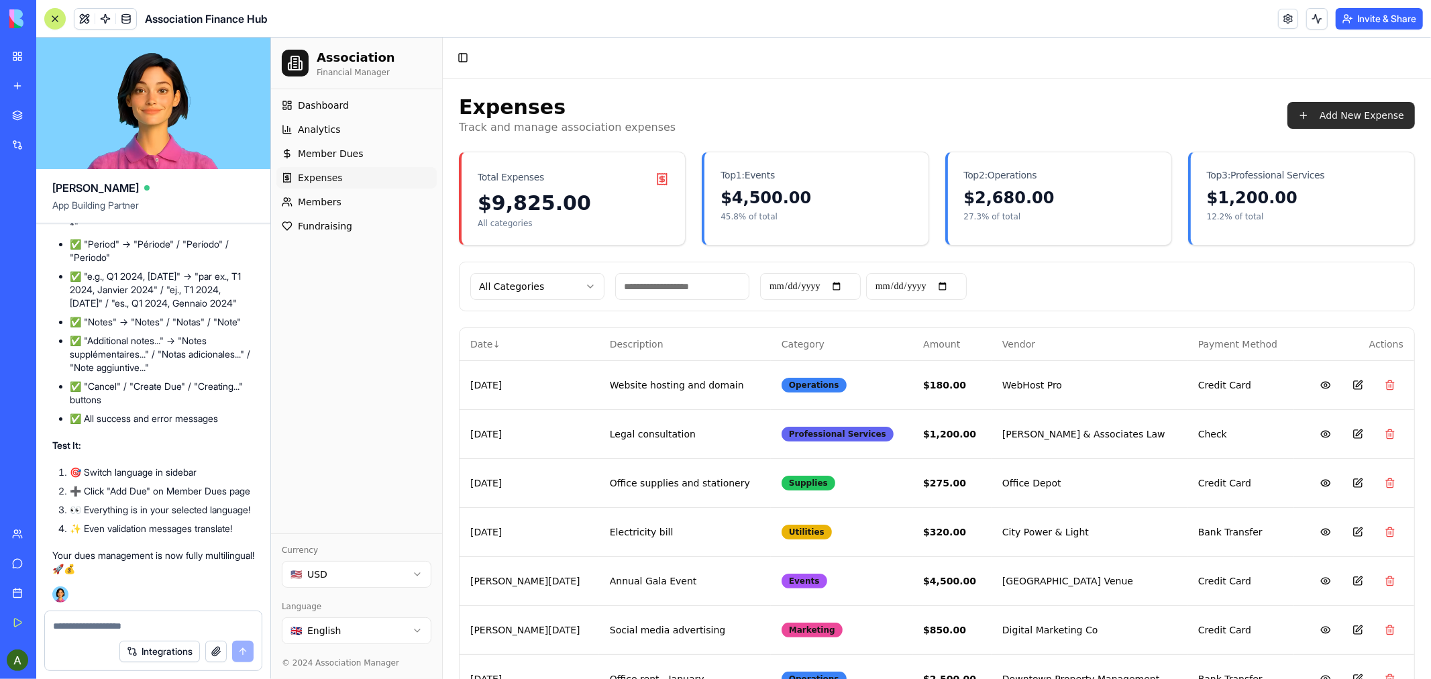
click at [1343, 110] on button "Add New Expense" at bounding box center [1350, 114] width 127 height 27
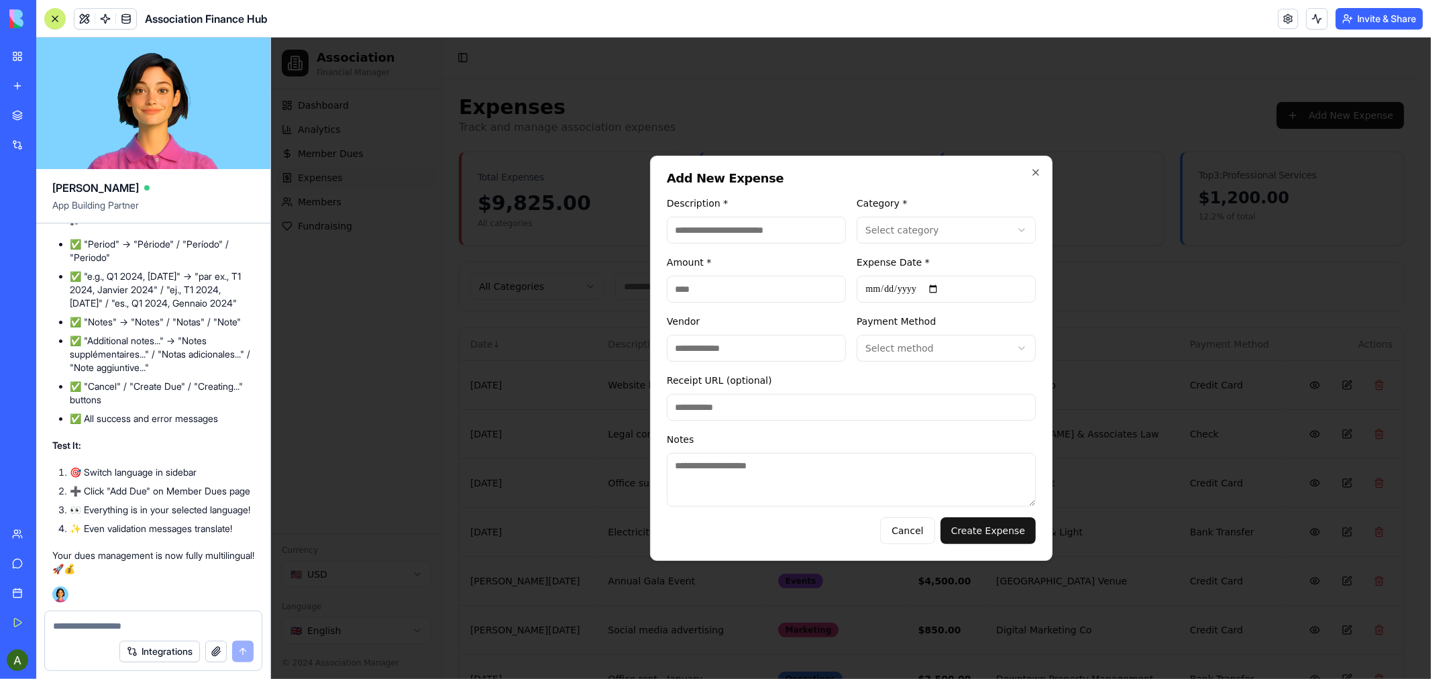
click at [1020, 346] on body "Association Financial Manager Dashboard Analytics Member Dues Expenses Members …" at bounding box center [844, 378] width 1149 height 682
click at [1191, 295] on div at bounding box center [850, 357] width 1160 height 641
click at [1020, 227] on body "Association Financial Manager Dashboard Analytics Member Dues Expenses Members …" at bounding box center [844, 378] width 1149 height 682
click at [818, 233] on body "Association Financial Manager Dashboard Analytics Member Dues Expenses Members …" at bounding box center [844, 378] width 1149 height 682
click at [823, 225] on input "Description *" at bounding box center [755, 229] width 179 height 27
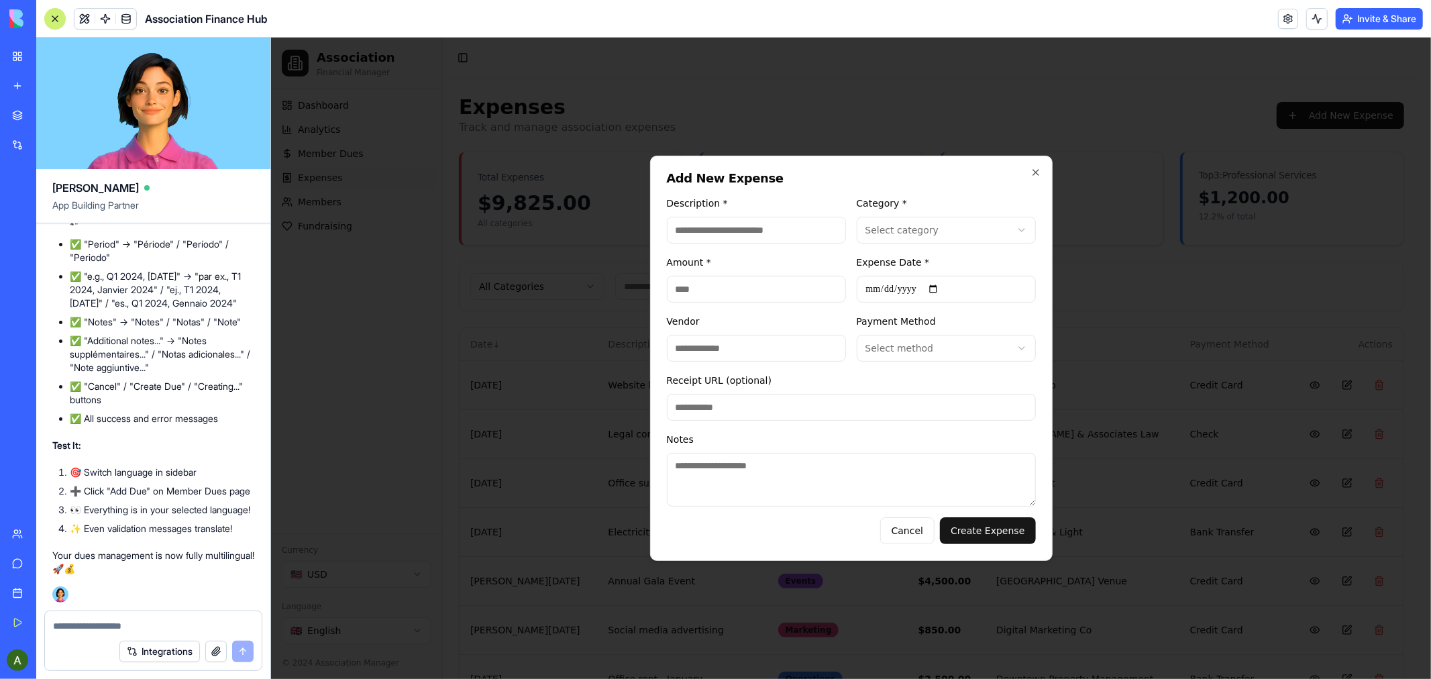
click at [1000, 138] on div at bounding box center [850, 357] width 1160 height 641
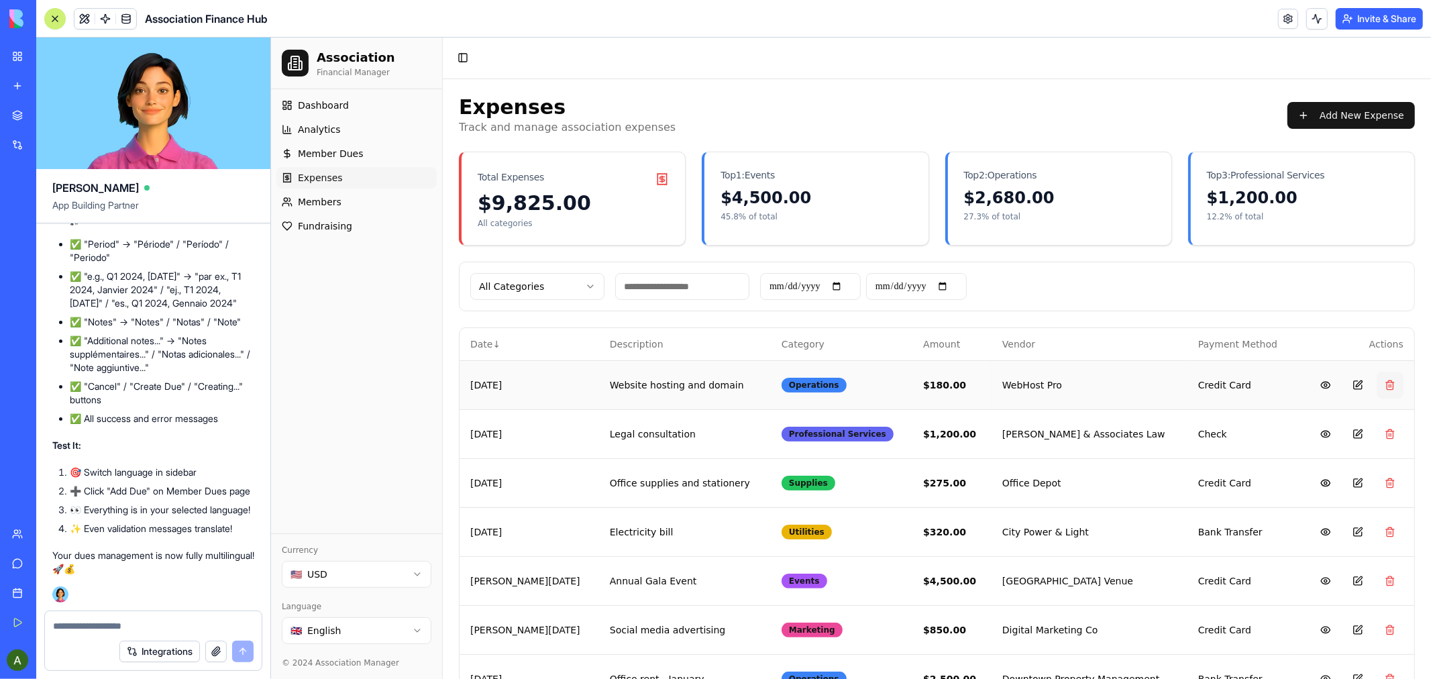
click at [1377, 384] on button at bounding box center [1389, 384] width 27 height 27
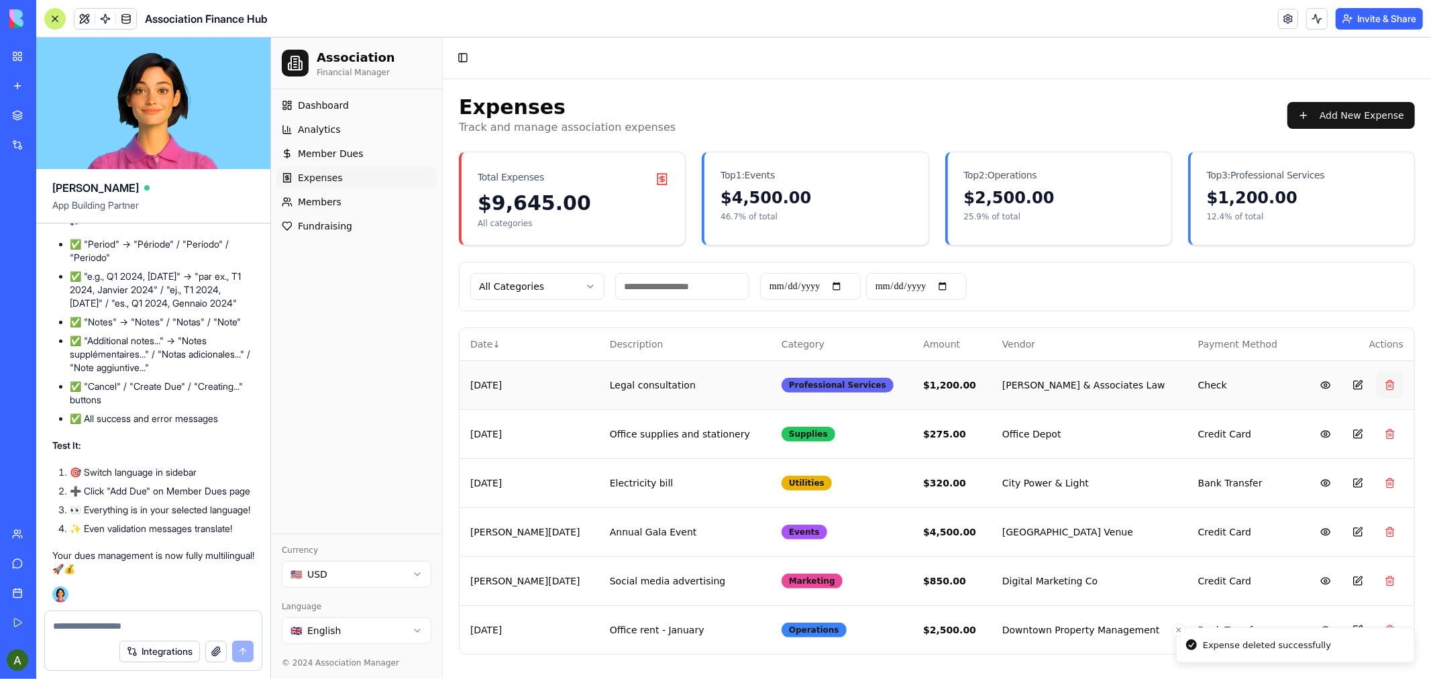
click at [1389, 382] on button at bounding box center [1389, 384] width 27 height 27
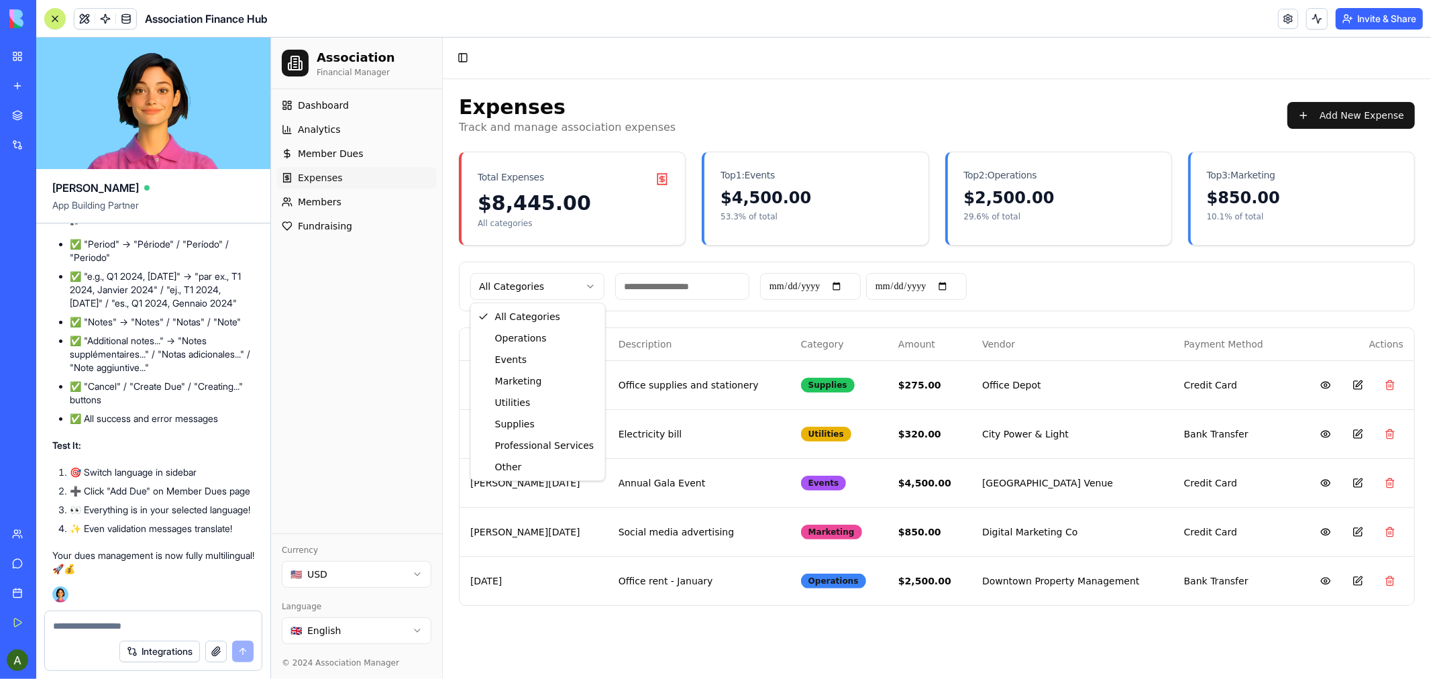
click at [586, 283] on html "Association Financial Manager Dashboard Analytics Member Dues Expenses Members …" at bounding box center [850, 357] width 1160 height 641
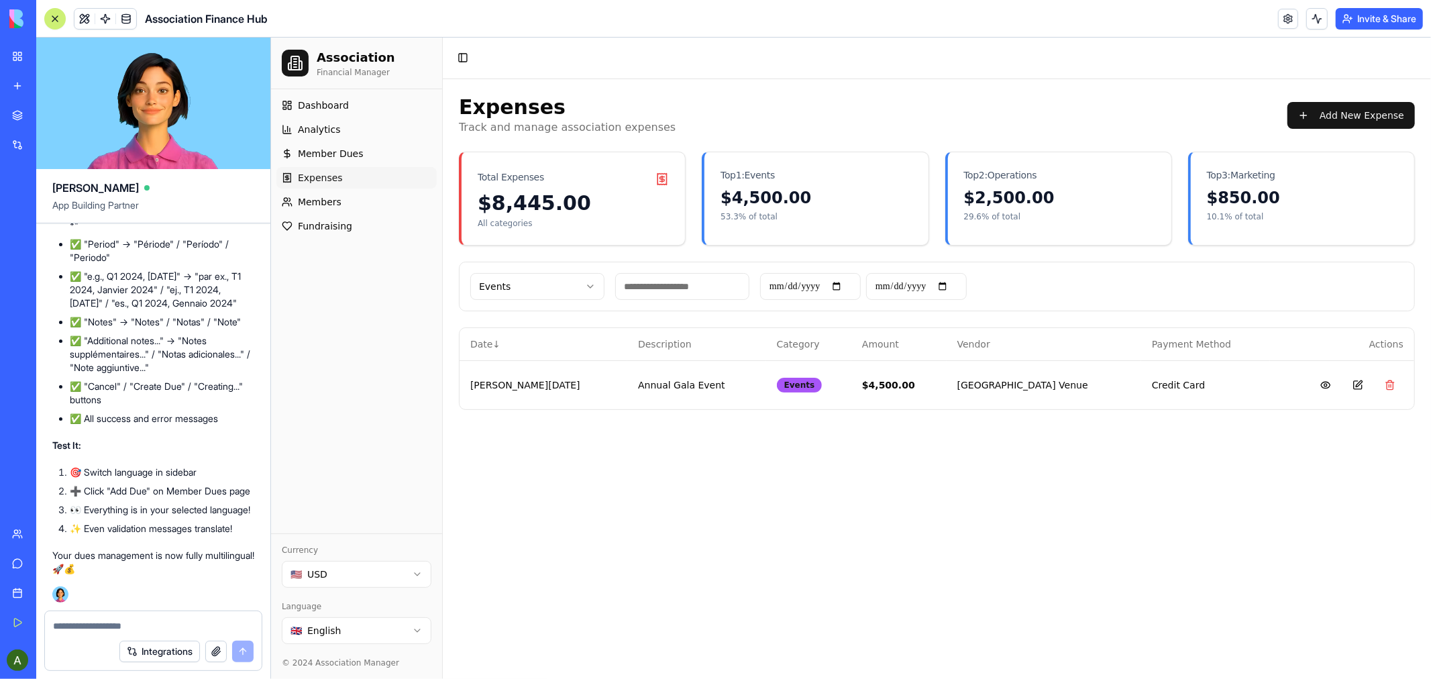
click at [587, 282] on html "Association Financial Manager Dashboard Analytics Member Dues Expenses Members …" at bounding box center [850, 357] width 1160 height 641
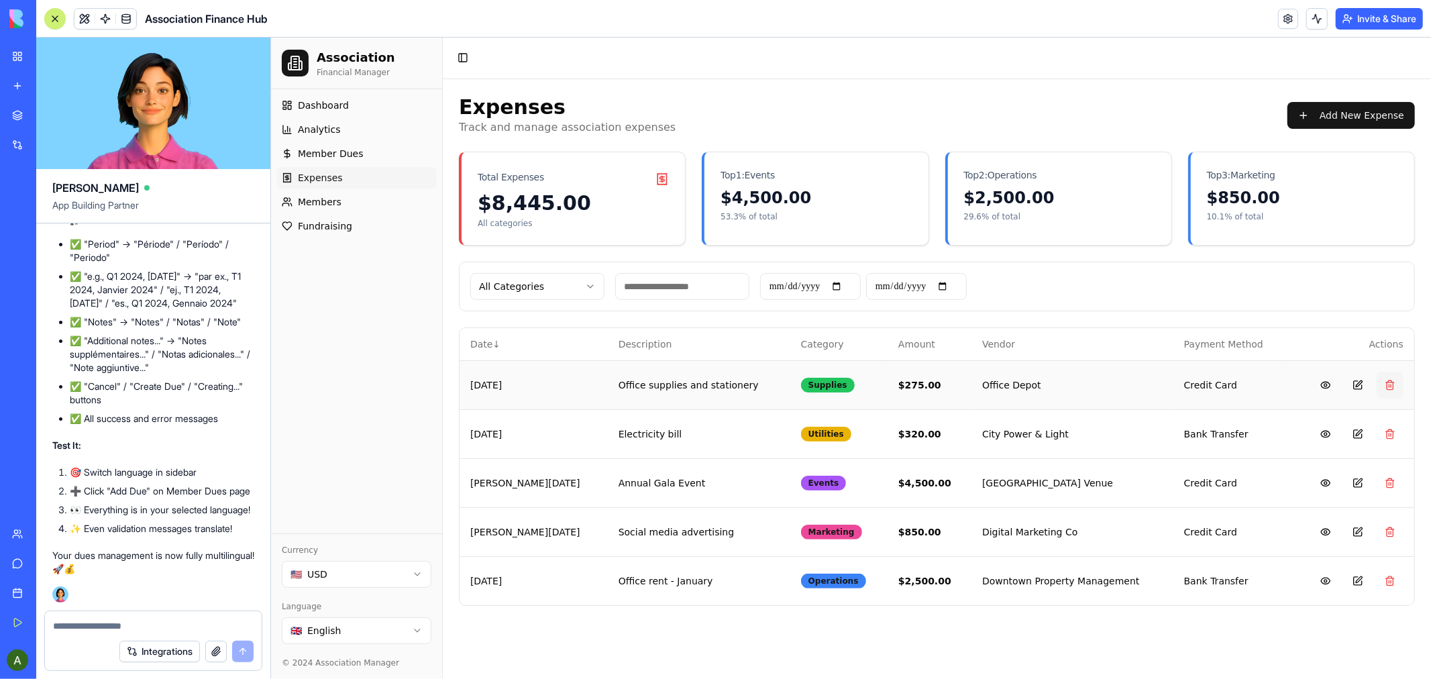
click at [1389, 380] on button at bounding box center [1389, 384] width 27 height 27
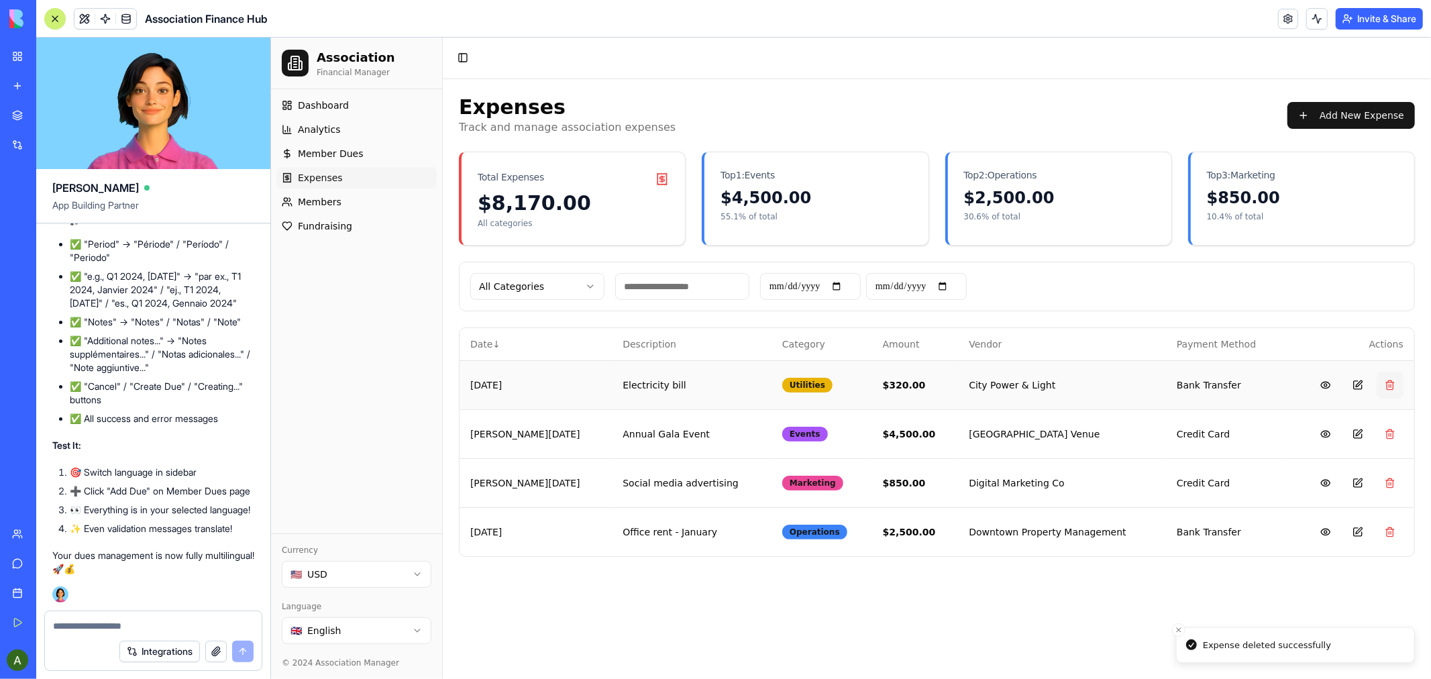
click at [1385, 384] on button at bounding box center [1389, 384] width 27 height 27
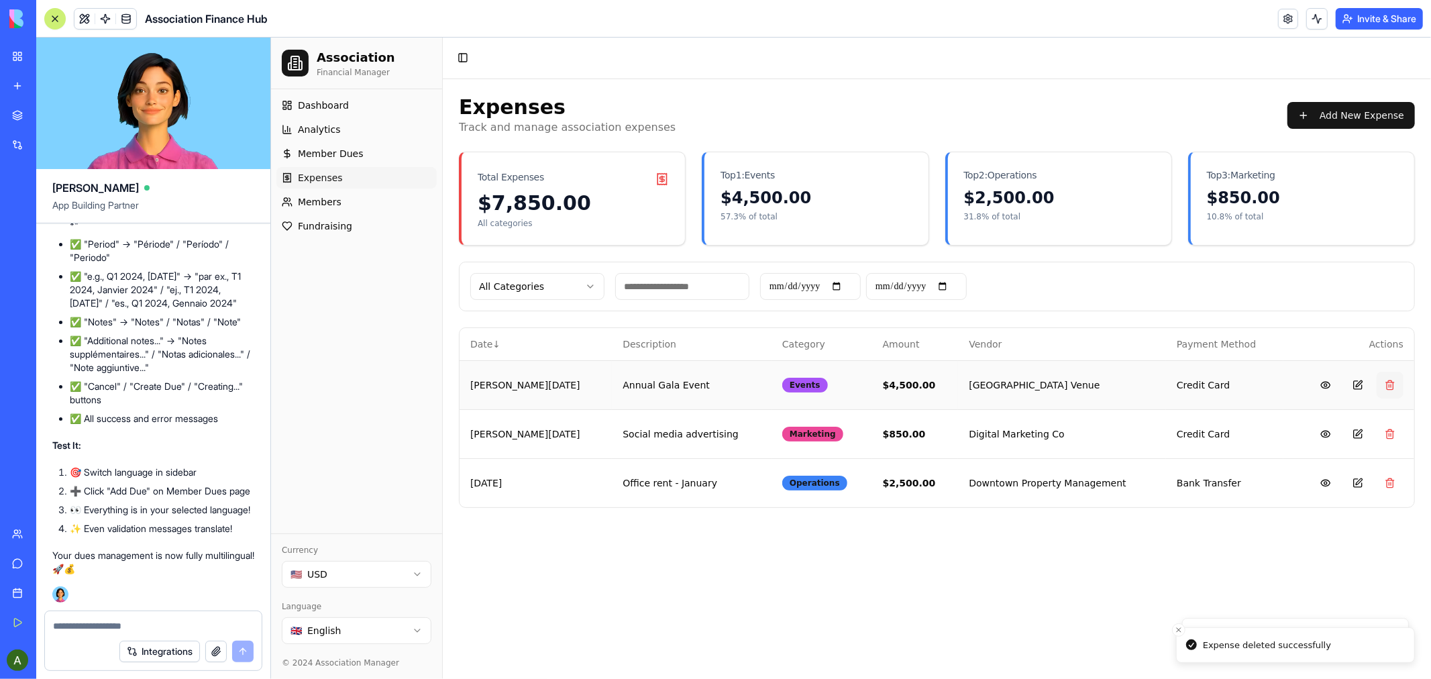
click at [1389, 383] on button at bounding box center [1389, 384] width 27 height 27
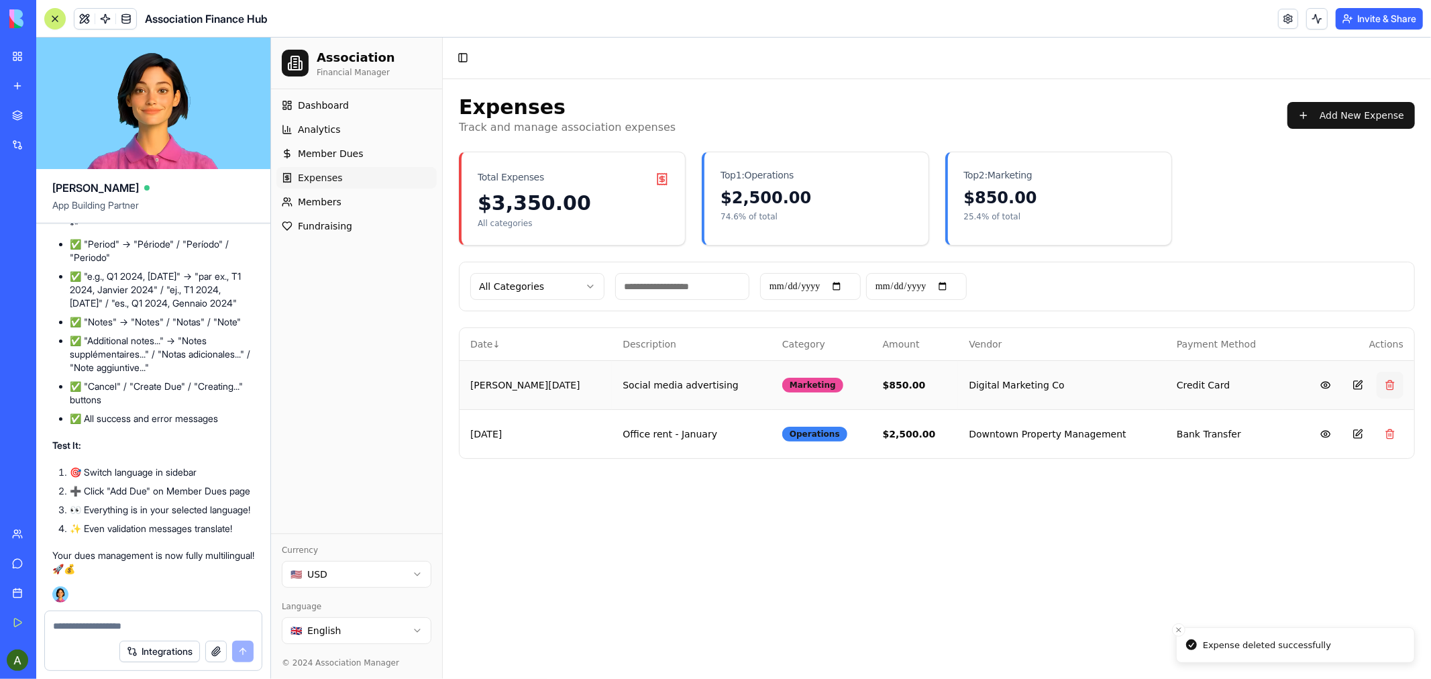
click at [1391, 382] on button at bounding box center [1389, 384] width 27 height 27
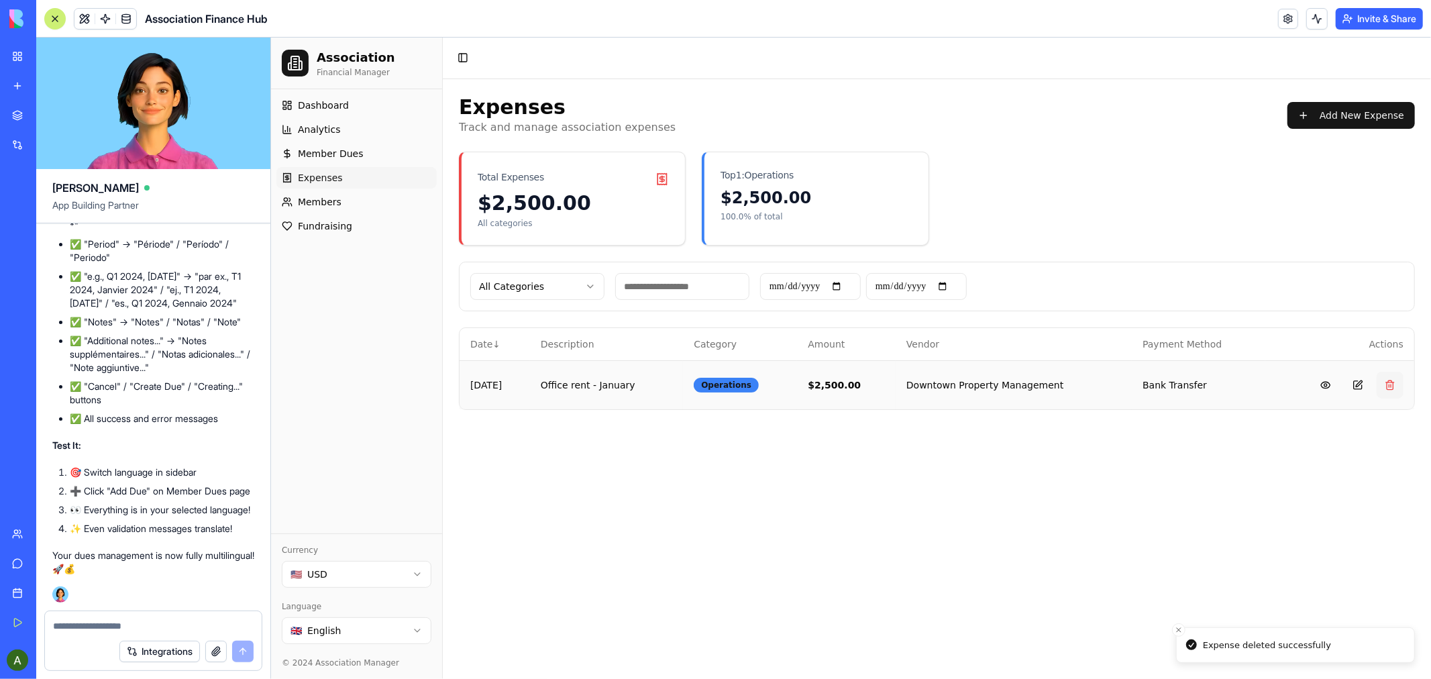
click at [1389, 384] on button at bounding box center [1389, 384] width 27 height 27
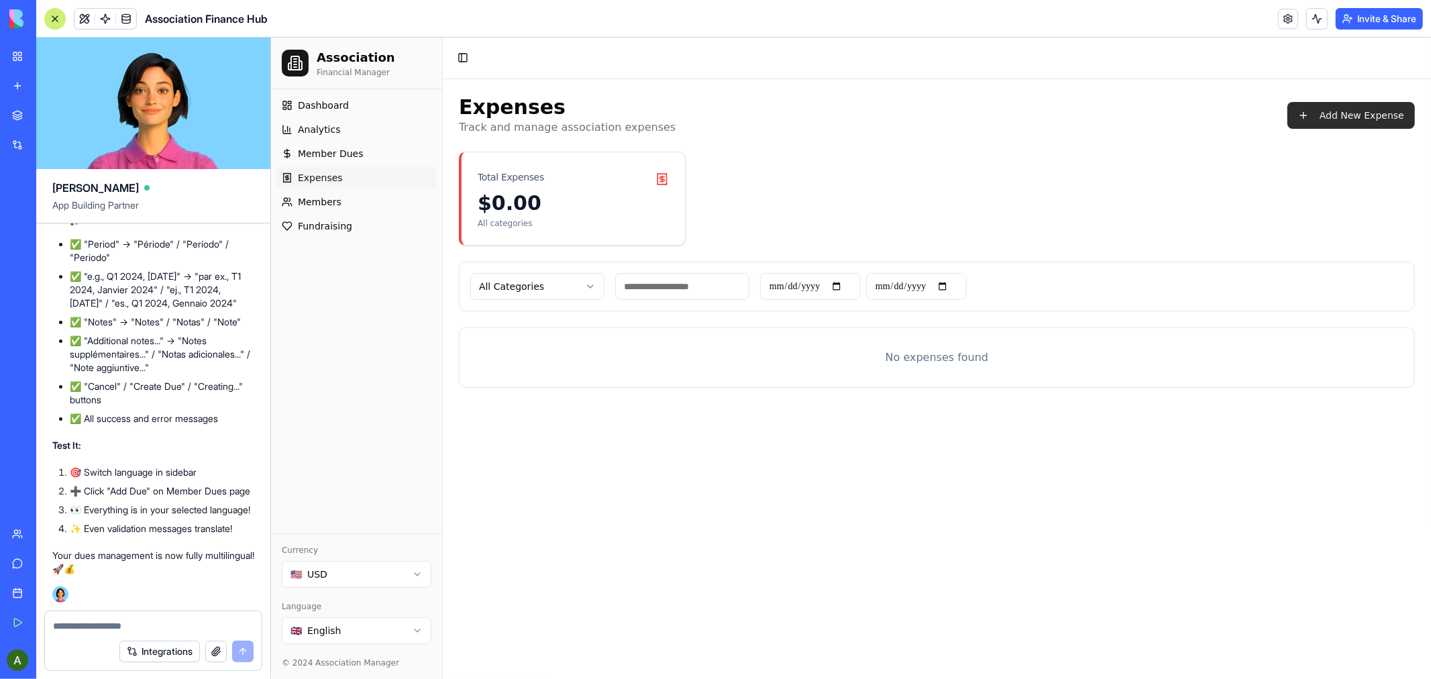
click at [1348, 120] on button "Add New Expense" at bounding box center [1350, 114] width 127 height 27
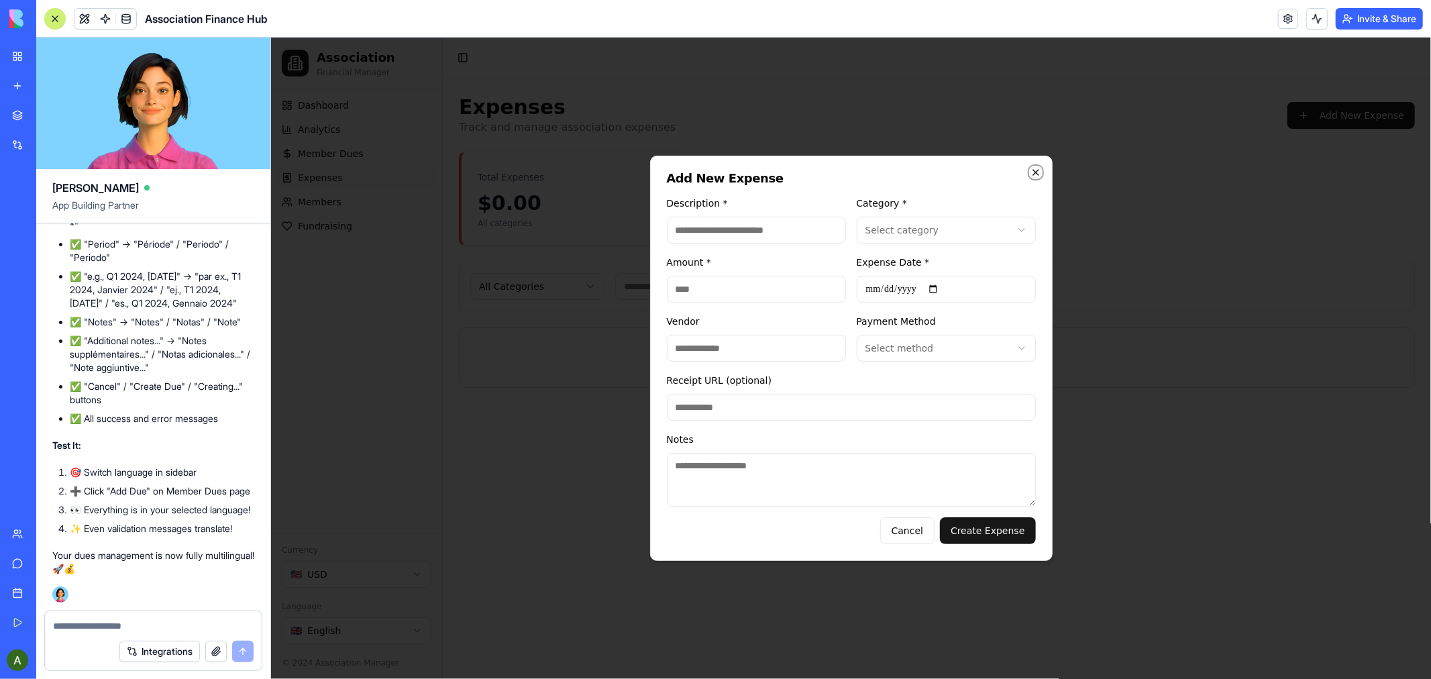
click at [1030, 171] on icon "button" at bounding box center [1035, 171] width 11 height 11
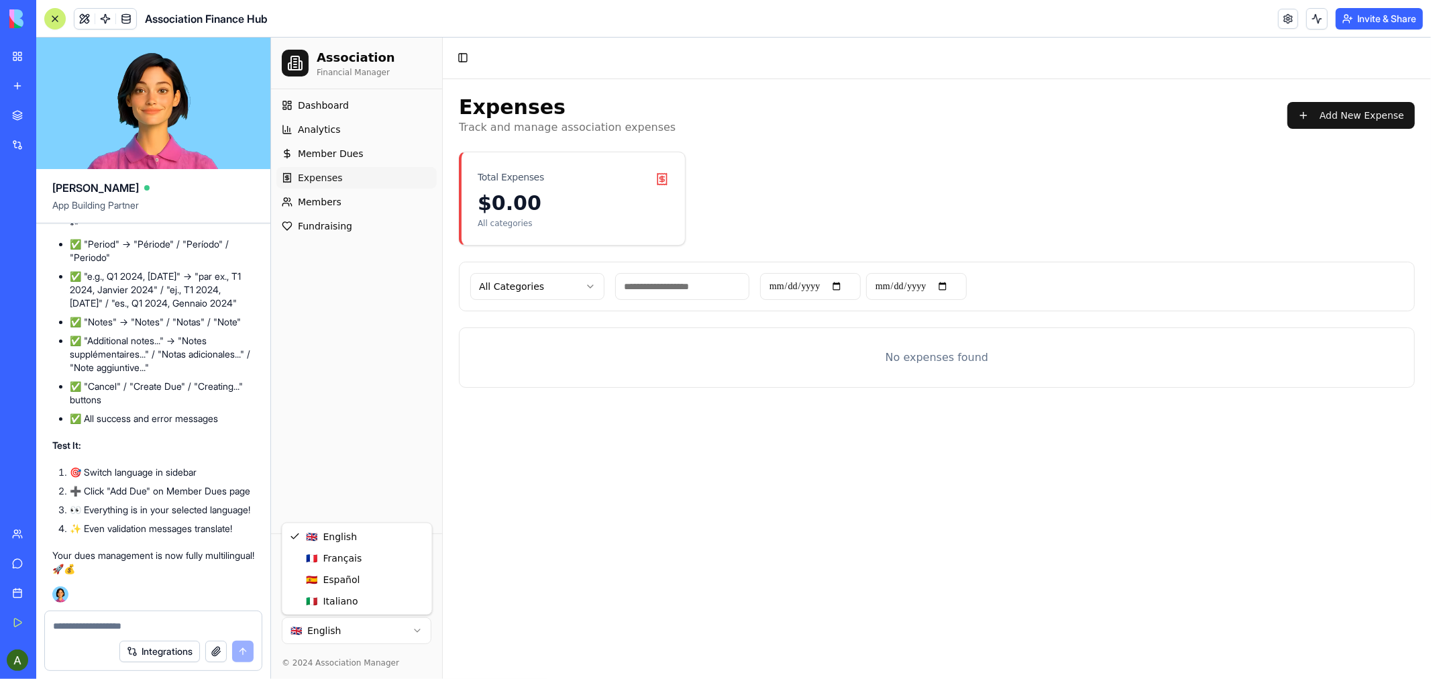
click at [420, 632] on html "Association Financial Manager Dashboard Analytics Member Dues Expenses Members …" at bounding box center [850, 357] width 1160 height 641
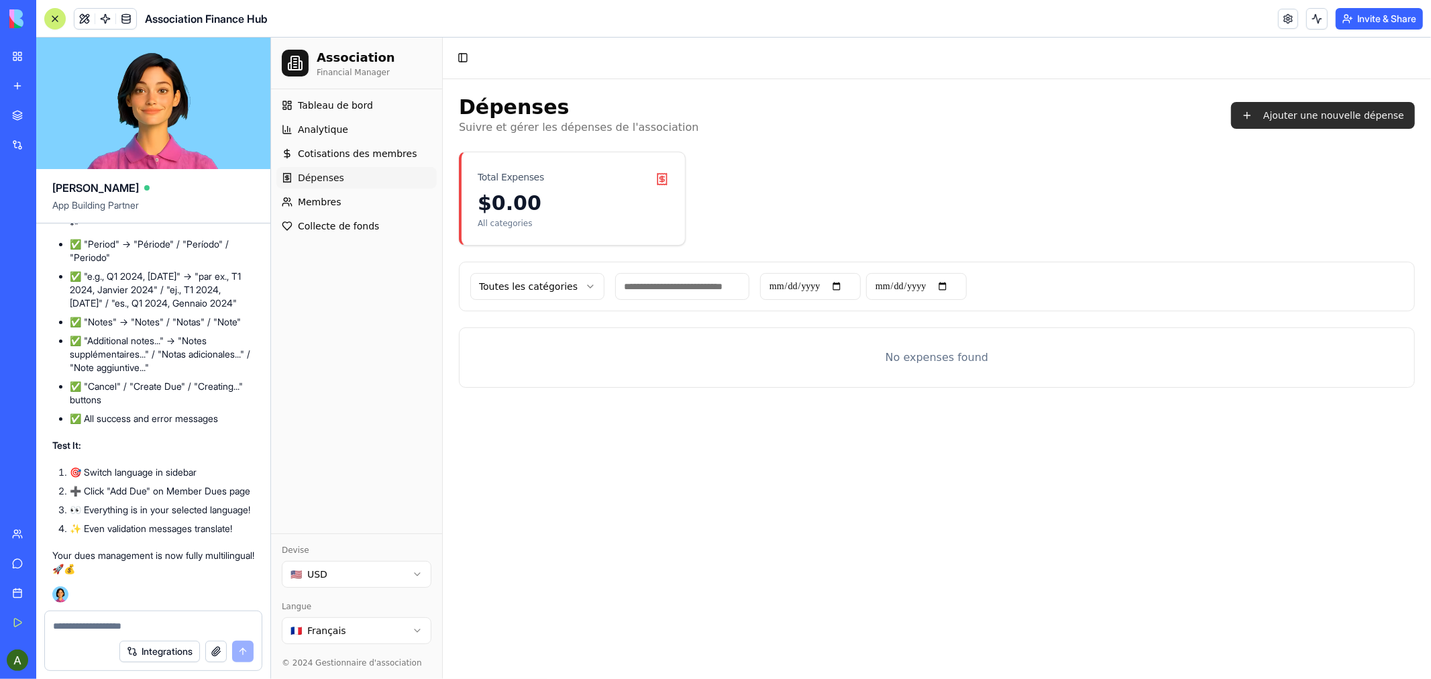
click at [1313, 119] on button "Ajouter une nouvelle dépense" at bounding box center [1322, 114] width 184 height 27
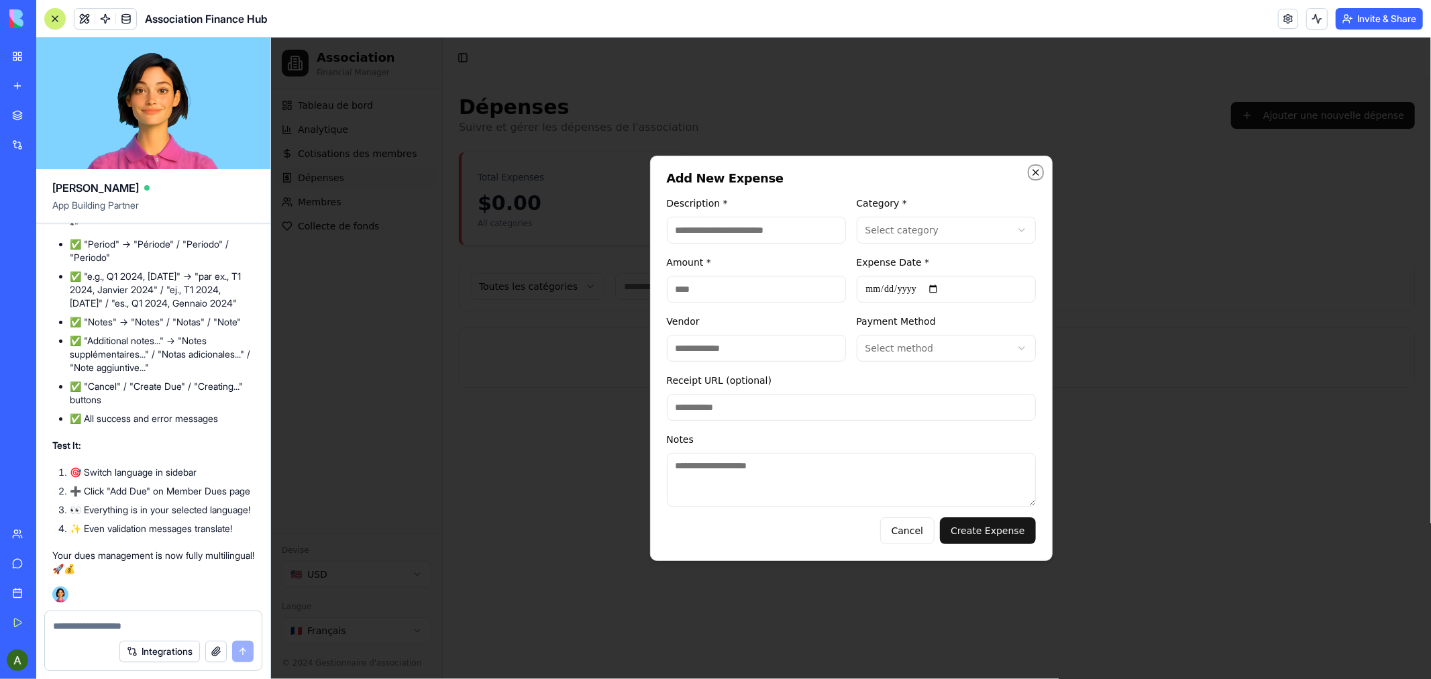
click at [1035, 169] on icon "button" at bounding box center [1035, 171] width 11 height 11
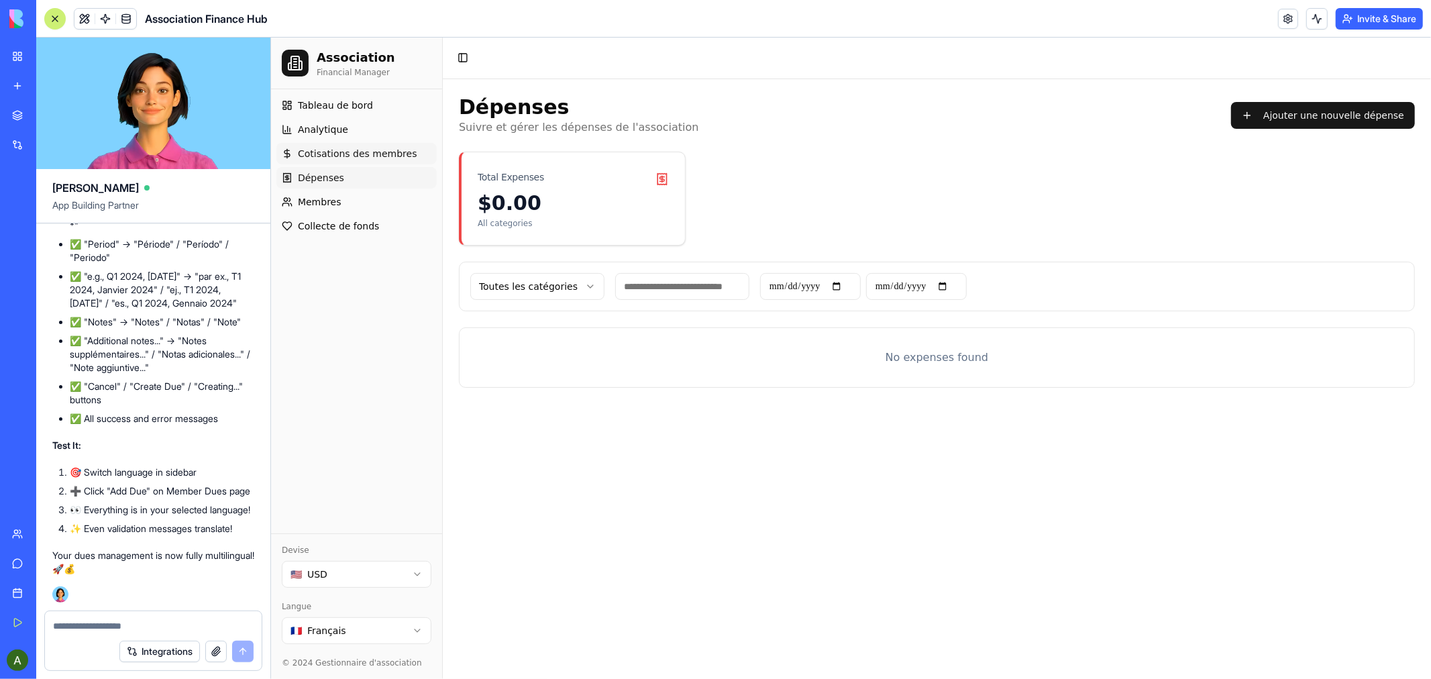
click at [333, 148] on span "Cotisations des membres" at bounding box center [356, 152] width 119 height 13
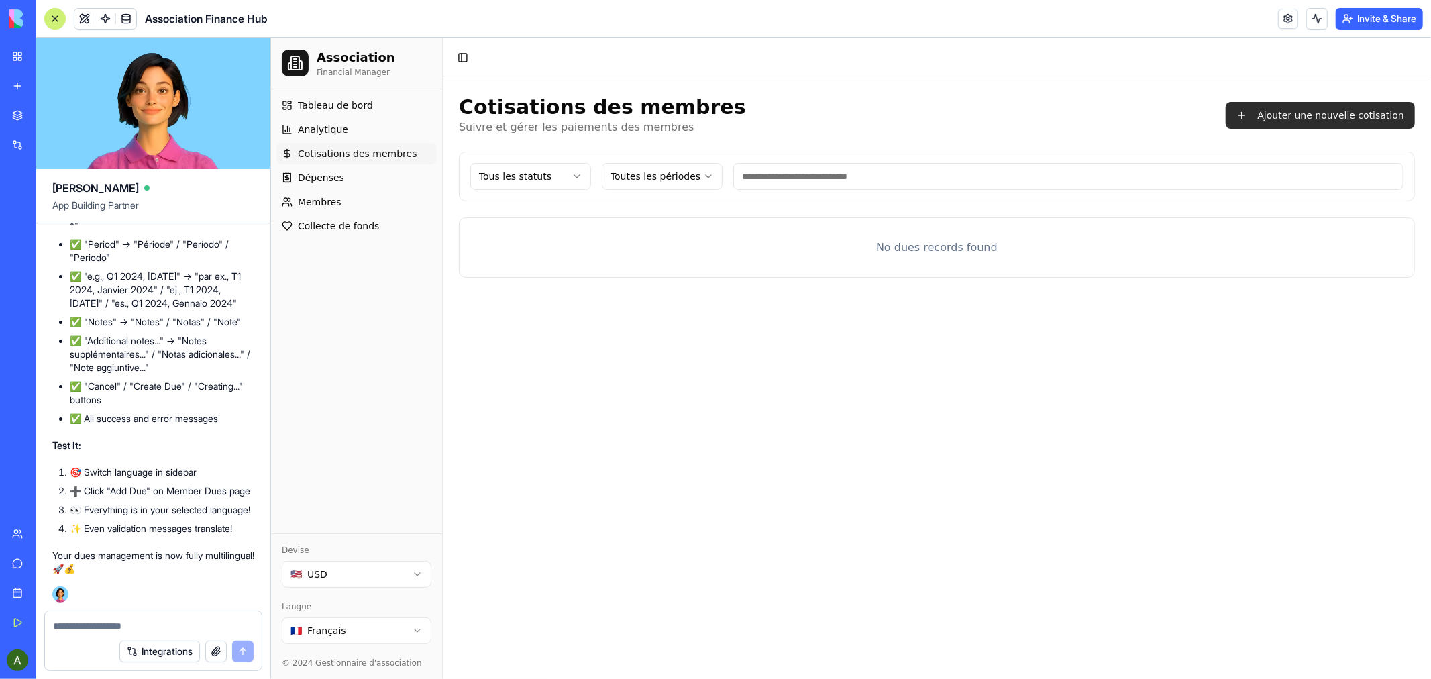
click at [1318, 115] on button "Ajouter une nouvelle cotisation" at bounding box center [1319, 114] width 189 height 27
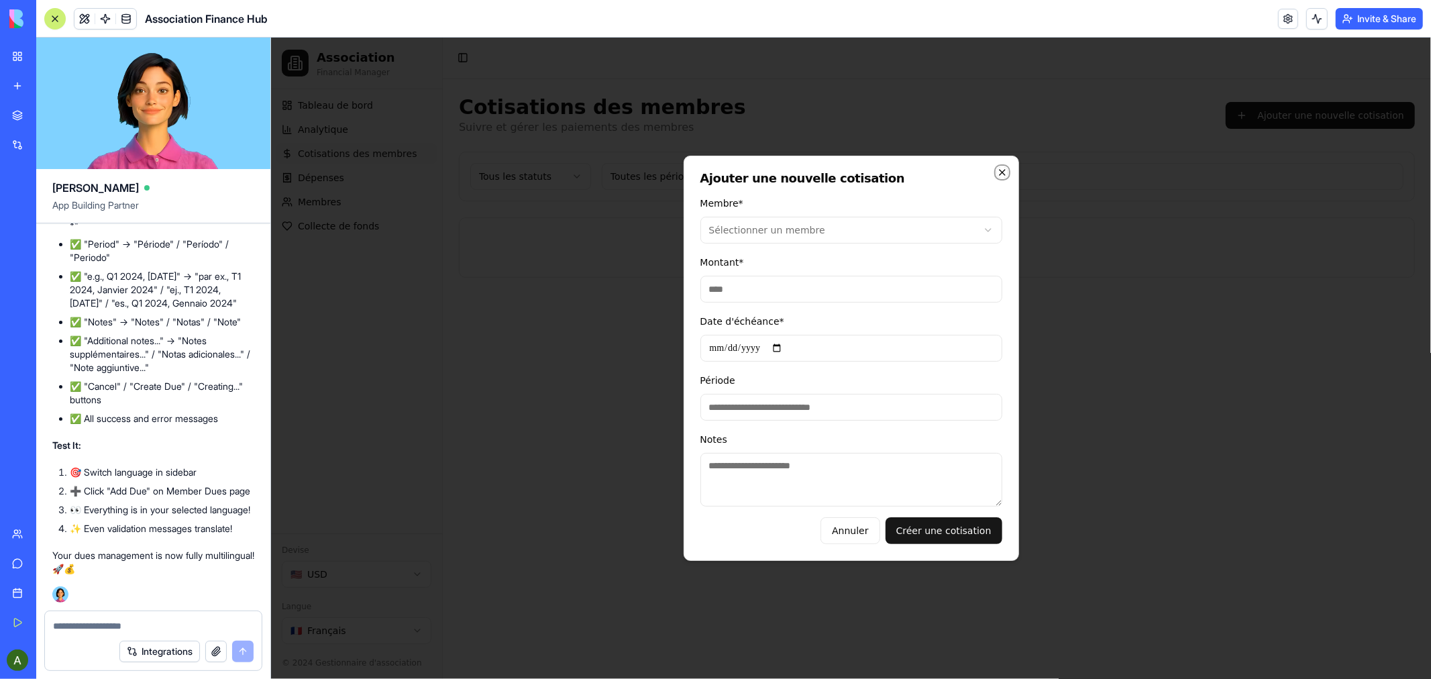
click at [998, 168] on icon "button" at bounding box center [1001, 171] width 11 height 11
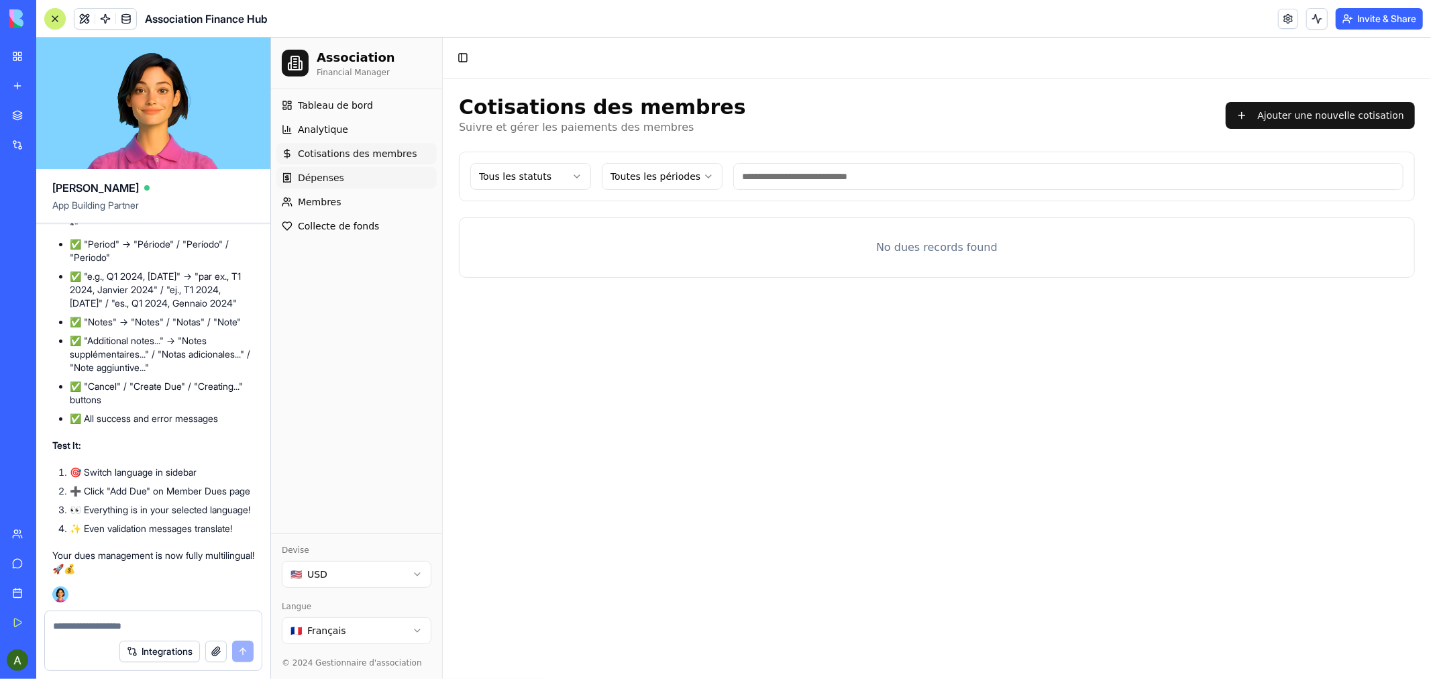
click at [312, 178] on span "Dépenses" at bounding box center [320, 176] width 46 height 13
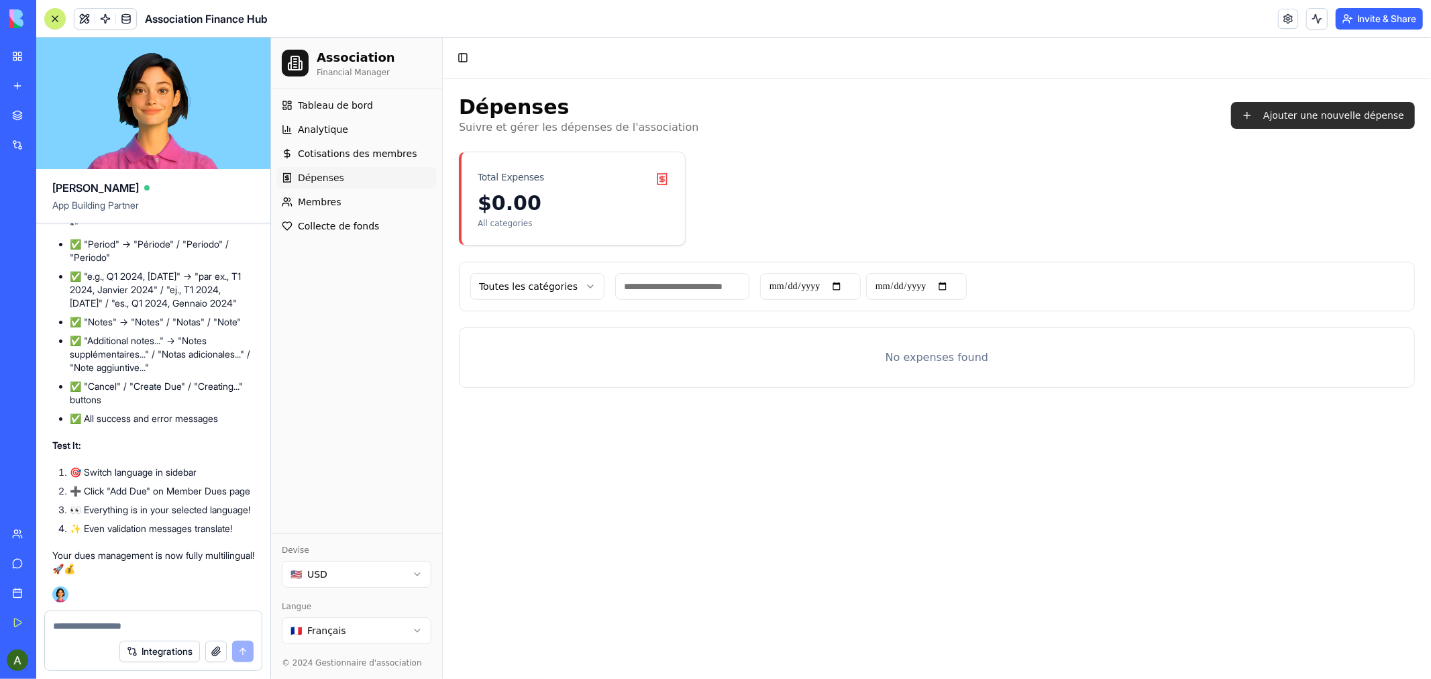
click at [1322, 114] on button "Ajouter une nouvelle dépense" at bounding box center [1322, 114] width 184 height 27
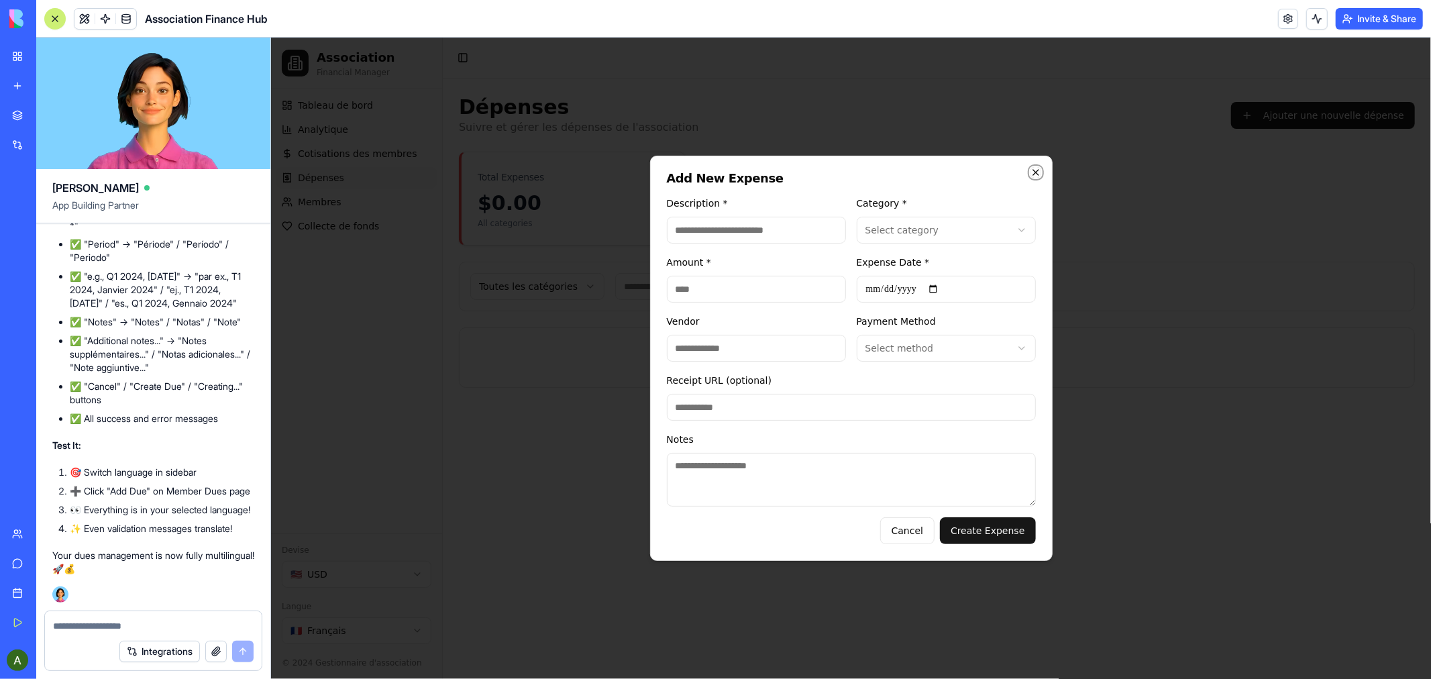
click at [1032, 170] on icon "button" at bounding box center [1035, 171] width 11 height 11
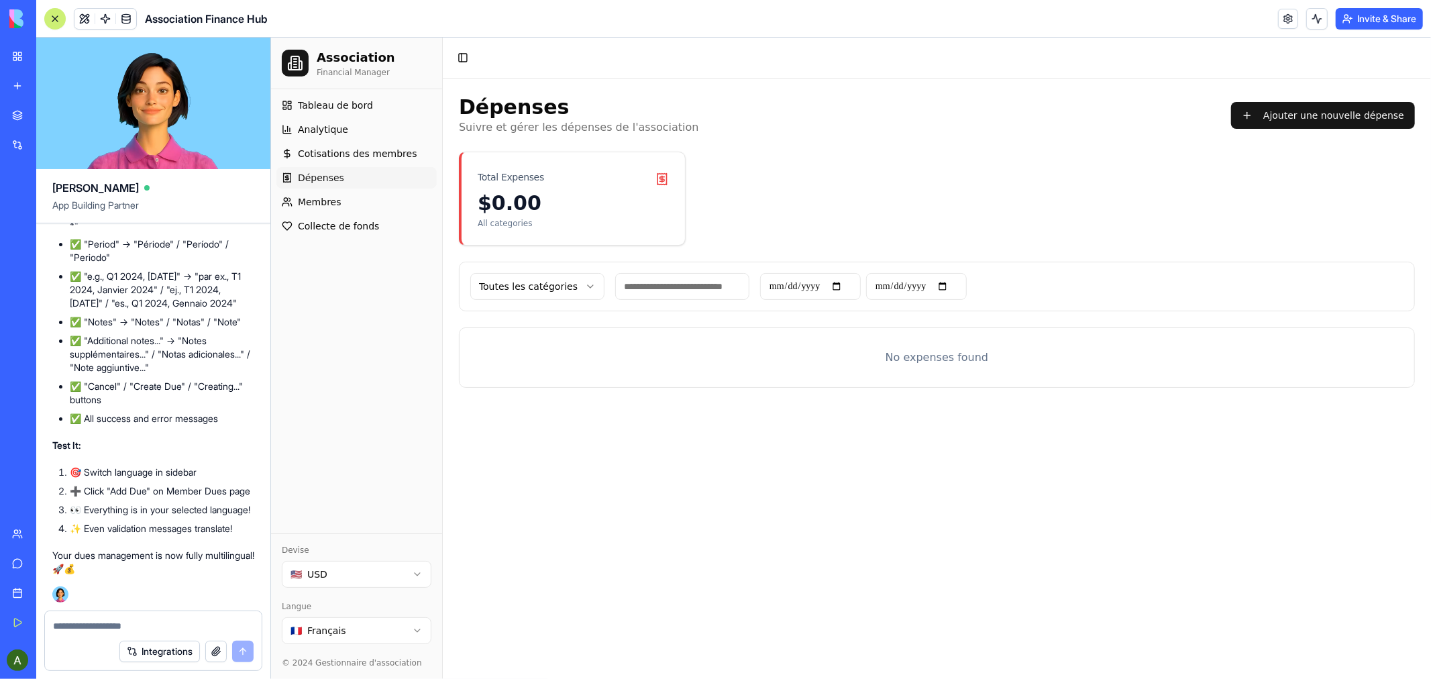
click at [416, 626] on html "Association Financial Manager Tableau de bord Analytique Cotisations des membre…" at bounding box center [850, 357] width 1160 height 641
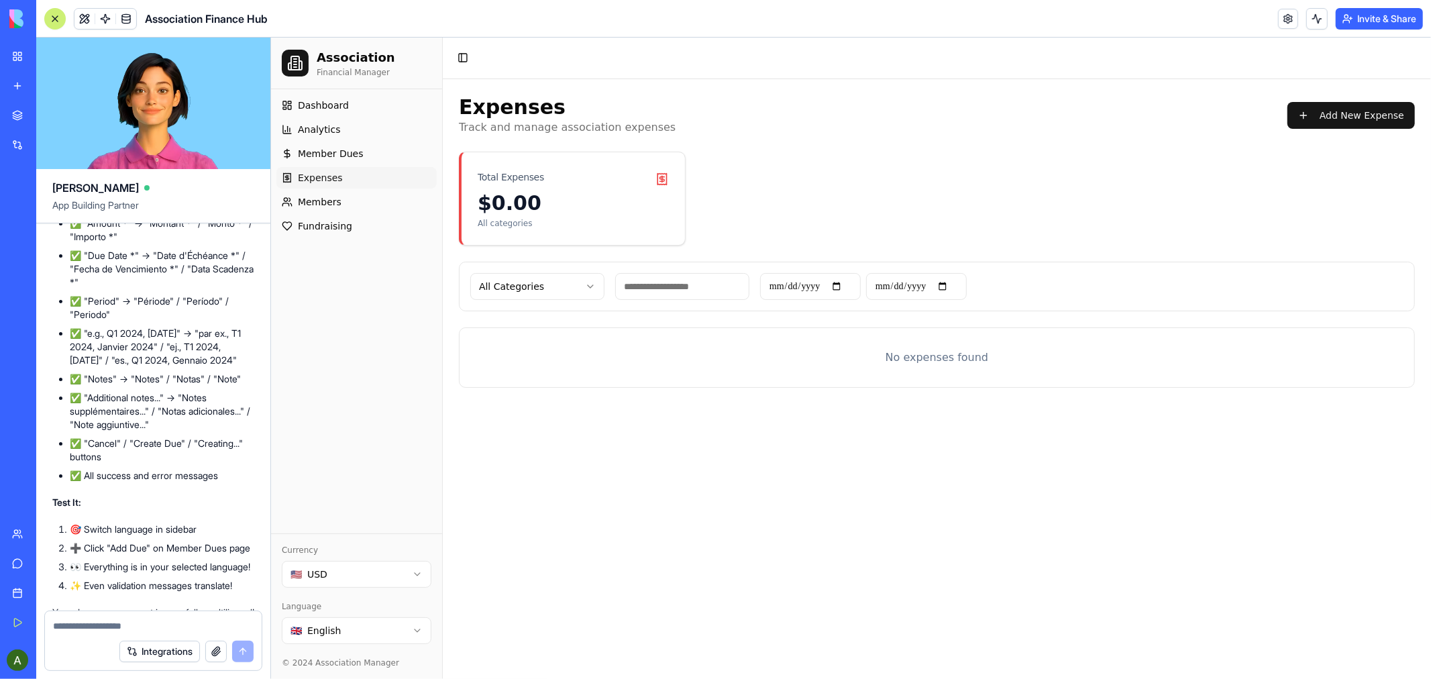
drag, startPoint x: 58, startPoint y: 365, endPoint x: 191, endPoint y: 377, distance: 134.0
copy span "Please translate the member dues card to French, Spanish and Italian"
click at [105, 626] on textarea at bounding box center [153, 625] width 201 height 13
paste textarea "**********"
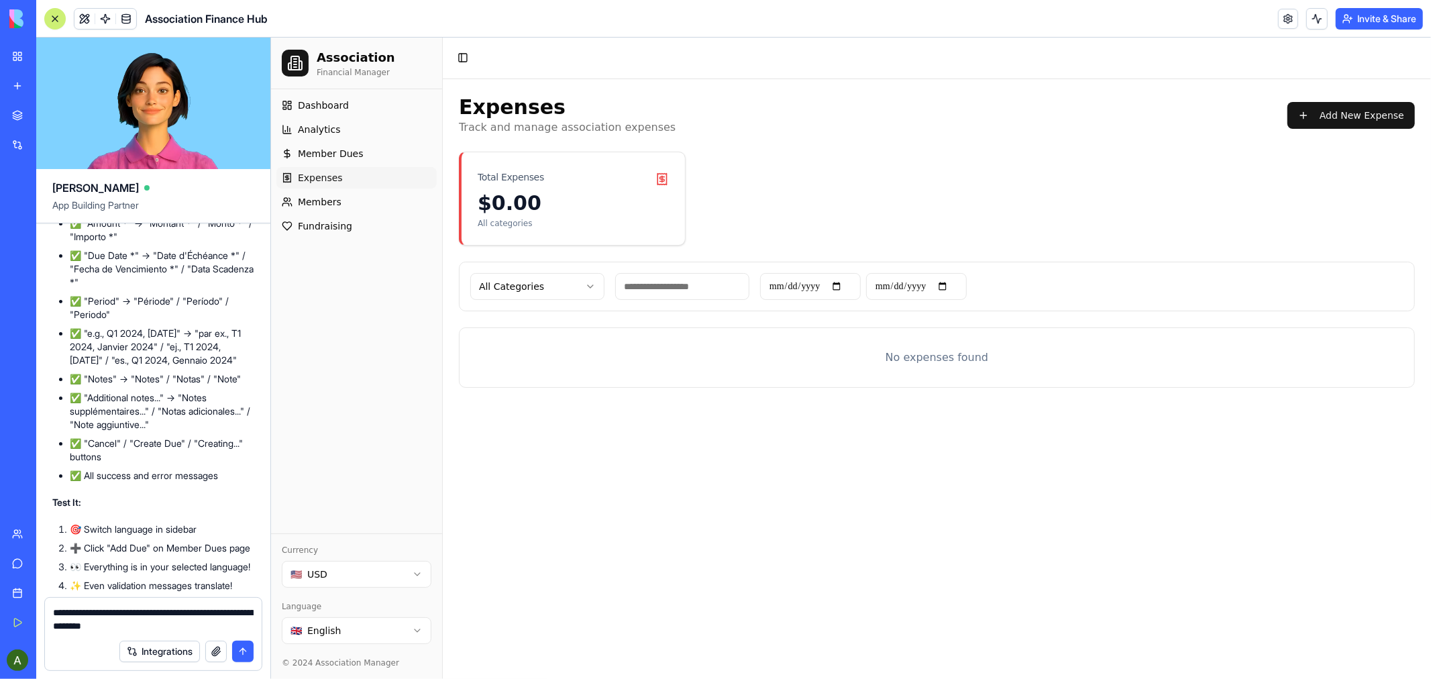
click at [202, 611] on textarea "**********" at bounding box center [153, 619] width 201 height 27
type textarea "**********"
click at [1353, 113] on button "Add New Expense" at bounding box center [1350, 114] width 127 height 27
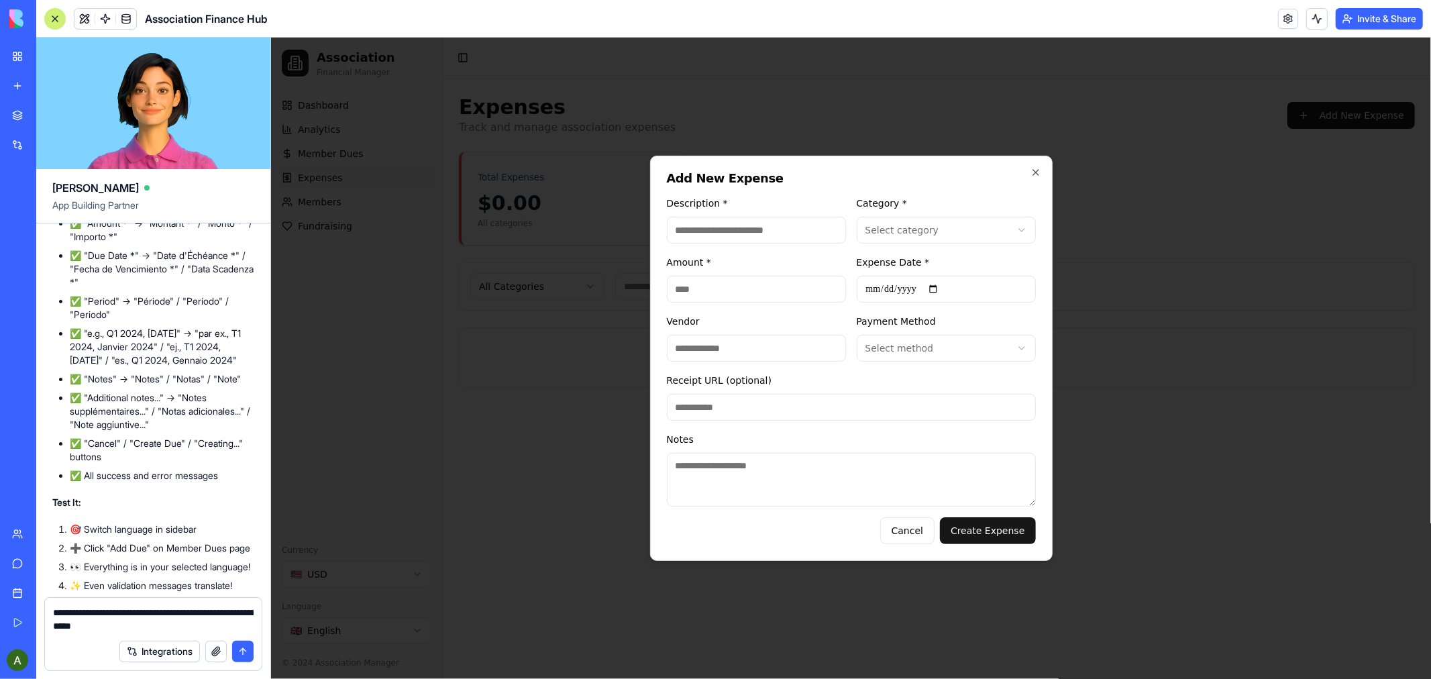
click at [191, 624] on textarea "**********" at bounding box center [153, 619] width 201 height 27
click at [244, 649] on button "submit" at bounding box center [242, 651] width 21 height 21
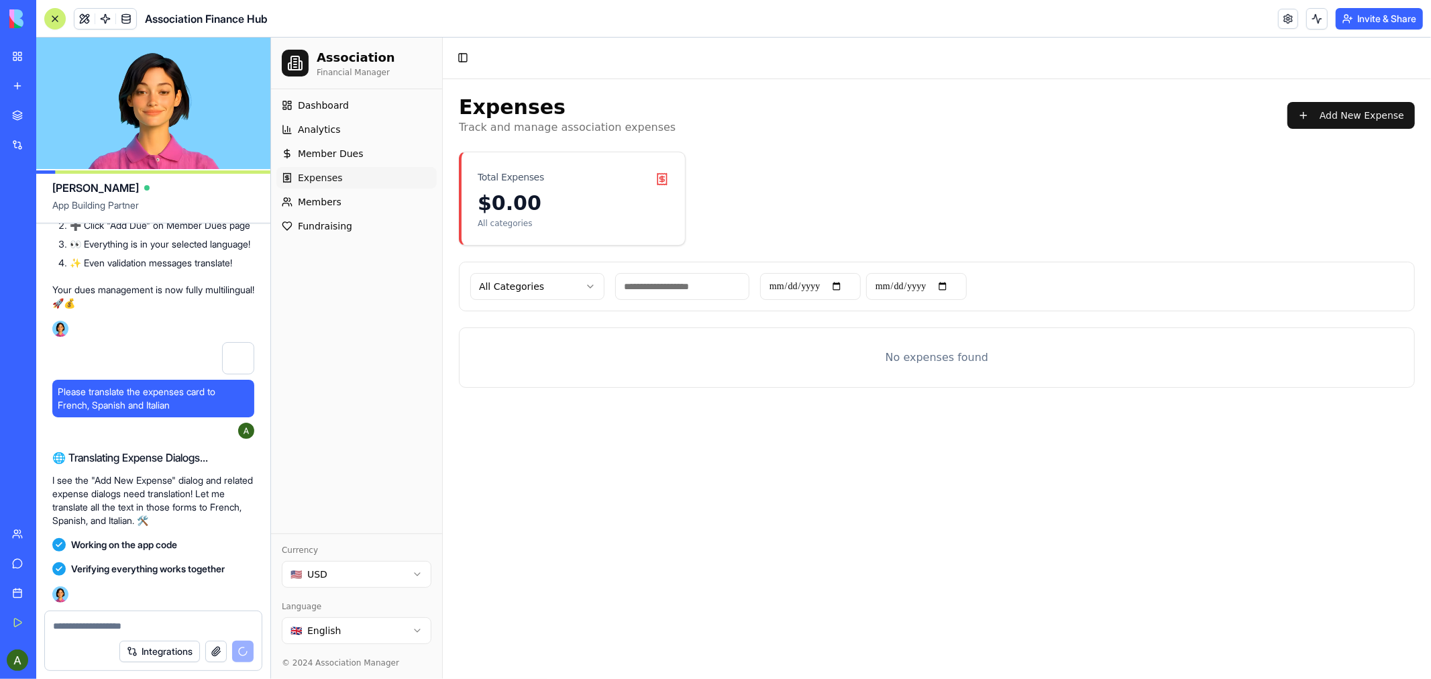
scroll to position [18357, 0]
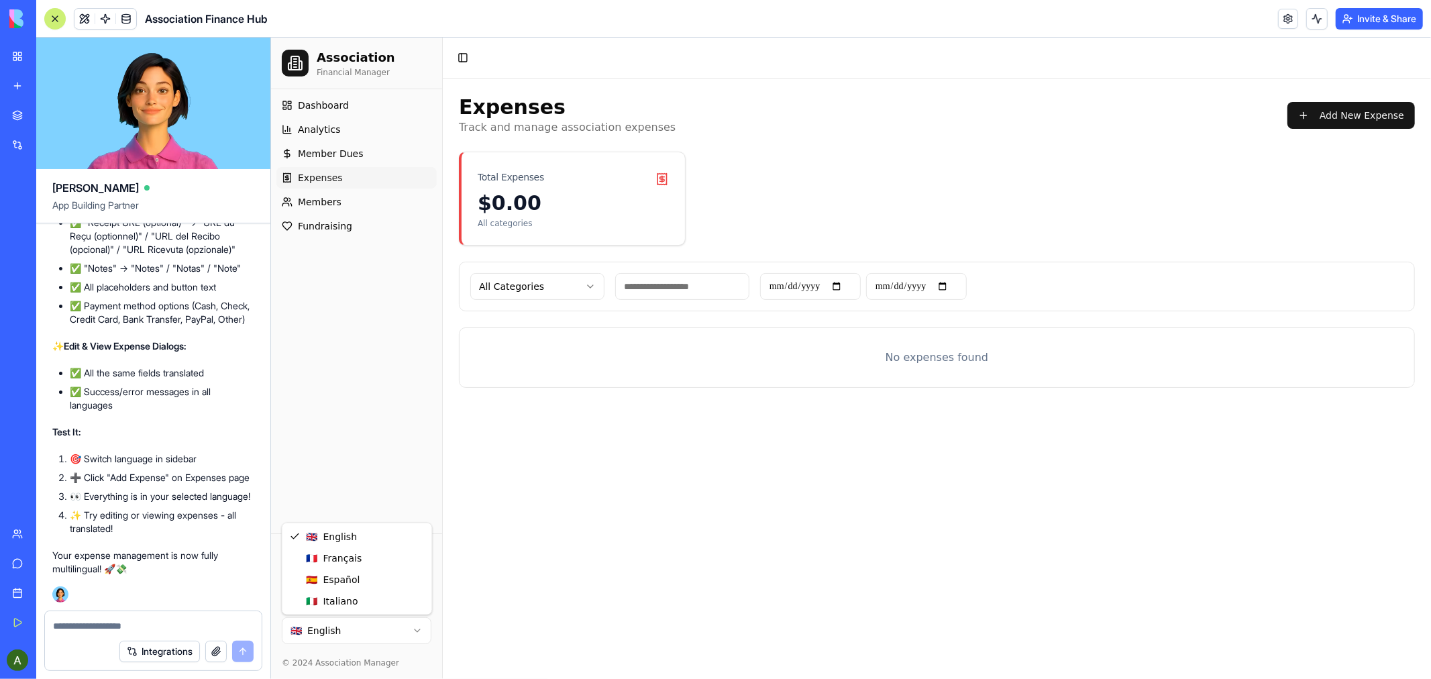
click at [413, 625] on html "Association Financial Manager Dashboard Analytics Member Dues Expenses Members …" at bounding box center [850, 357] width 1160 height 641
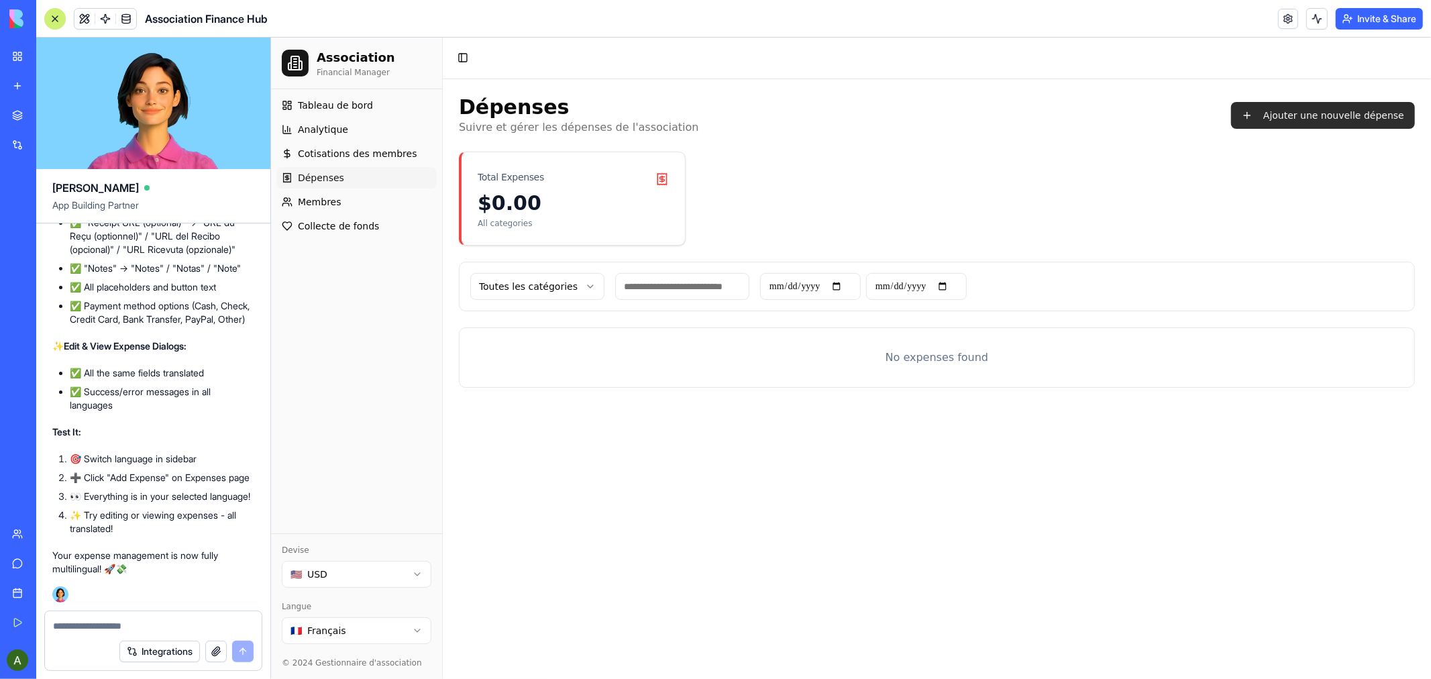
click at [1357, 113] on button "Ajouter une nouvelle dépense" at bounding box center [1322, 114] width 184 height 27
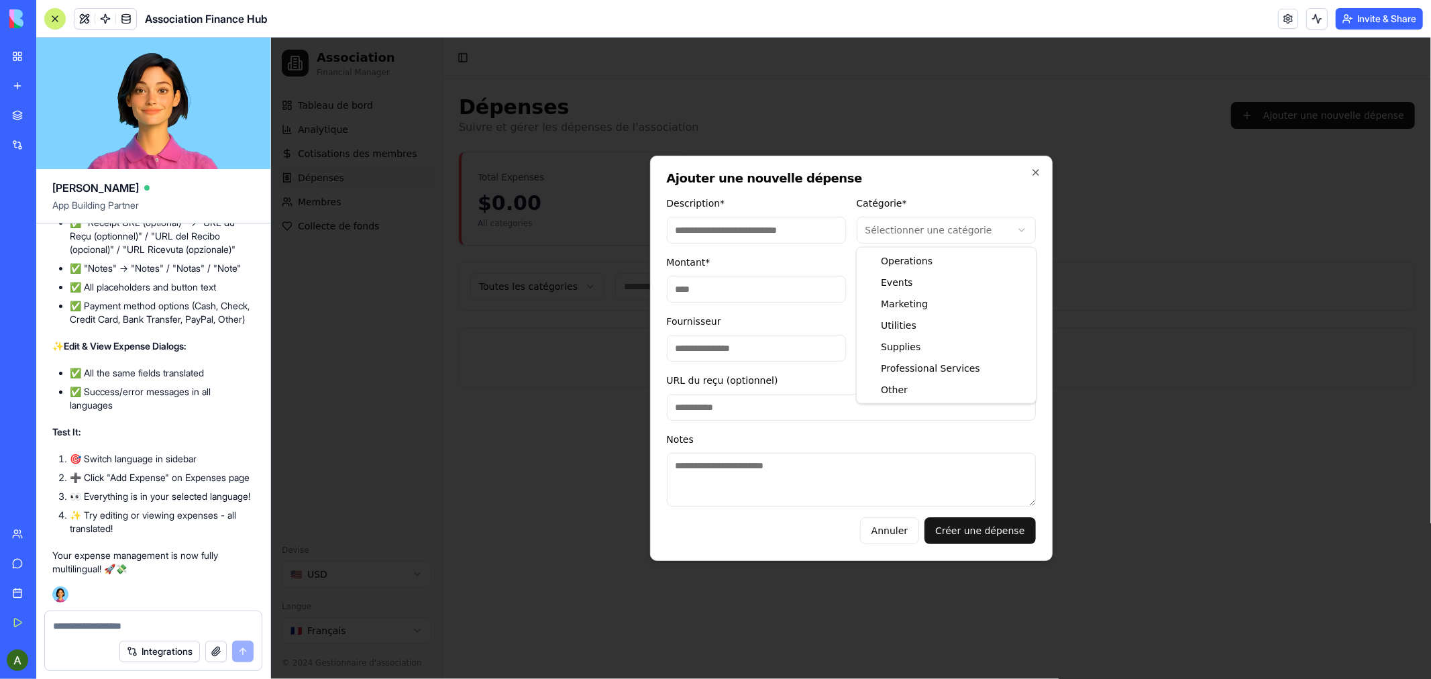
click at [1017, 223] on body "**********" at bounding box center [850, 357] width 1160 height 641
click at [1131, 351] on div at bounding box center [850, 357] width 1160 height 641
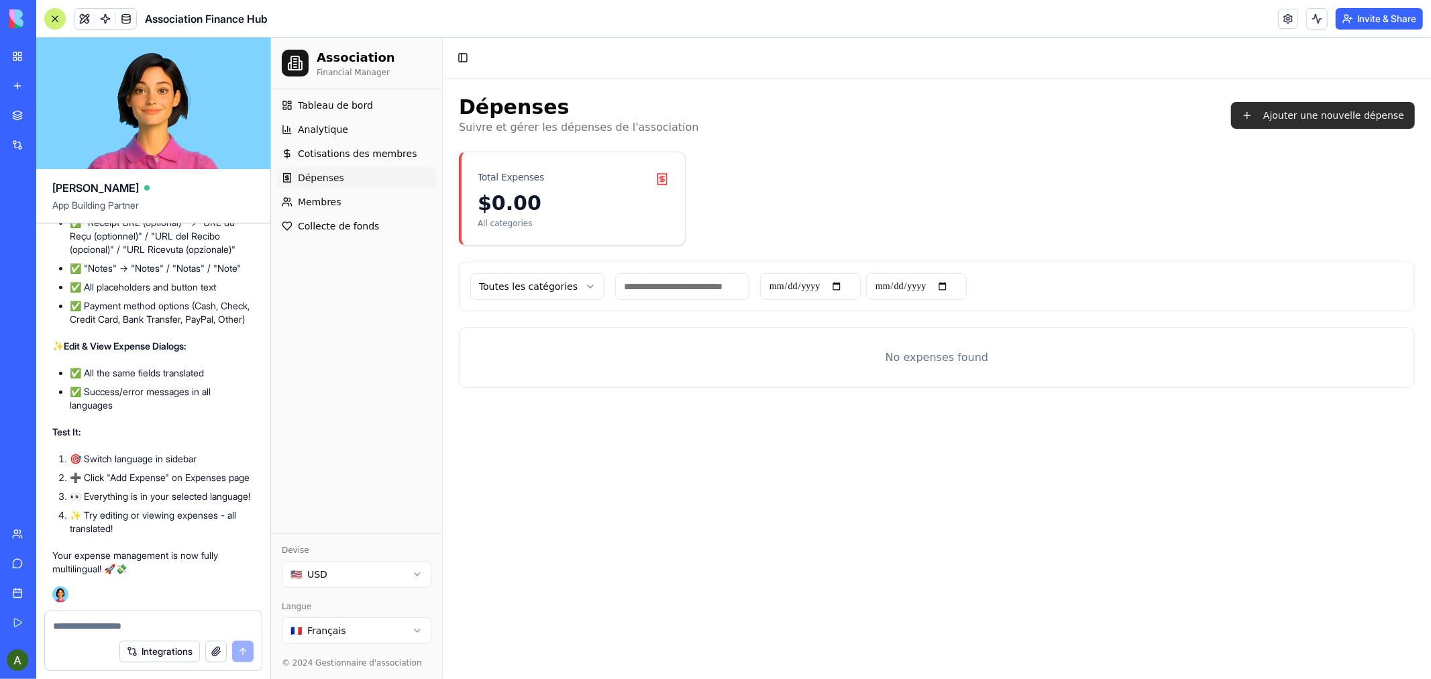
click at [1313, 115] on button "Ajouter une nouvelle dépense" at bounding box center [1322, 114] width 184 height 27
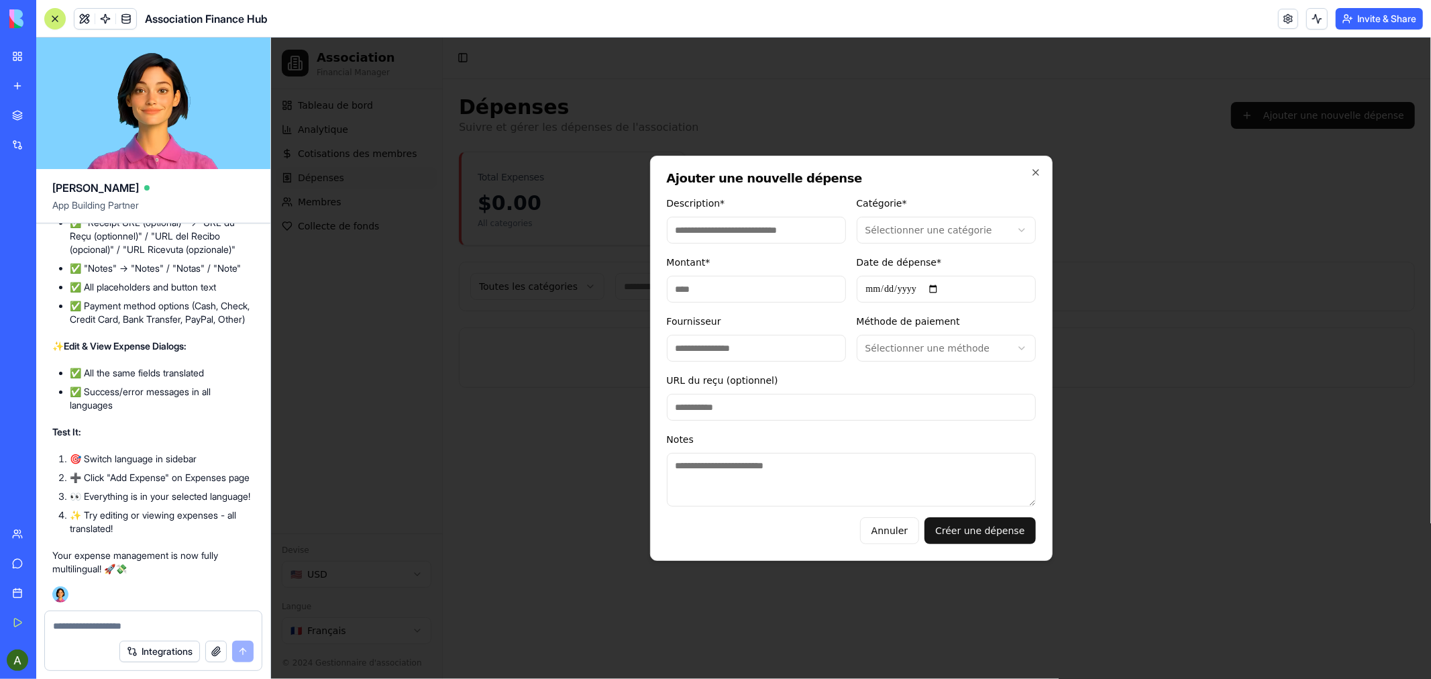
click at [808, 405] on input "URL du reçu (optionnel)" at bounding box center [850, 406] width 369 height 27
click at [1030, 174] on icon "button" at bounding box center [1035, 171] width 11 height 11
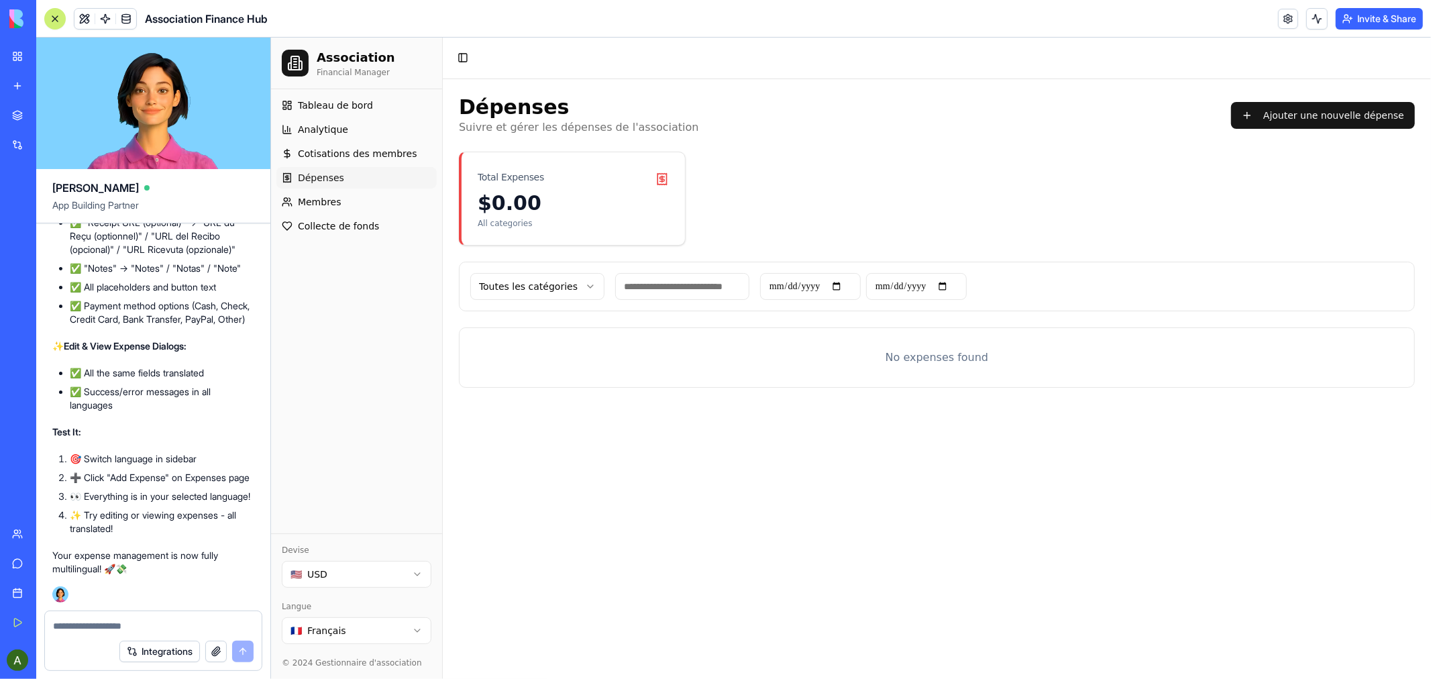
click at [420, 629] on html "Association Financial Manager Tableau de bord Analytique Cotisations des membre…" at bounding box center [850, 357] width 1160 height 641
click at [1360, 114] on button "Agregar nuevo gasto" at bounding box center [1344, 114] width 142 height 27
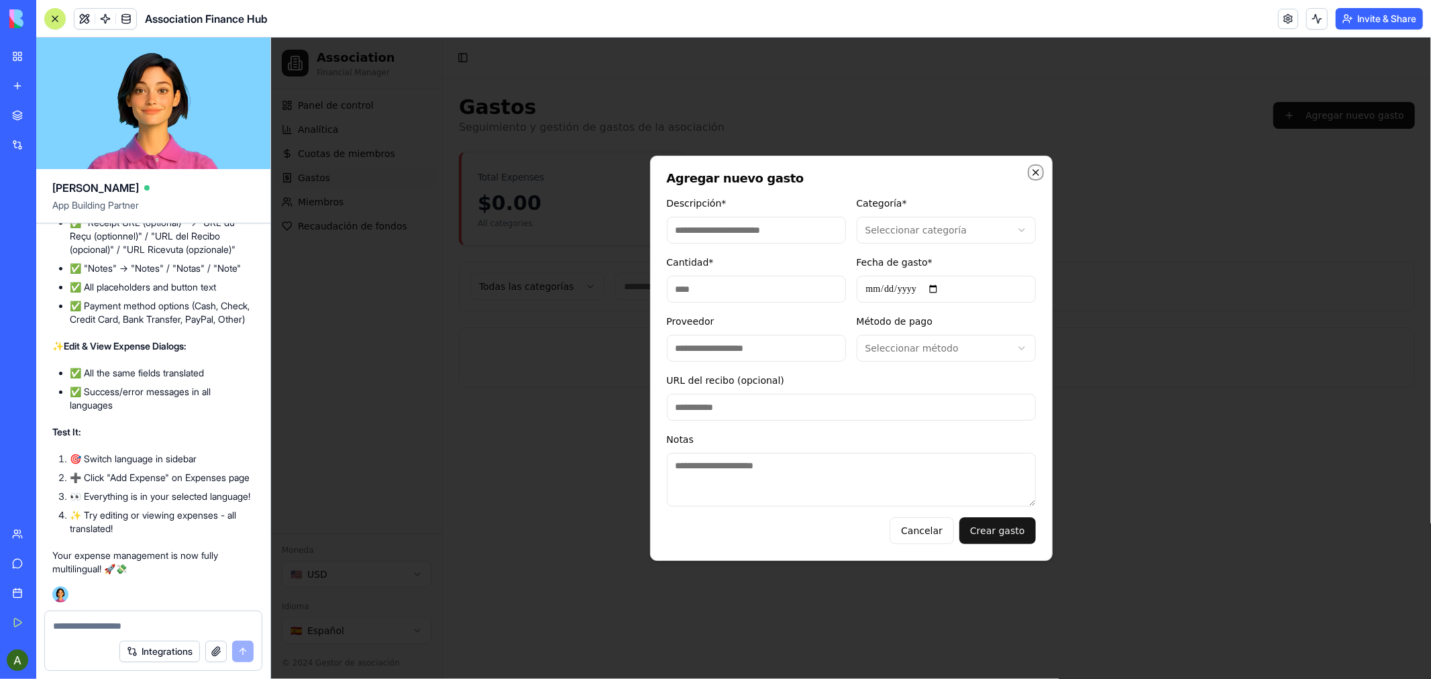
click at [1032, 168] on icon "button" at bounding box center [1035, 171] width 11 height 11
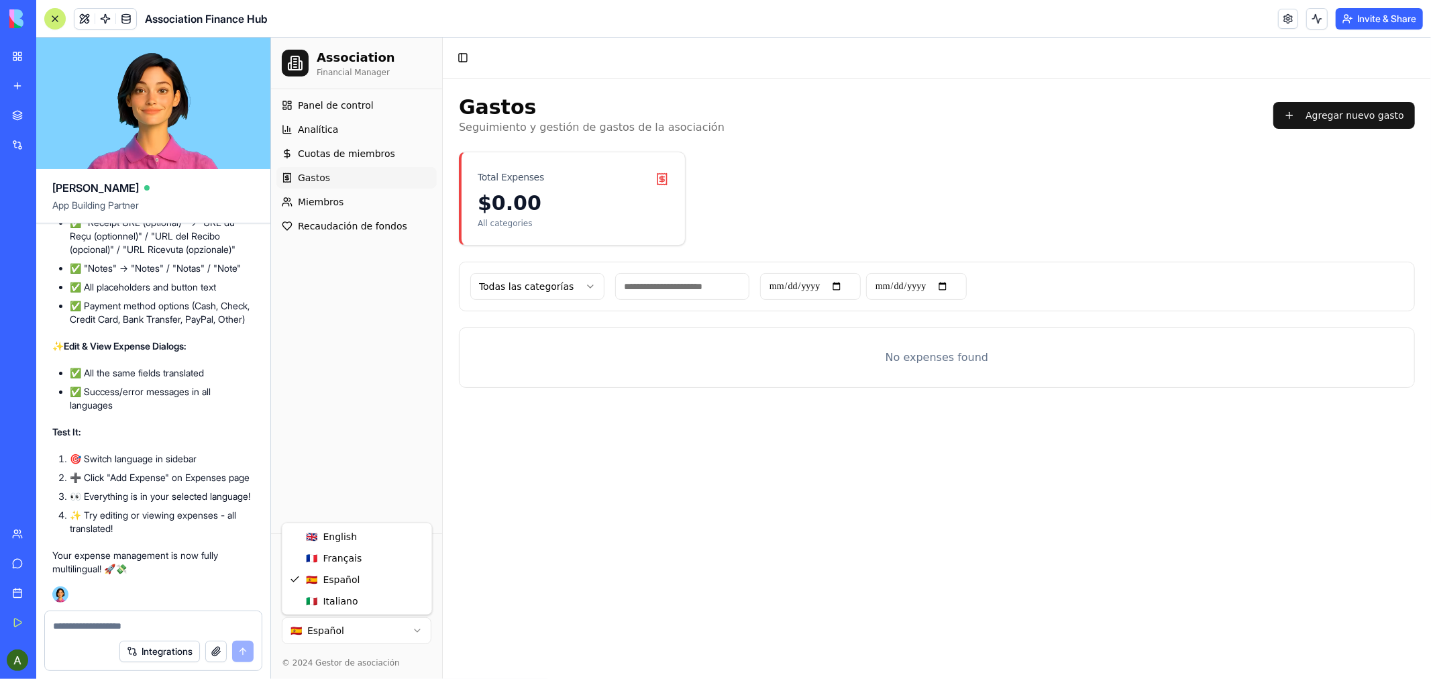
click at [415, 634] on html "Association Financial Manager Panel de control Analítica Cuotas de miembros Gas…" at bounding box center [850, 357] width 1160 height 641
click at [320, 195] on span "Members" at bounding box center [319, 201] width 44 height 13
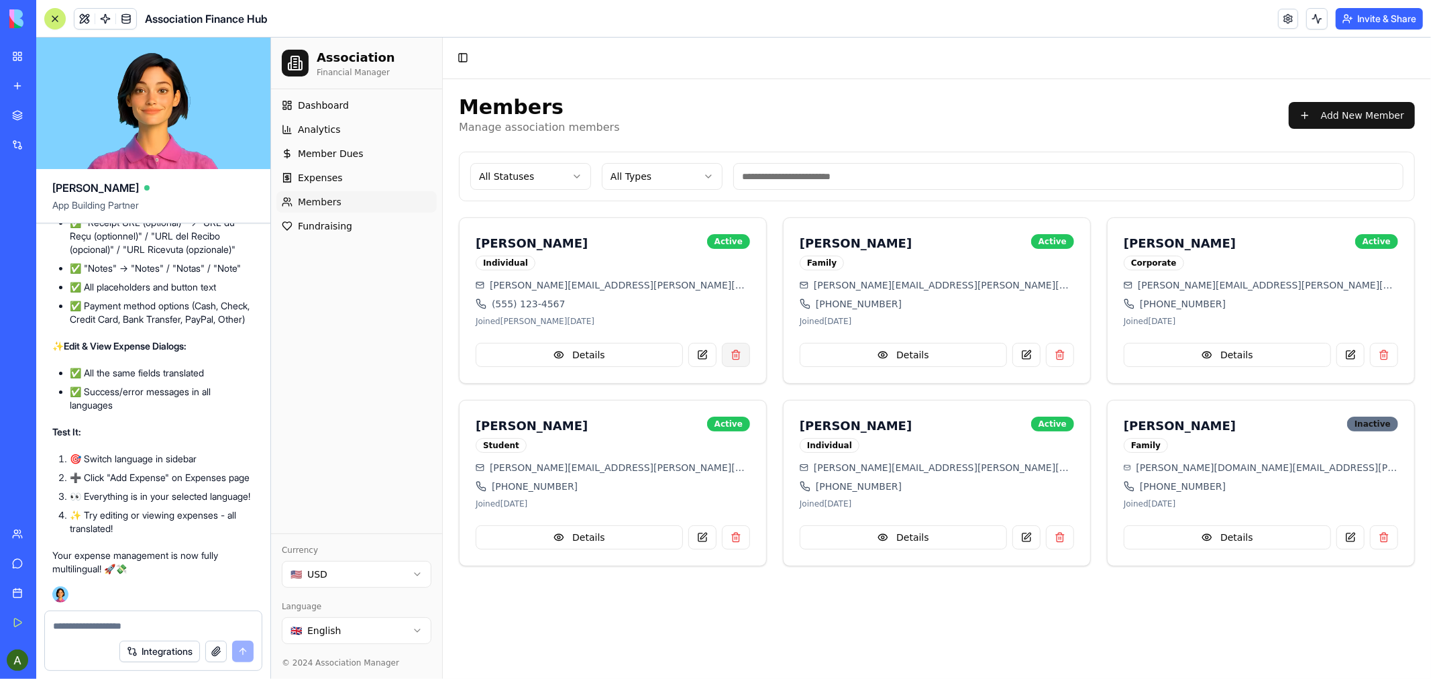
click at [735, 350] on button at bounding box center [735, 354] width 28 height 24
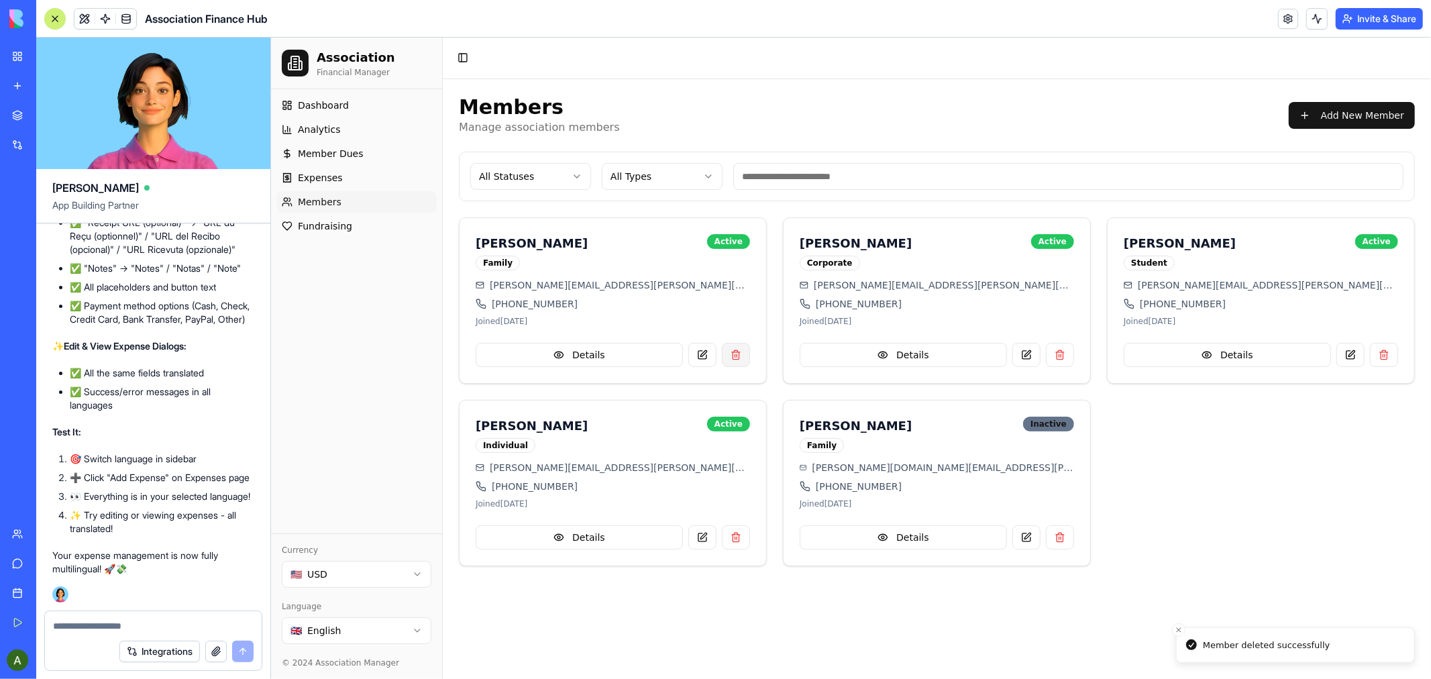
click at [735, 358] on button at bounding box center [735, 354] width 28 height 24
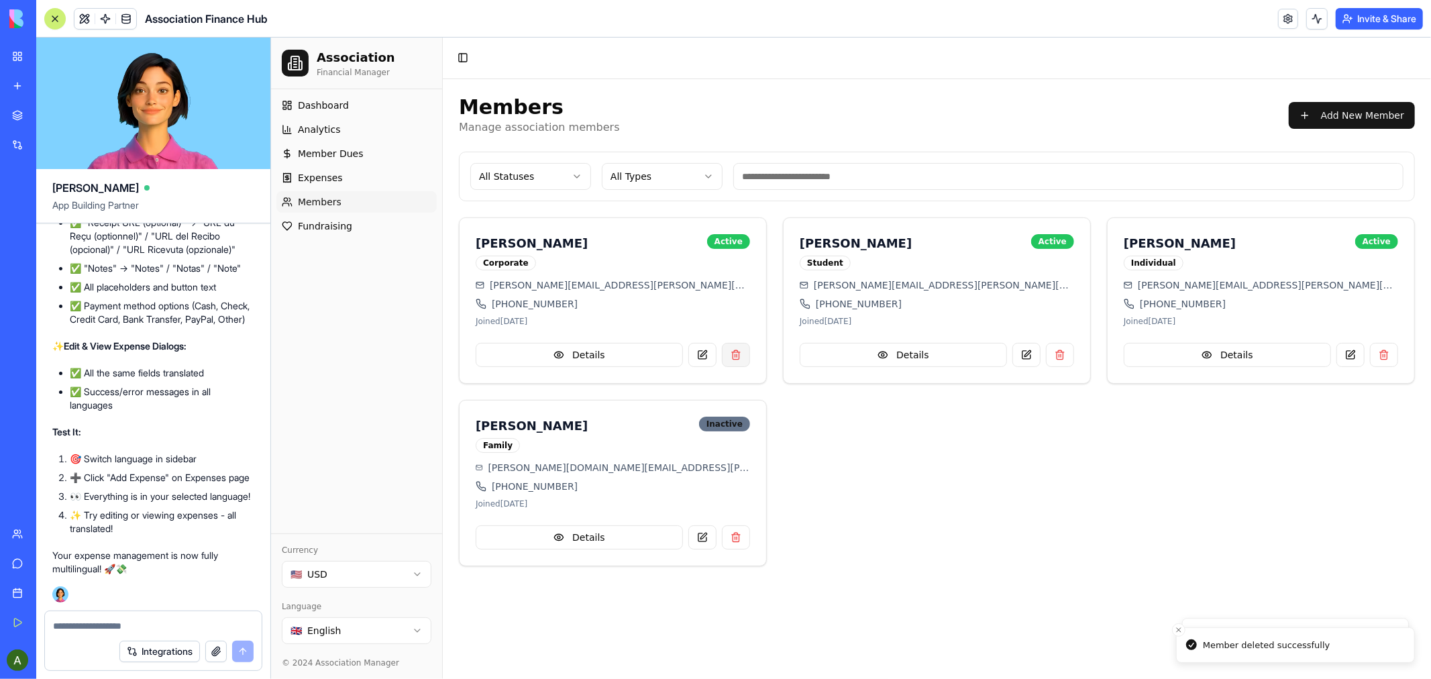
click at [735, 353] on button at bounding box center [735, 354] width 28 height 24
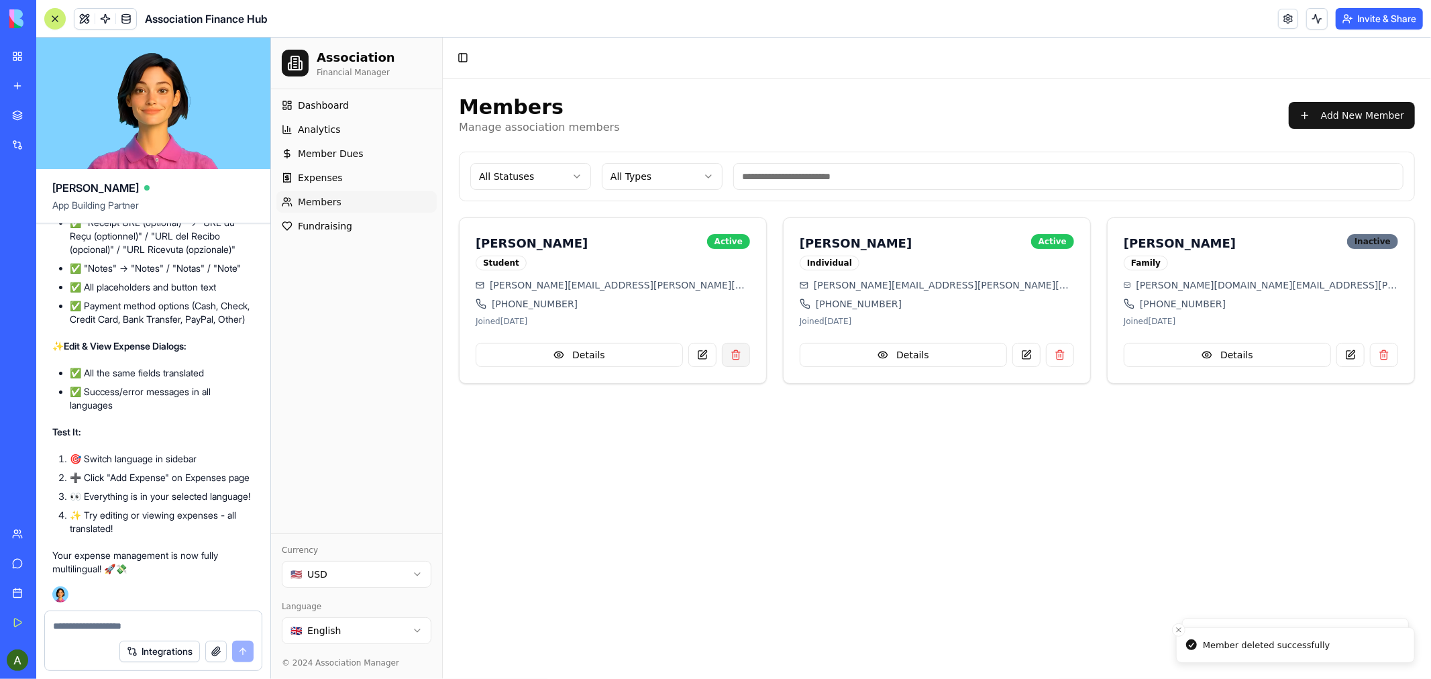
click at [740, 354] on button at bounding box center [735, 354] width 28 height 24
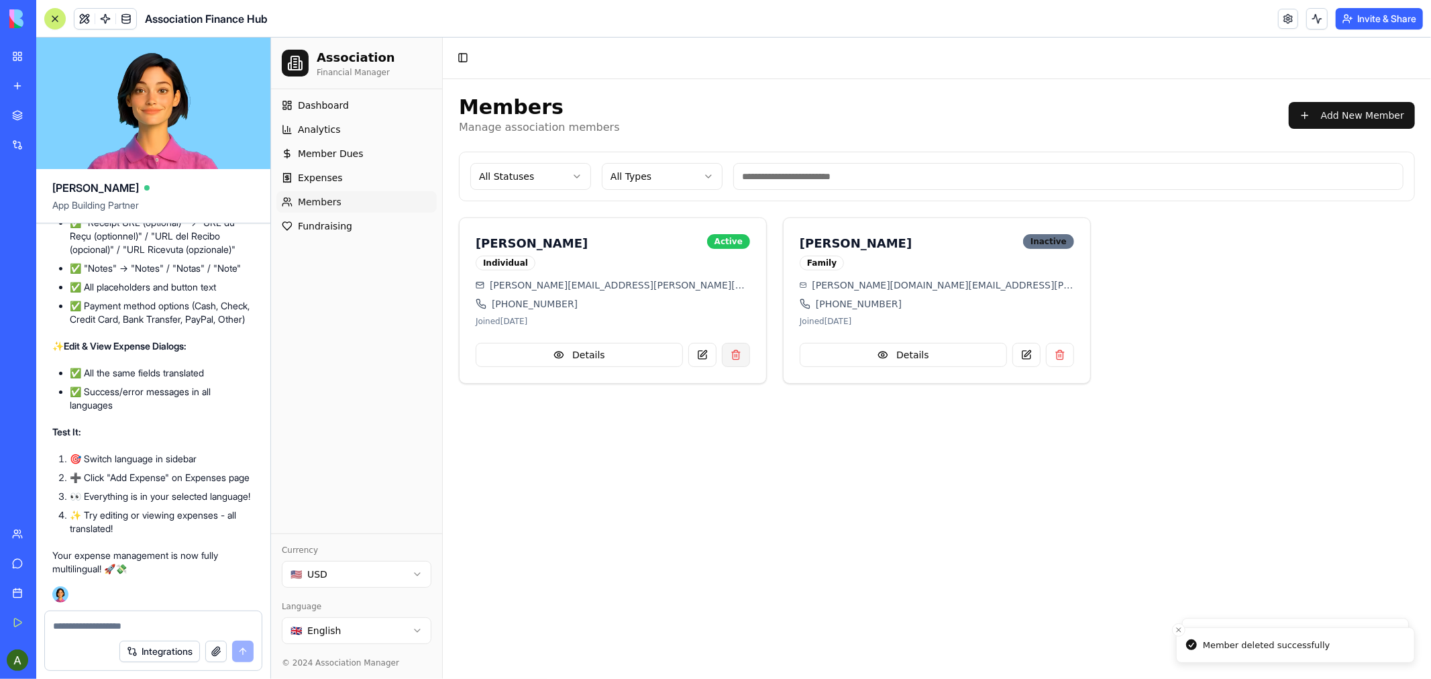
click at [737, 360] on button at bounding box center [735, 354] width 28 height 24
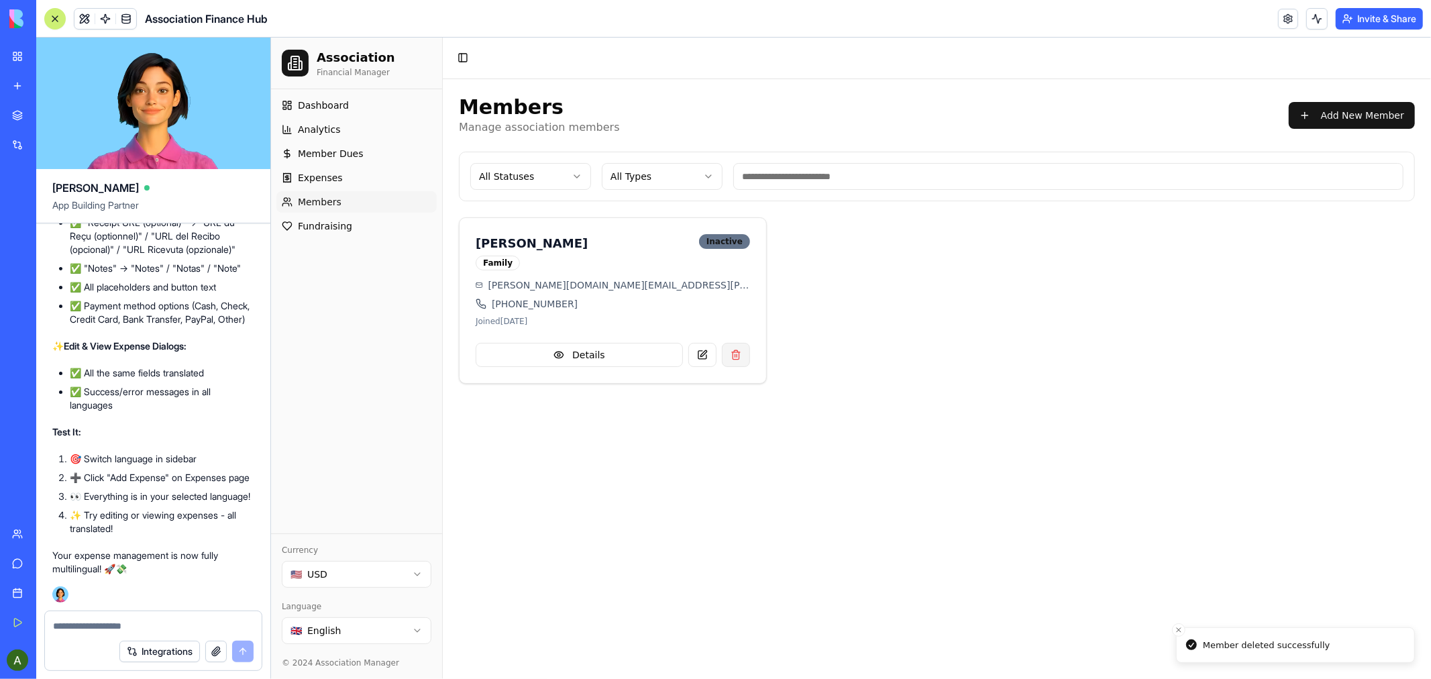
click at [734, 354] on button at bounding box center [735, 354] width 28 height 24
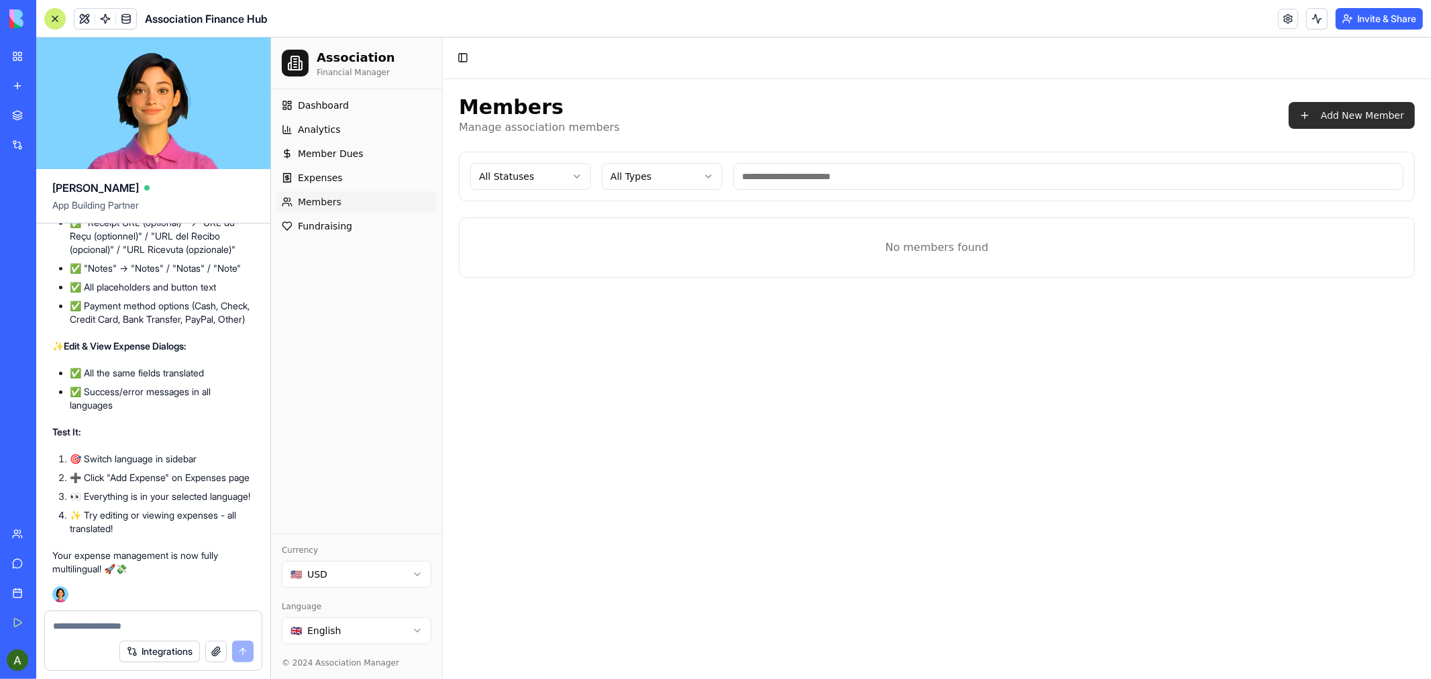
click at [1356, 113] on button "Add New Member" at bounding box center [1351, 114] width 126 height 27
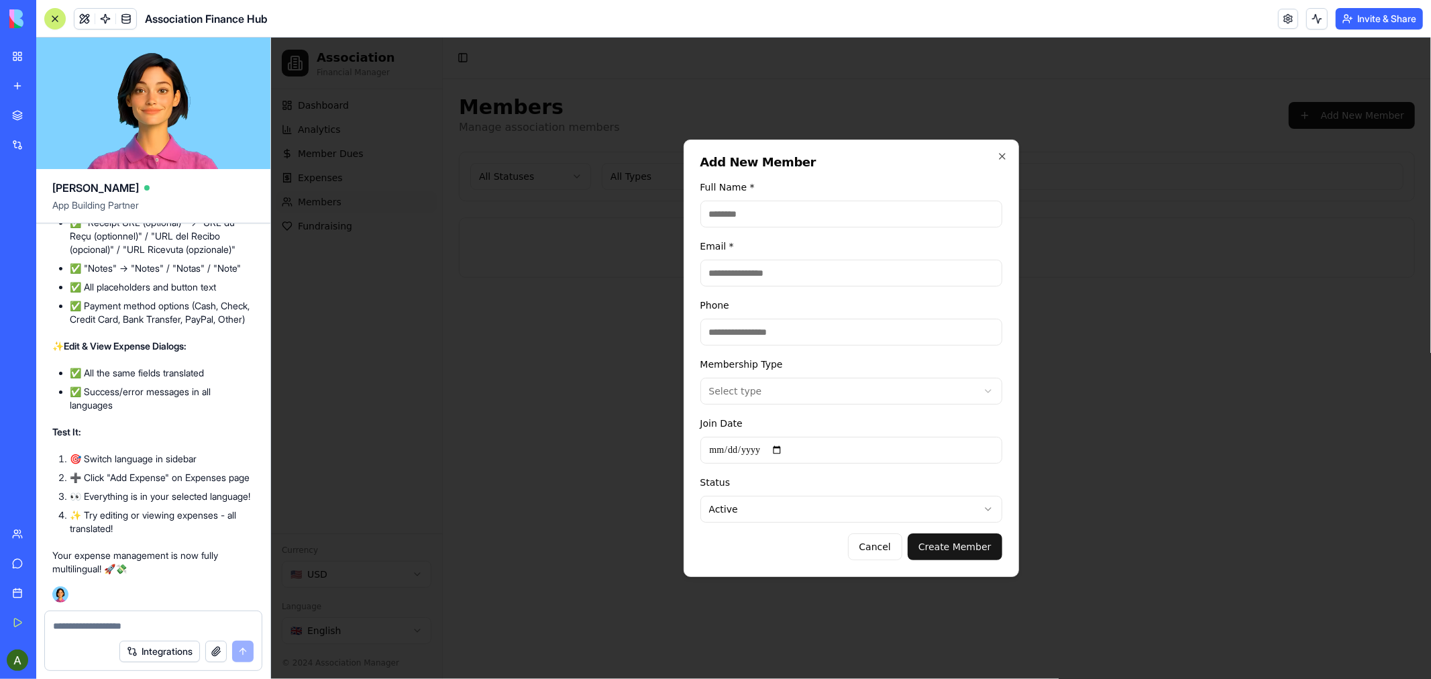
click at [890, 205] on input "Full Name *" at bounding box center [851, 213] width 302 height 27
click at [743, 276] on input "Email *" at bounding box center [851, 272] width 302 height 27
type input "**********"
click at [784, 337] on input "Phone" at bounding box center [851, 331] width 302 height 27
type input "**********"
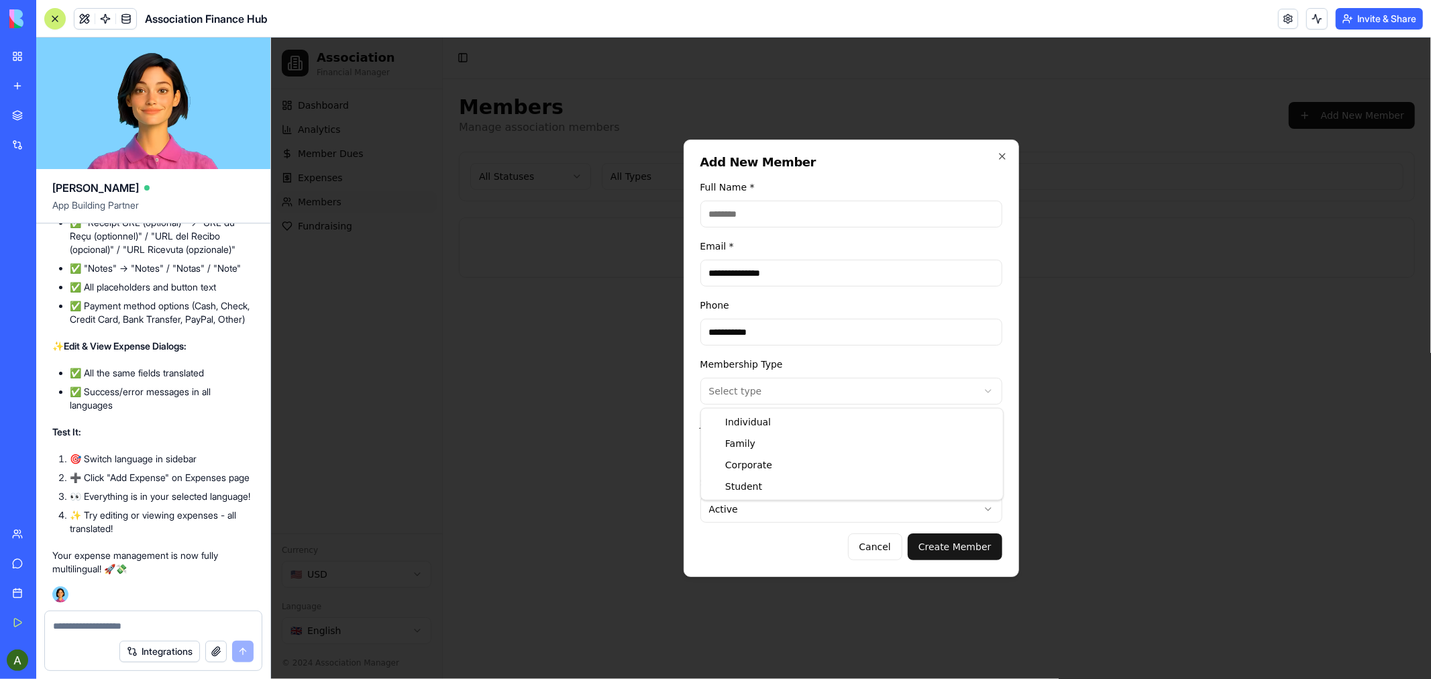
click at [814, 390] on body "**********" at bounding box center [850, 357] width 1160 height 641
click at [782, 446] on input "Join Date" at bounding box center [851, 449] width 302 height 27
type input "**********"
click at [943, 547] on button "Create Member" at bounding box center [954, 546] width 95 height 27
click at [767, 209] on input "Full Name *" at bounding box center [851, 213] width 302 height 27
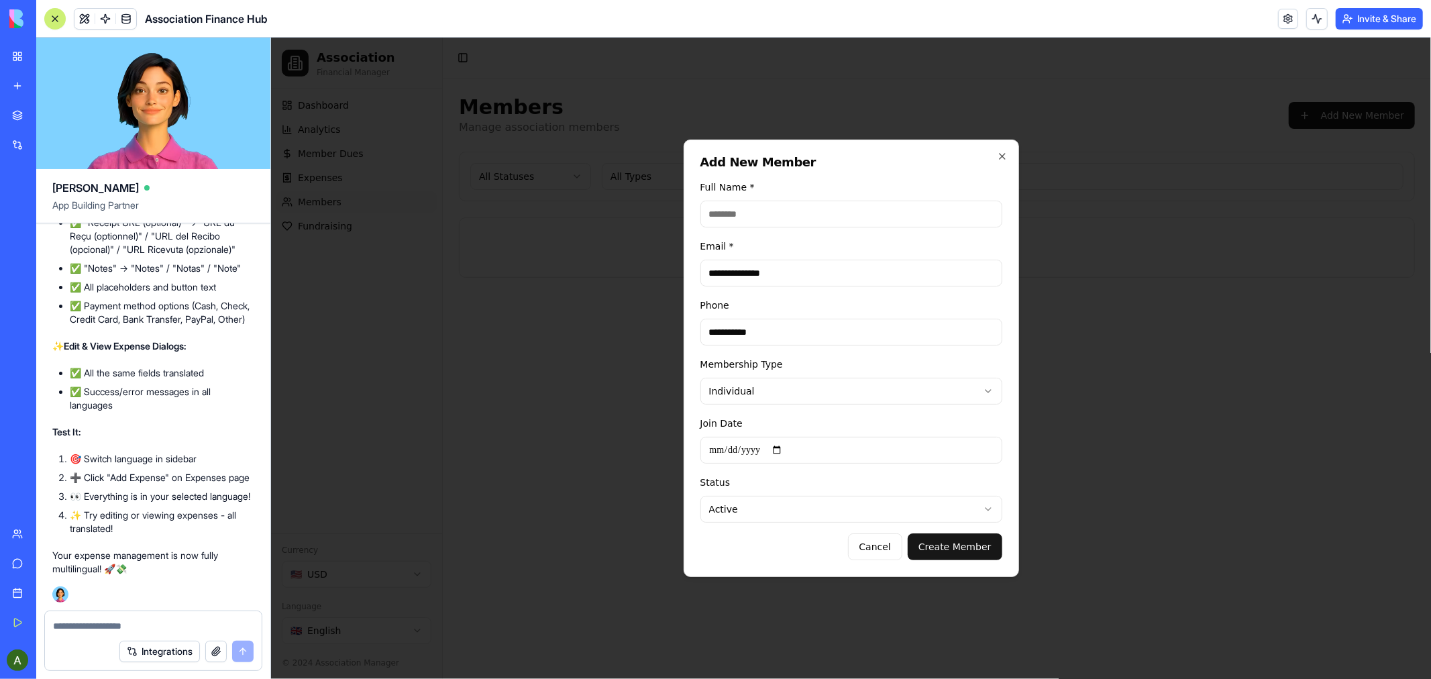
type input "**********"
click at [953, 551] on button "Create Member" at bounding box center [954, 546] width 95 height 27
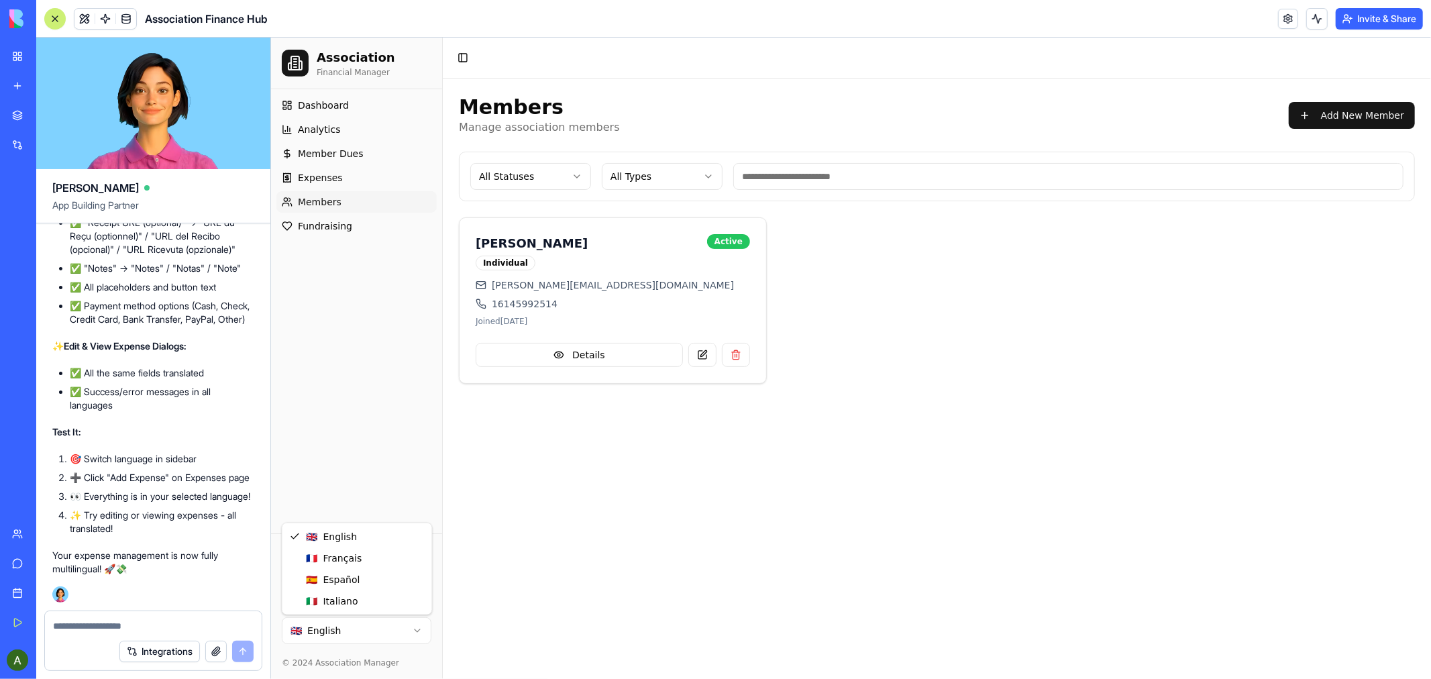
click at [416, 629] on html "Association Financial Manager Dashboard Analytics Member Dues Expenses Members …" at bounding box center [850, 357] width 1160 height 641
click at [702, 355] on button at bounding box center [702, 354] width 28 height 24
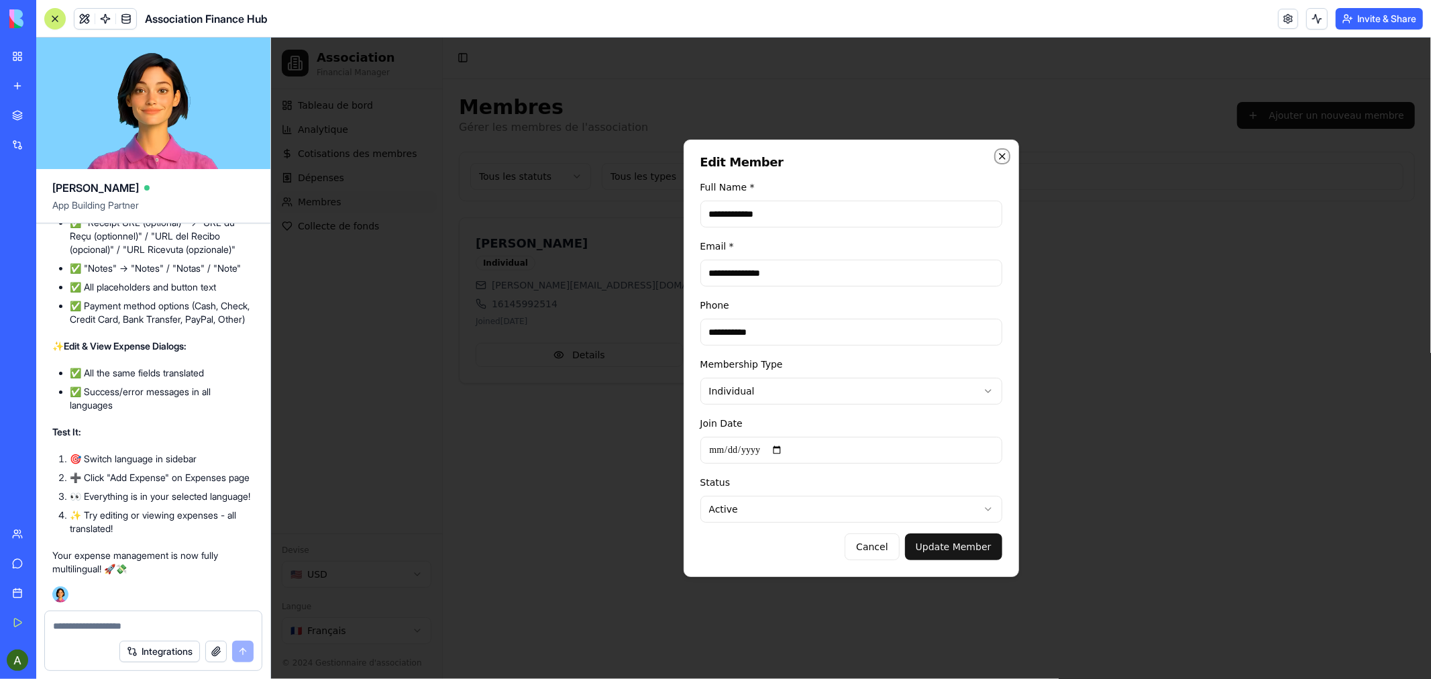
click at [1000, 156] on icon "button" at bounding box center [1001, 155] width 11 height 11
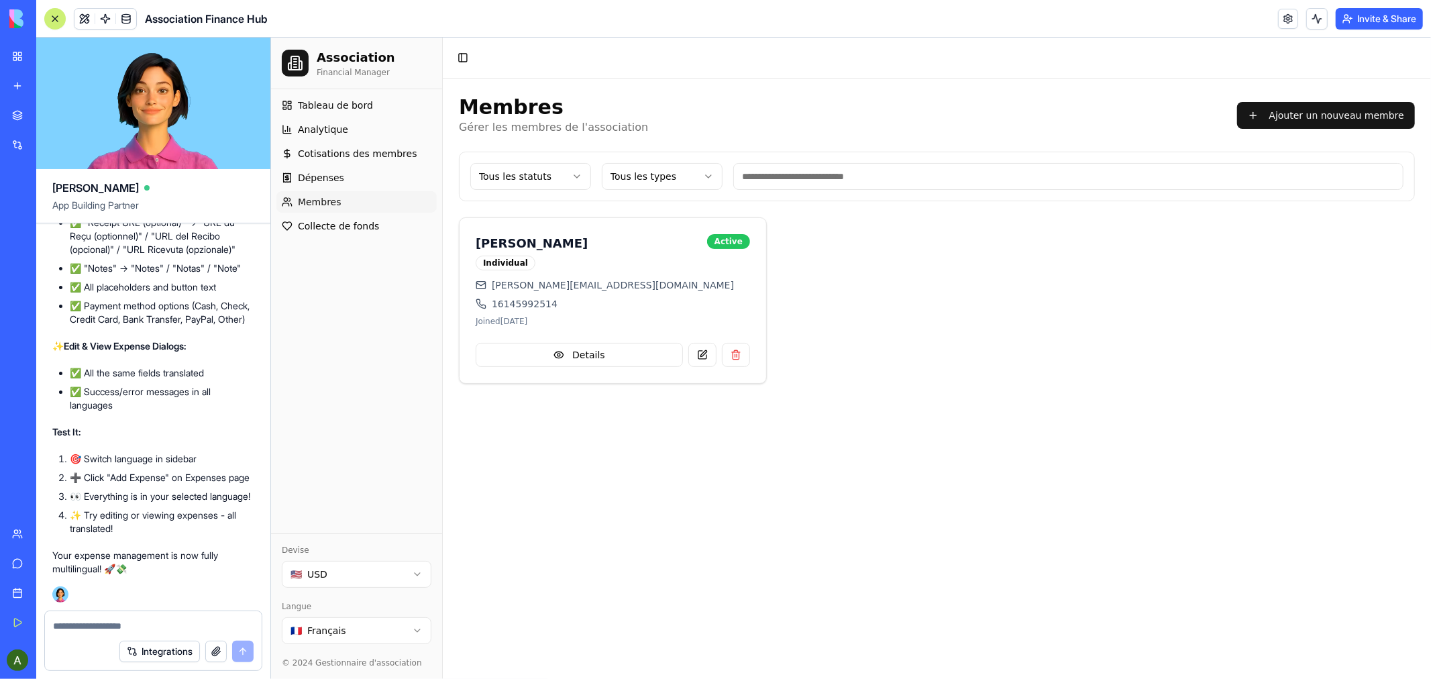
click at [125, 621] on textarea at bounding box center [153, 625] width 201 height 13
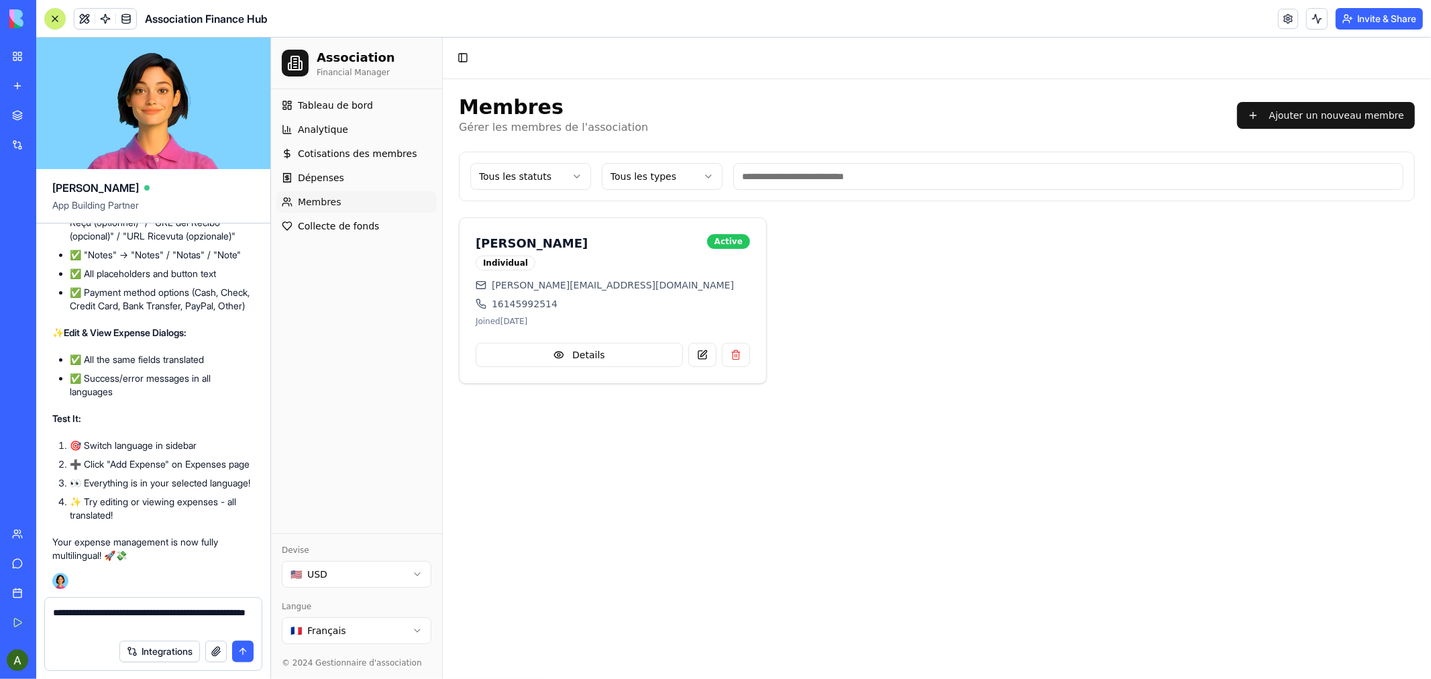
click at [148, 628] on textarea "**********" at bounding box center [153, 619] width 201 height 27
paste textarea
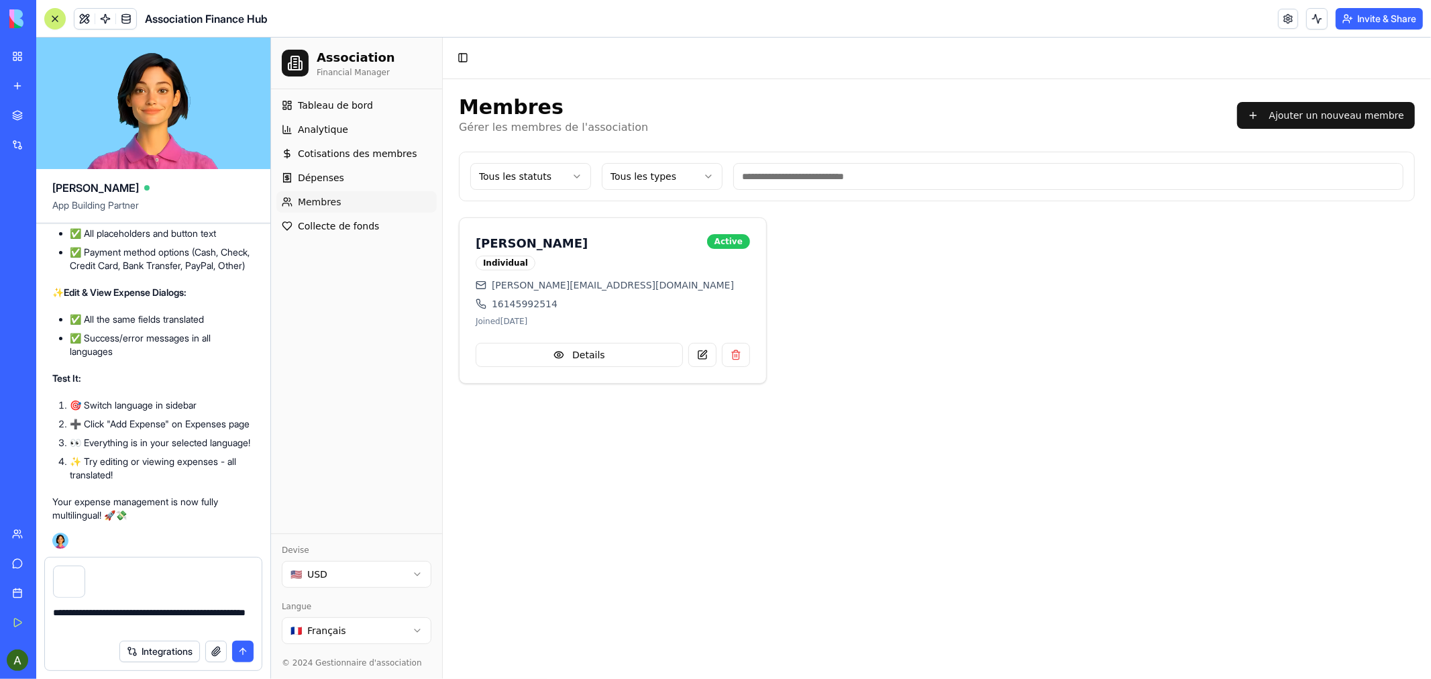
click at [173, 633] on div "Integrations" at bounding box center [153, 652] width 217 height 38
click at [176, 629] on textarea "**********" at bounding box center [153, 619] width 201 height 27
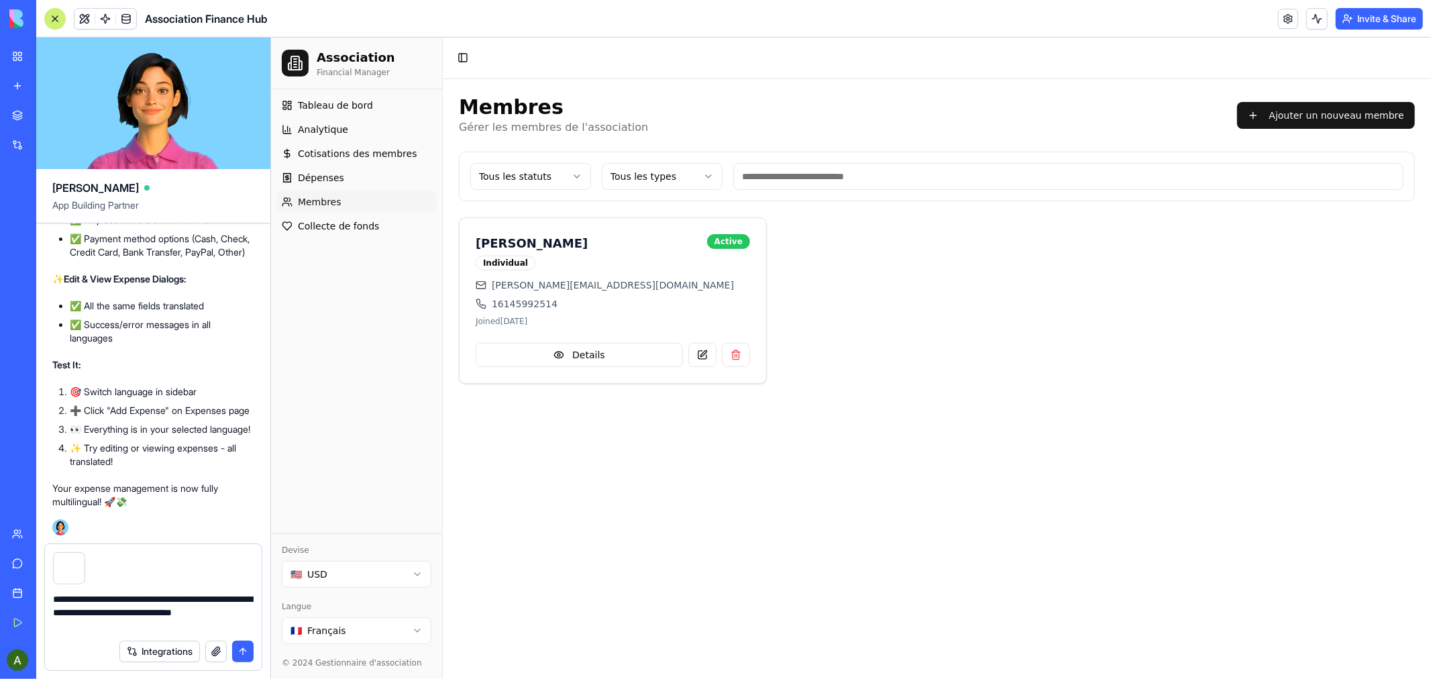
type textarea "**********"
click at [243, 653] on button "submit" at bounding box center [242, 651] width 21 height 21
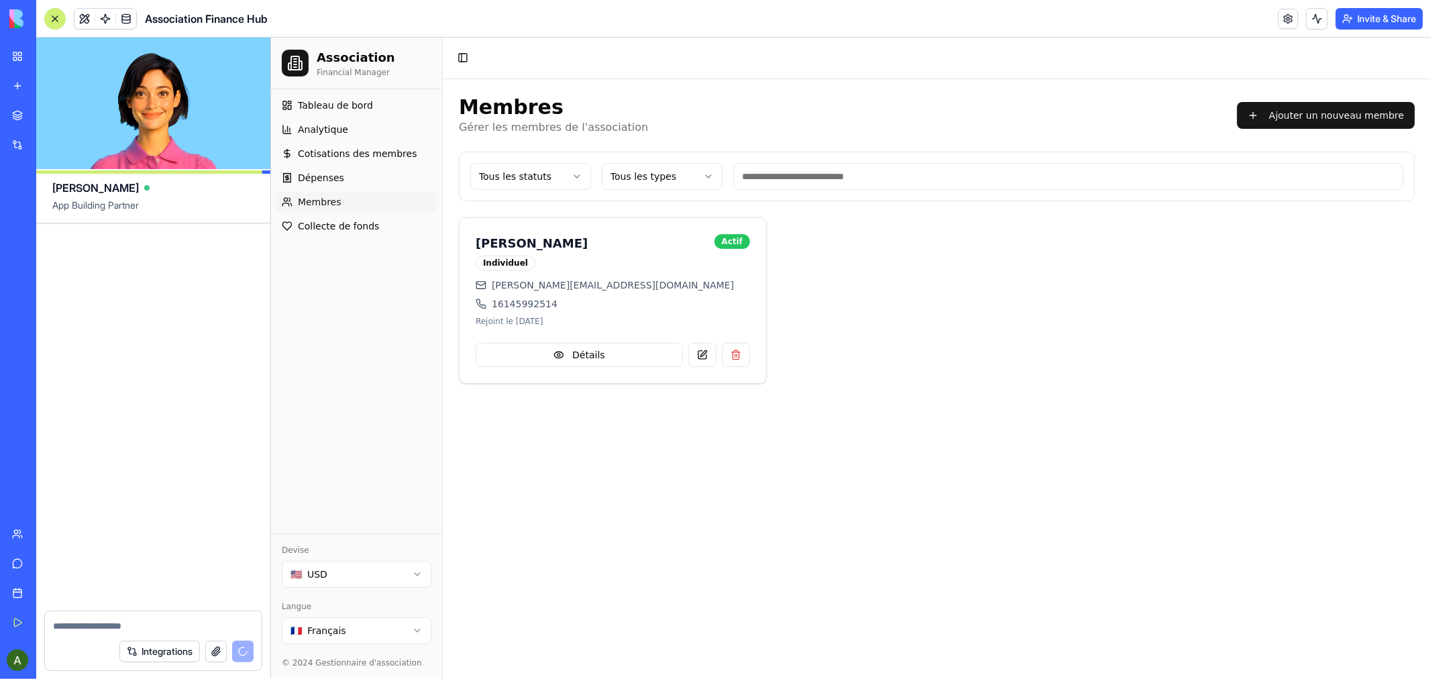
scroll to position [19265, 0]
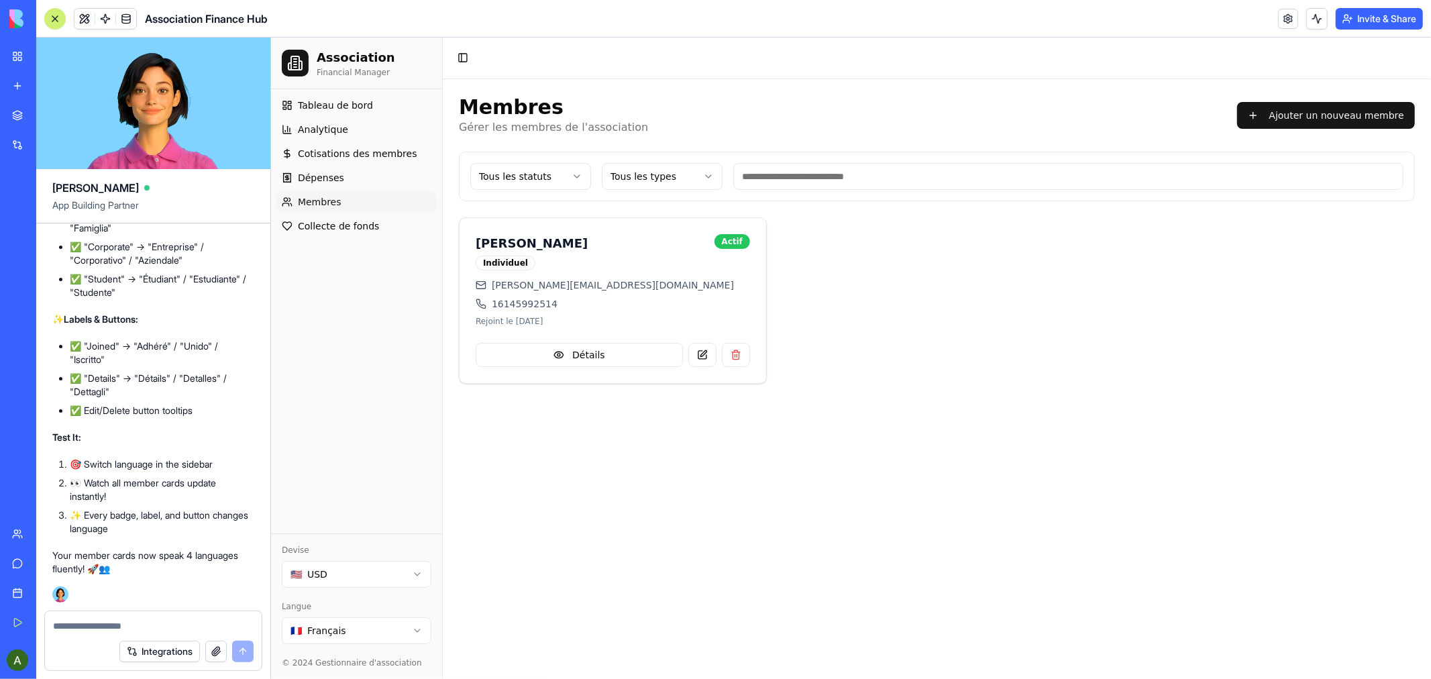
drag, startPoint x: 973, startPoint y: 388, endPoint x: 702, endPoint y: 350, distance: 273.6
click at [702, 350] on button at bounding box center [702, 354] width 28 height 24
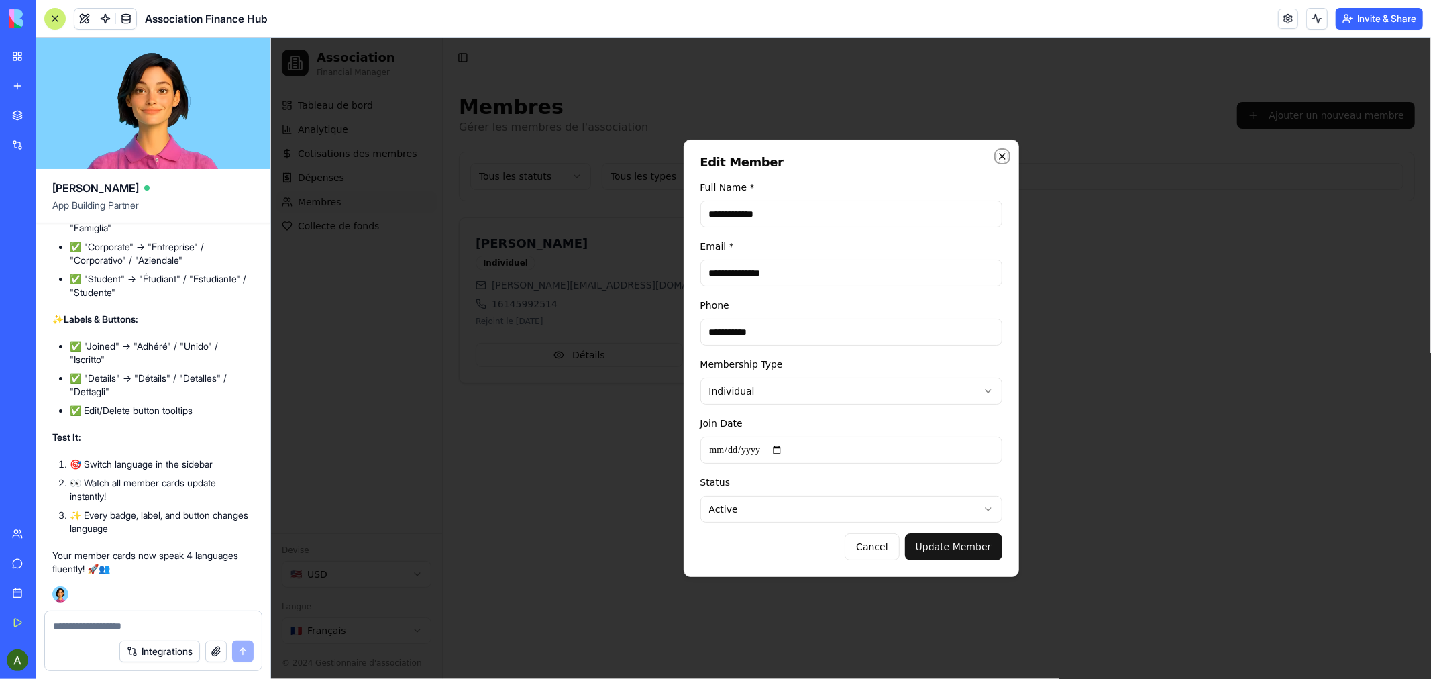
click at [1000, 154] on icon "button" at bounding box center [1001, 155] width 11 height 11
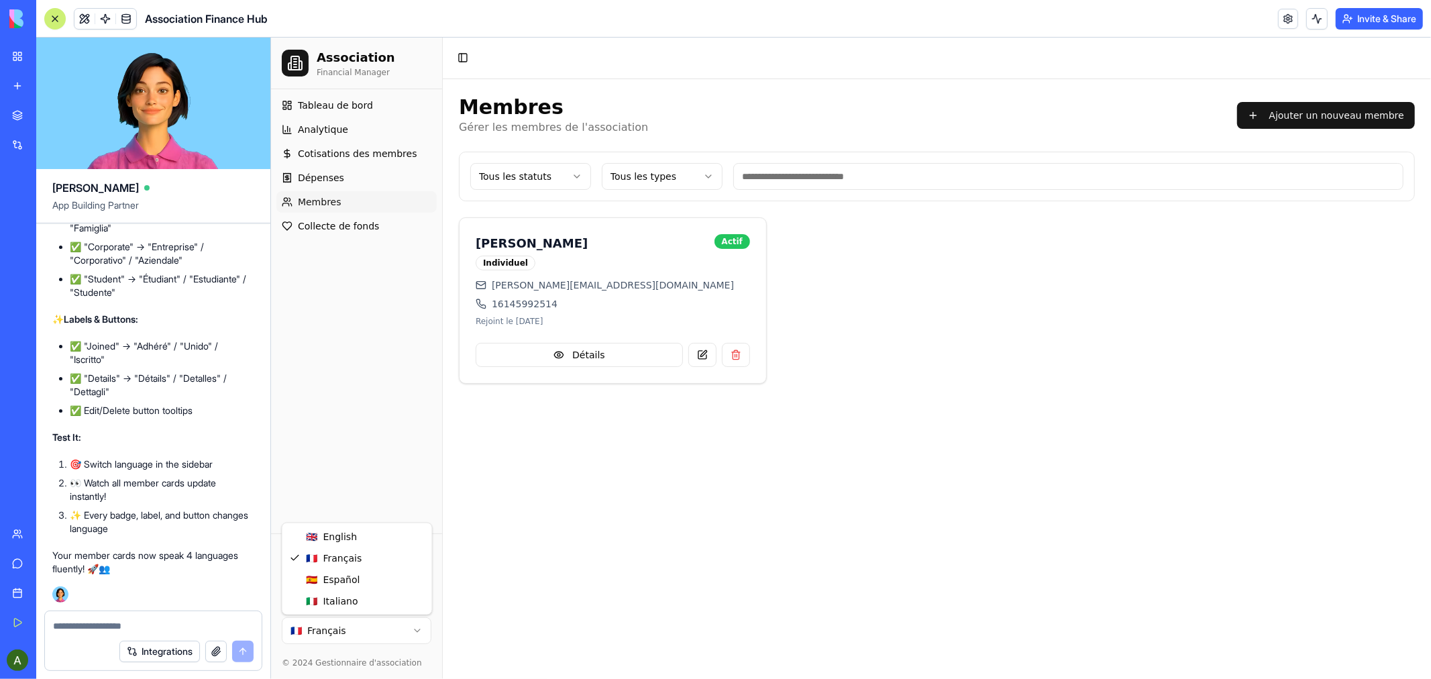
click at [414, 629] on html "Association Financial Manager Tableau de bord Analytique Cotisations des membre…" at bounding box center [850, 357] width 1160 height 641
click at [417, 629] on html "Association Financial Manager Panel de control Analítica Cuotas de miembros Gas…" at bounding box center [850, 357] width 1160 height 641
click at [413, 629] on html "Association Financial Manager Cruscotto Analisi Quote membri Spese [PERSON_NAME…" at bounding box center [850, 357] width 1160 height 641
click at [311, 174] on span "Expenses" at bounding box center [319, 176] width 45 height 13
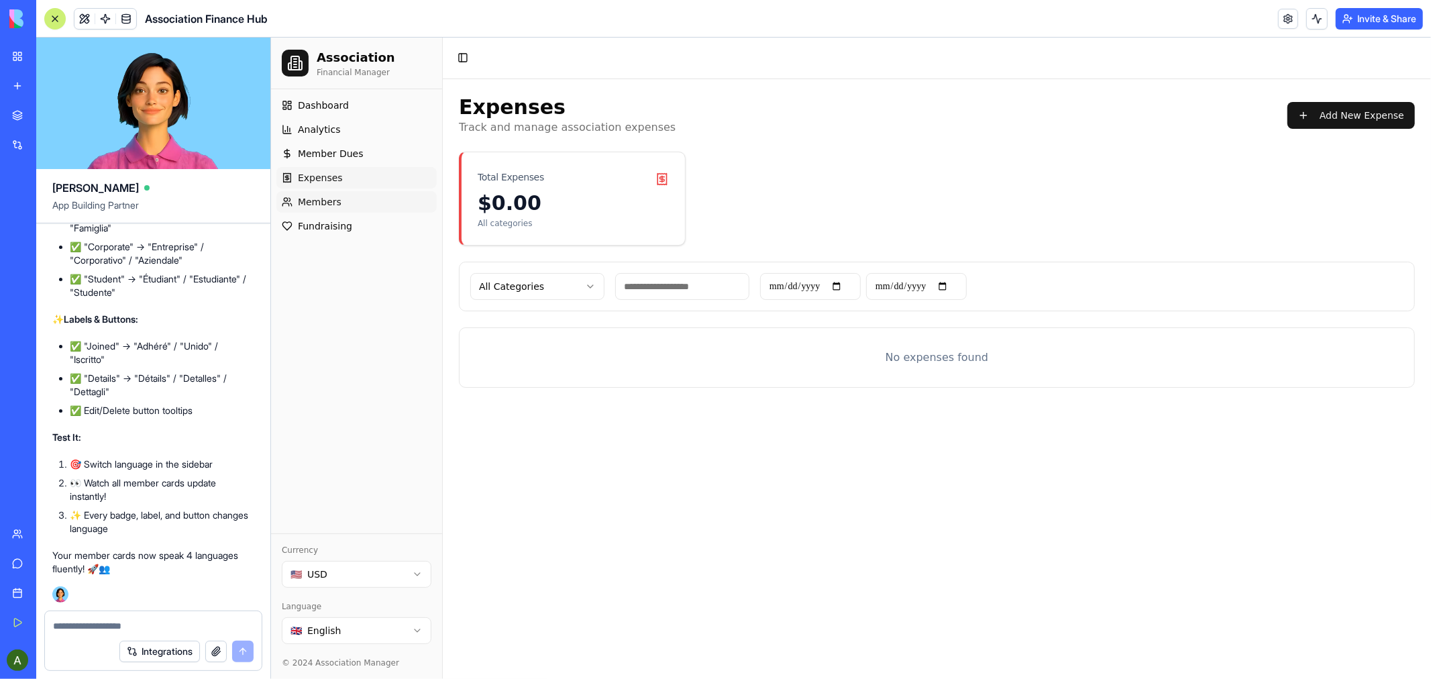
click at [313, 202] on span "Members" at bounding box center [319, 201] width 44 height 13
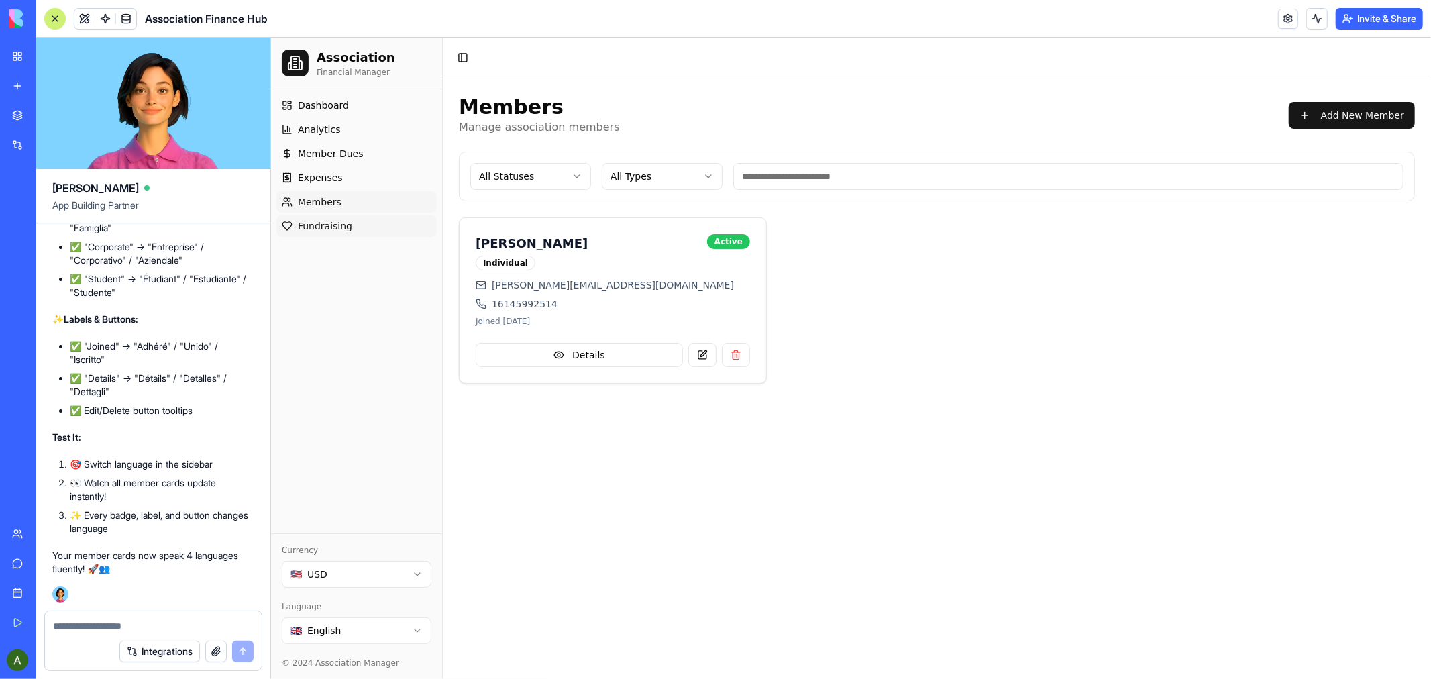
click at [313, 223] on span "Fundraising" at bounding box center [324, 225] width 54 height 13
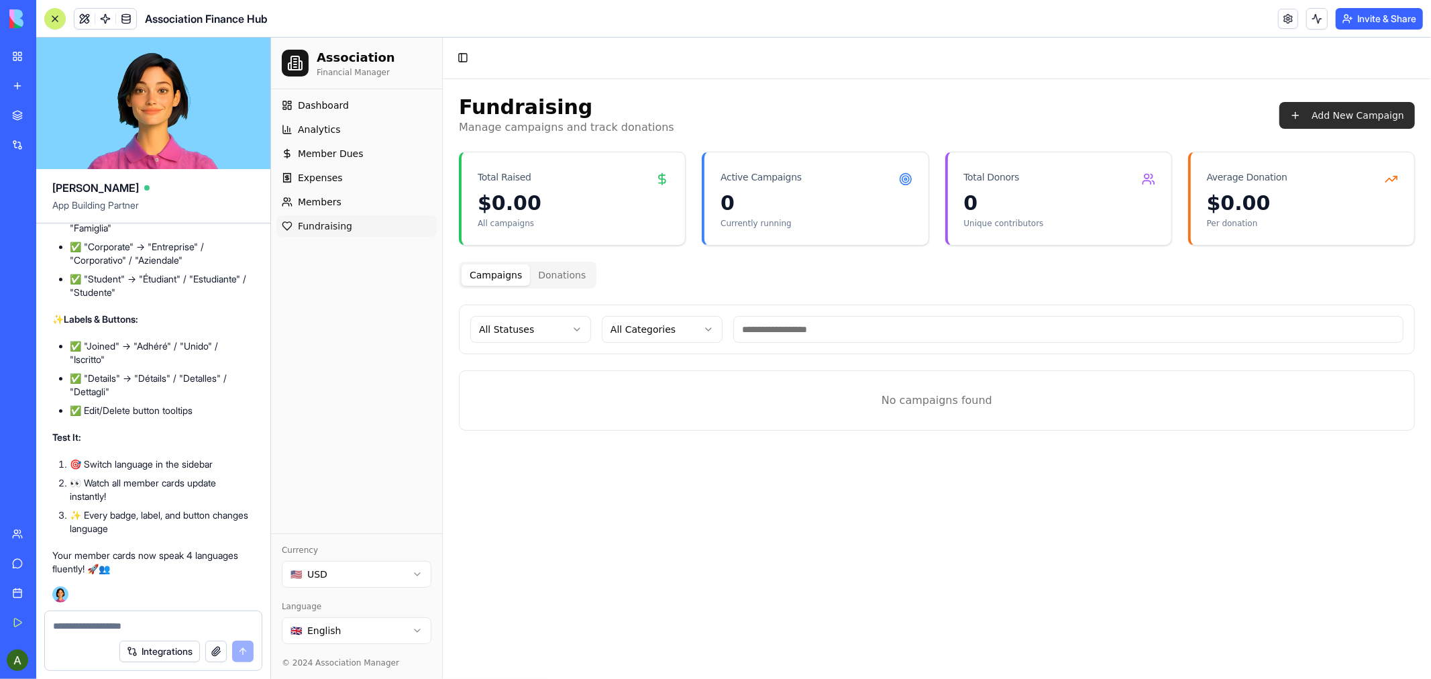
click at [1338, 115] on button "Add New Campaign" at bounding box center [1347, 114] width 136 height 27
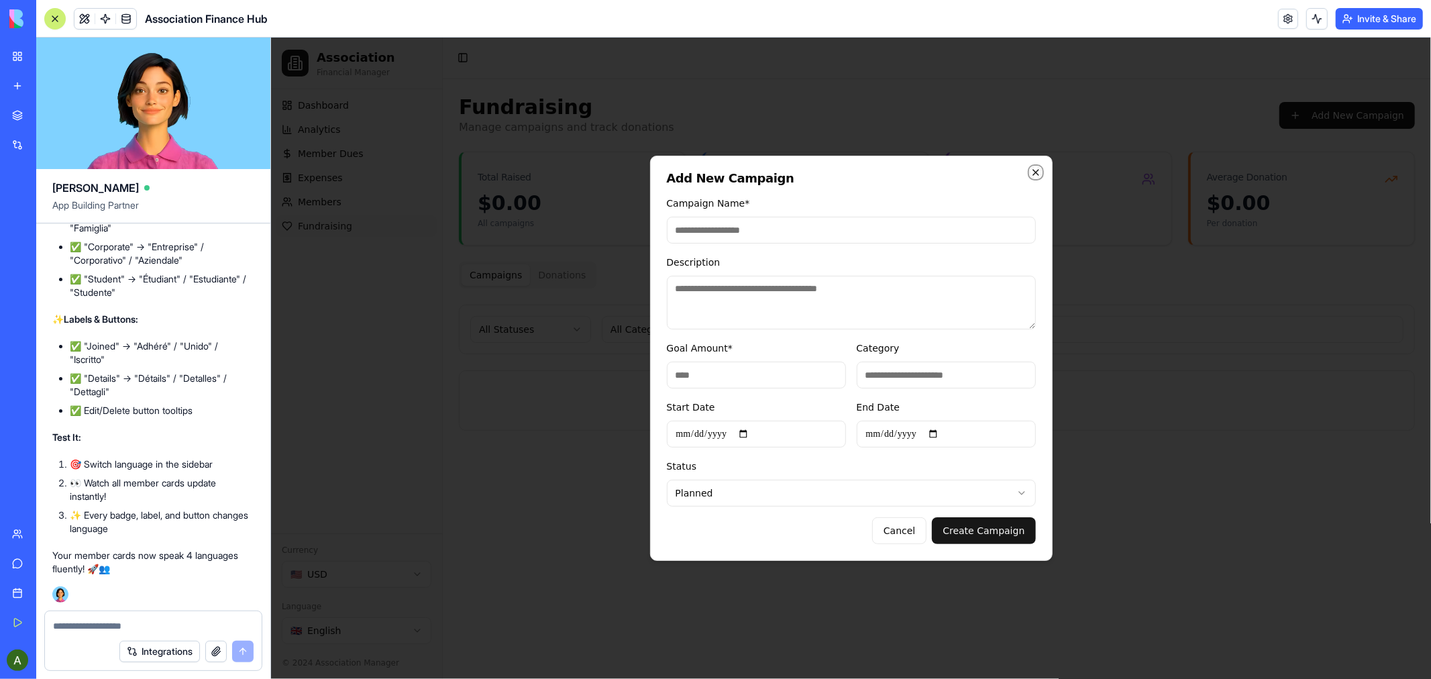
click at [1038, 171] on icon "button" at bounding box center [1035, 171] width 11 height 11
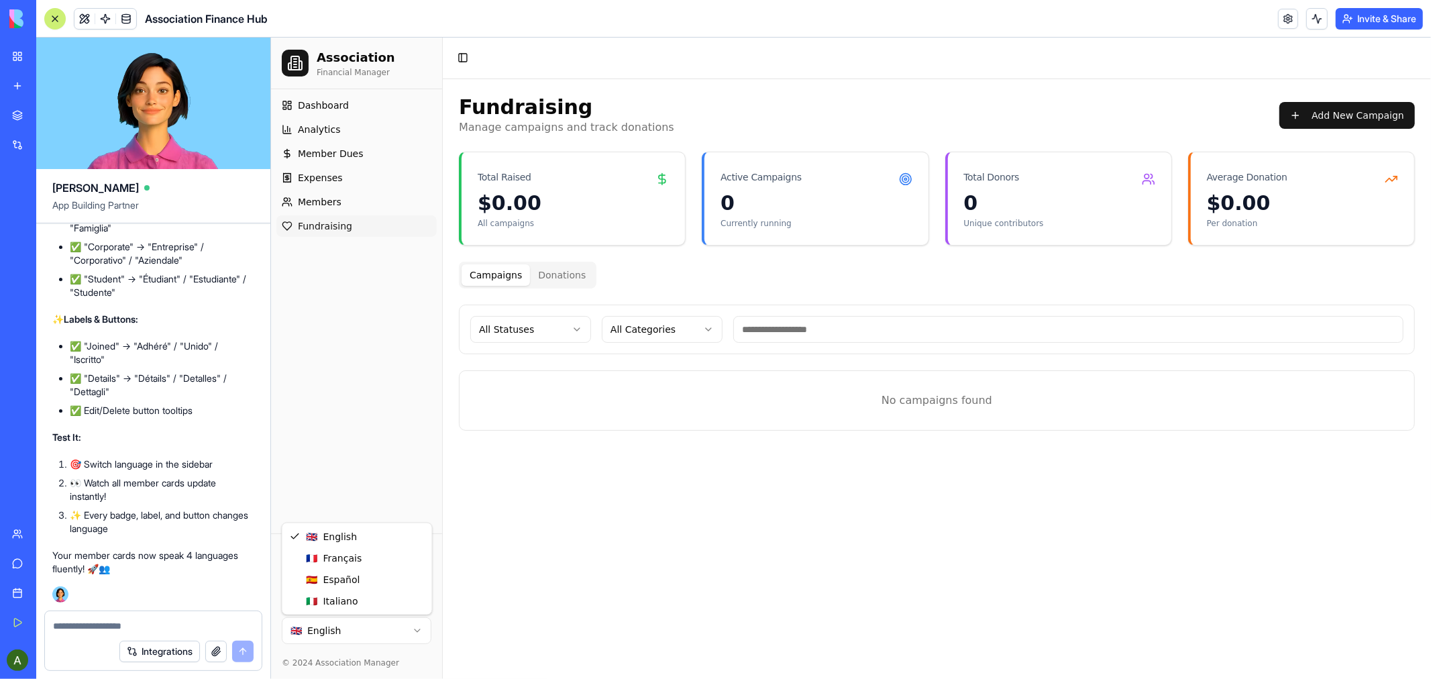
click at [414, 629] on html "Association Financial Manager Dashboard Analytics Member Dues Expenses Members …" at bounding box center [850, 357] width 1160 height 641
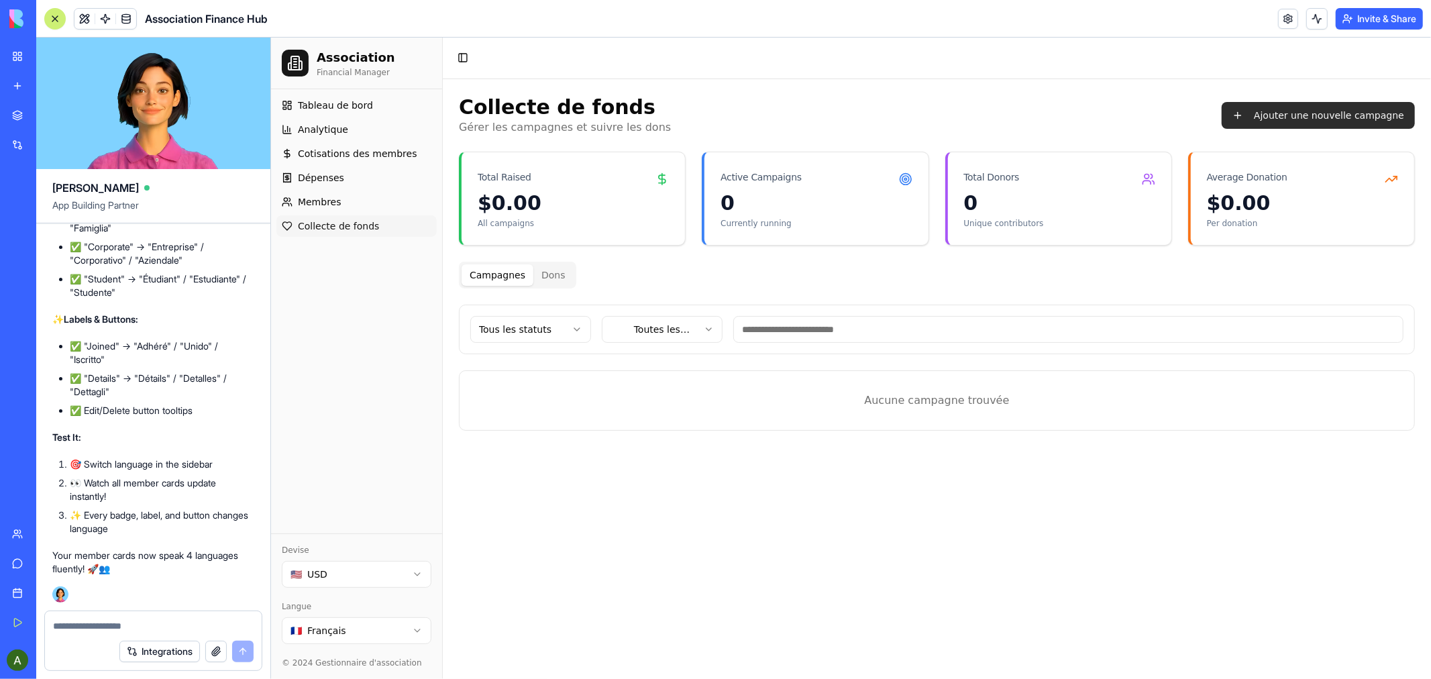
click at [1308, 116] on button "Ajouter une nouvelle campagne" at bounding box center [1317, 114] width 193 height 27
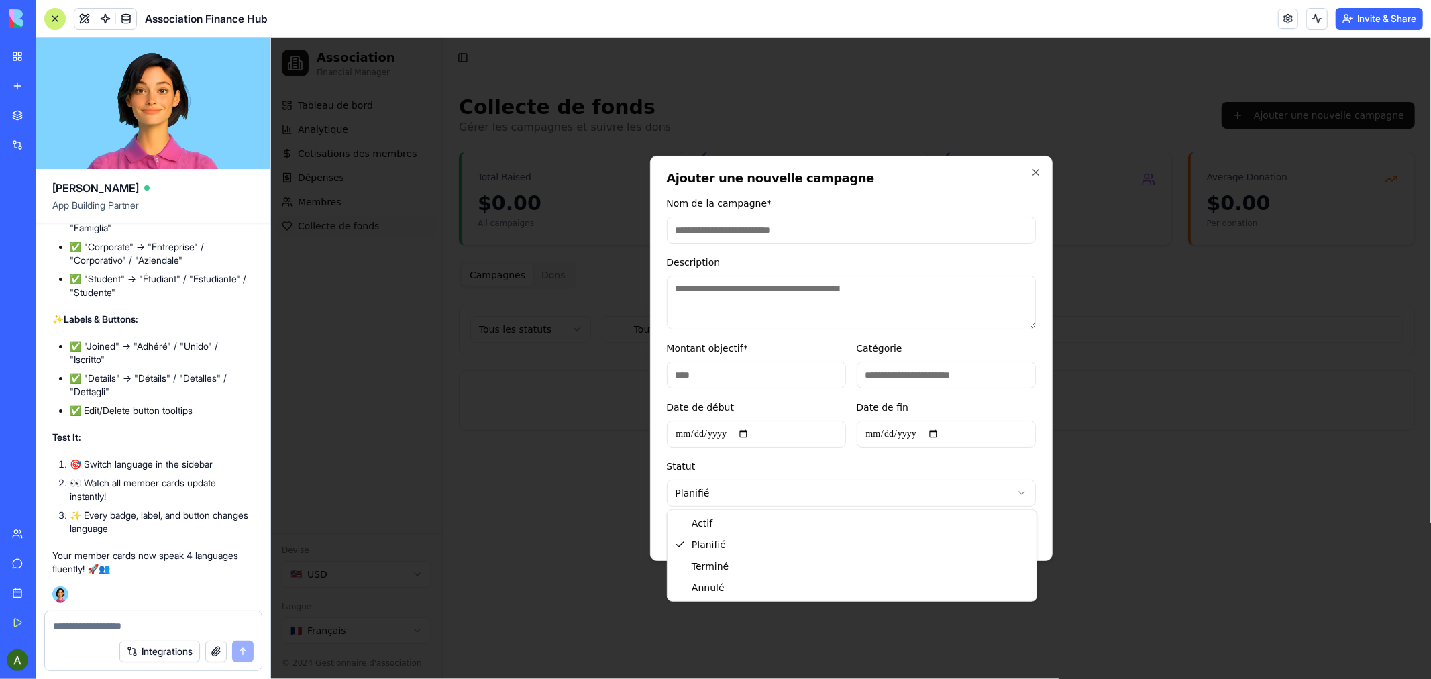
click at [1018, 490] on body "Association Financial Manager Tableau de bord Analytique Cotisations des membre…" at bounding box center [850, 357] width 1160 height 641
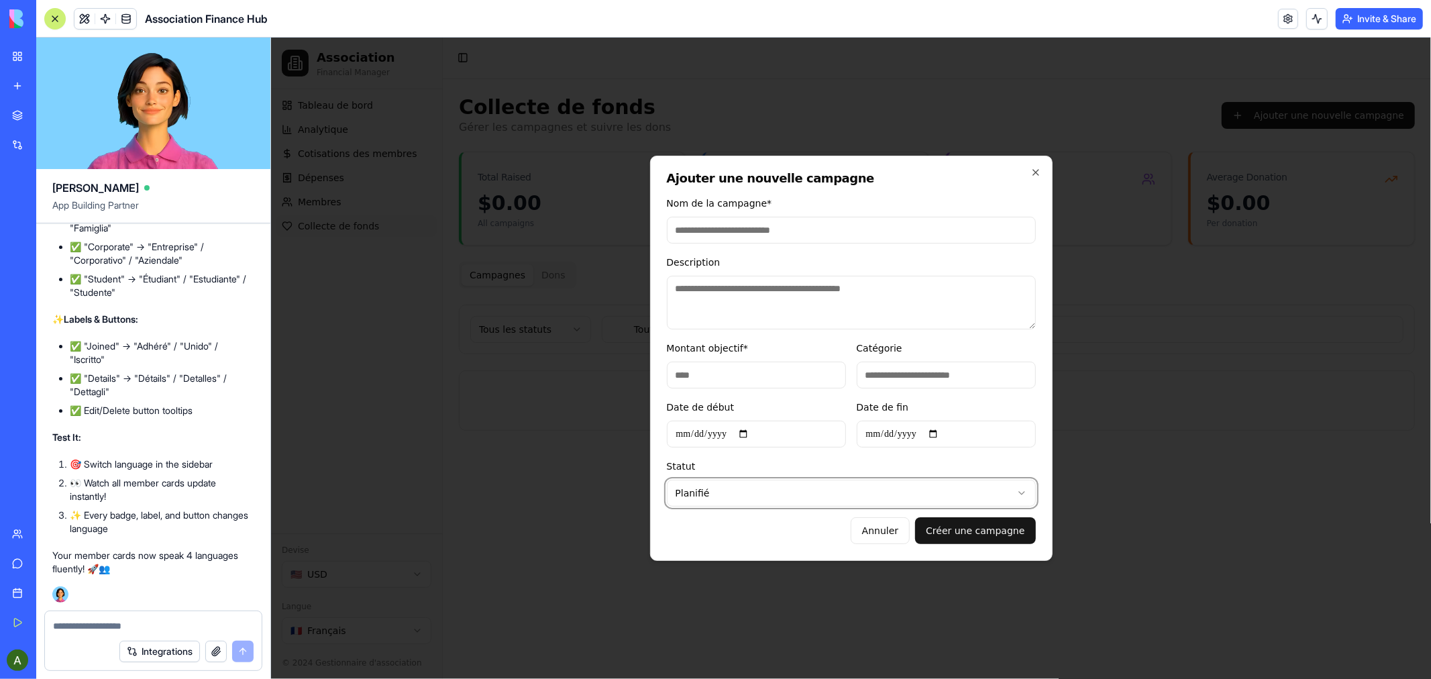
click at [1165, 398] on div at bounding box center [850, 357] width 1160 height 641
click at [1034, 170] on icon "button" at bounding box center [1035, 171] width 11 height 11
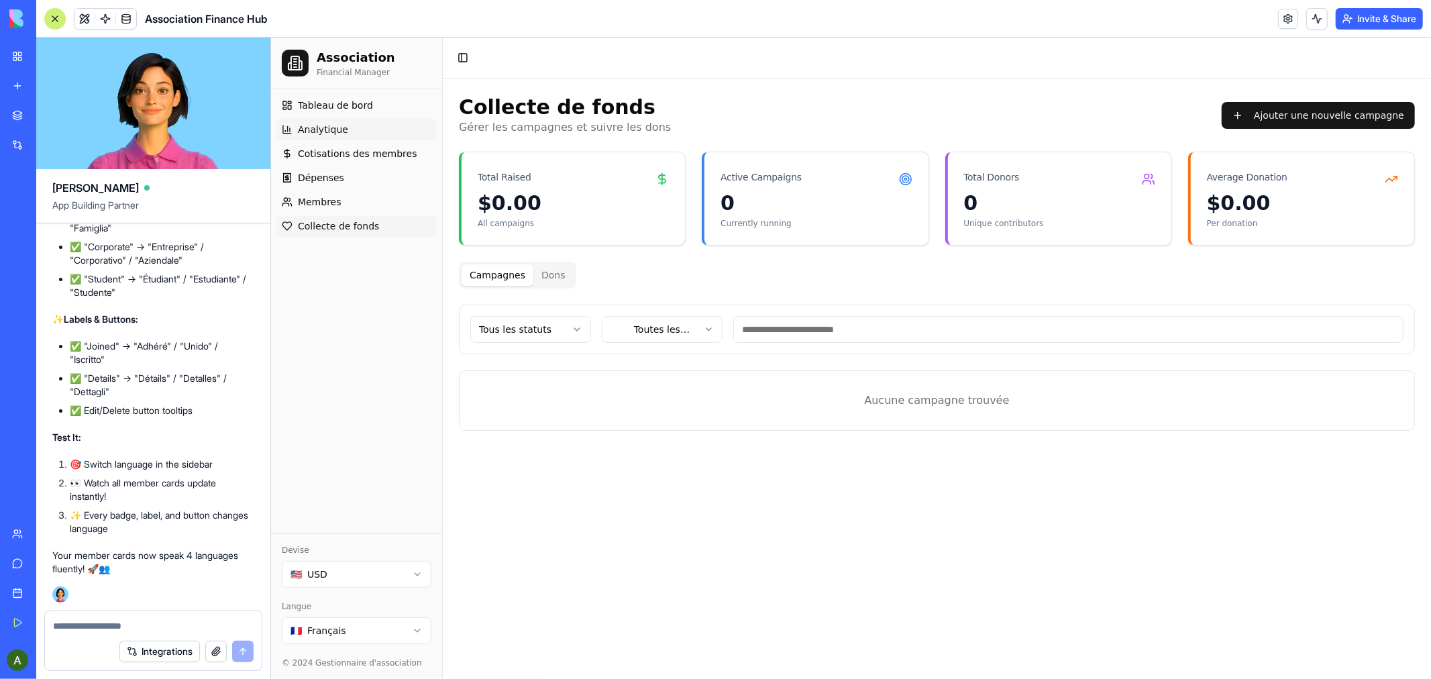
click at [324, 123] on span "Analytique" at bounding box center [322, 128] width 50 height 13
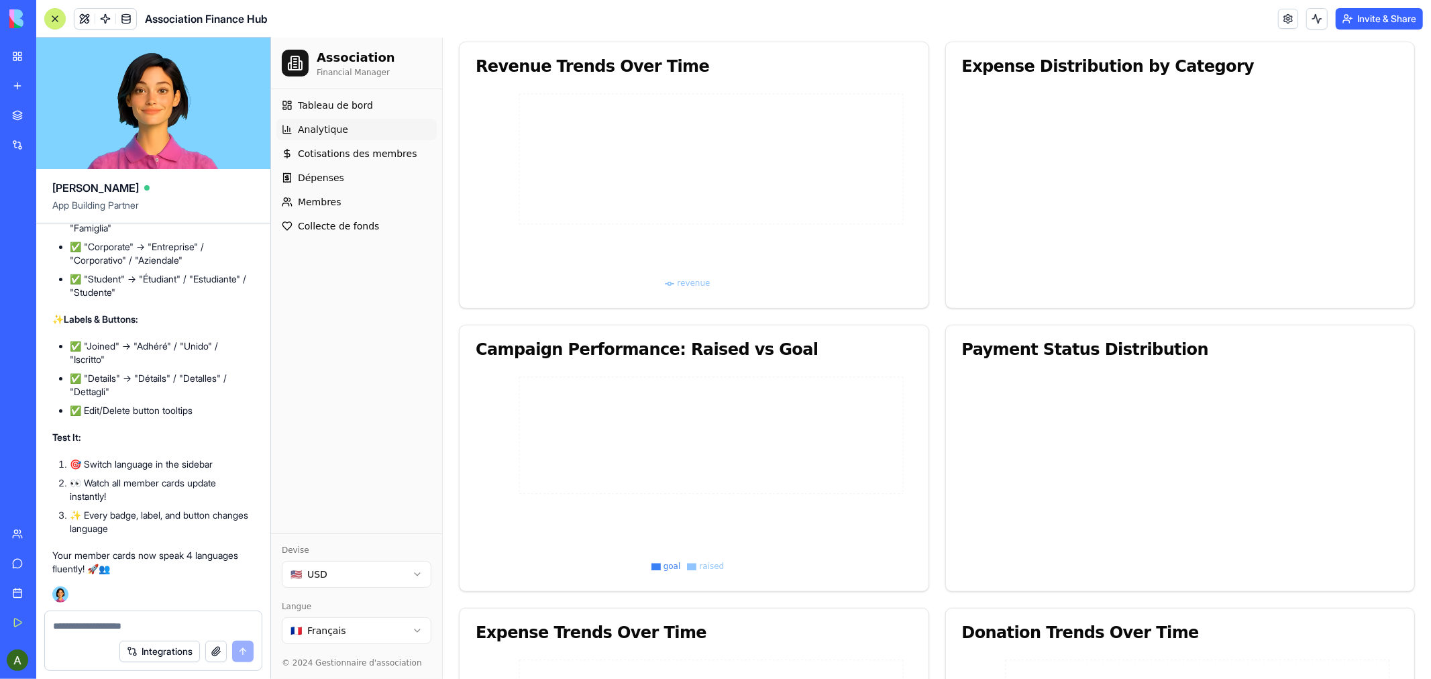
scroll to position [372, 0]
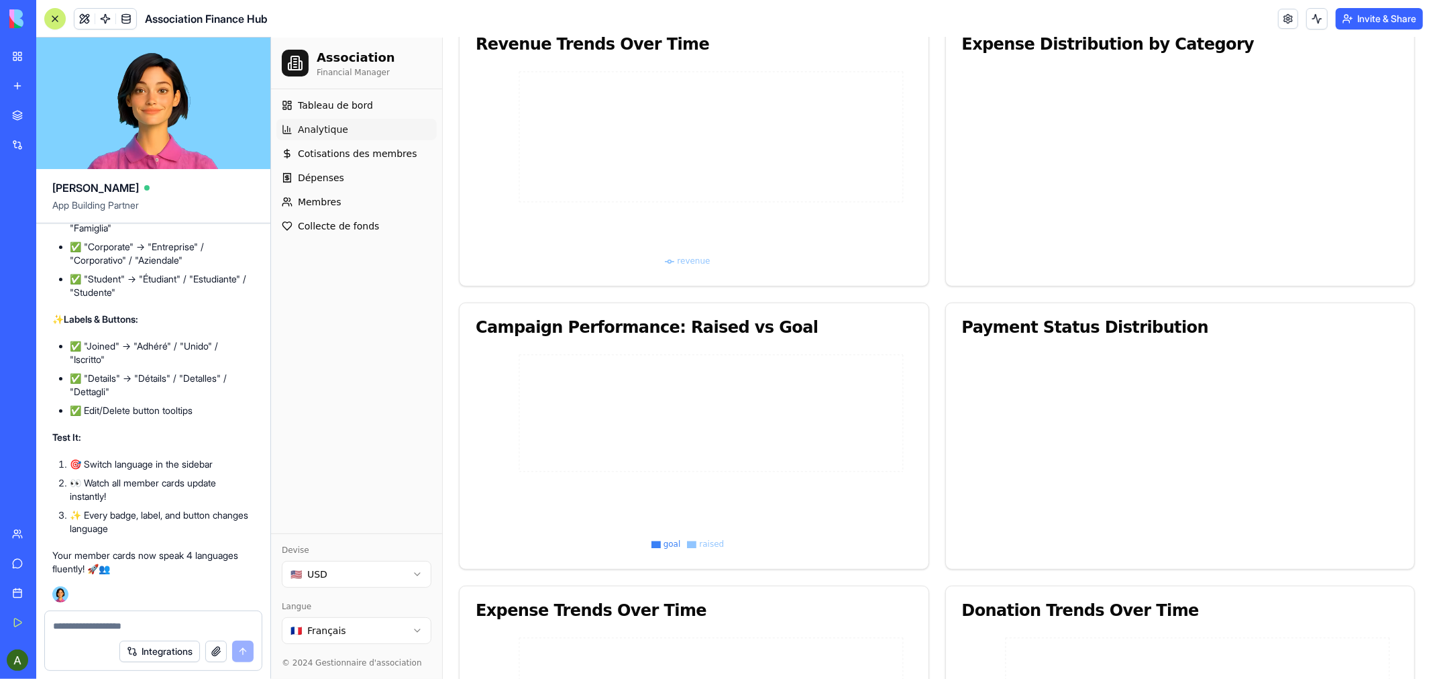
click at [415, 627] on html "Association Financial Manager Tableau de bord Analytique Cotisations des membre…" at bounding box center [850, 408] width 1160 height 1487
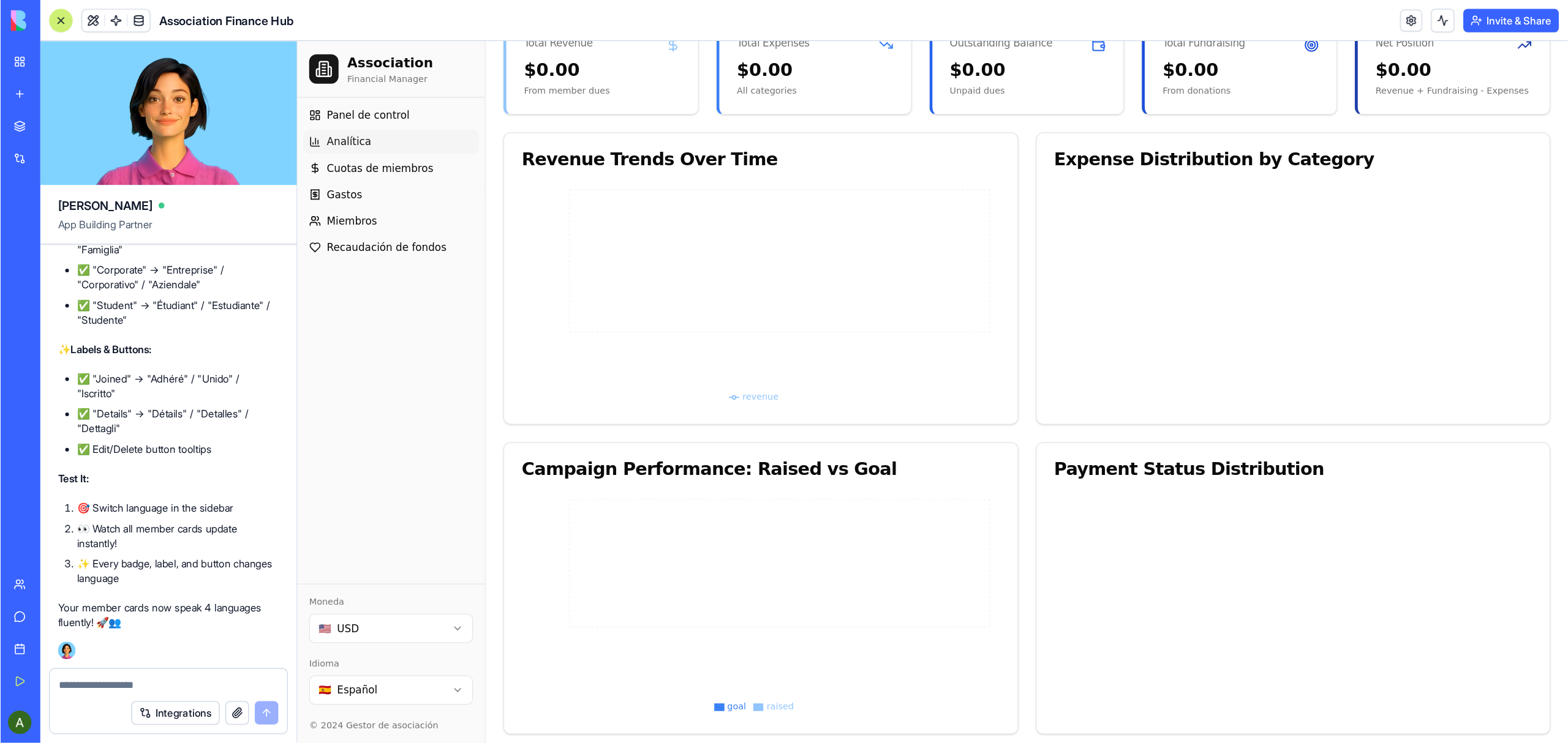
scroll to position [0, 0]
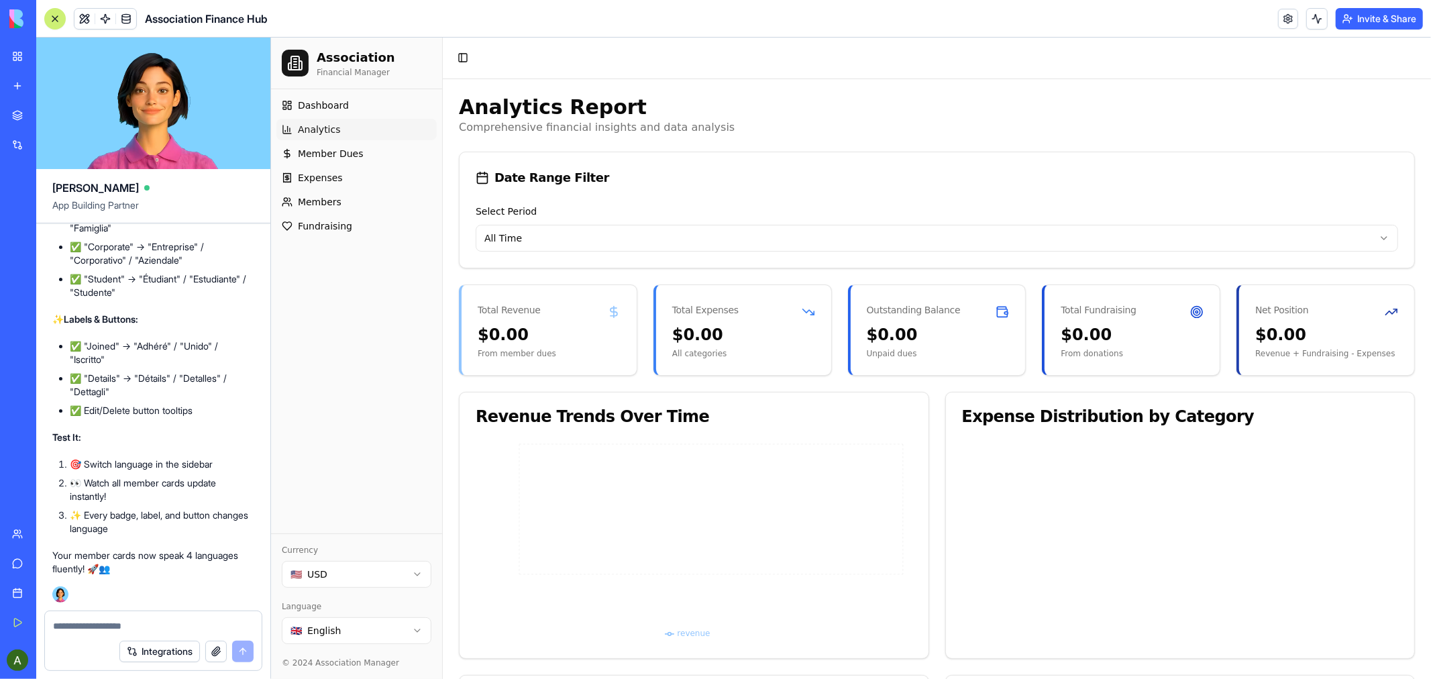
click at [107, 627] on textarea at bounding box center [153, 625] width 201 height 13
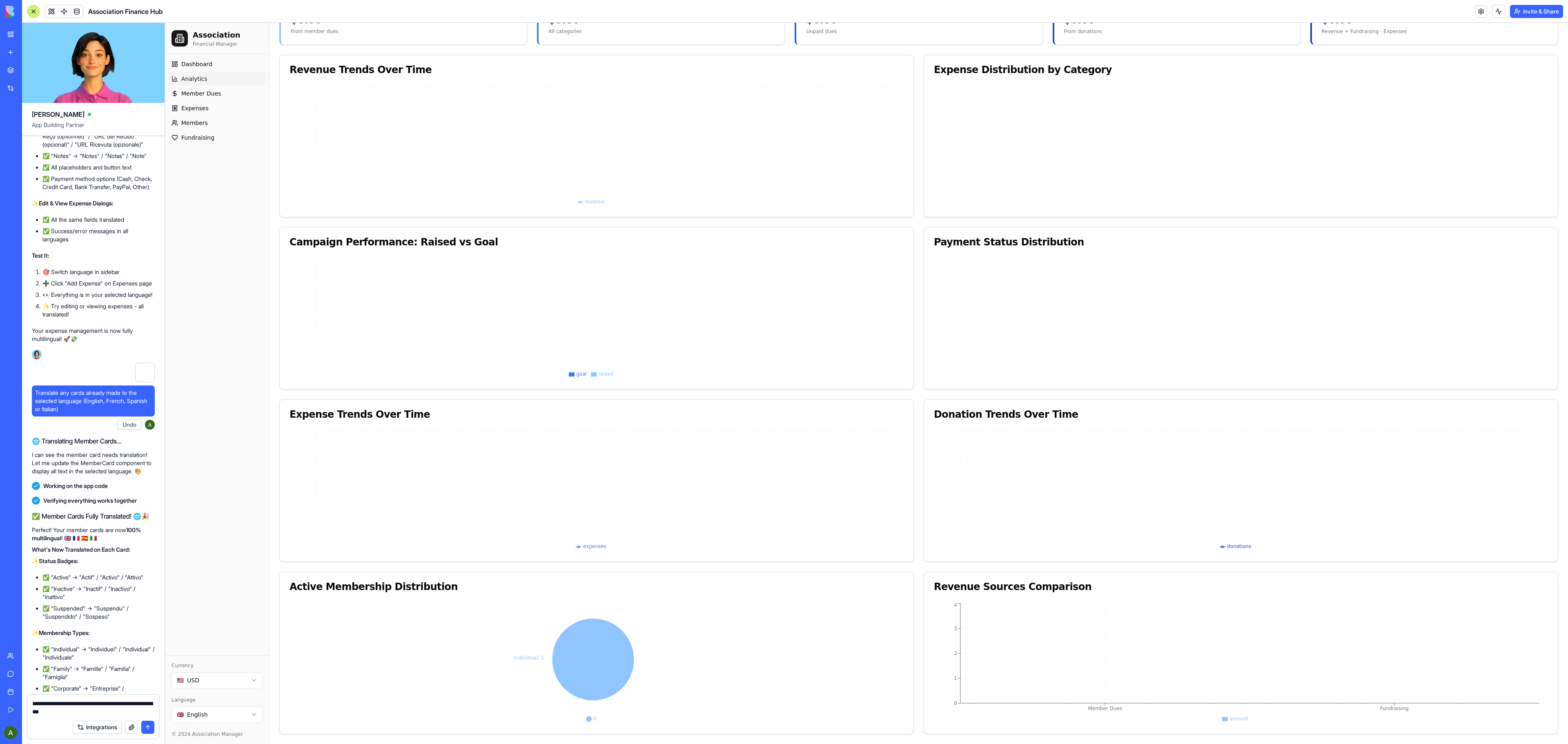
scroll to position [189, 0]
type textarea "**********"
click at [779, 413] on icon at bounding box center [593, 490] width 607 height 122
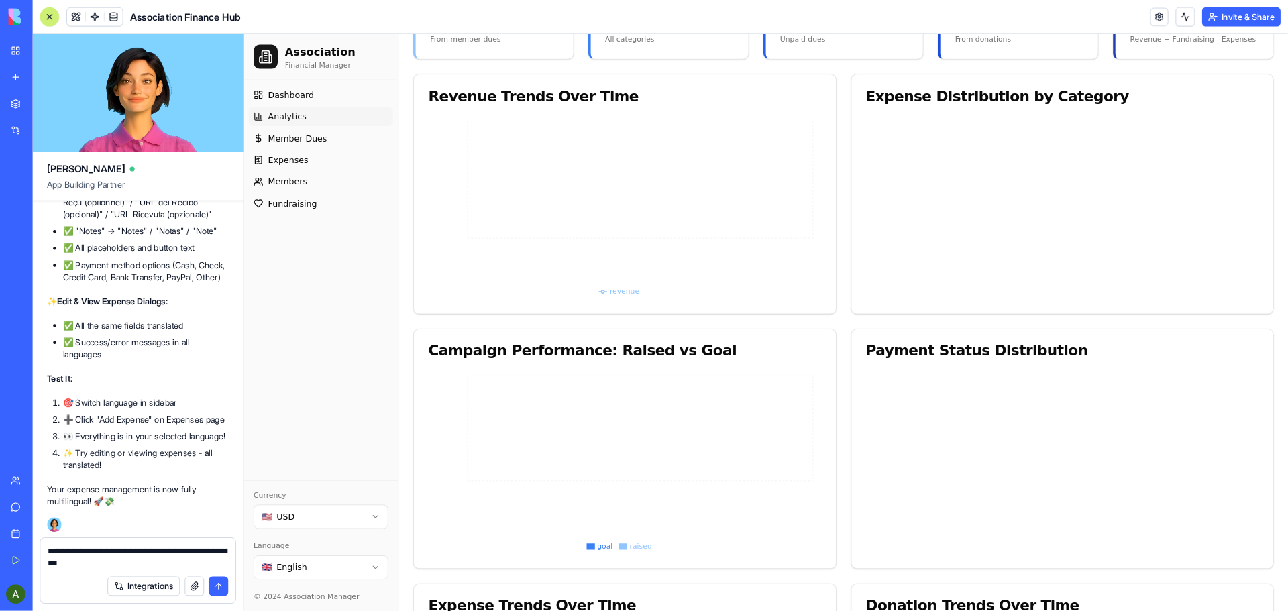
scroll to position [17685, 0]
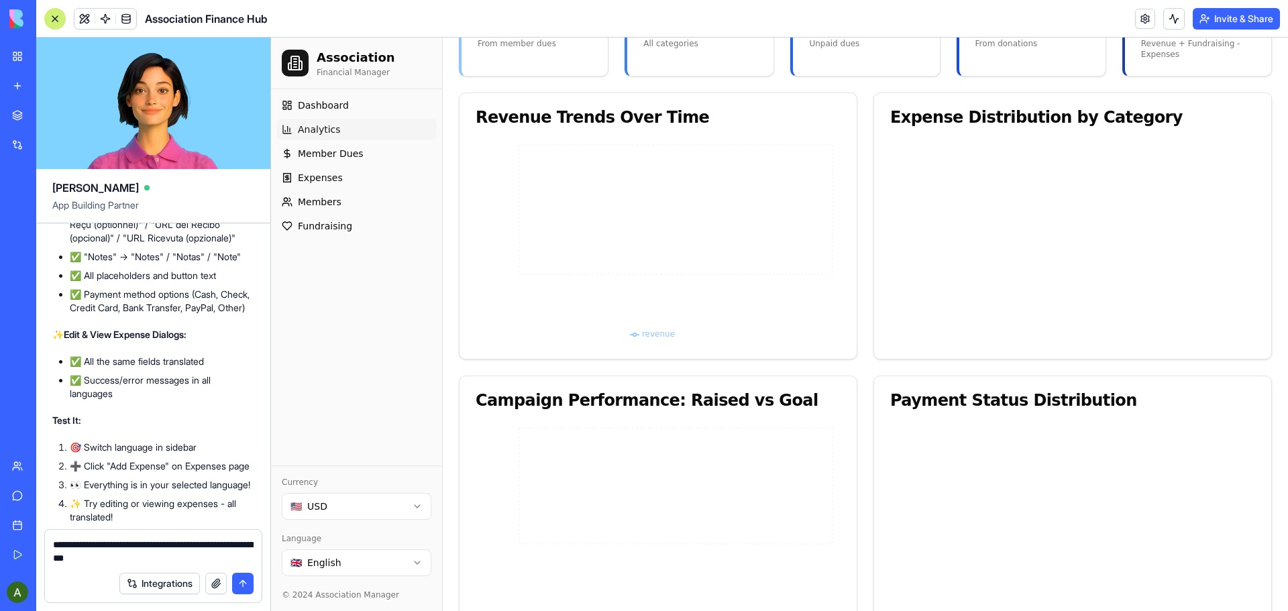
click at [151, 555] on textarea "**********" at bounding box center [153, 551] width 201 height 27
click at [243, 584] on button "submit" at bounding box center [242, 583] width 21 height 21
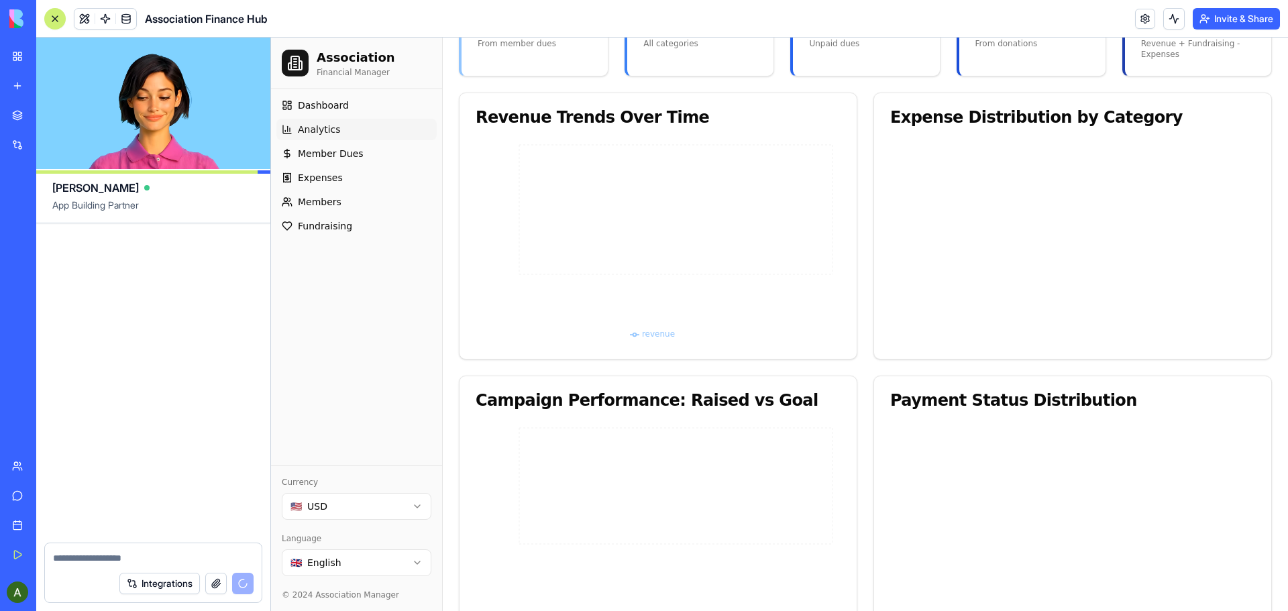
scroll to position [20481, 0]
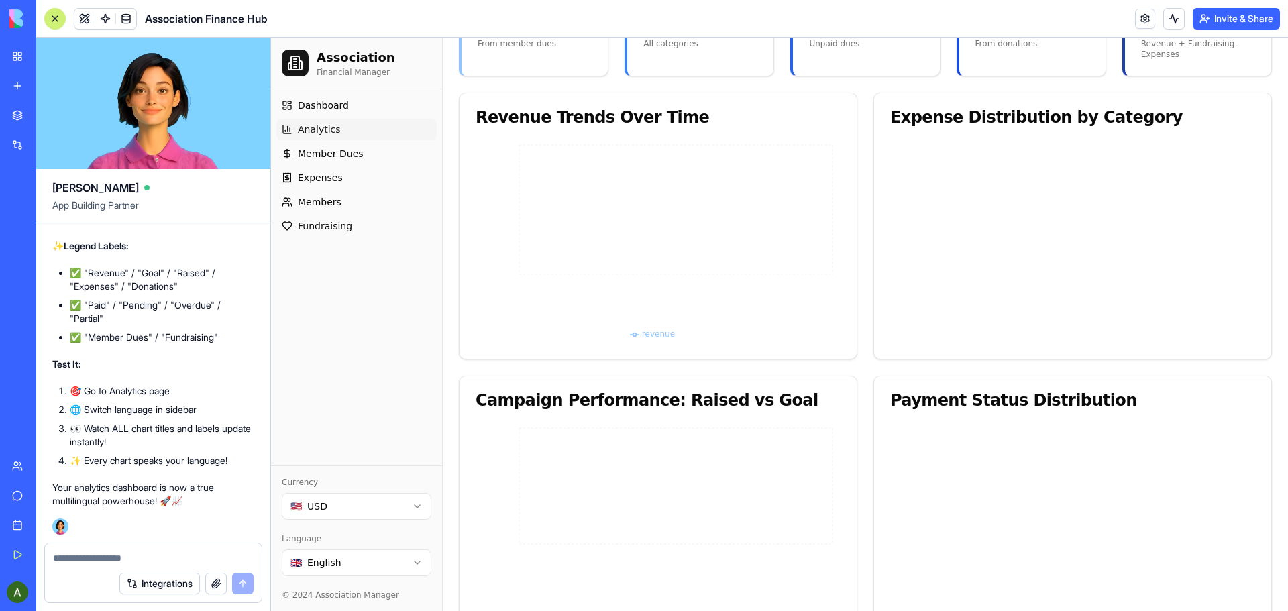
click at [417, 560] on html "Association Financial Manager Dashboard Analytics Member Dues Expenses Members …" at bounding box center [779, 476] width 1017 height 1497
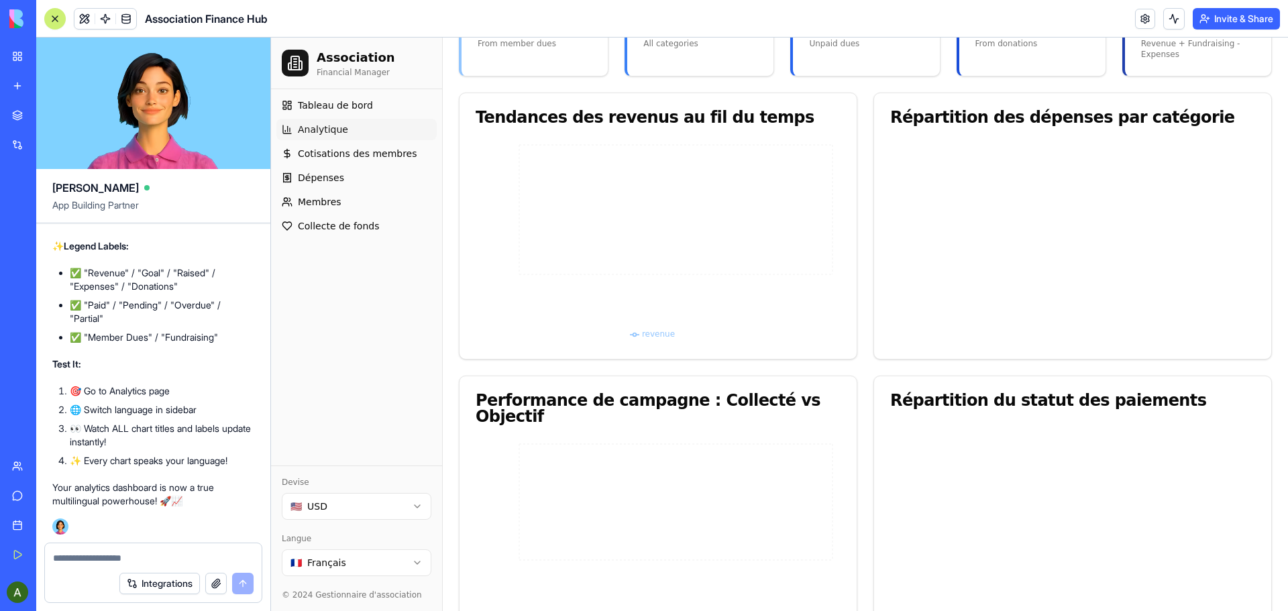
click at [414, 560] on html "Association Financial Manager Tableau de bord Analytique Cotisations des membre…" at bounding box center [779, 484] width 1017 height 1513
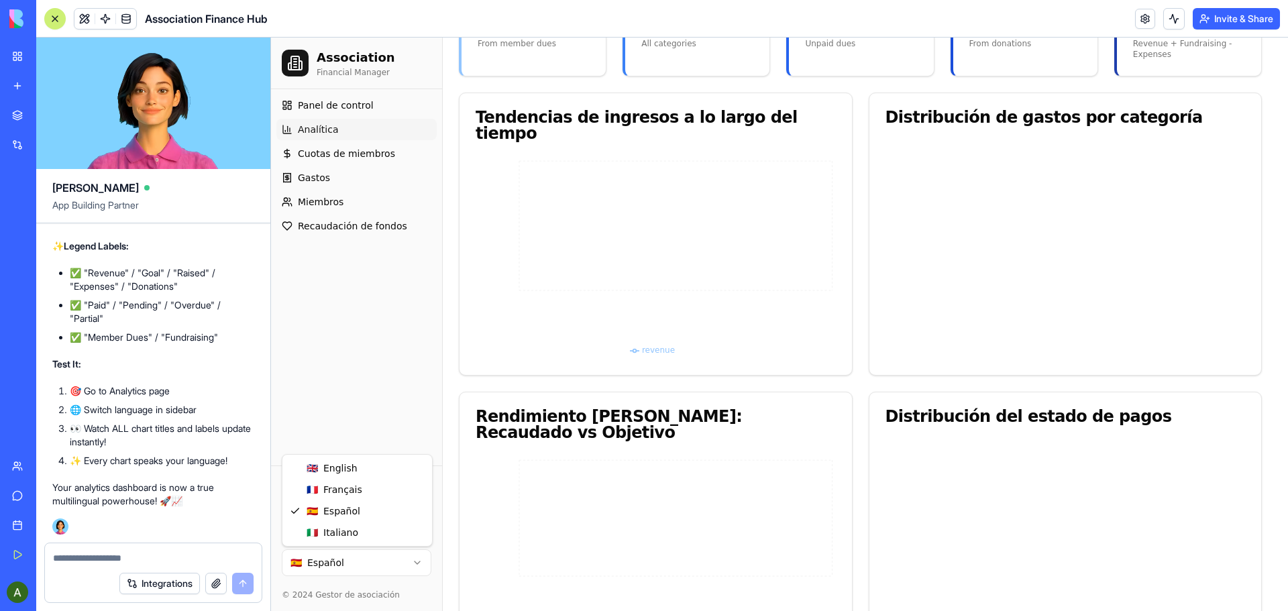
click at [419, 561] on html "Association Financial Manager Panel de control Analítica Cuotas de miembros Gas…" at bounding box center [779, 509] width 1017 height 1562
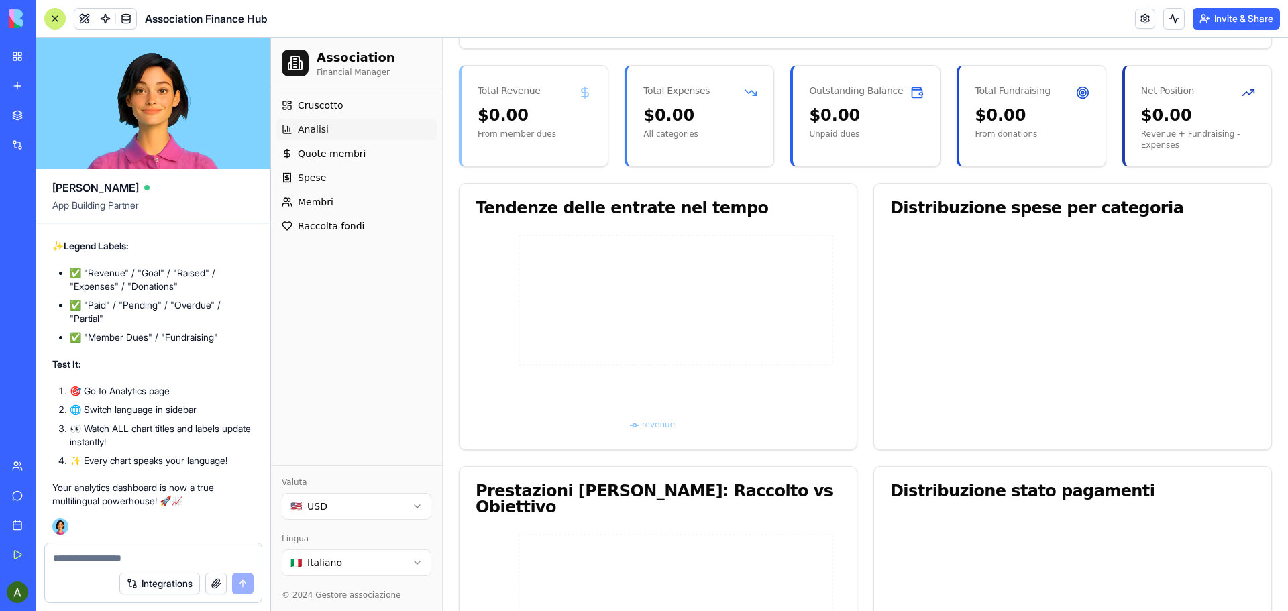
scroll to position [243, 0]
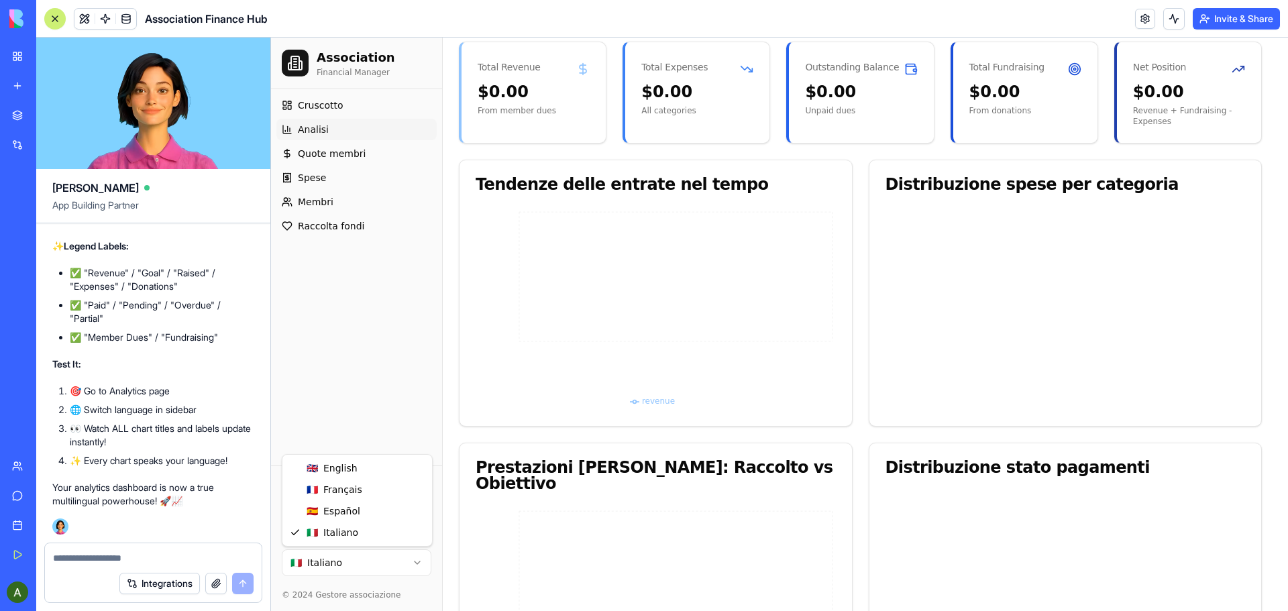
click at [420, 559] on html "Association Financial Manager Cruscotto Analisi Quote membri Spese Membri Racco…" at bounding box center [779, 551] width 1017 height 1513
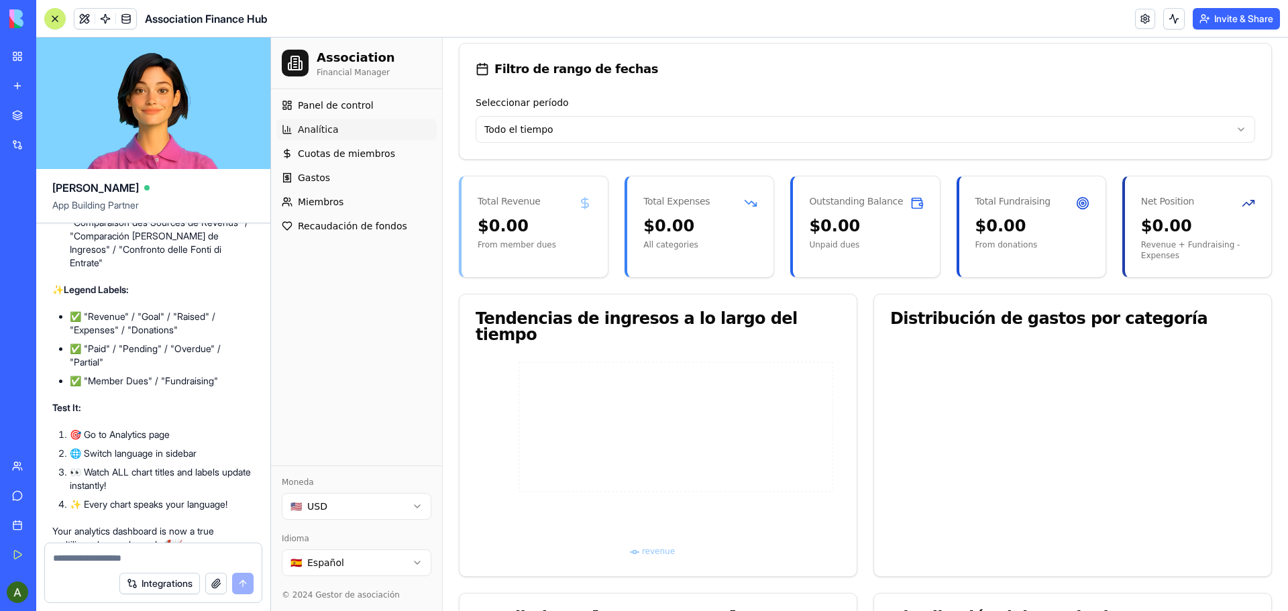
scroll to position [19676, 0]
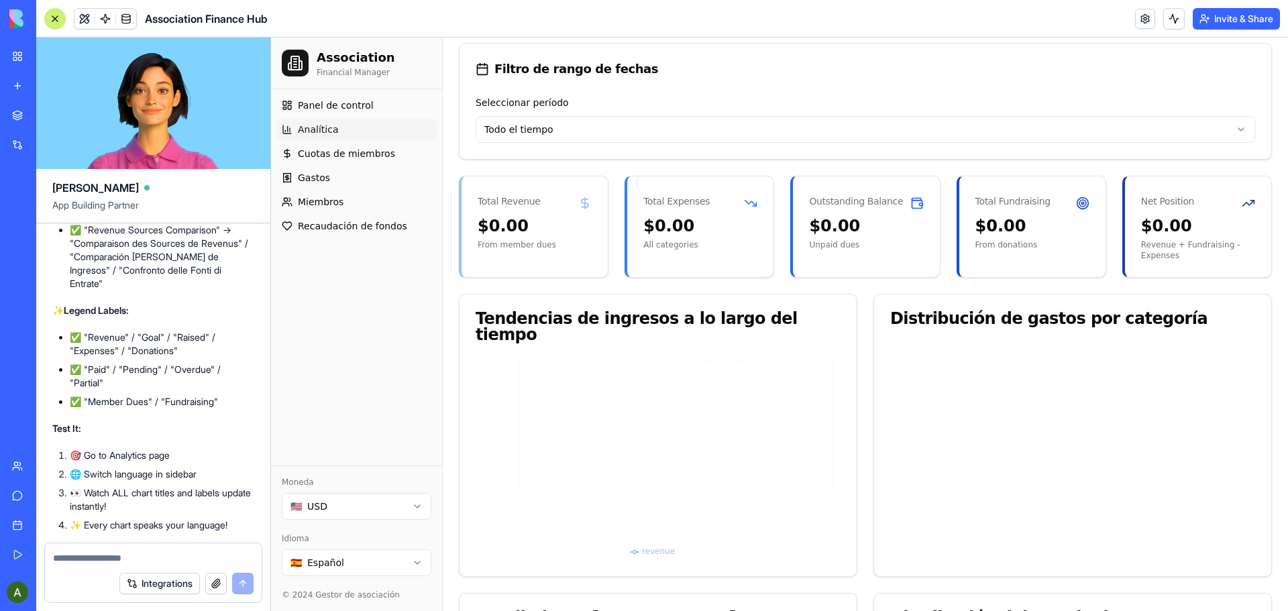
drag, startPoint x: 150, startPoint y: 276, endPoint x: 57, endPoint y: 264, distance: 93.4
copy span "Translate the "Analytics Report" To French, Spanish and Italian"
click at [93, 554] on textarea at bounding box center [153, 557] width 201 height 13
paste textarea "**********"
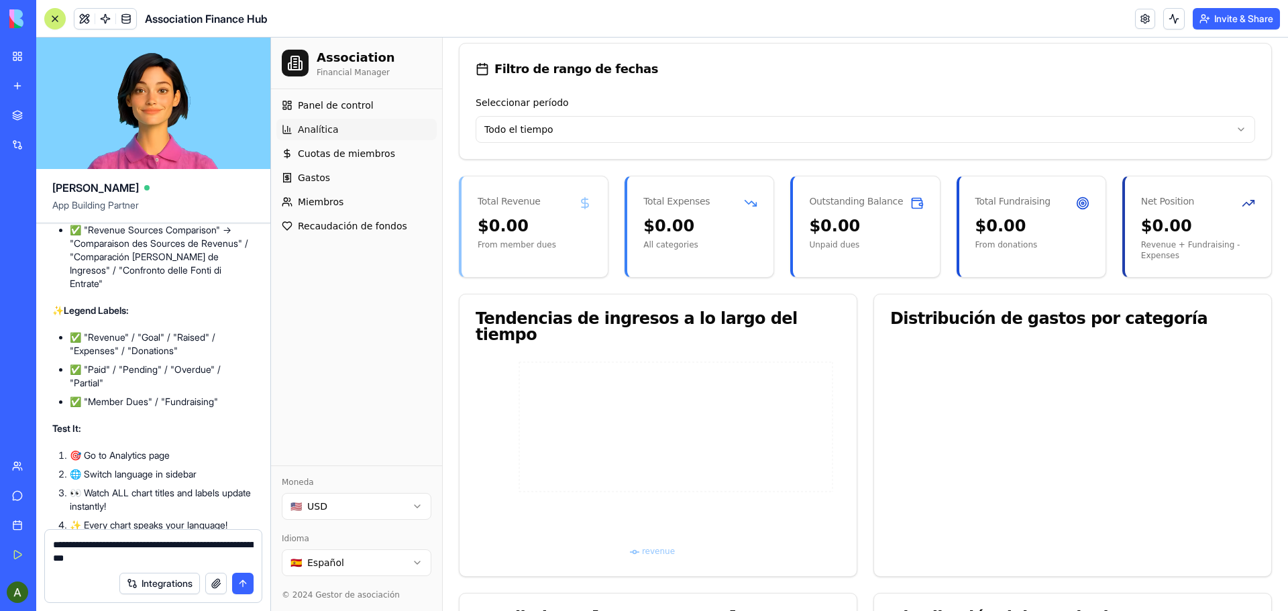
click at [153, 559] on textarea "**********" at bounding box center [153, 551] width 201 height 27
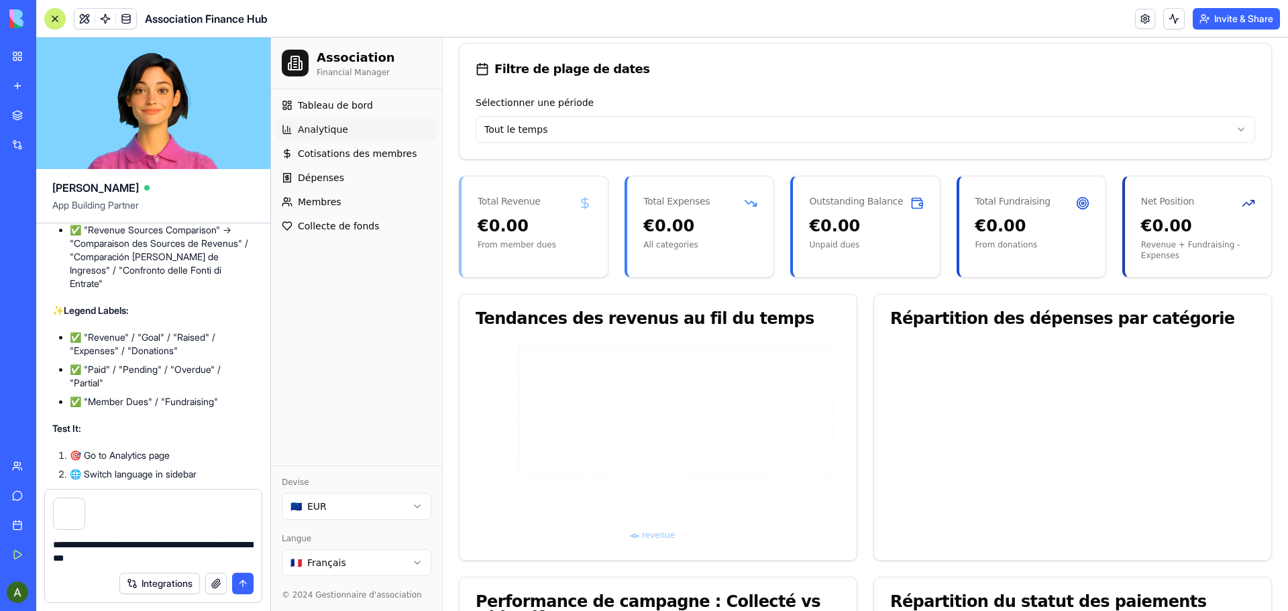
click at [111, 545] on textarea "**********" at bounding box center [153, 551] width 201 height 27
click at [209, 545] on textarea "**********" at bounding box center [153, 551] width 201 height 27
type textarea "**********"
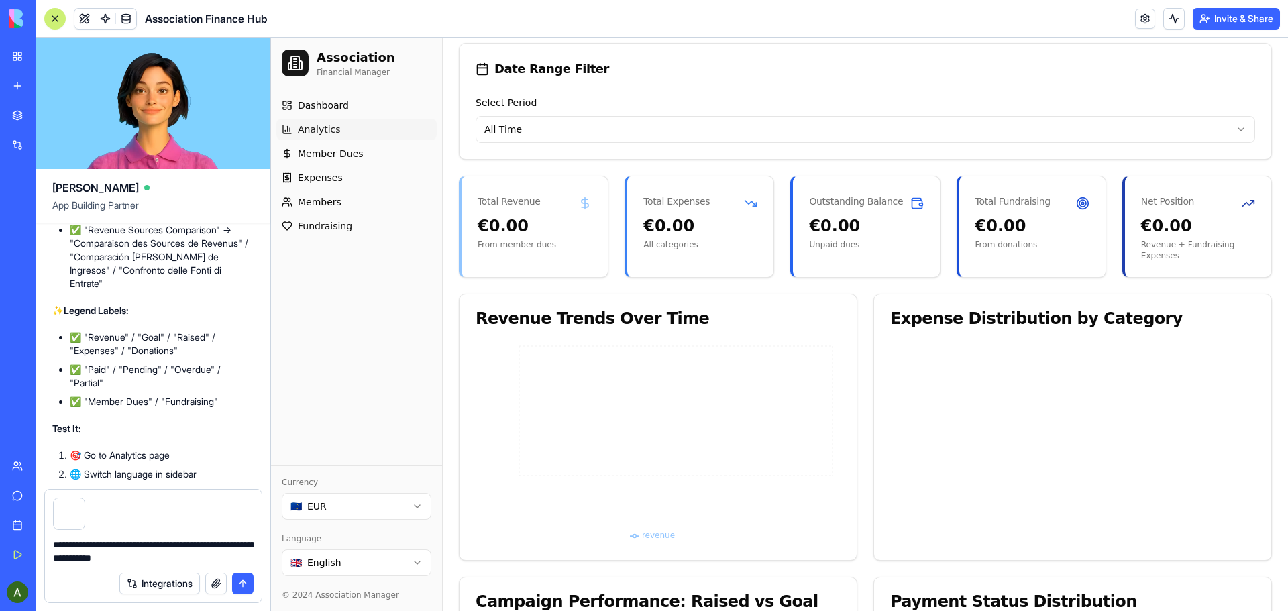
click at [241, 582] on button "submit" at bounding box center [242, 583] width 21 height 21
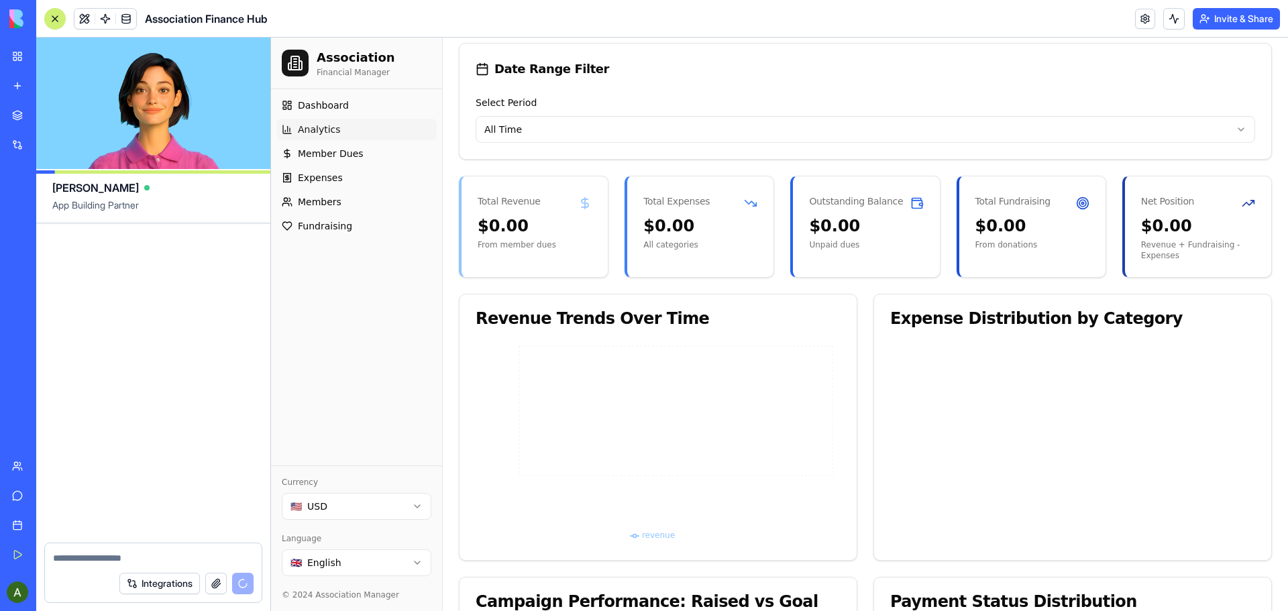
scroll to position [21525, 0]
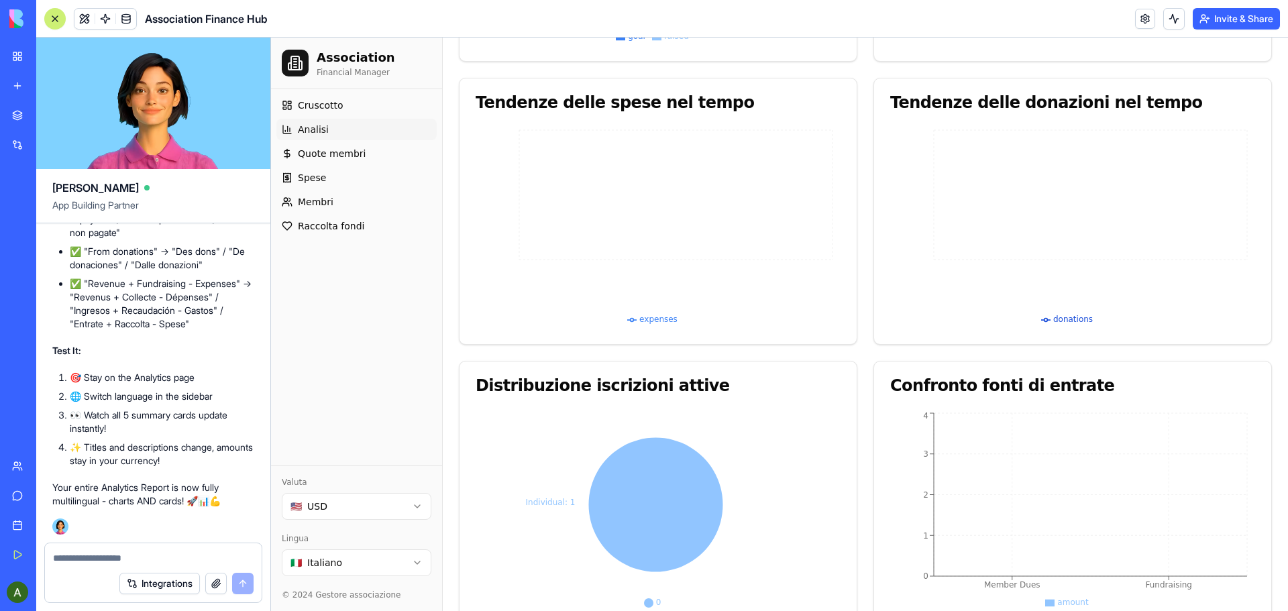
scroll to position [923, 0]
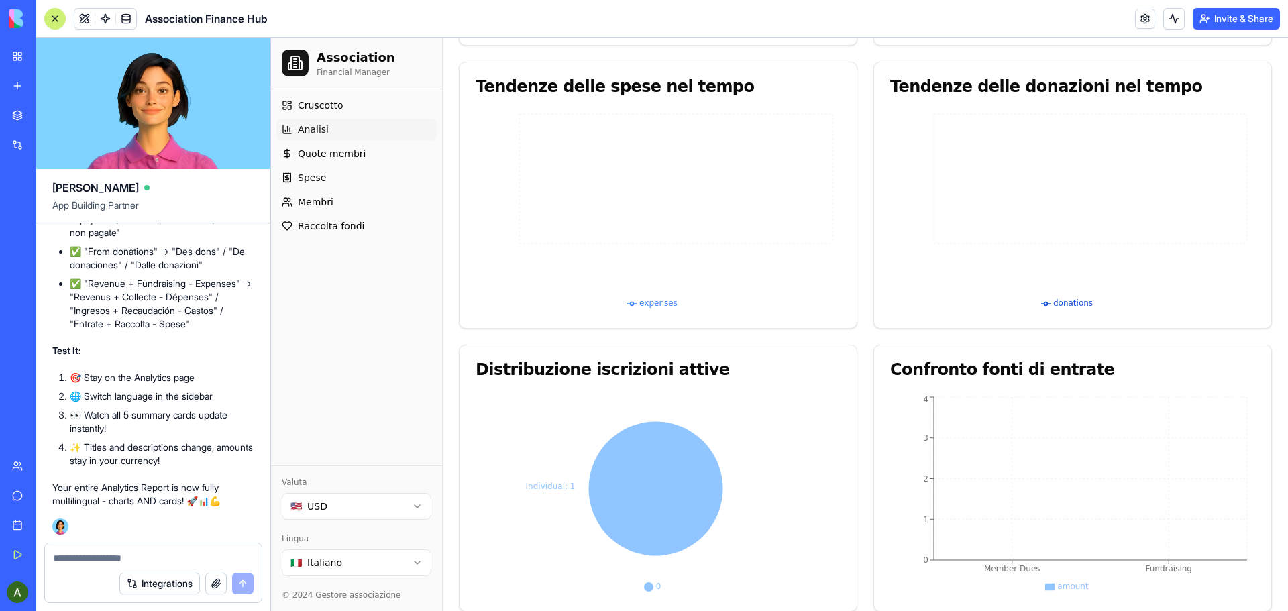
click at [557, 478] on icon "Individual: 1" at bounding box center [656, 494] width 360 height 201
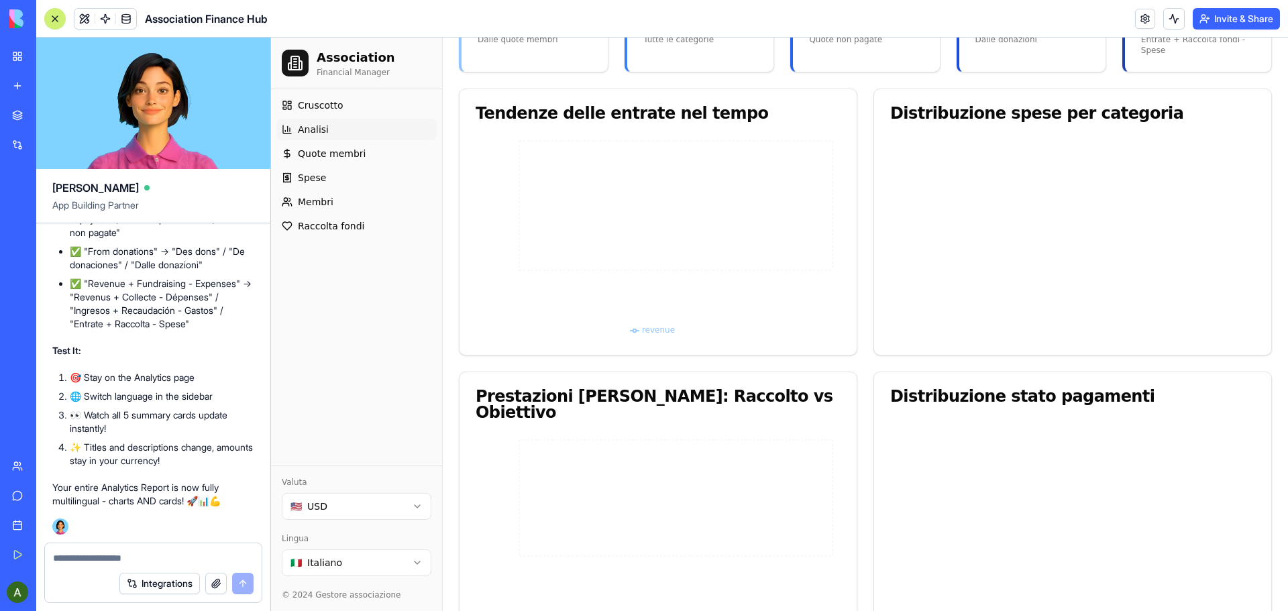
scroll to position [319, 0]
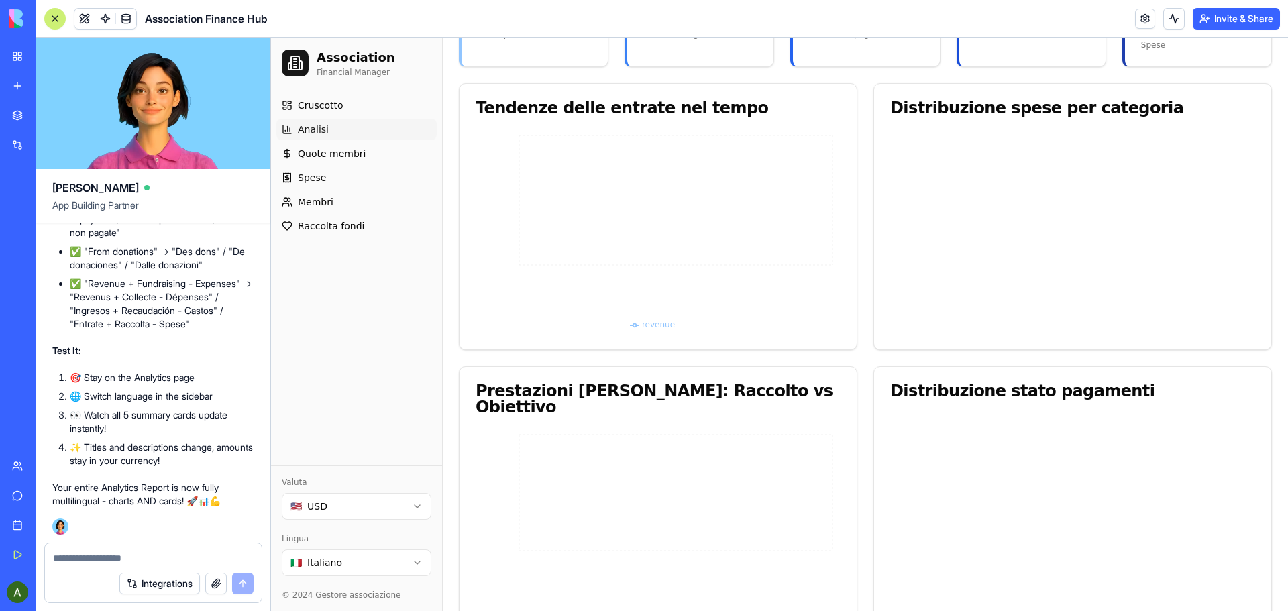
click at [657, 327] on span "revenue" at bounding box center [658, 324] width 33 height 9
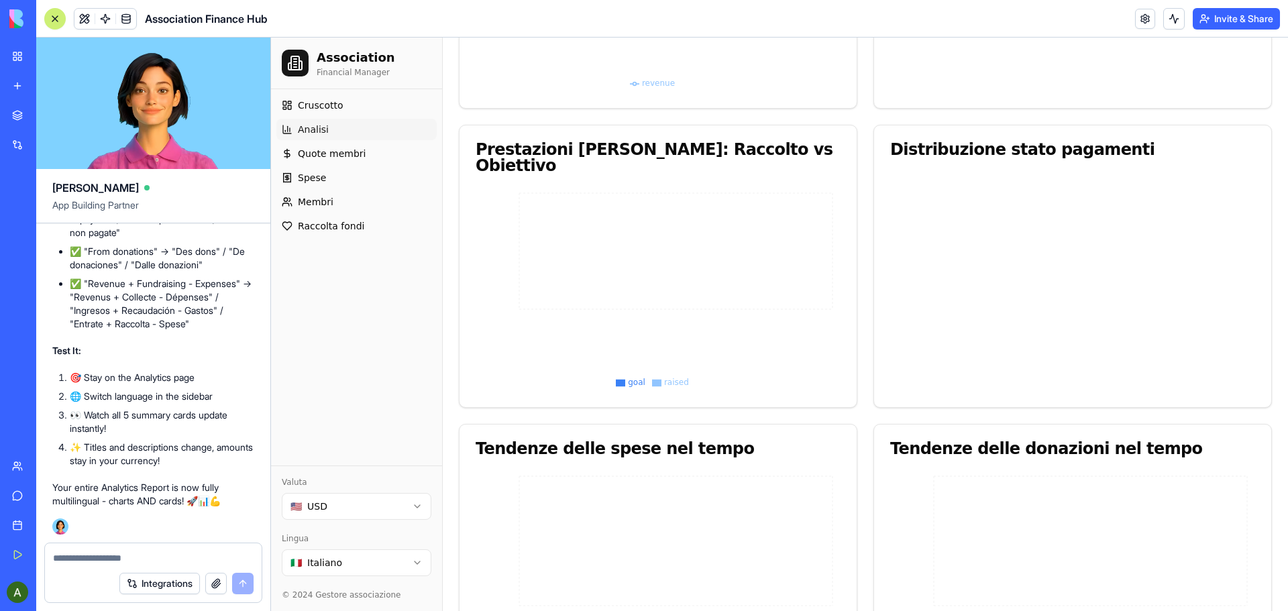
scroll to position [588, 0]
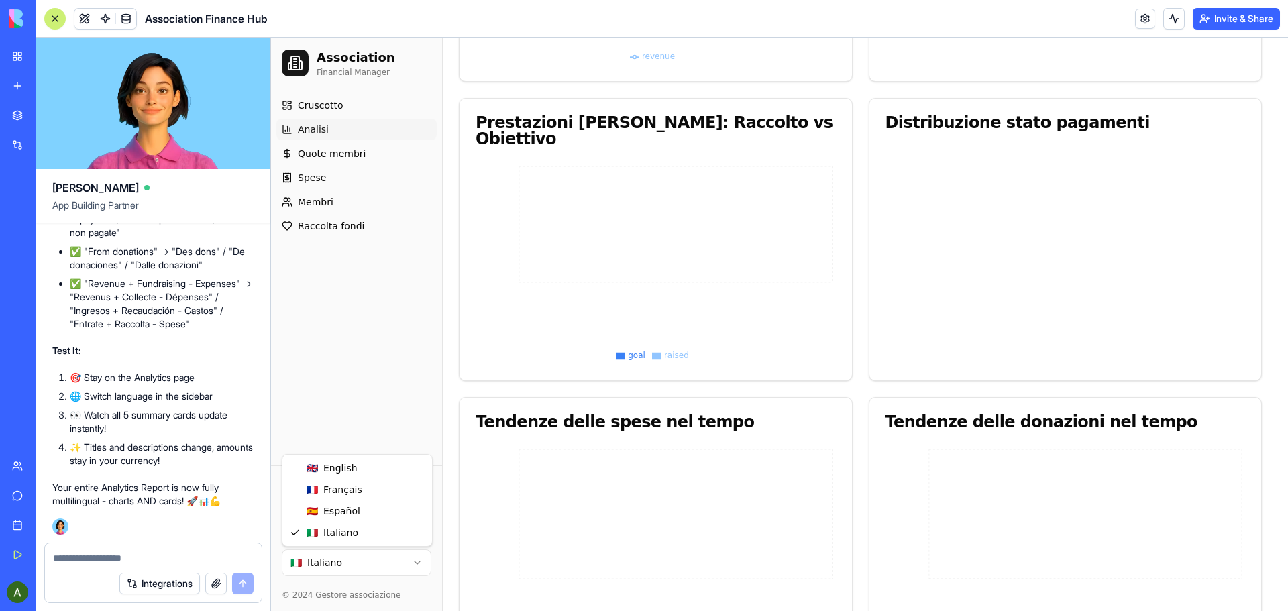
click at [421, 559] on html "Association Financial Manager Cruscotto Analisi Quote membri Spese Membri Racco…" at bounding box center [779, 206] width 1017 height 1513
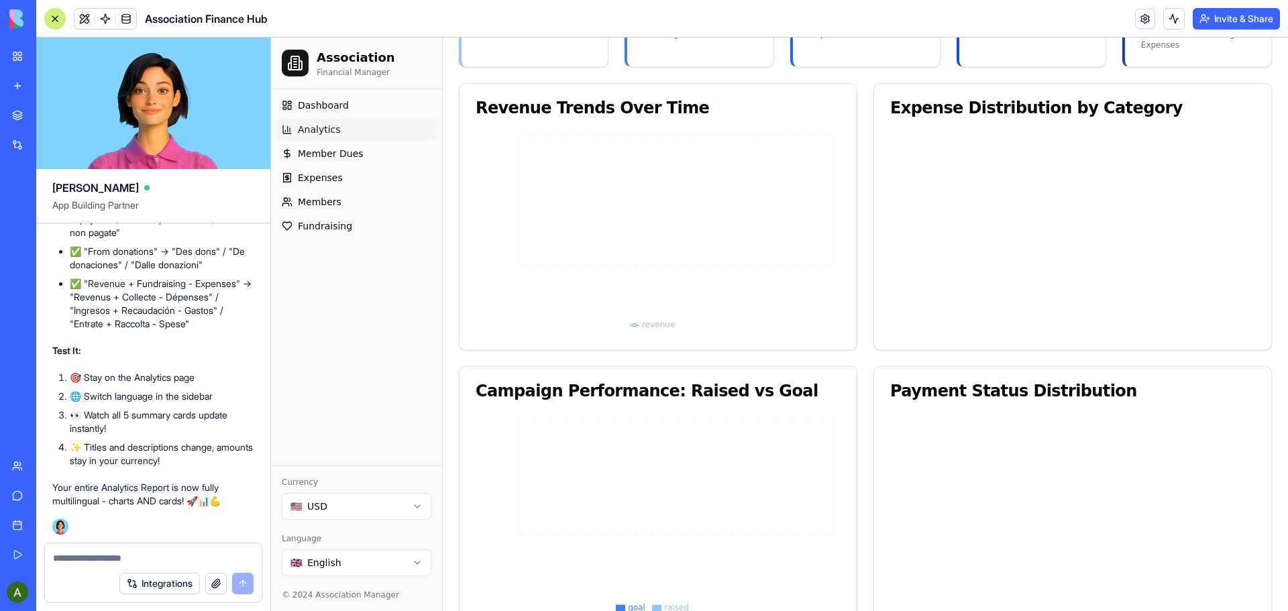
scroll to position [252, 0]
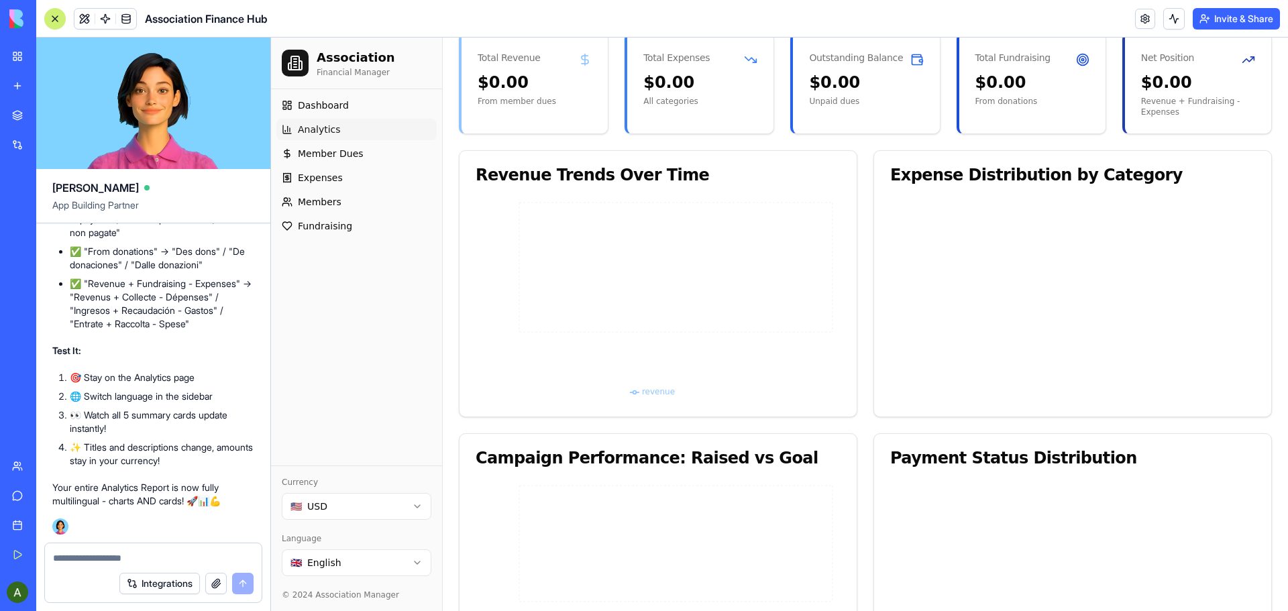
click at [62, 560] on textarea at bounding box center [153, 557] width 201 height 13
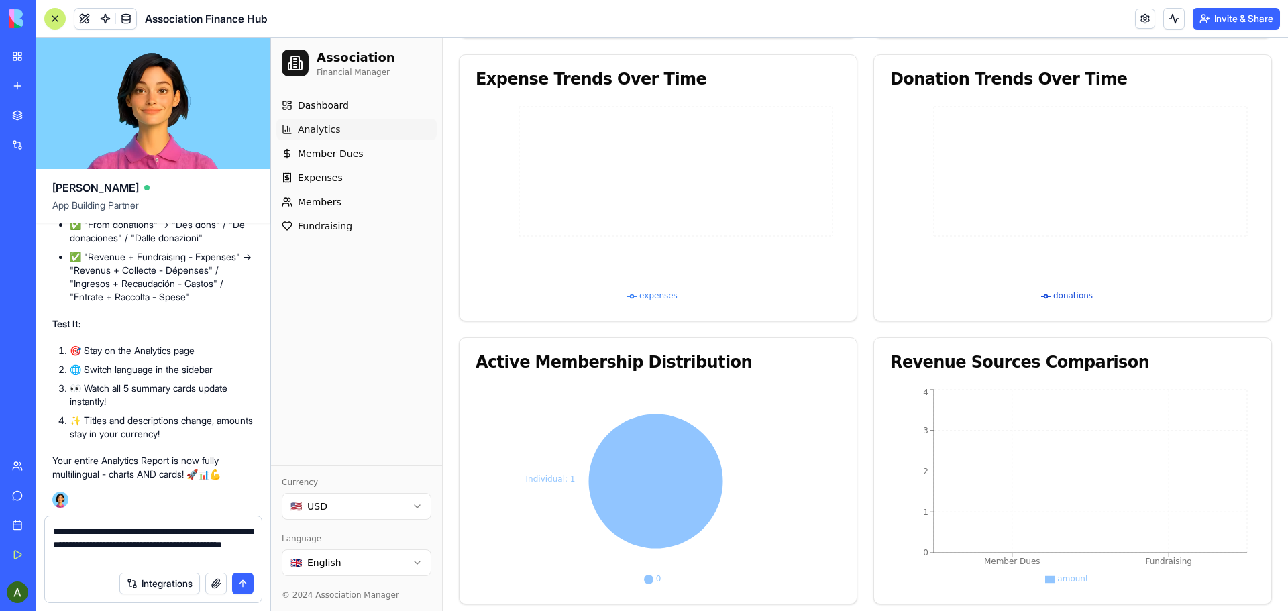
scroll to position [923, 0]
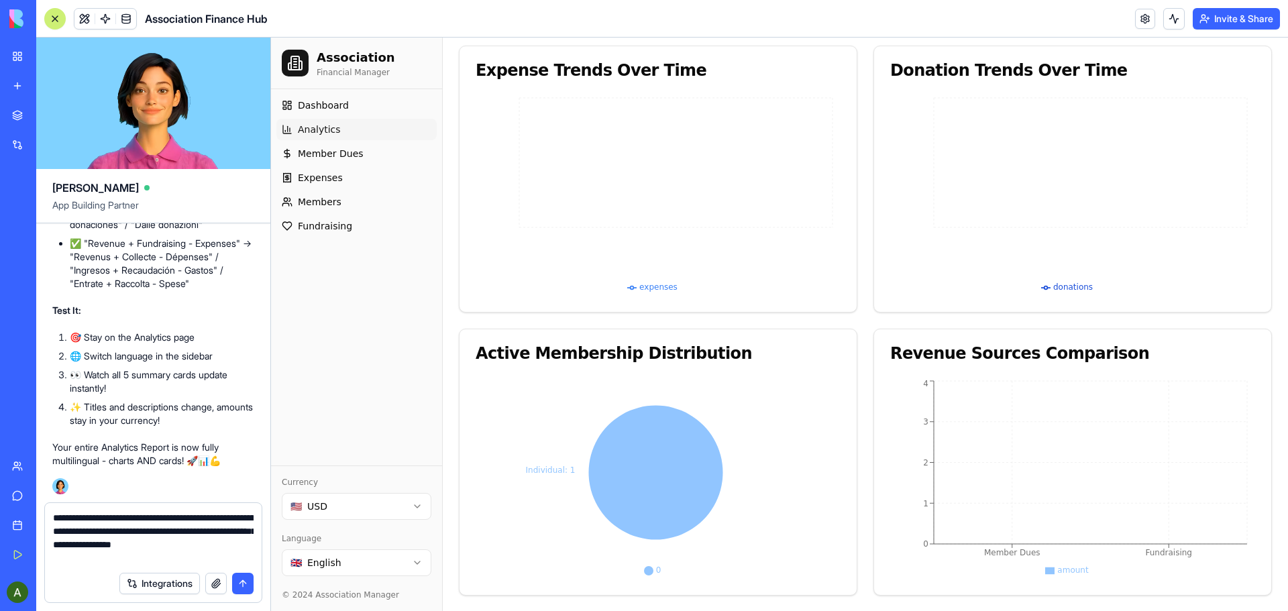
click at [66, 560] on textarea "**********" at bounding box center [153, 538] width 201 height 54
click at [114, 561] on textarea "**********" at bounding box center [153, 538] width 201 height 54
click at [128, 552] on textarea "**********" at bounding box center [153, 538] width 201 height 54
type textarea "**********"
click at [207, 558] on textarea "**********" at bounding box center [153, 538] width 201 height 54
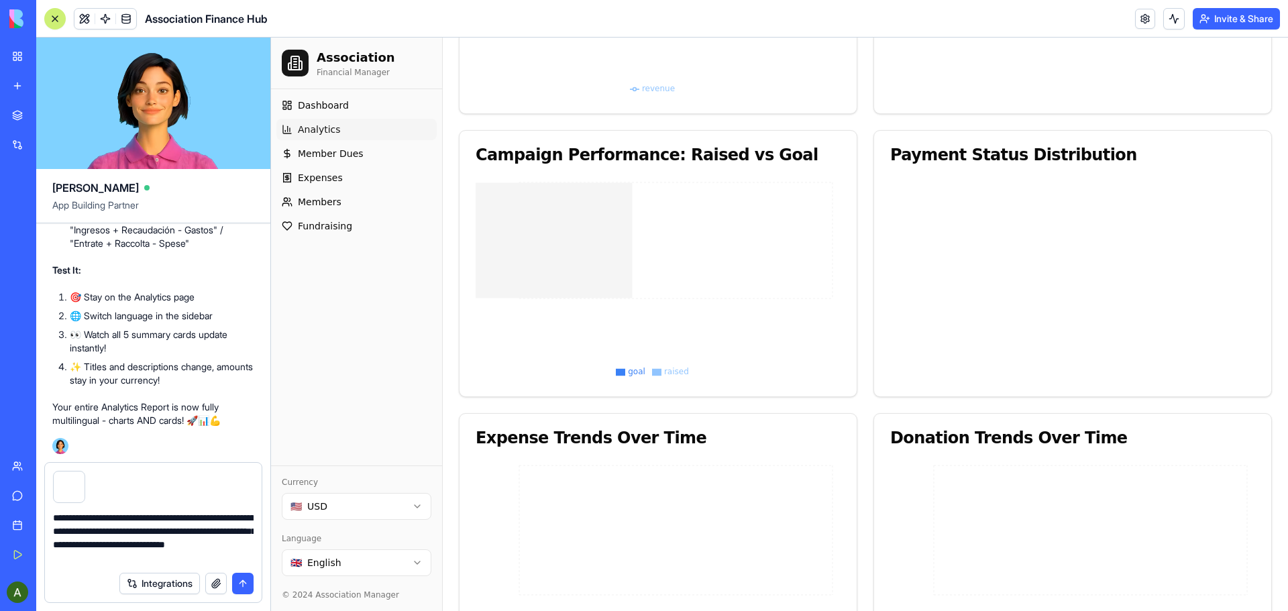
scroll to position [588, 0]
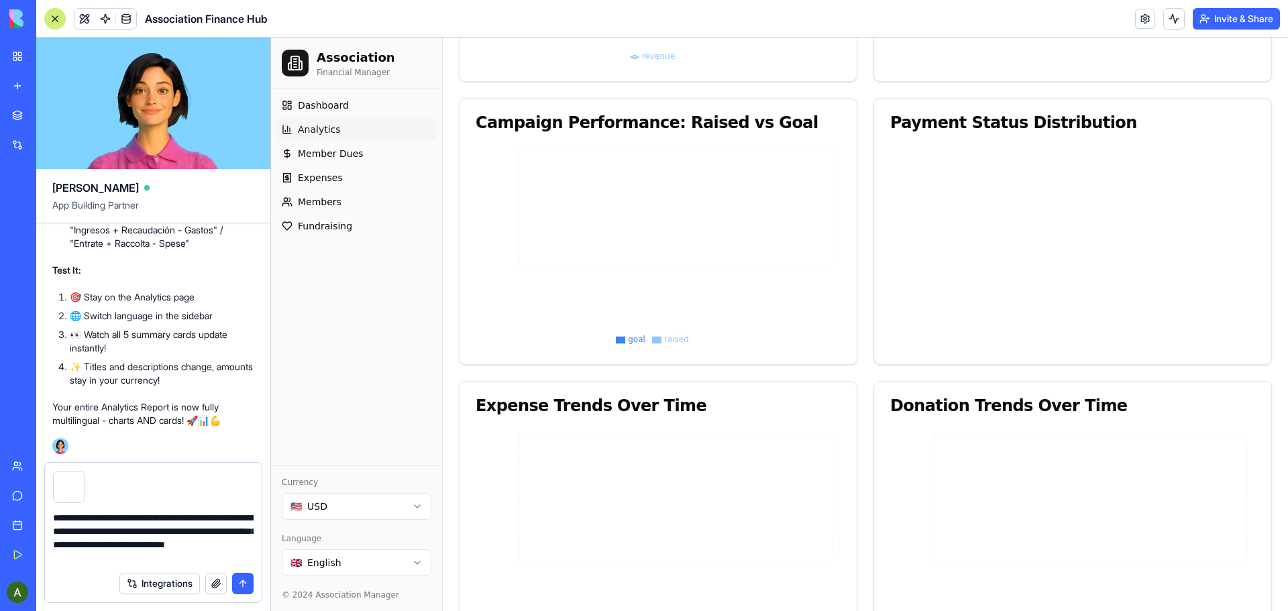
click at [221, 554] on textarea "**********" at bounding box center [153, 538] width 201 height 54
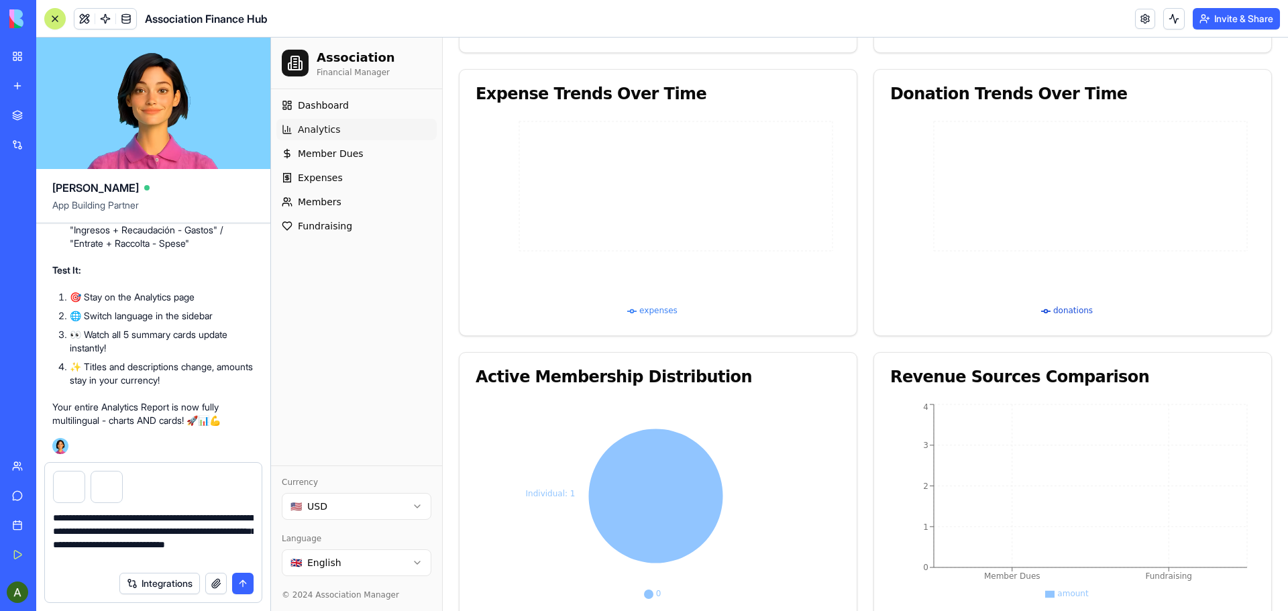
scroll to position [923, 0]
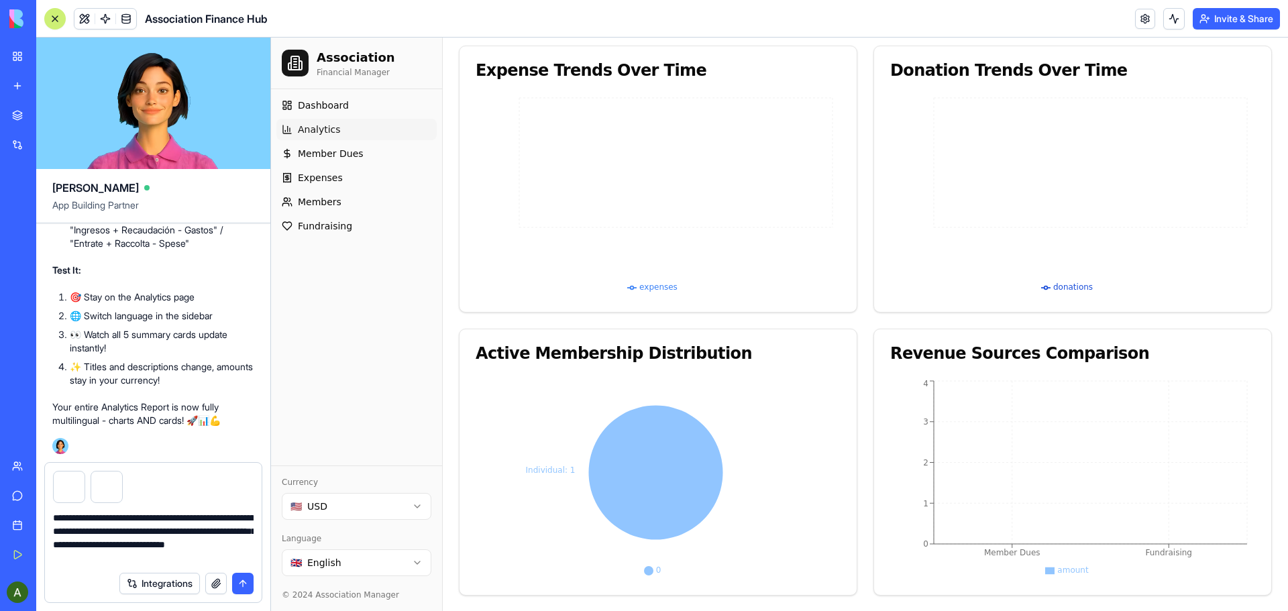
click at [219, 557] on textarea "**********" at bounding box center [153, 538] width 201 height 54
click at [241, 584] on button "submit" at bounding box center [242, 583] width 21 height 21
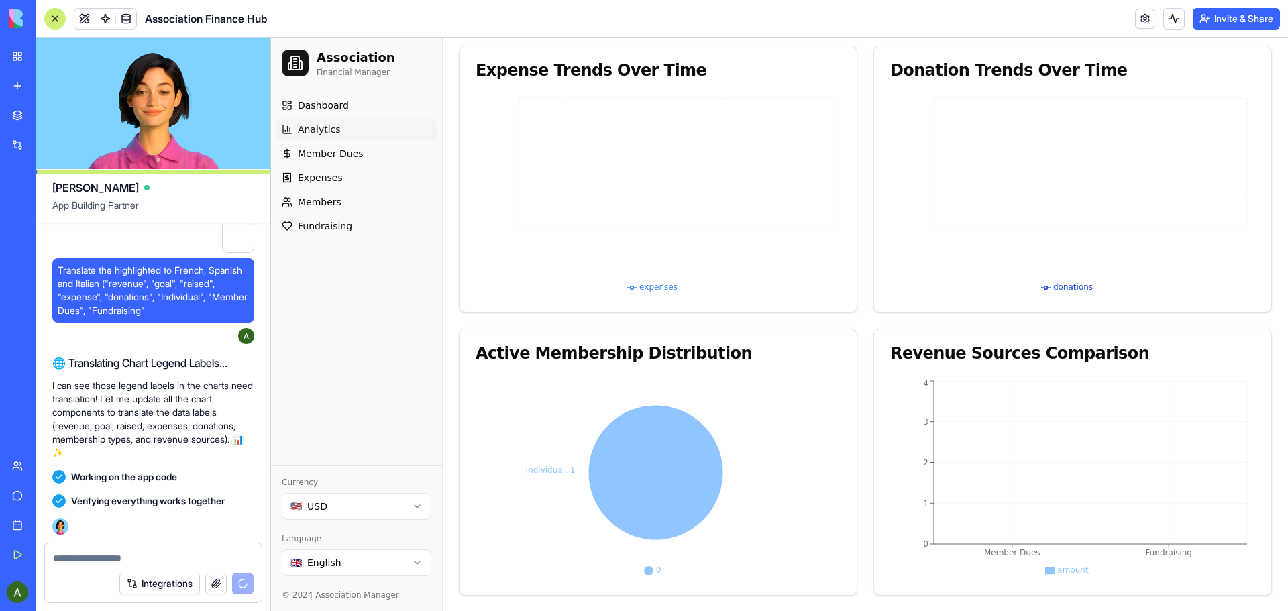
scroll to position [22716, 0]
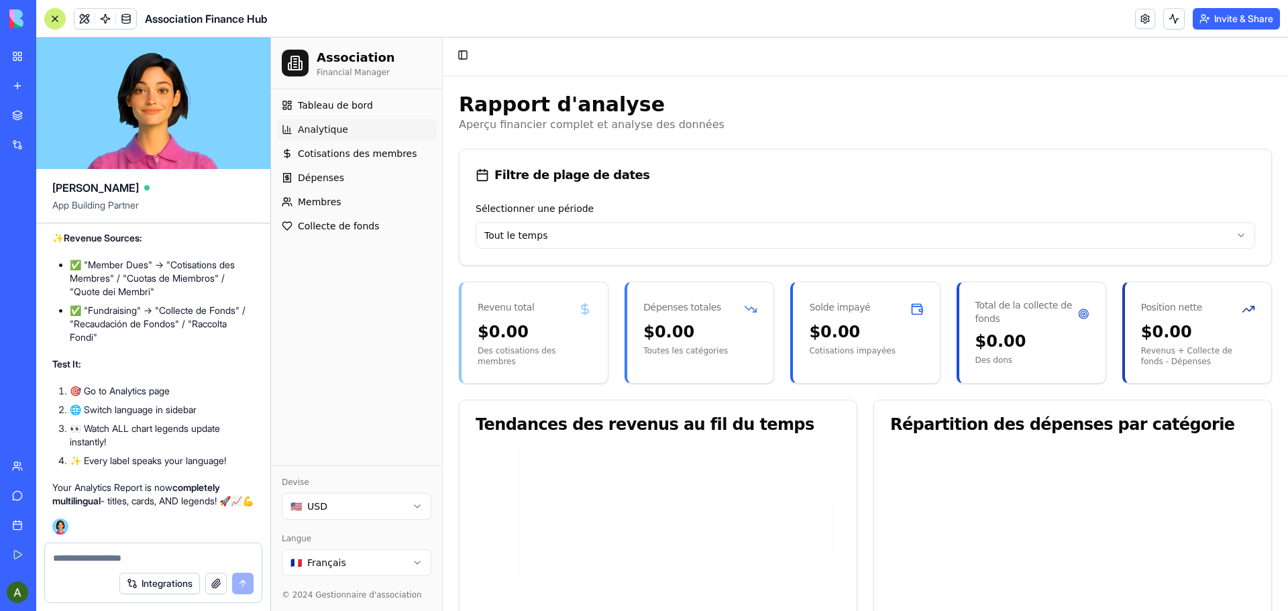
scroll to position [0, 0]
